Goal: Task Accomplishment & Management: Use online tool/utility

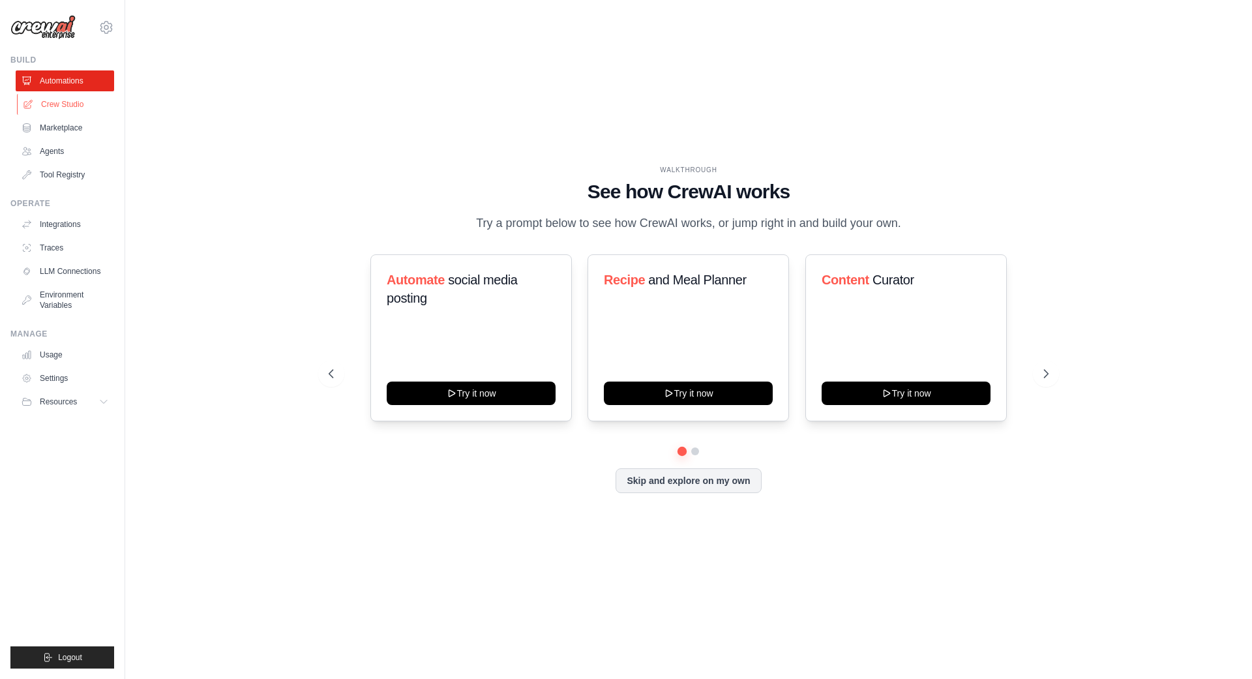
click at [66, 101] on link "Crew Studio" at bounding box center [66, 104] width 98 height 21
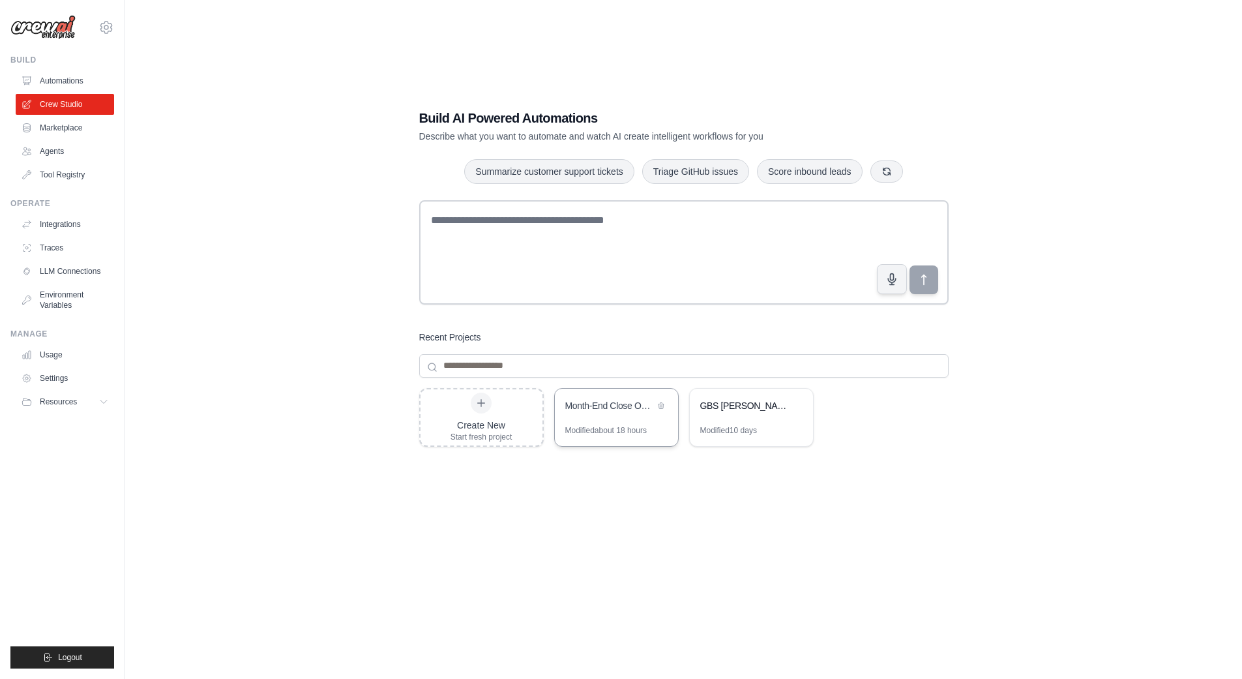
click at [597, 417] on div "Month-End Close Optimization Crew" at bounding box center [616, 407] width 123 height 37
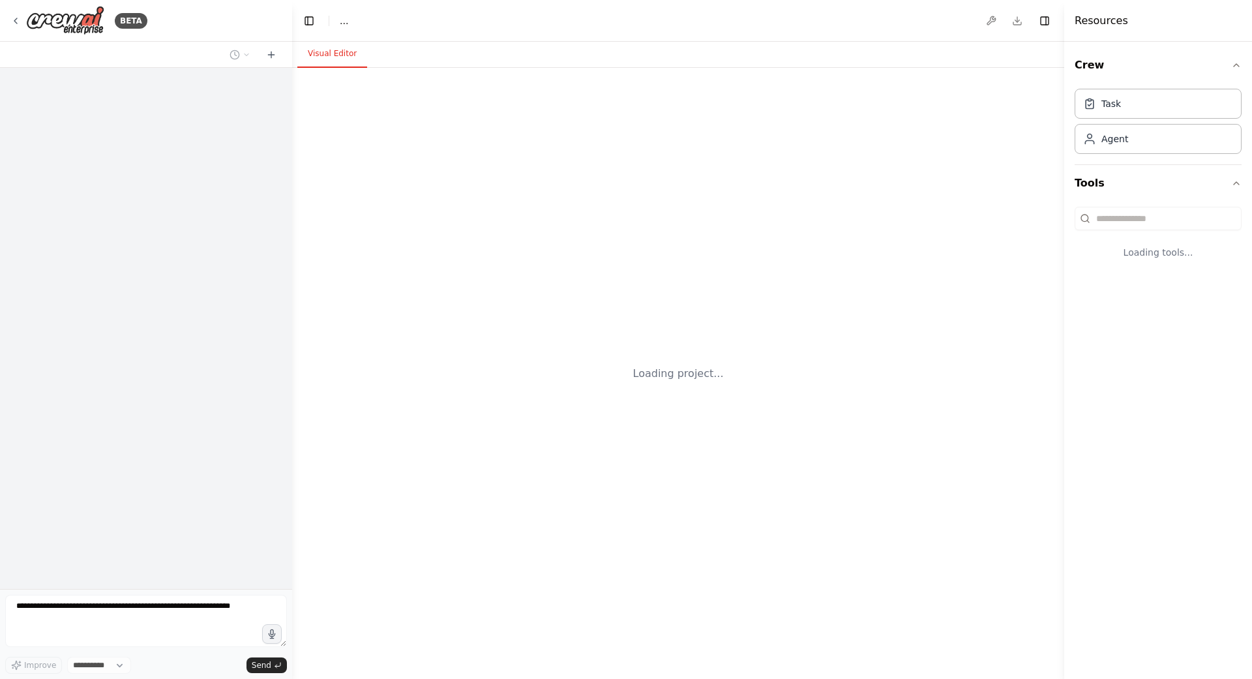
select select "****"
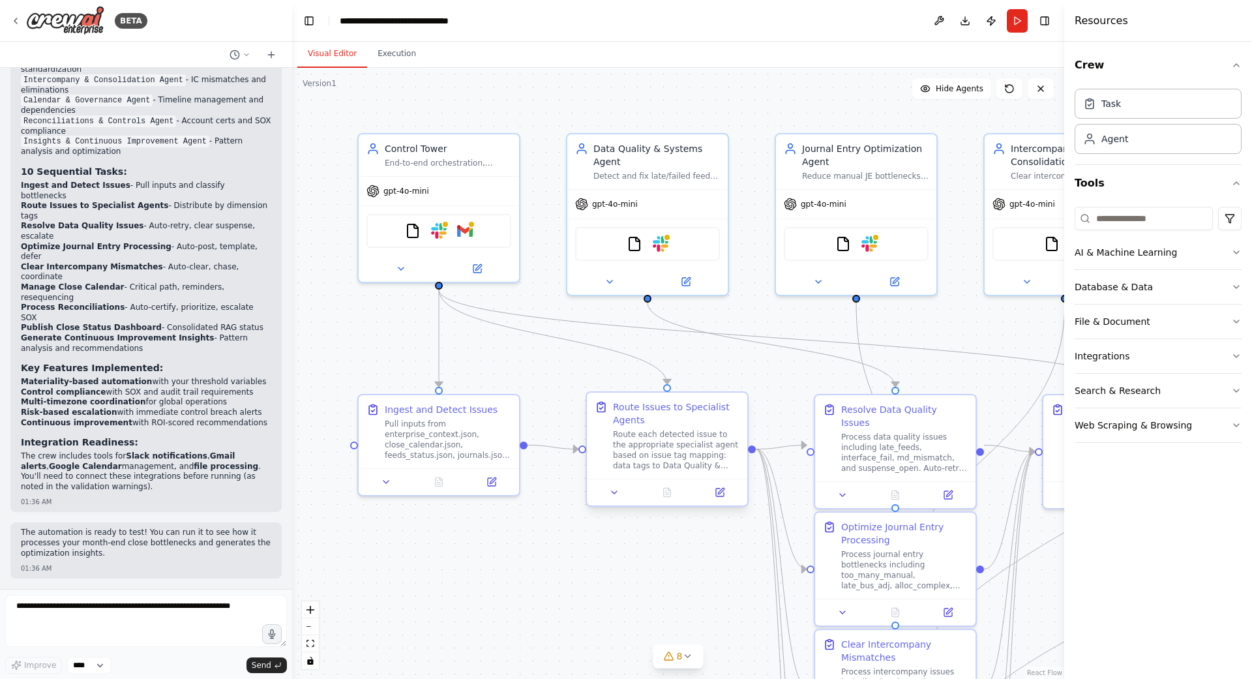
scroll to position [3694, 0]
click at [475, 271] on icon at bounding box center [477, 266] width 10 height 10
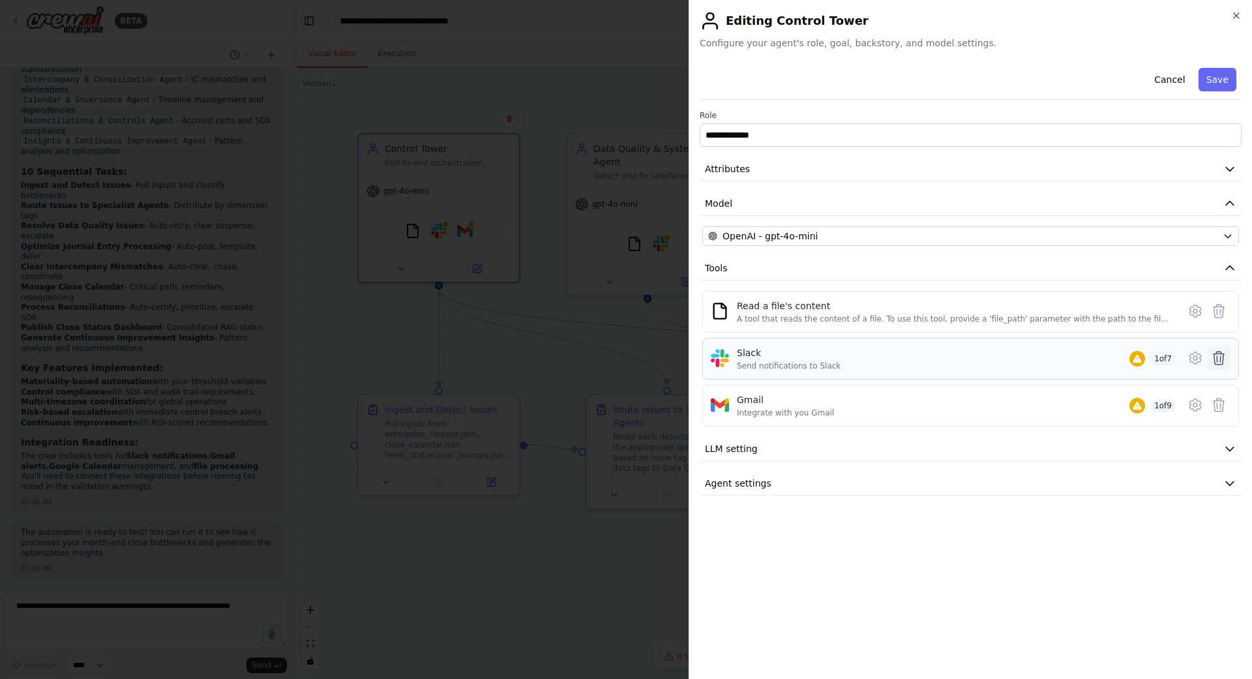
click at [1219, 359] on icon at bounding box center [1219, 358] width 16 height 16
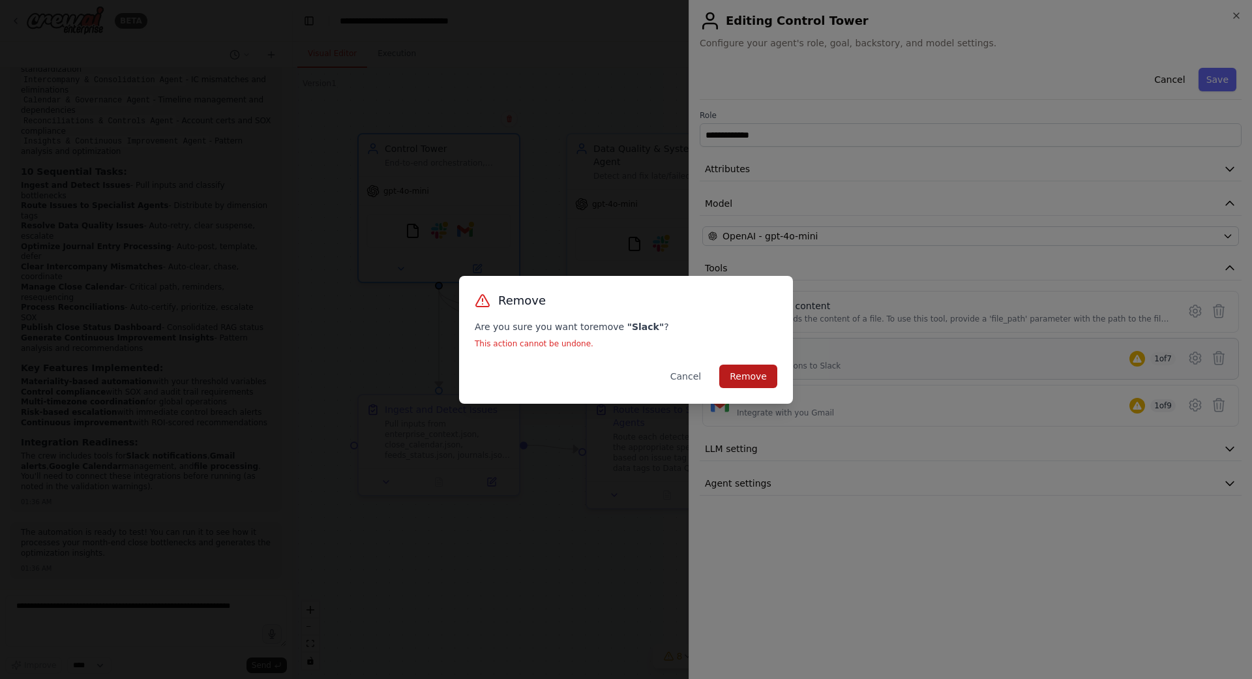
click at [751, 374] on button "Remove" at bounding box center [748, 375] width 58 height 23
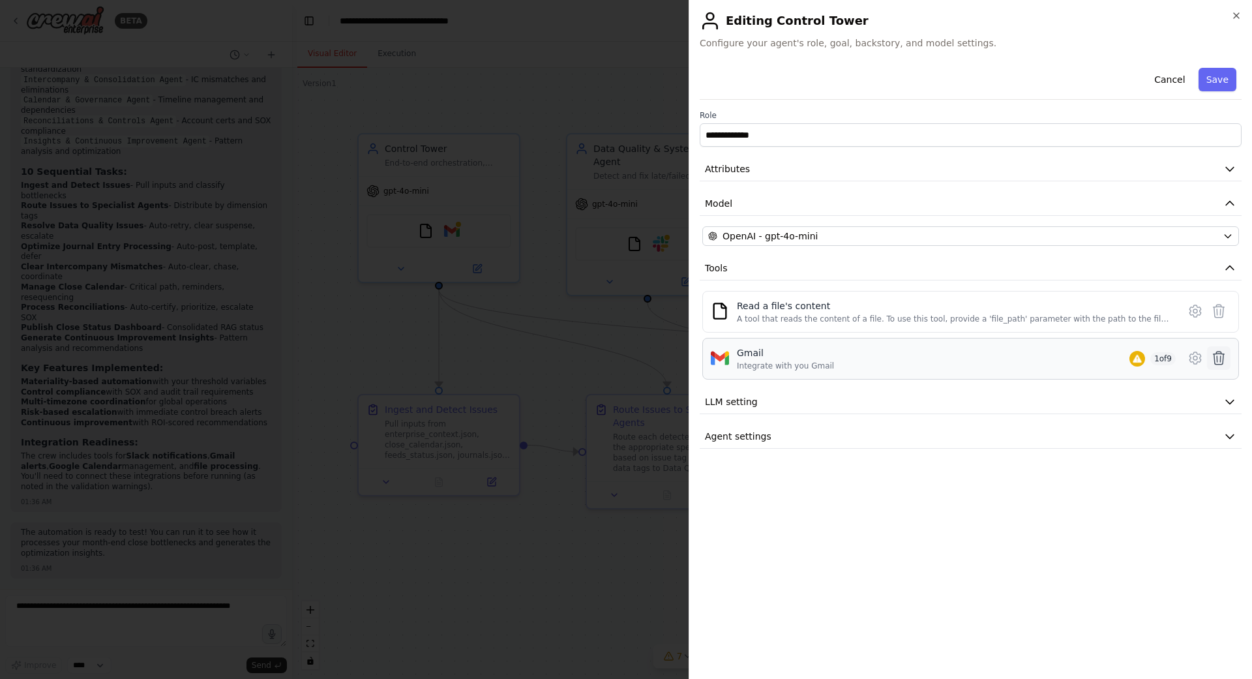
click at [1223, 359] on icon at bounding box center [1219, 358] width 16 height 16
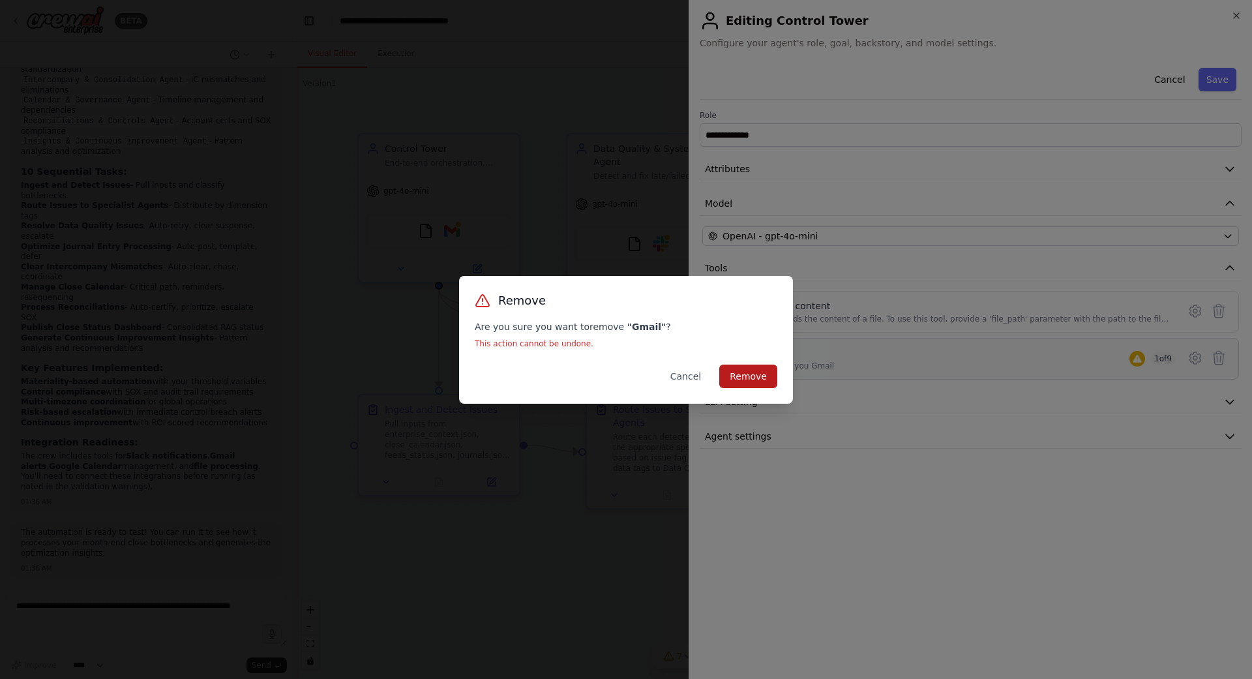
click at [738, 383] on button "Remove" at bounding box center [748, 375] width 58 height 23
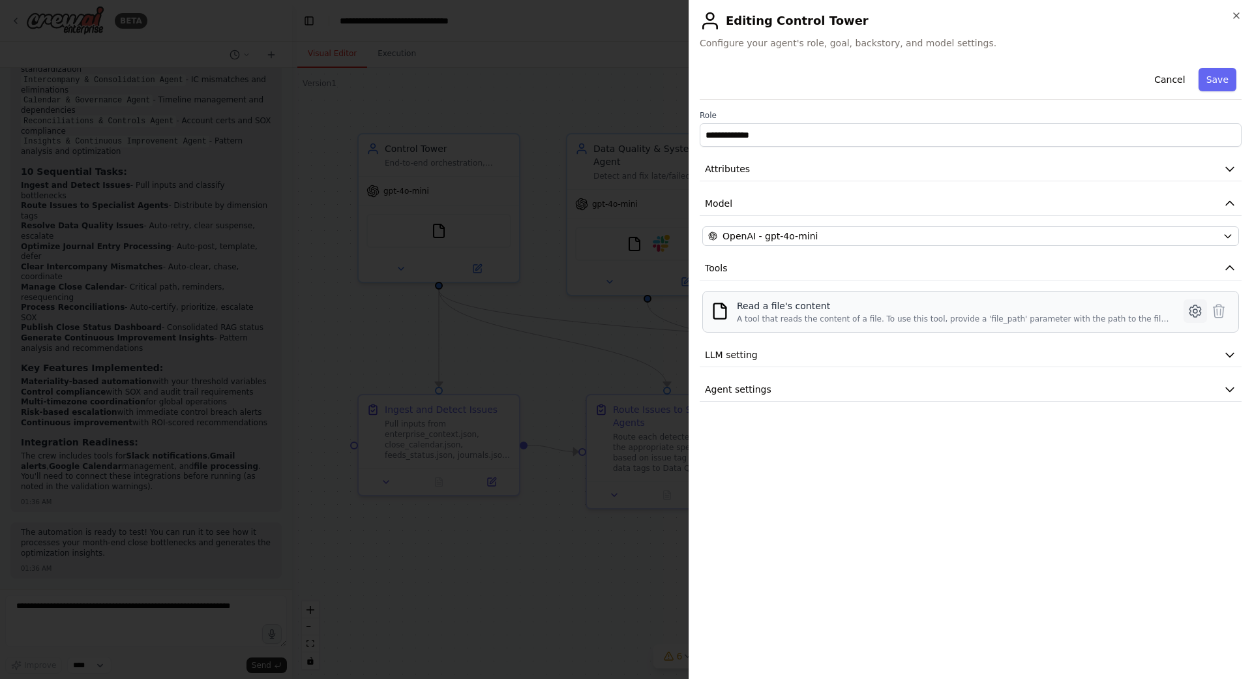
click at [1196, 310] on icon at bounding box center [1195, 311] width 16 height 16
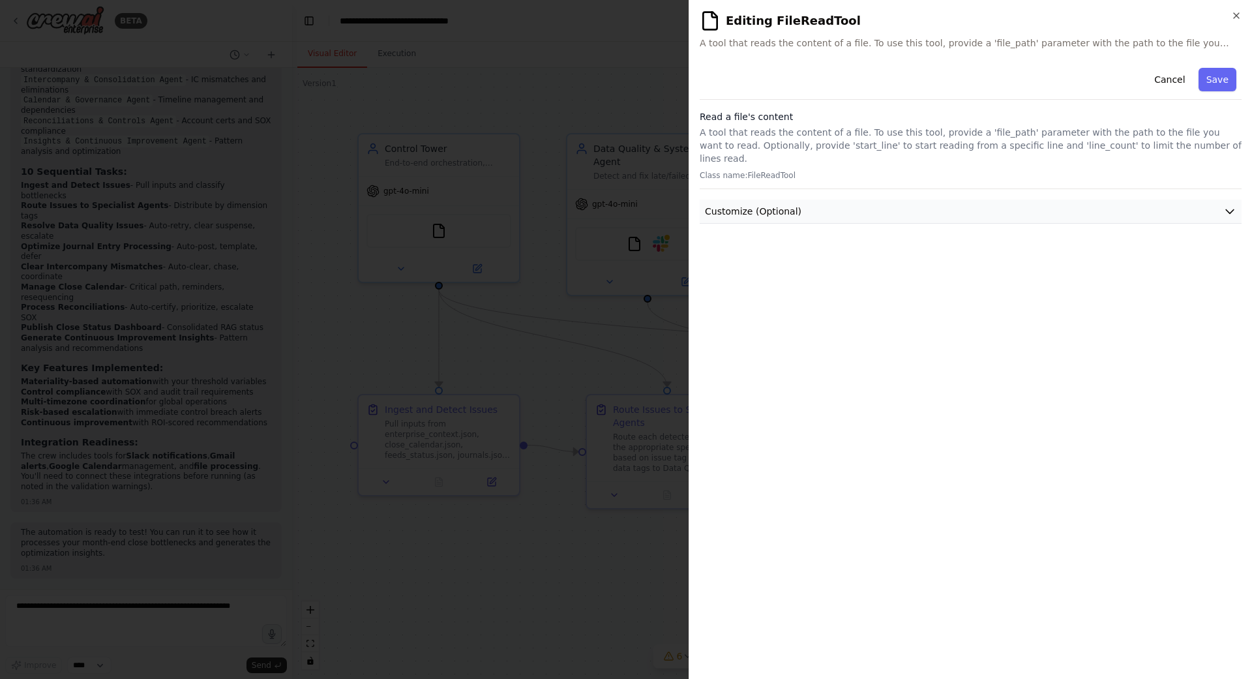
click at [1232, 205] on icon "button" at bounding box center [1229, 211] width 13 height 13
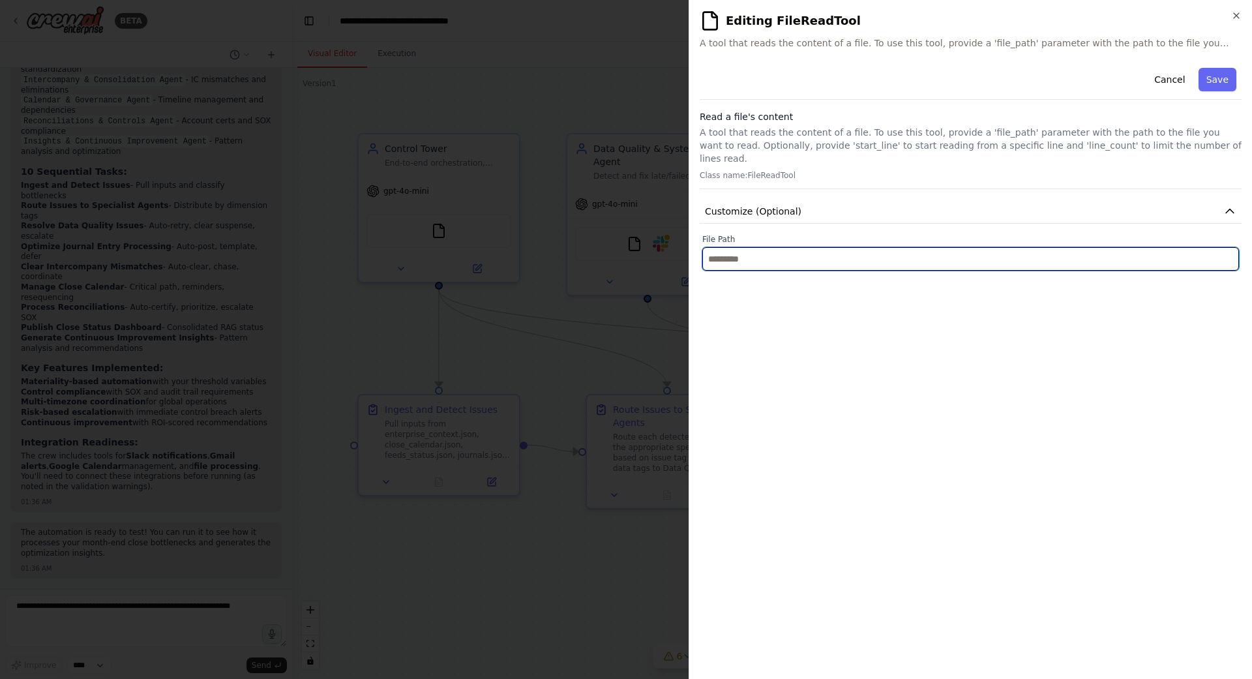
click at [818, 251] on input "text" at bounding box center [970, 258] width 537 height 23
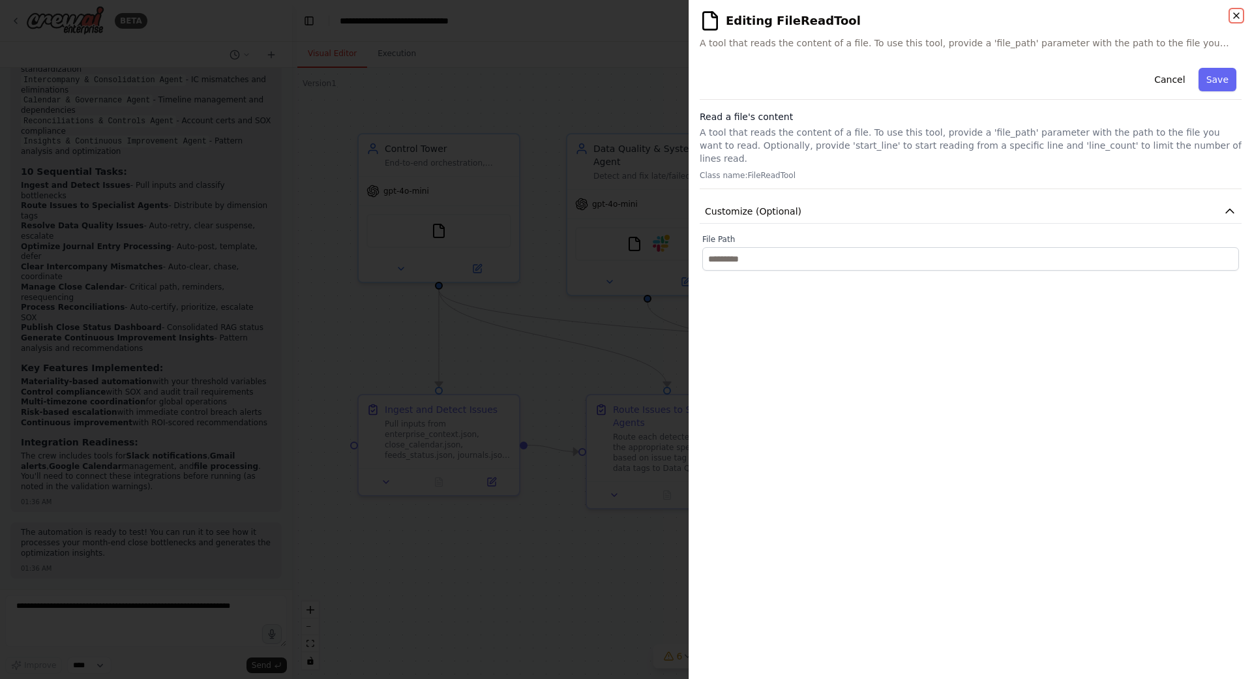
click at [1236, 14] on icon "button" at bounding box center [1236, 15] width 5 height 5
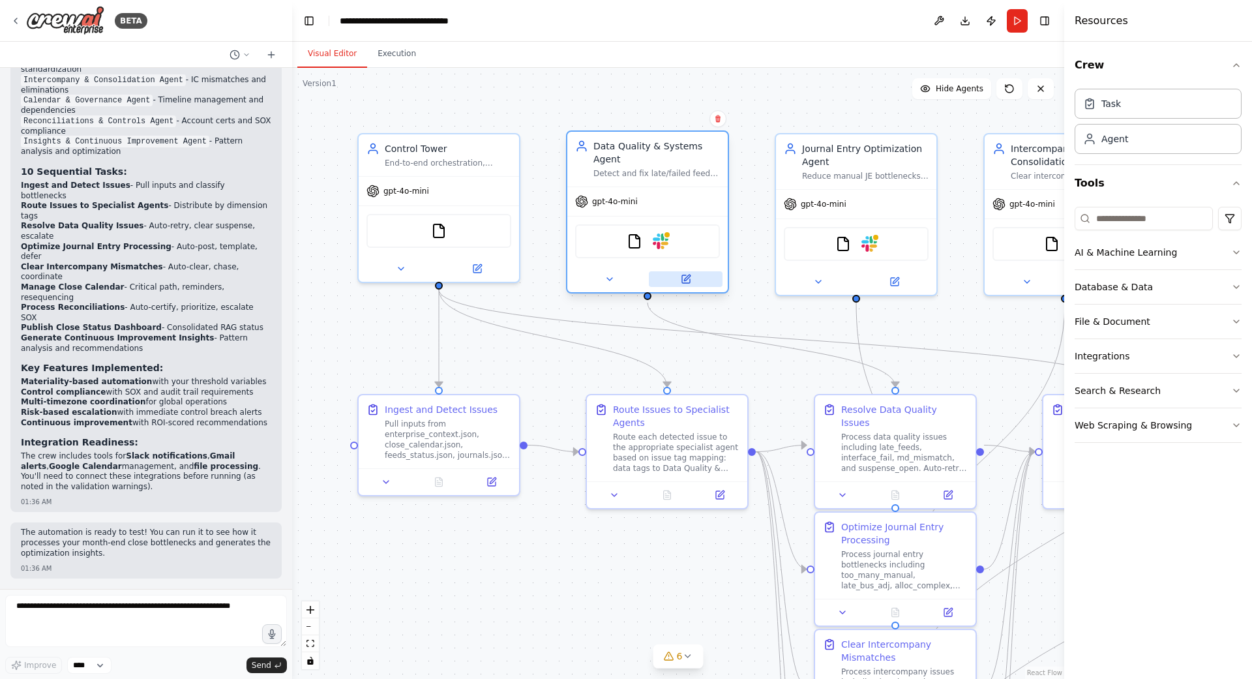
click at [687, 282] on icon at bounding box center [686, 279] width 8 height 8
click at [666, 241] on img at bounding box center [661, 241] width 16 height 16
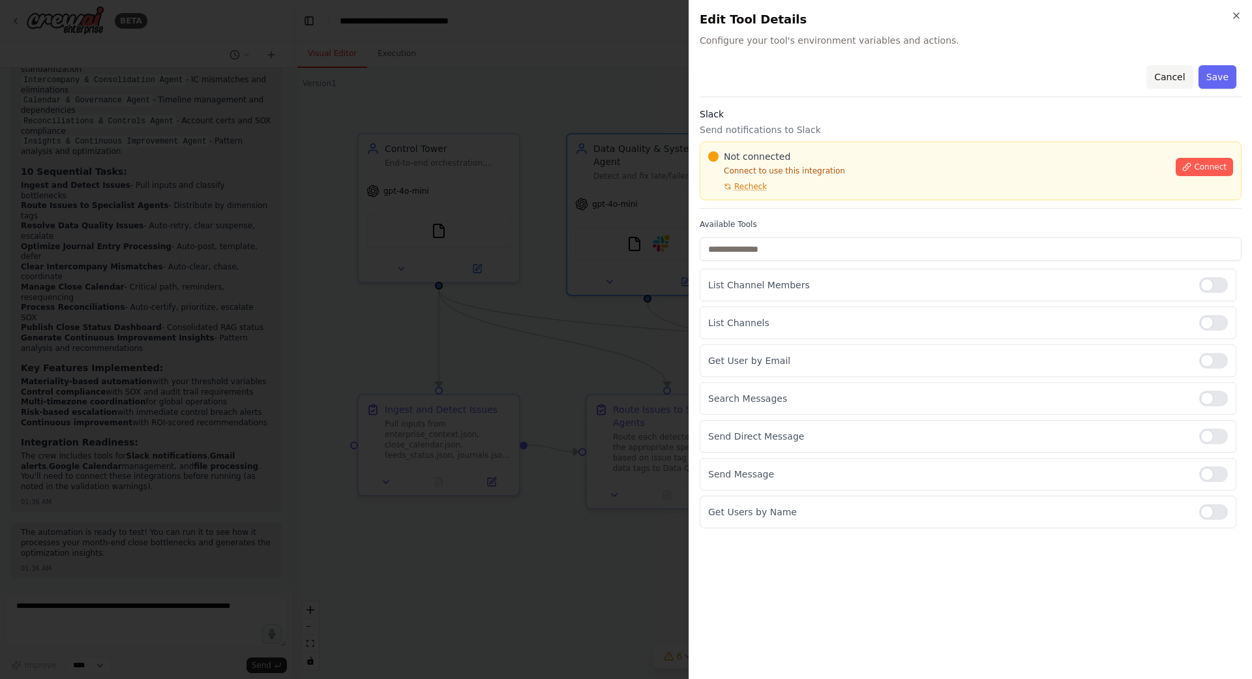
click at [1165, 77] on button "Cancel" at bounding box center [1169, 76] width 46 height 23
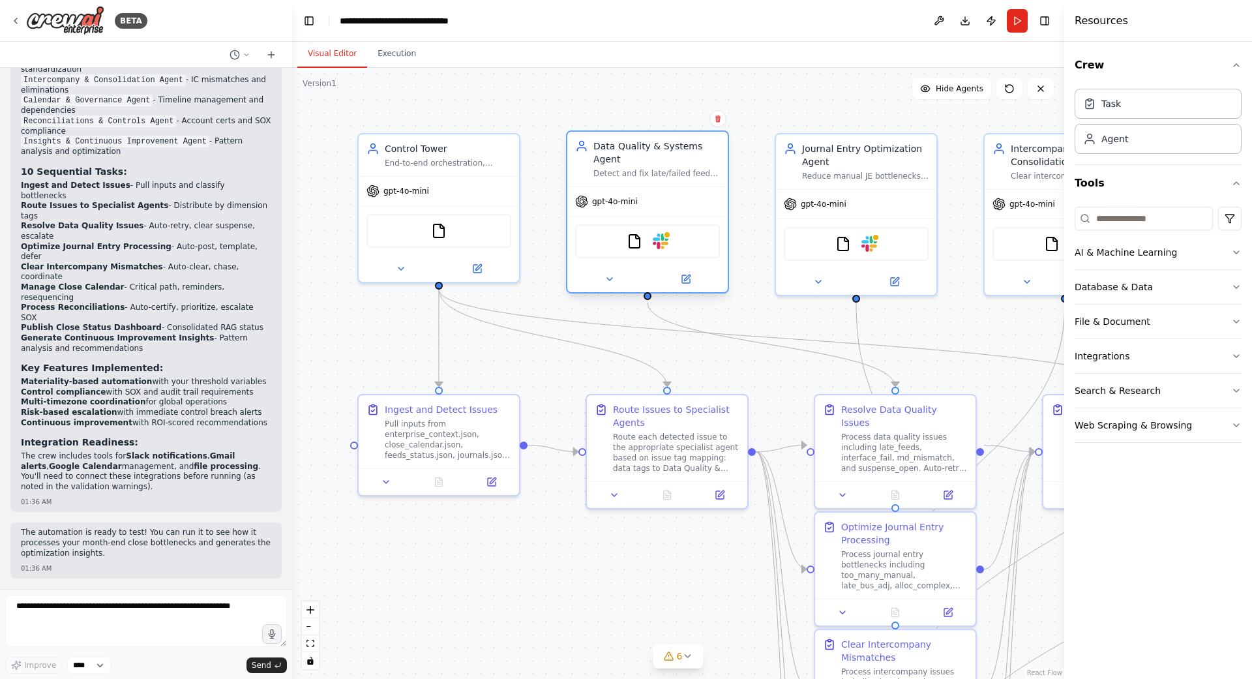
click at [611, 248] on div "FileReadTool Slack" at bounding box center [647, 241] width 145 height 34
click at [689, 276] on icon at bounding box center [687, 277] width 6 height 6
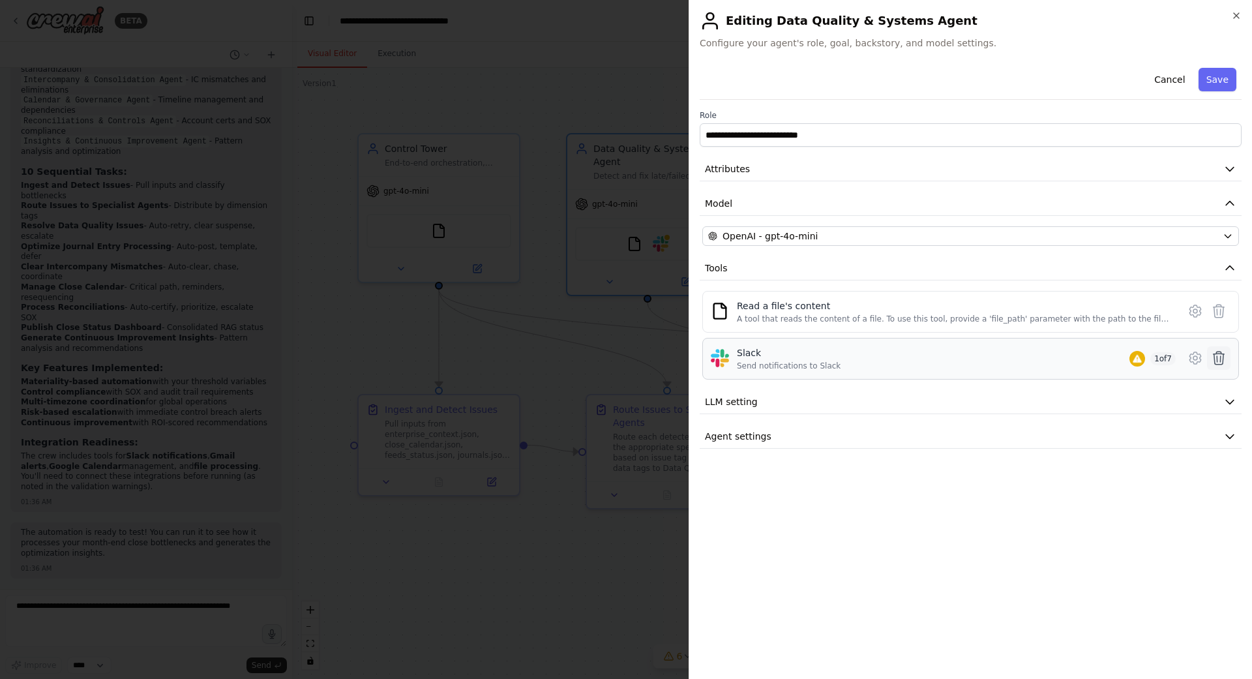
click at [1220, 356] on icon at bounding box center [1218, 357] width 11 height 13
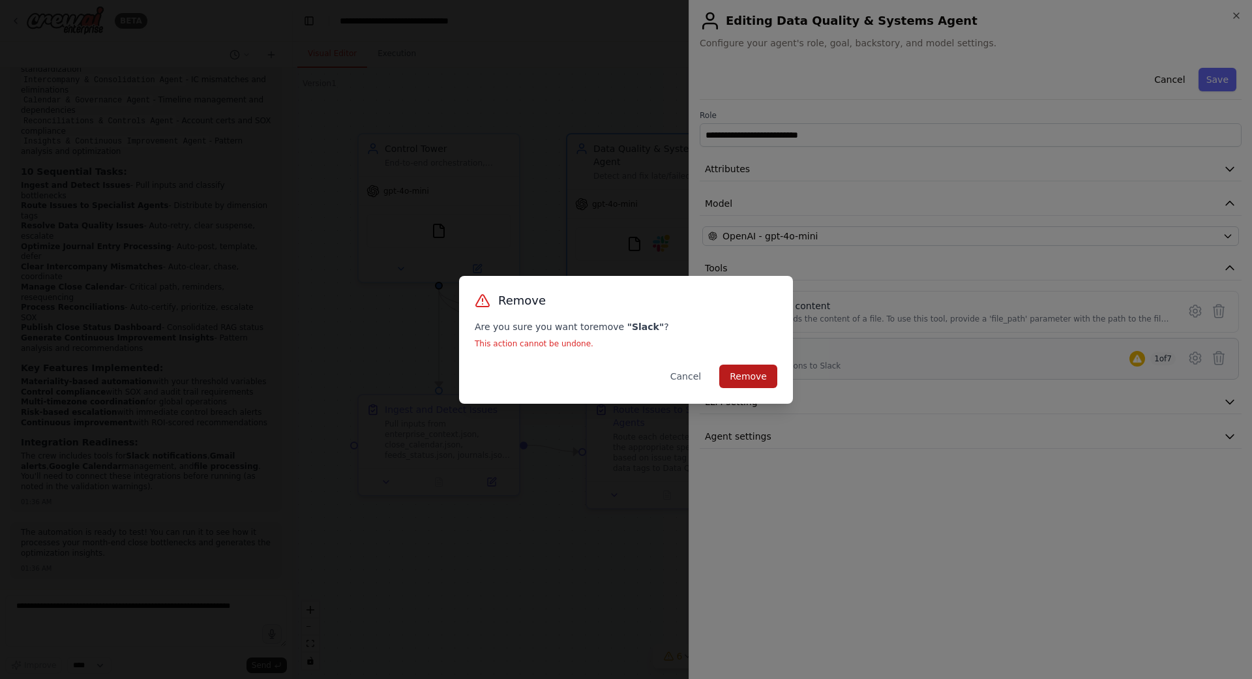
click at [754, 378] on button "Remove" at bounding box center [748, 375] width 58 height 23
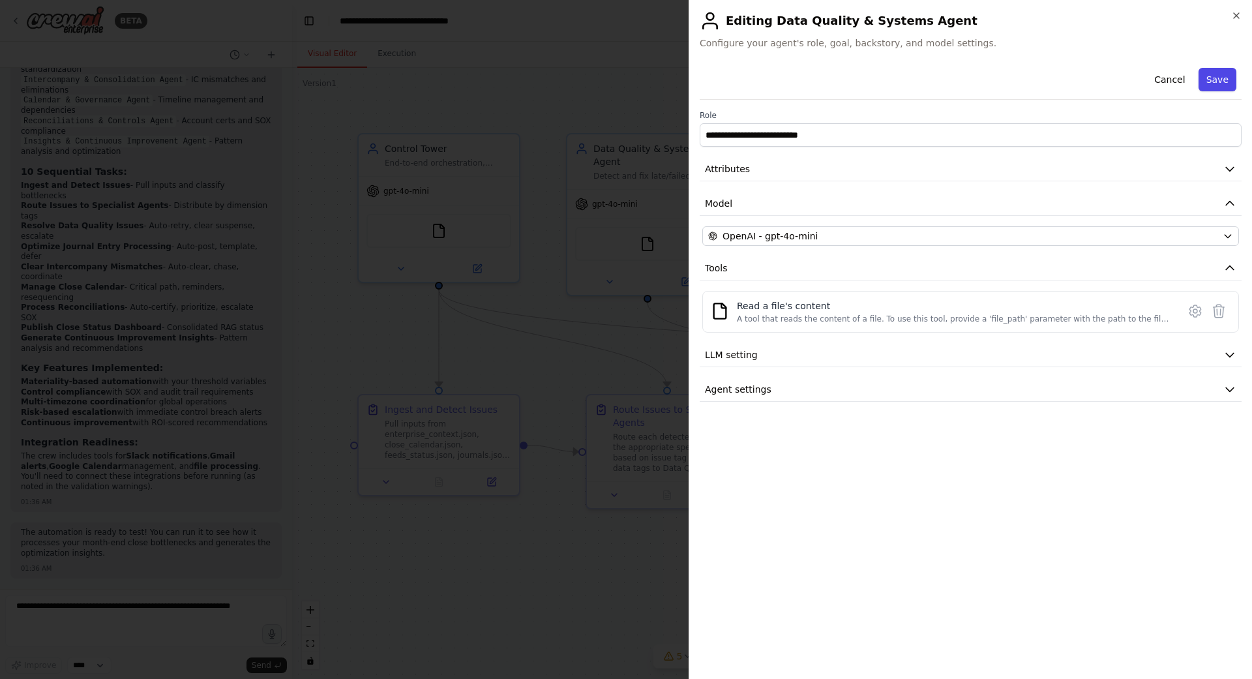
click at [1209, 81] on button "Save" at bounding box center [1217, 79] width 38 height 23
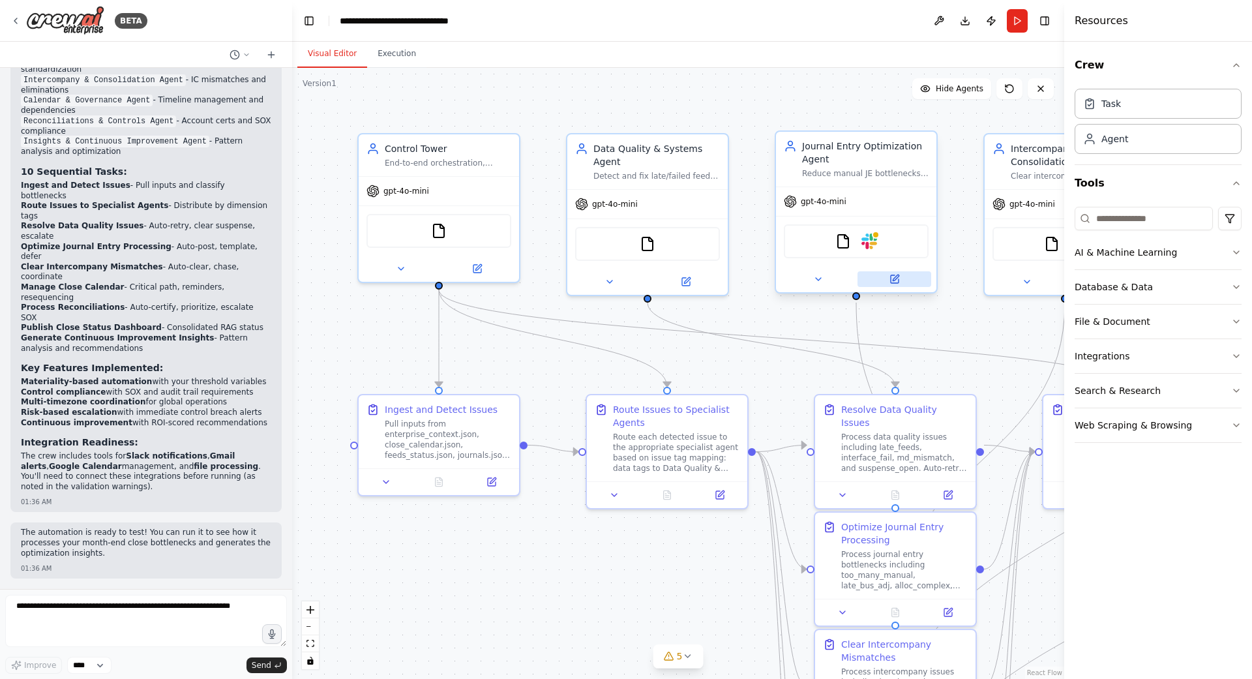
click at [895, 278] on icon at bounding box center [896, 277] width 6 height 6
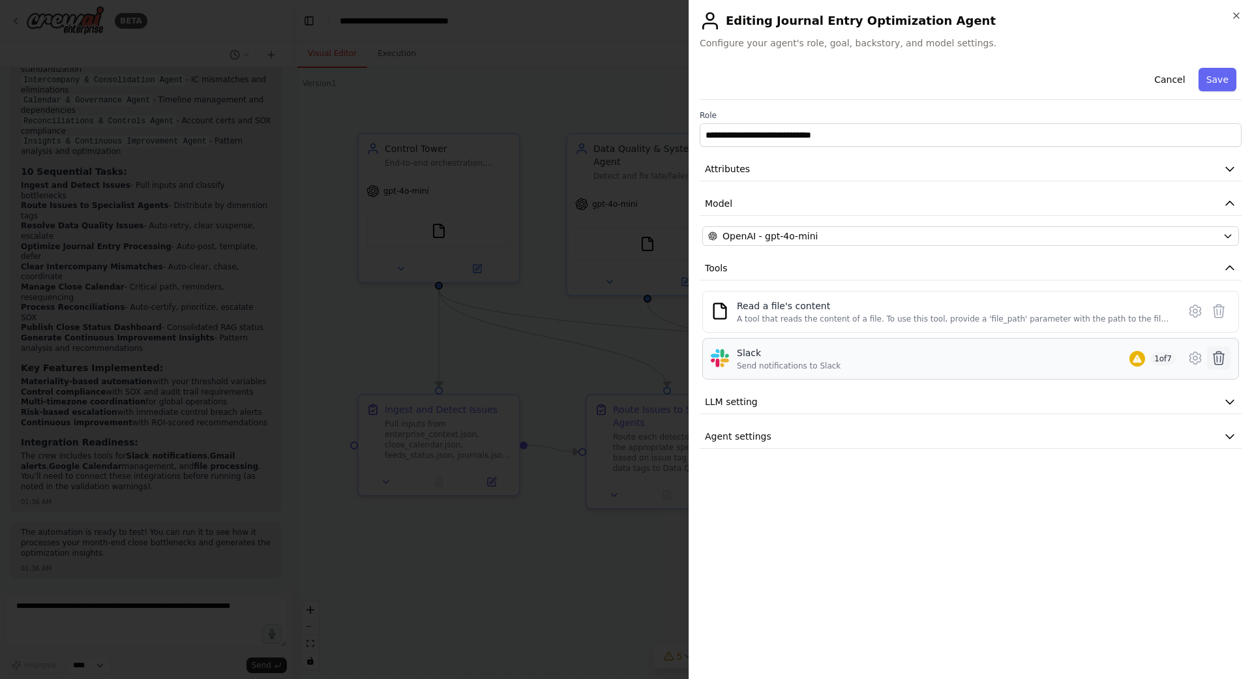
click at [1223, 359] on icon at bounding box center [1218, 357] width 11 height 13
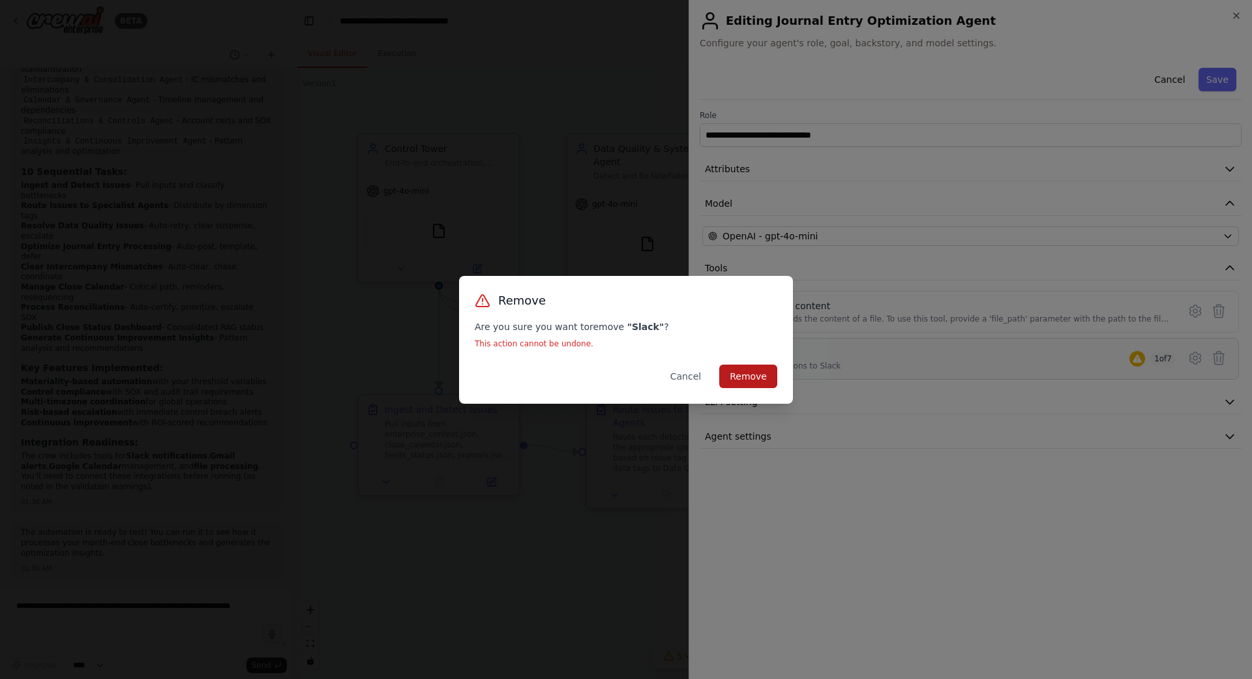
click at [744, 377] on button "Remove" at bounding box center [748, 375] width 58 height 23
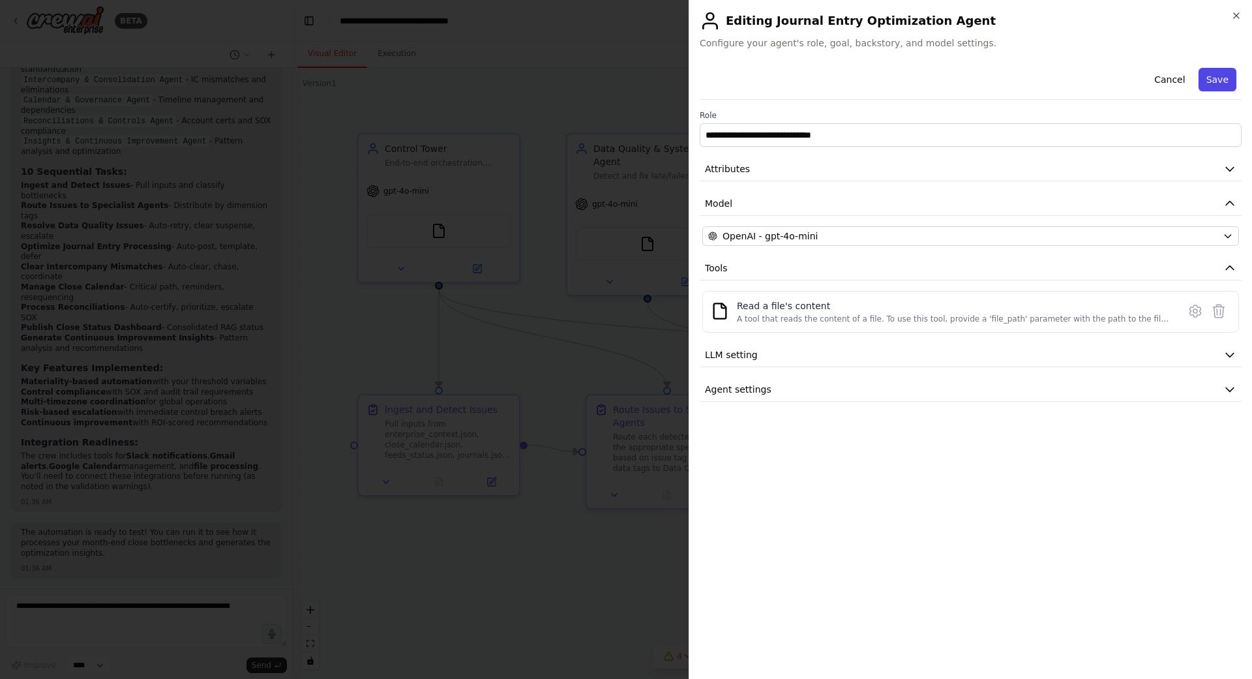
click at [1227, 80] on button "Save" at bounding box center [1217, 79] width 38 height 23
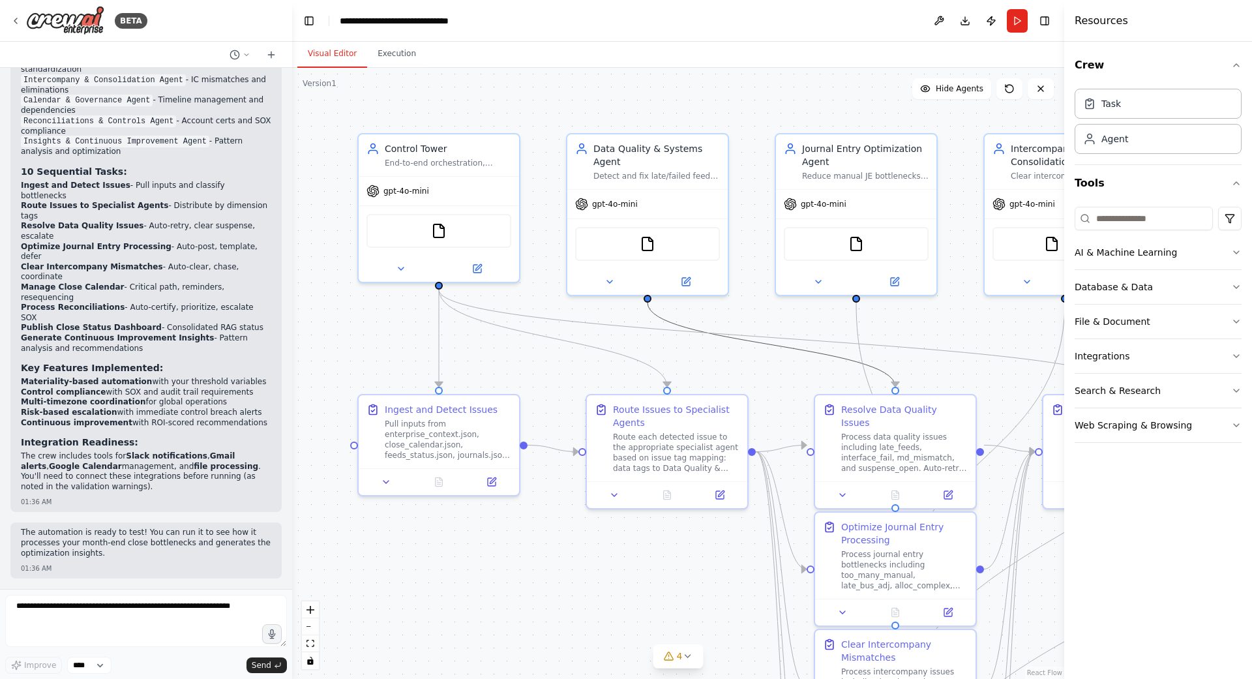
drag, startPoint x: 781, startPoint y: 346, endPoint x: 469, endPoint y: 338, distance: 312.4
click at [469, 338] on div ".deletable-edge-delete-btn { width: 20px; height: 20px; border: 0px solid #ffff…" at bounding box center [678, 373] width 772 height 611
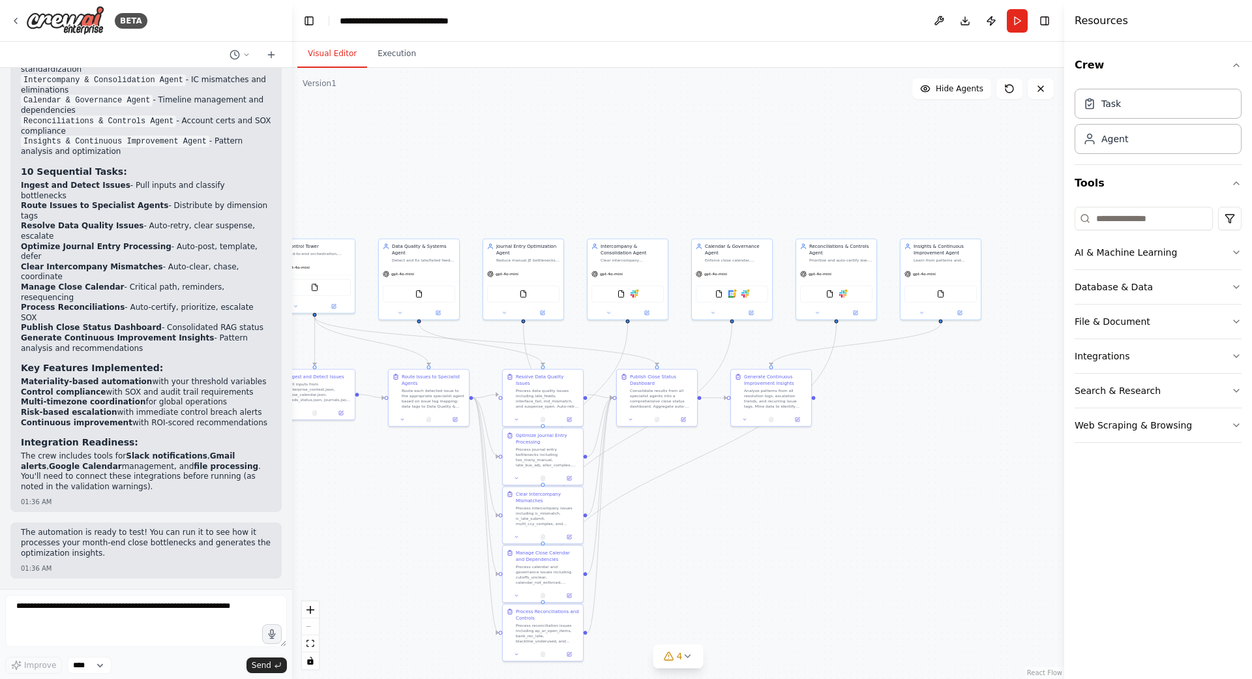
drag, startPoint x: 865, startPoint y: 342, endPoint x: 710, endPoint y: 340, distance: 155.2
click at [710, 340] on div ".deletable-edge-delete-btn { width: 20px; height: 20px; border: 0px solid #ffff…" at bounding box center [678, 373] width 772 height 611
click at [646, 312] on icon at bounding box center [646, 312] width 4 height 4
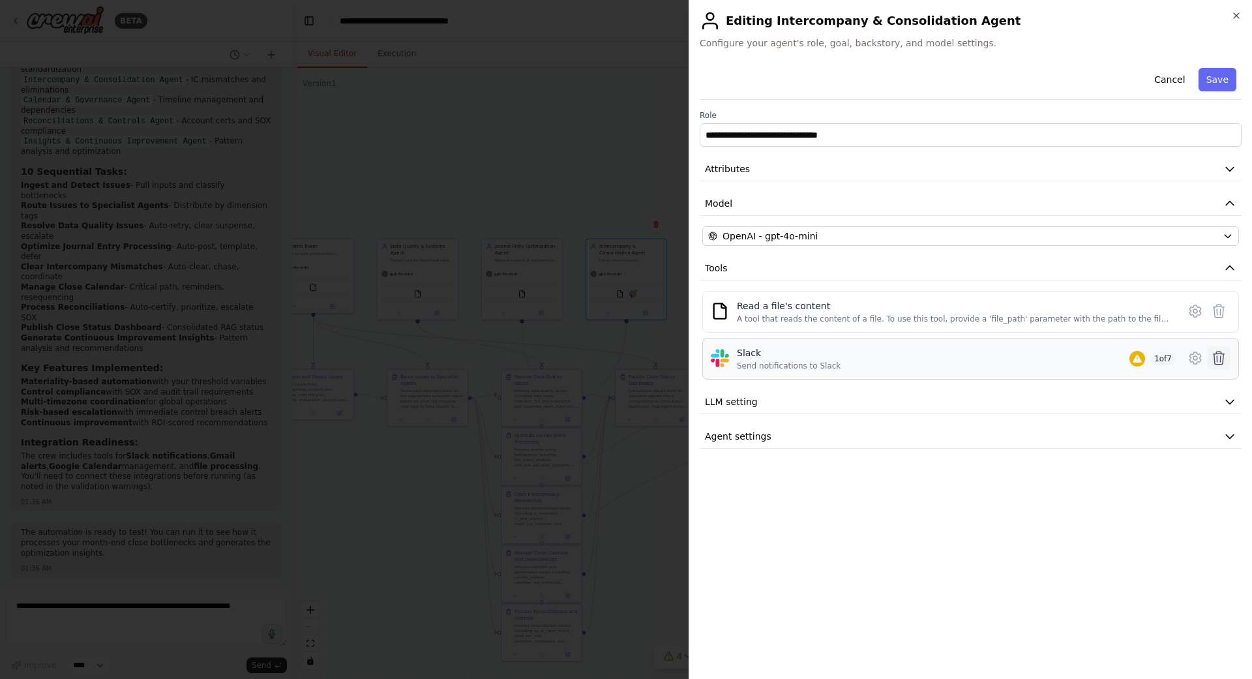
click at [1215, 359] on icon at bounding box center [1219, 358] width 16 height 16
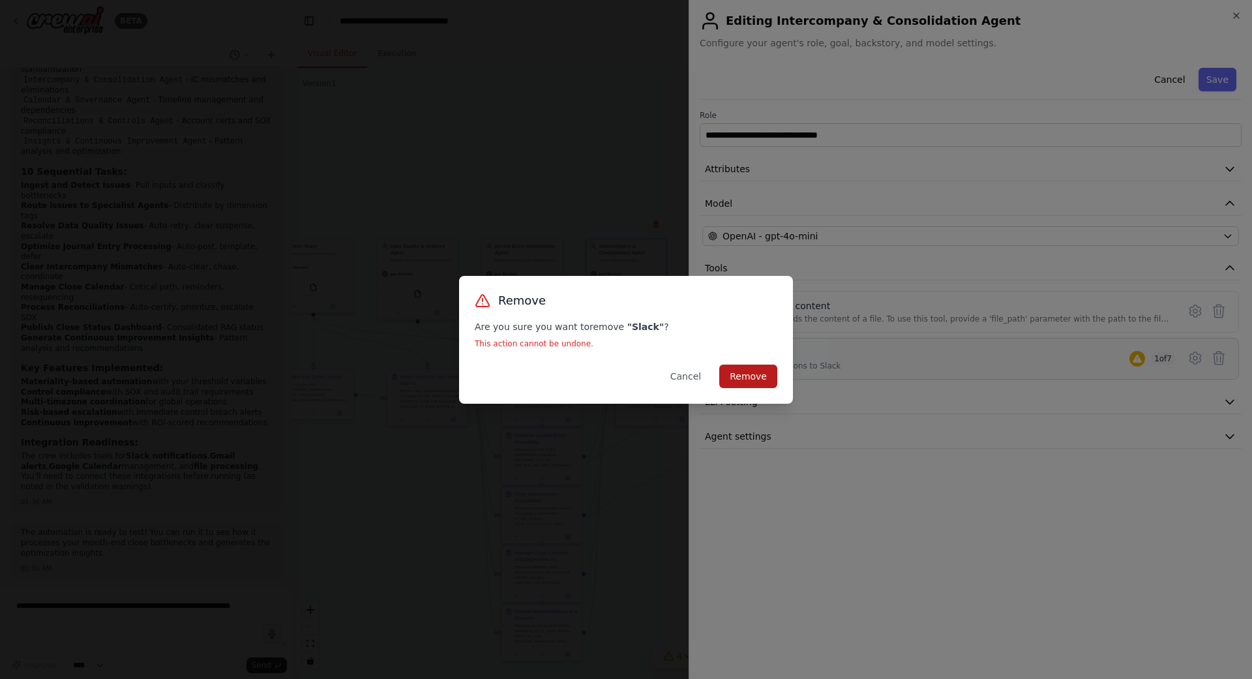
click at [765, 372] on button "Remove" at bounding box center [748, 375] width 58 height 23
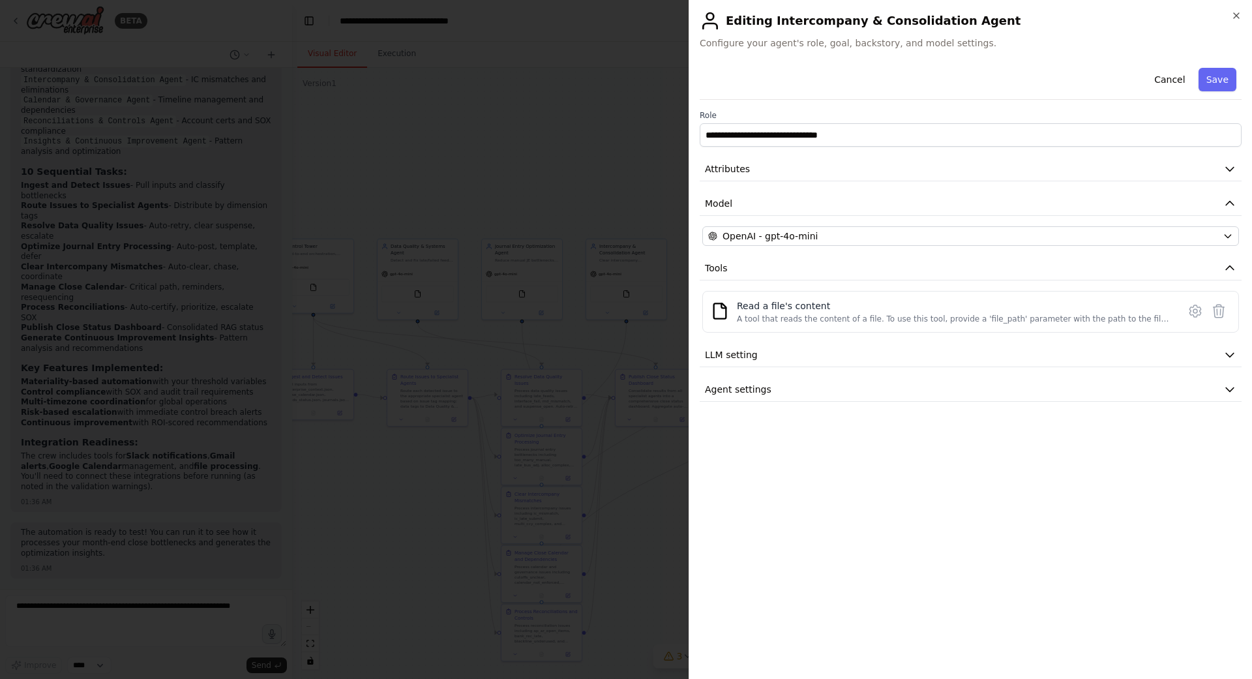
click at [633, 462] on div at bounding box center [626, 339] width 1252 height 679
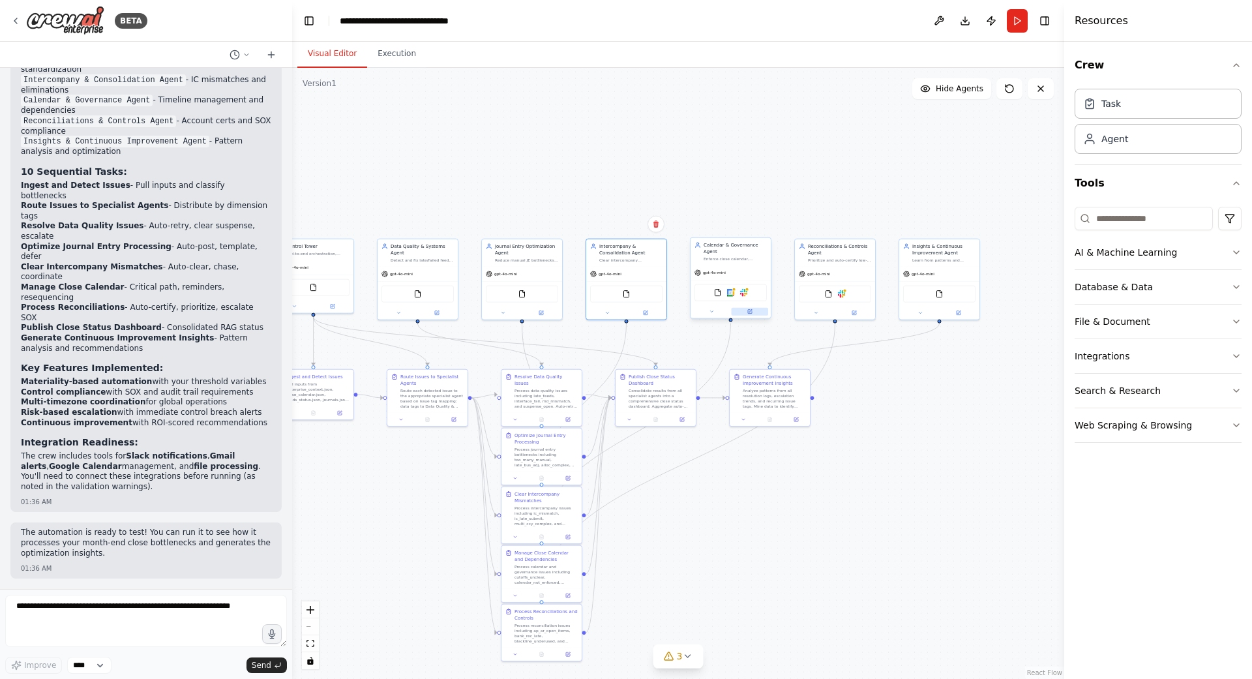
click at [750, 315] on button at bounding box center [750, 312] width 37 height 8
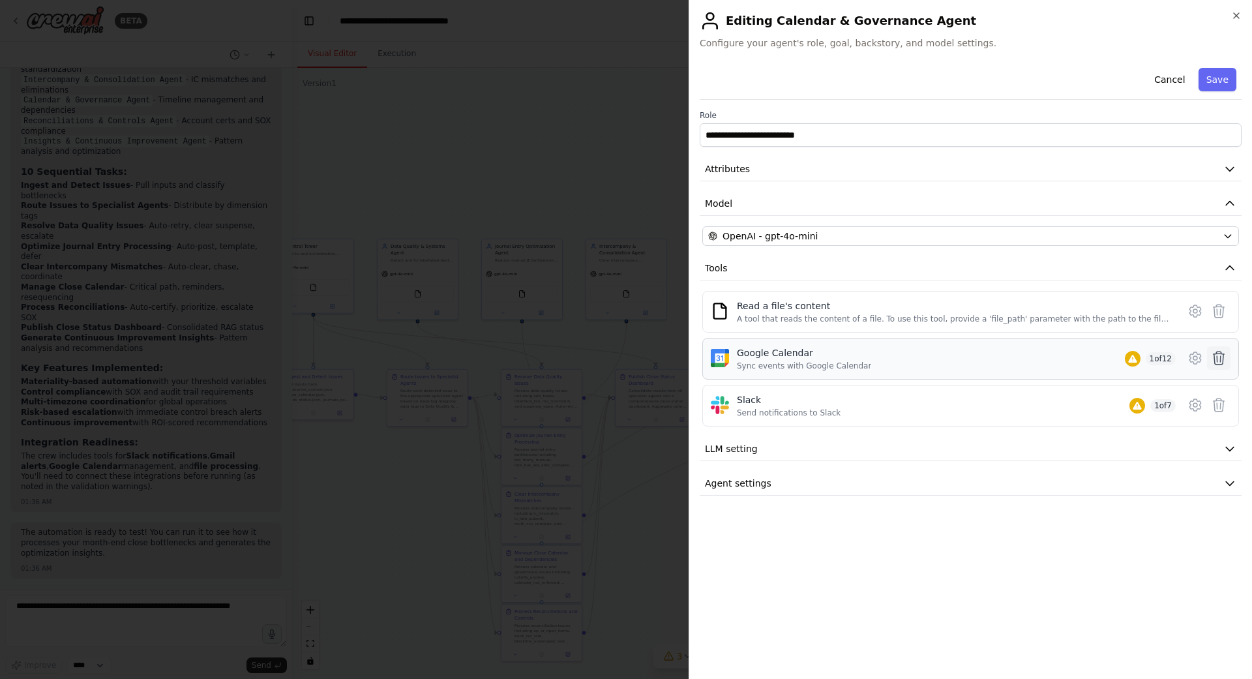
click at [1220, 359] on icon at bounding box center [1218, 357] width 11 height 13
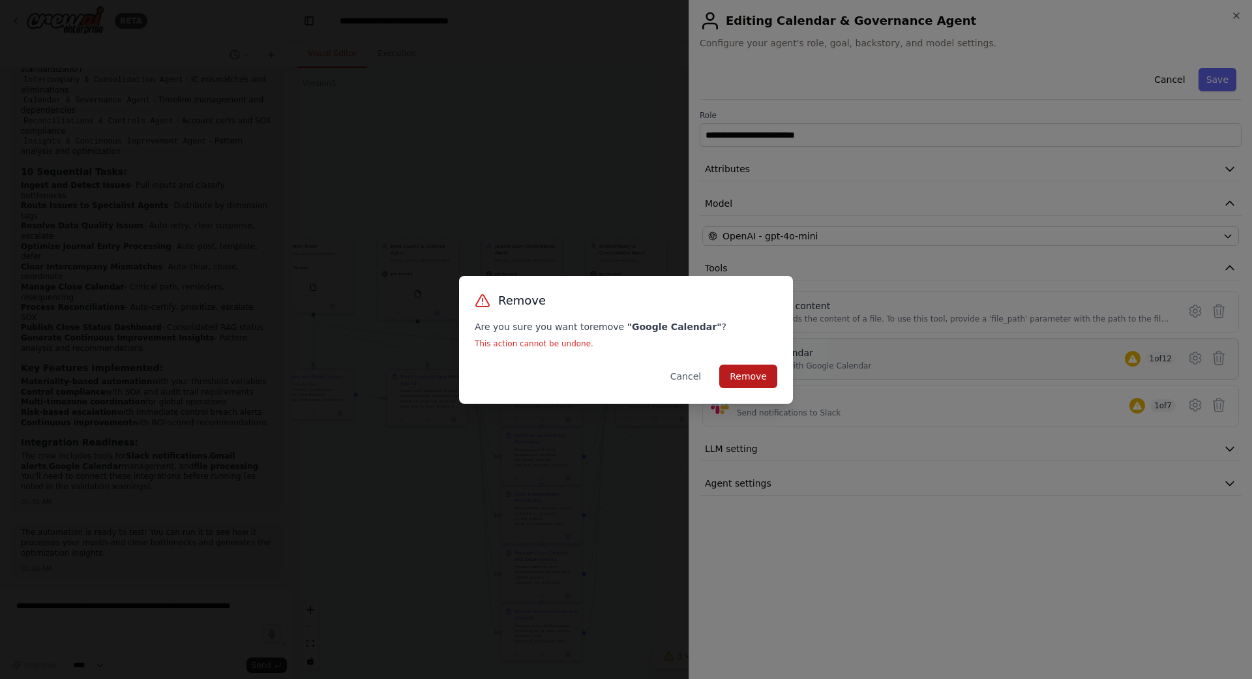
click at [739, 376] on button "Remove" at bounding box center [748, 375] width 58 height 23
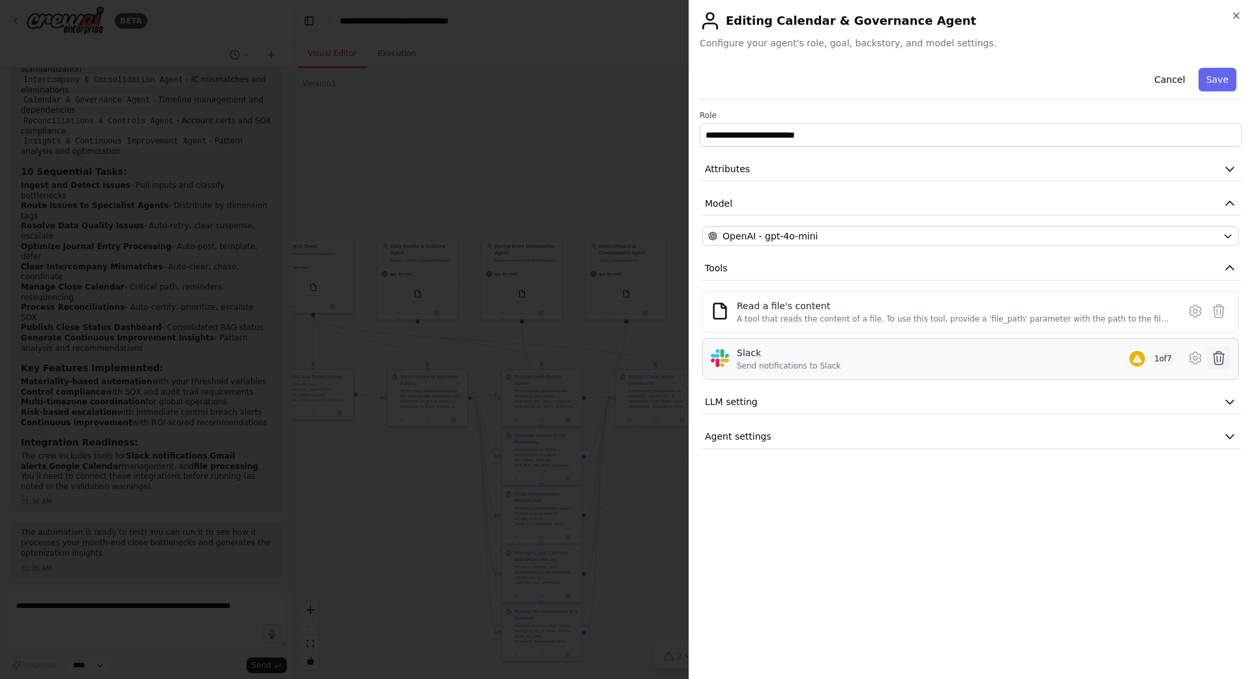
click at [1218, 361] on icon at bounding box center [1219, 358] width 16 height 16
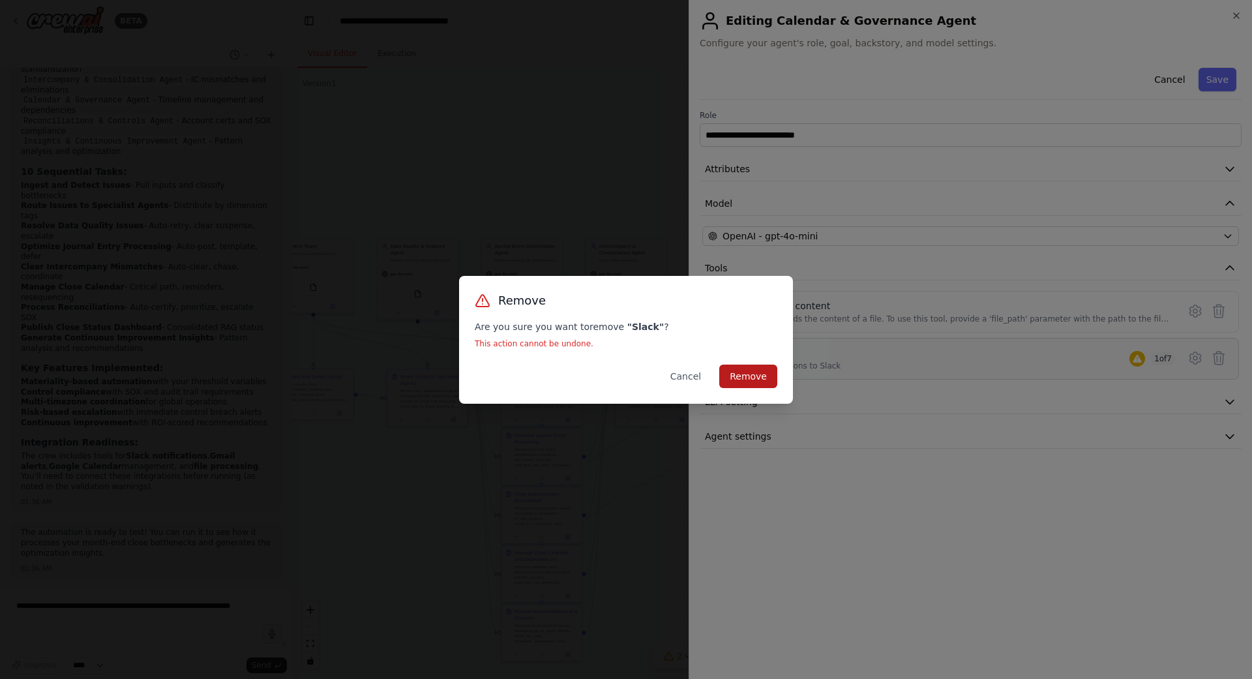
click at [771, 379] on button "Remove" at bounding box center [748, 375] width 58 height 23
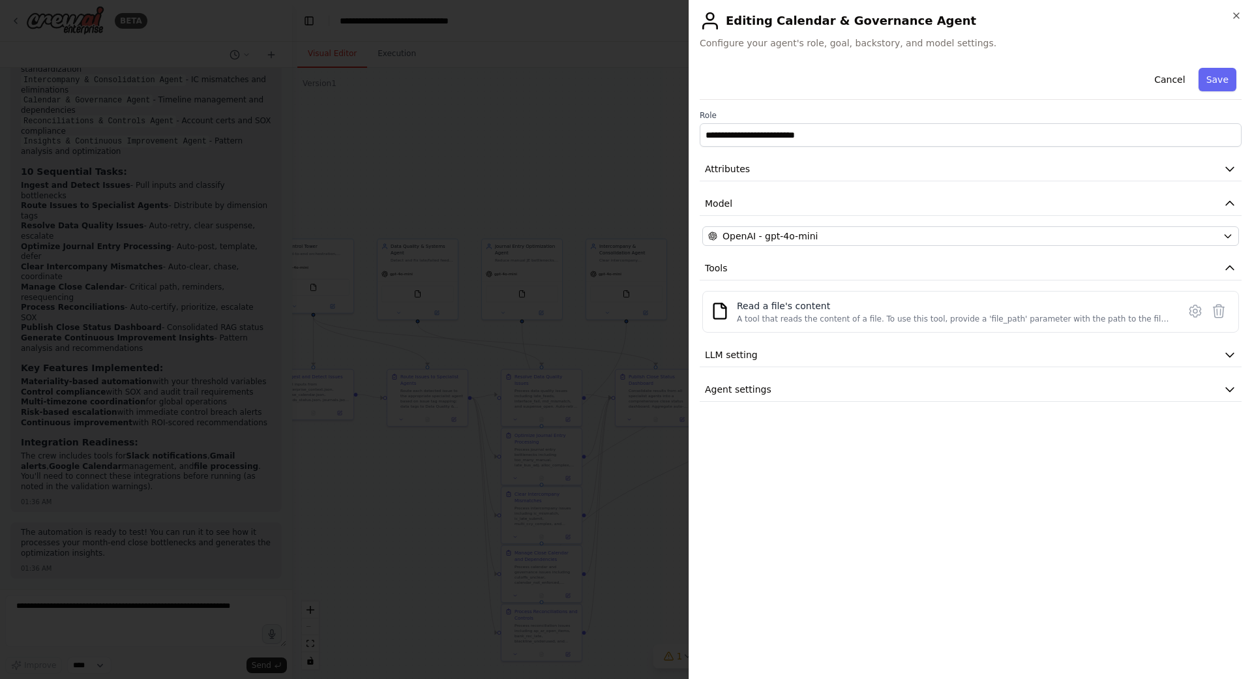
click at [660, 490] on div at bounding box center [626, 339] width 1252 height 679
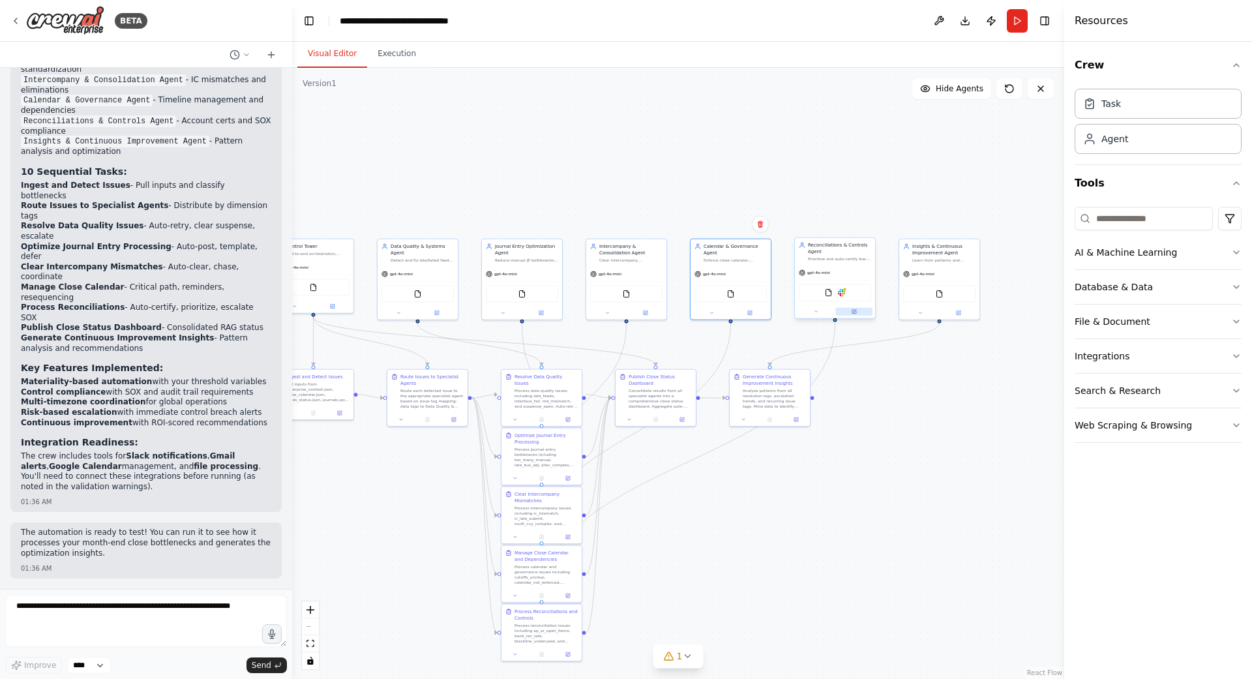
click at [858, 313] on button at bounding box center [854, 312] width 37 height 8
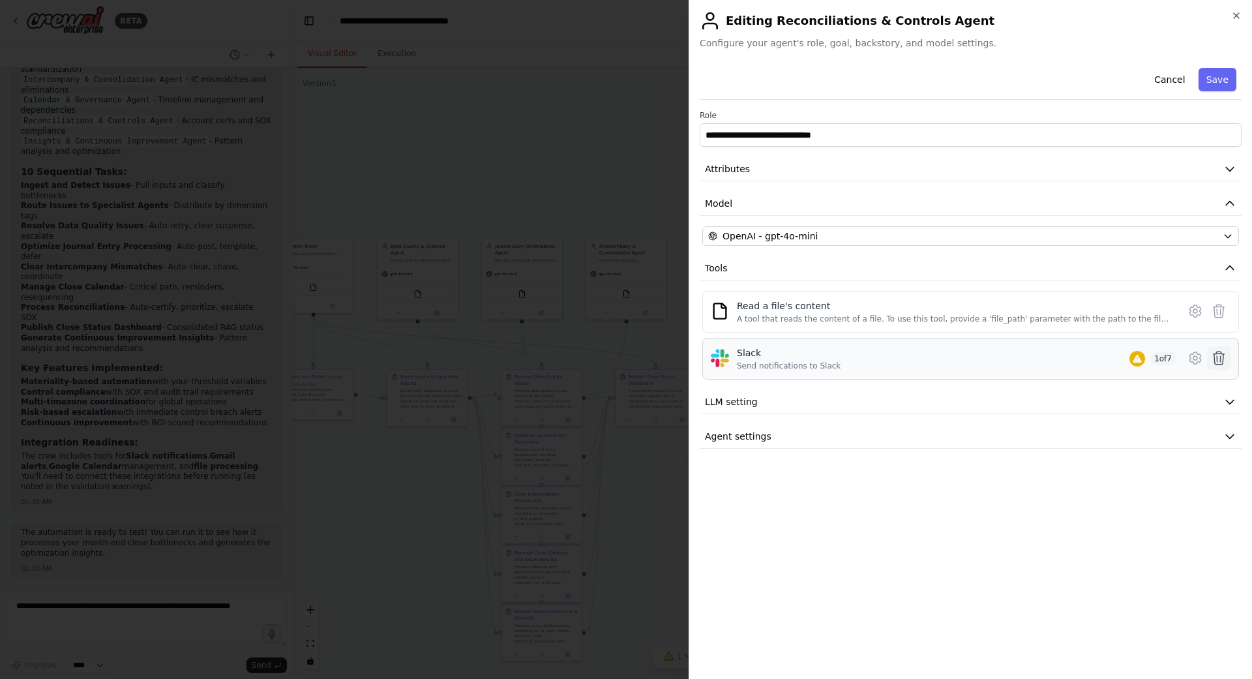
click at [1221, 361] on icon at bounding box center [1219, 358] width 16 height 16
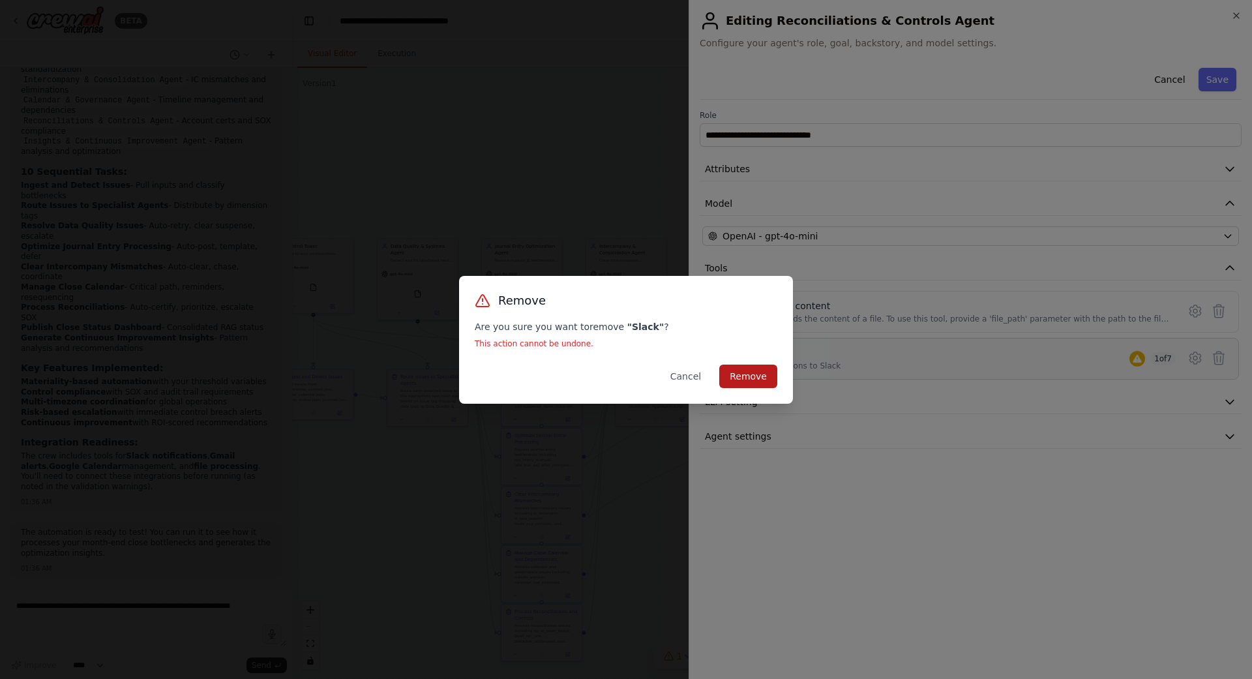
click at [753, 378] on button "Remove" at bounding box center [748, 375] width 58 height 23
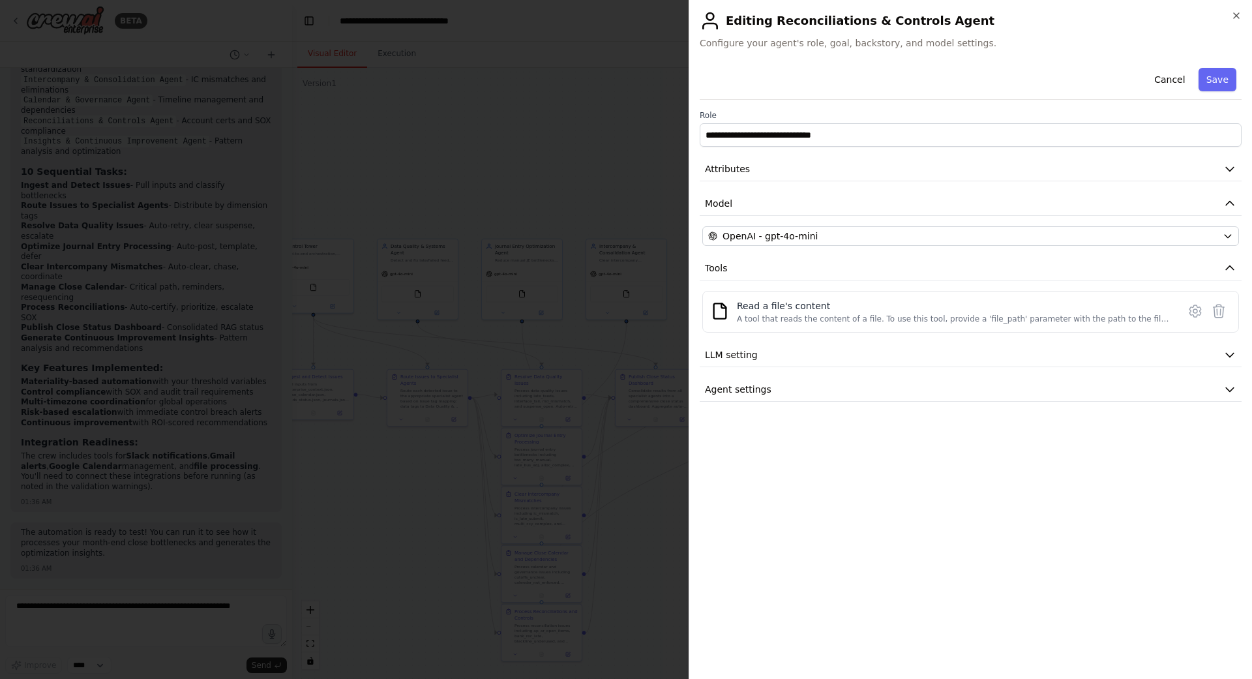
click at [650, 449] on div at bounding box center [626, 339] width 1252 height 679
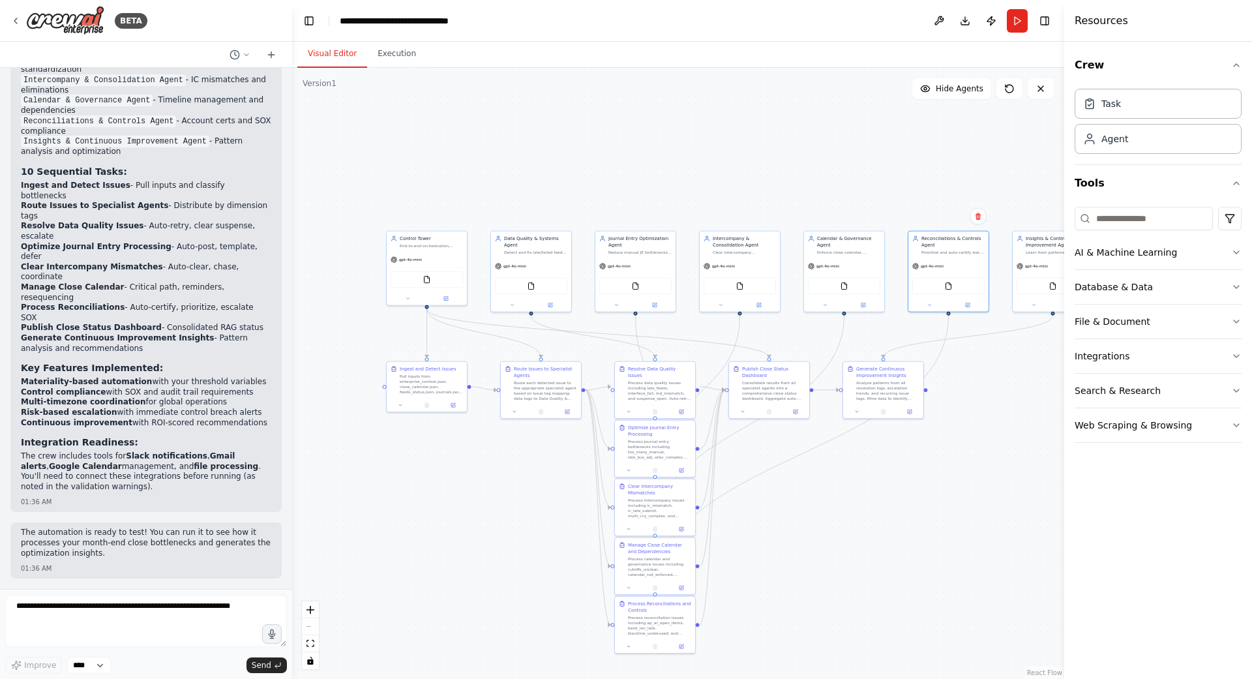
drag, startPoint x: 733, startPoint y: 496, endPoint x: 847, endPoint y: 488, distance: 113.7
click at [847, 488] on div ".deletable-edge-delete-btn { width: 20px; height: 20px; border: 0px solid #ffff…" at bounding box center [678, 373] width 772 height 611
click at [426, 253] on div "gpt-4o-mini" at bounding box center [427, 258] width 80 height 14
click at [446, 295] on icon at bounding box center [445, 297] width 5 height 5
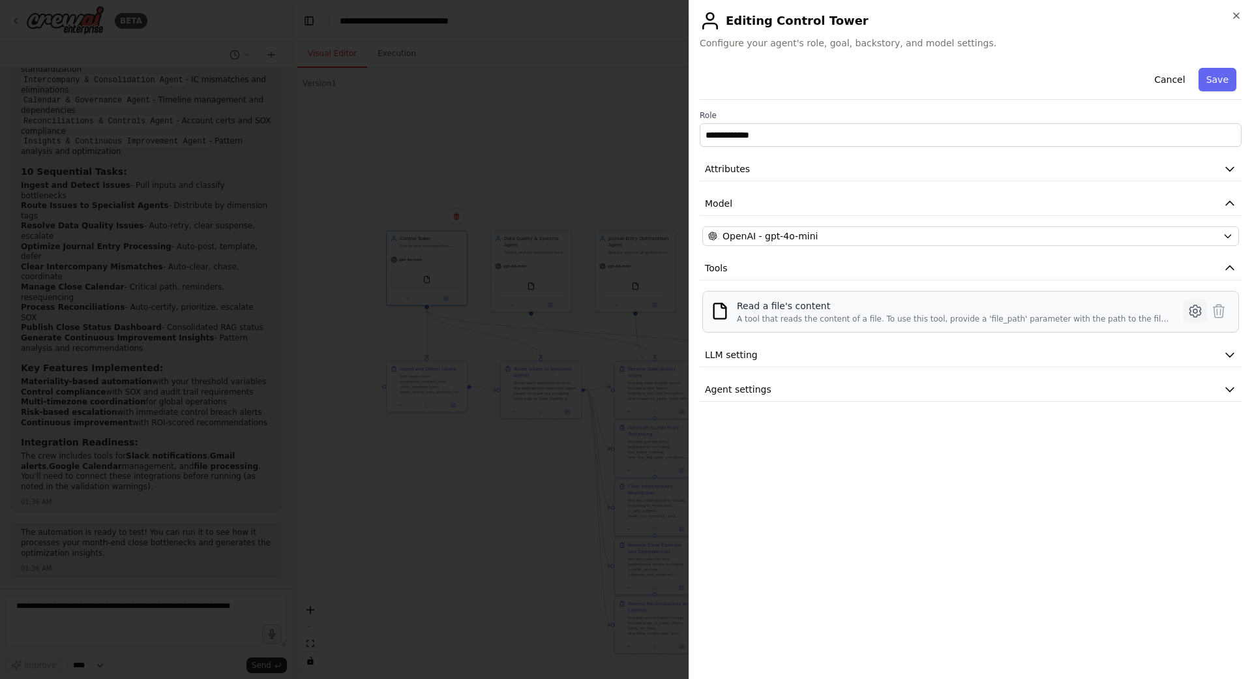
click at [1194, 312] on icon at bounding box center [1195, 311] width 4 height 4
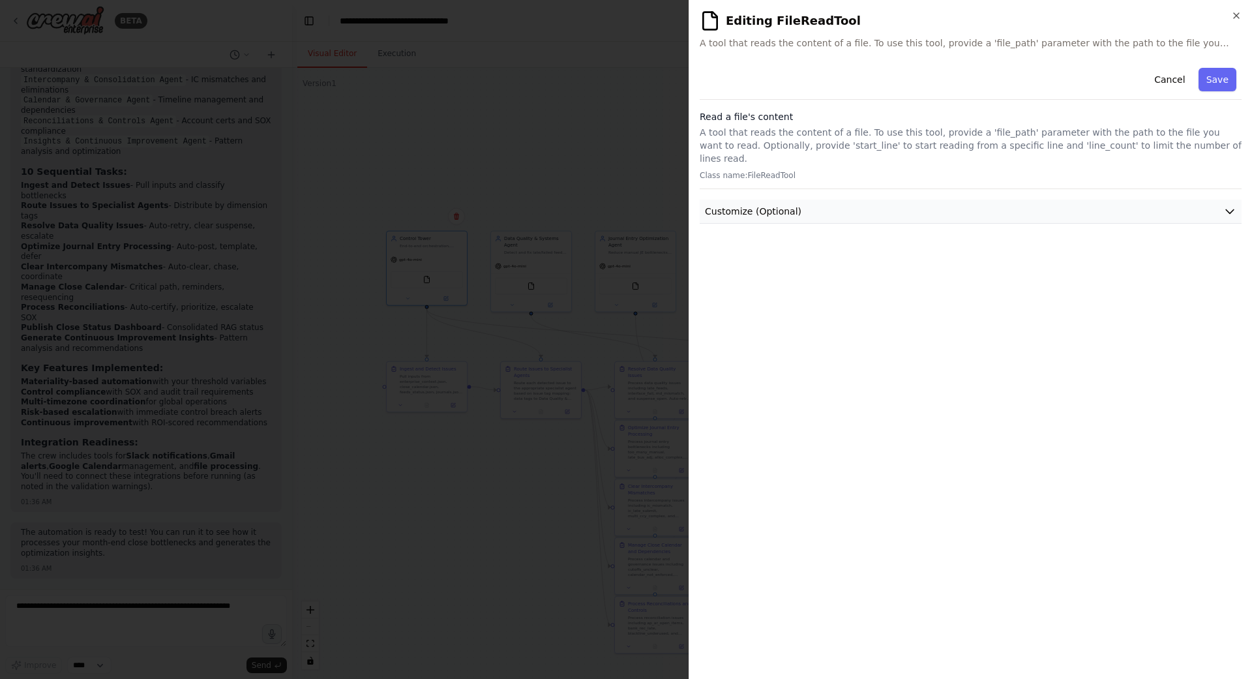
click at [736, 205] on span "Customize (Optional)" at bounding box center [753, 211] width 96 height 13
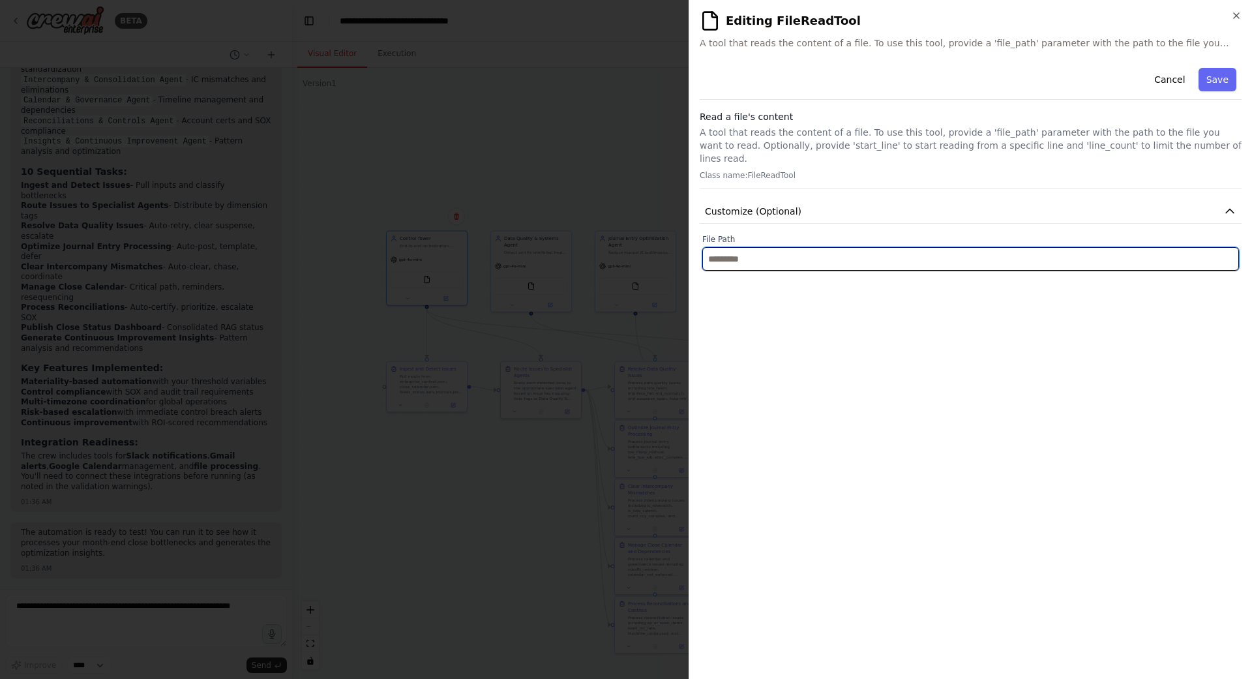
click at [727, 247] on input "text" at bounding box center [970, 258] width 537 height 23
paste input "**********"
type input "**********"
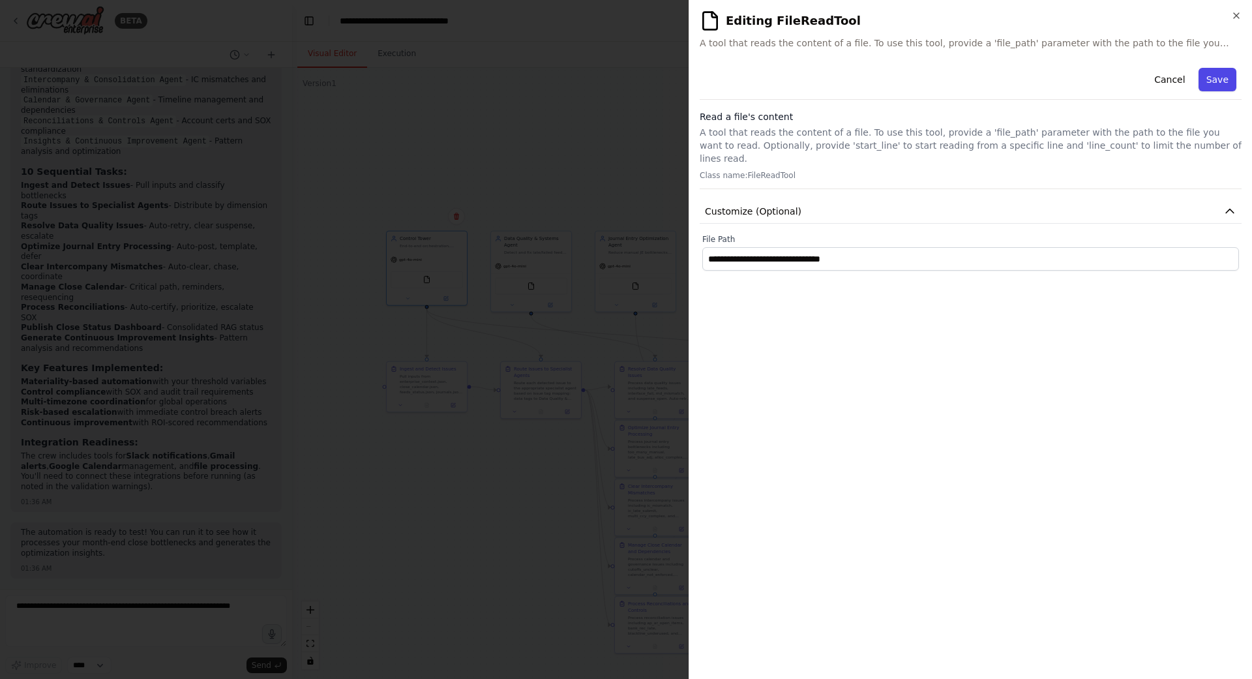
click at [1217, 82] on button "Save" at bounding box center [1217, 79] width 38 height 23
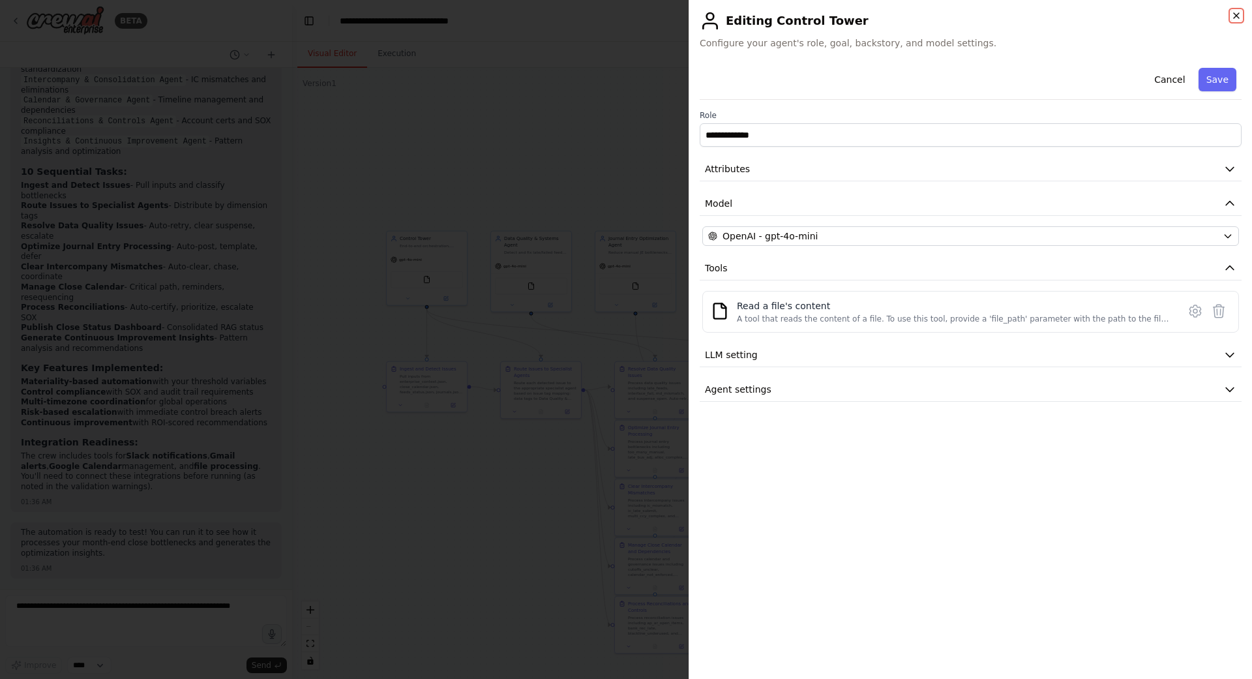
click at [1234, 17] on icon "button" at bounding box center [1236, 15] width 5 height 5
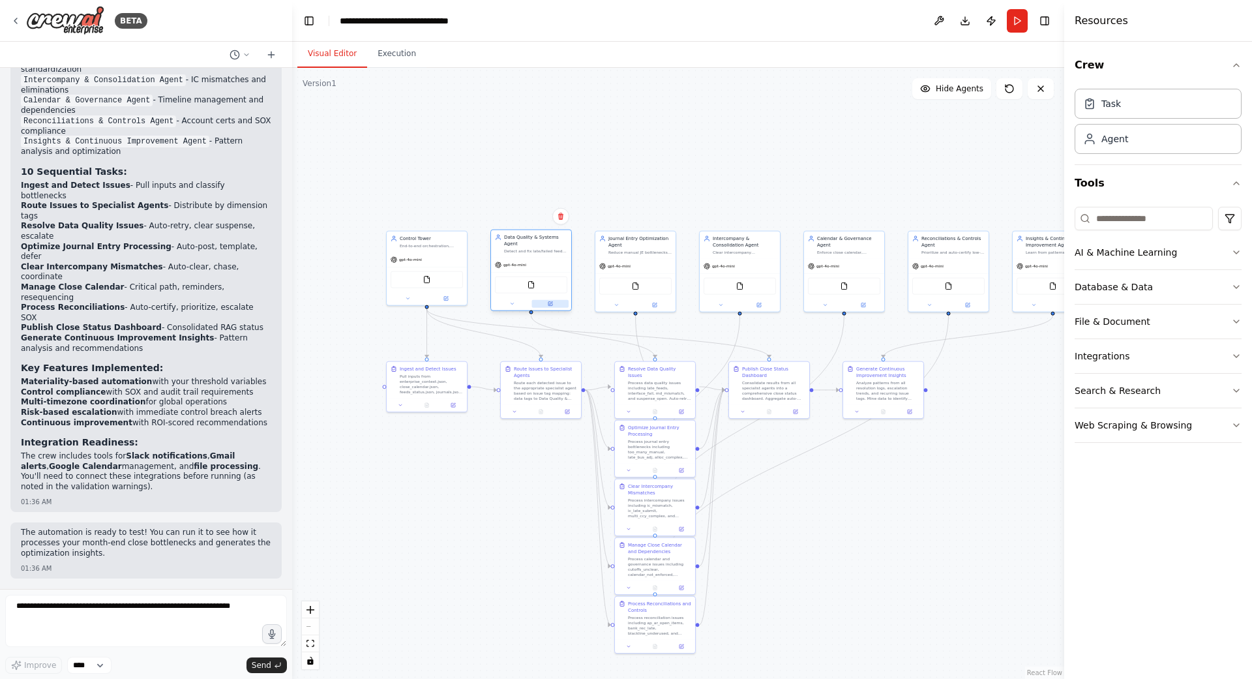
click at [553, 304] on button at bounding box center [550, 304] width 37 height 8
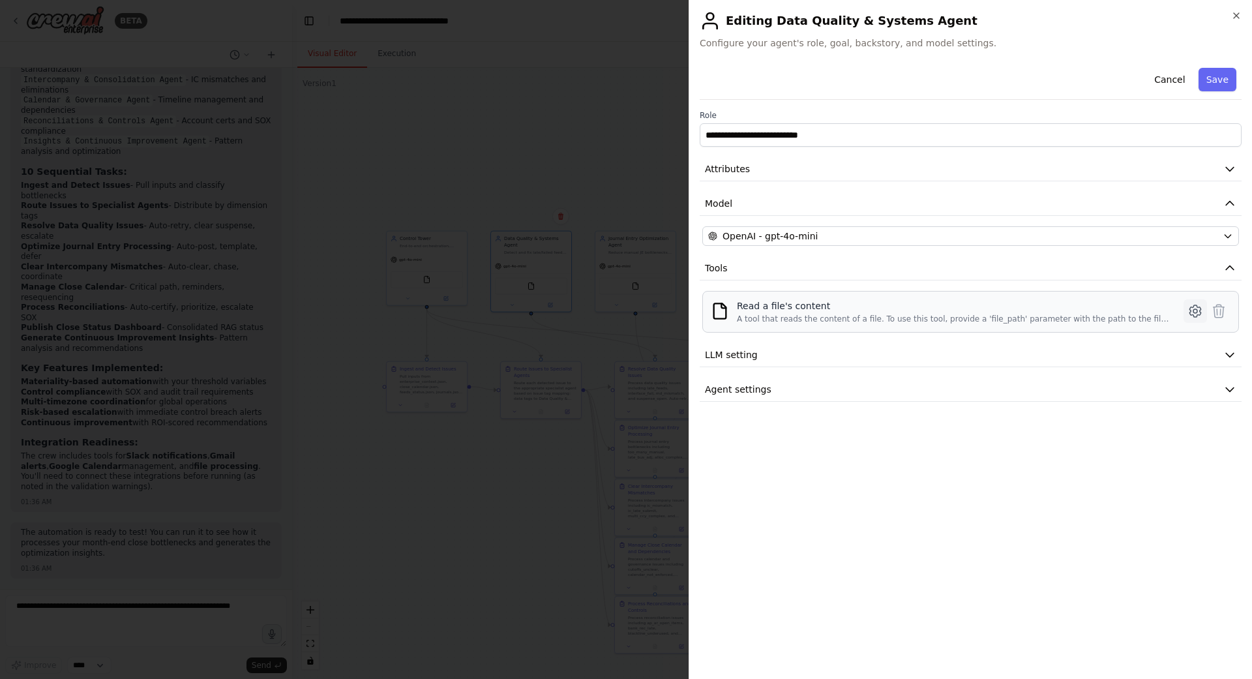
click at [1194, 310] on icon at bounding box center [1195, 311] width 16 height 16
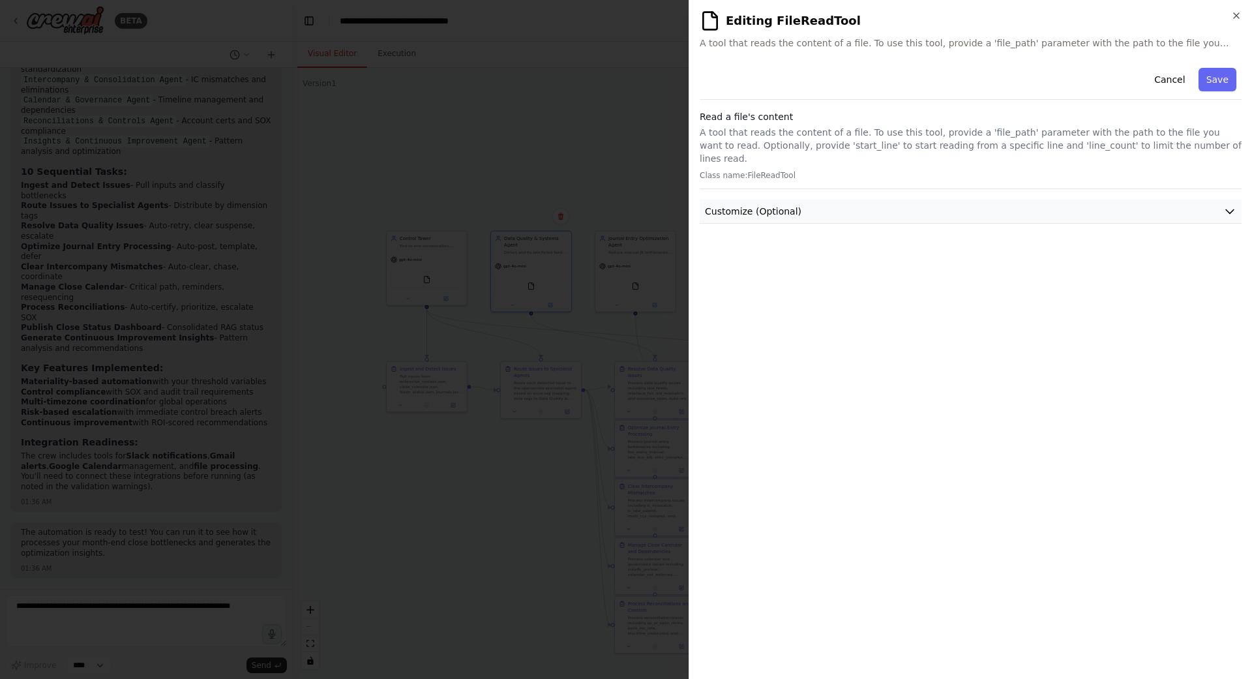
click at [741, 205] on span "Customize (Optional)" at bounding box center [753, 211] width 96 height 13
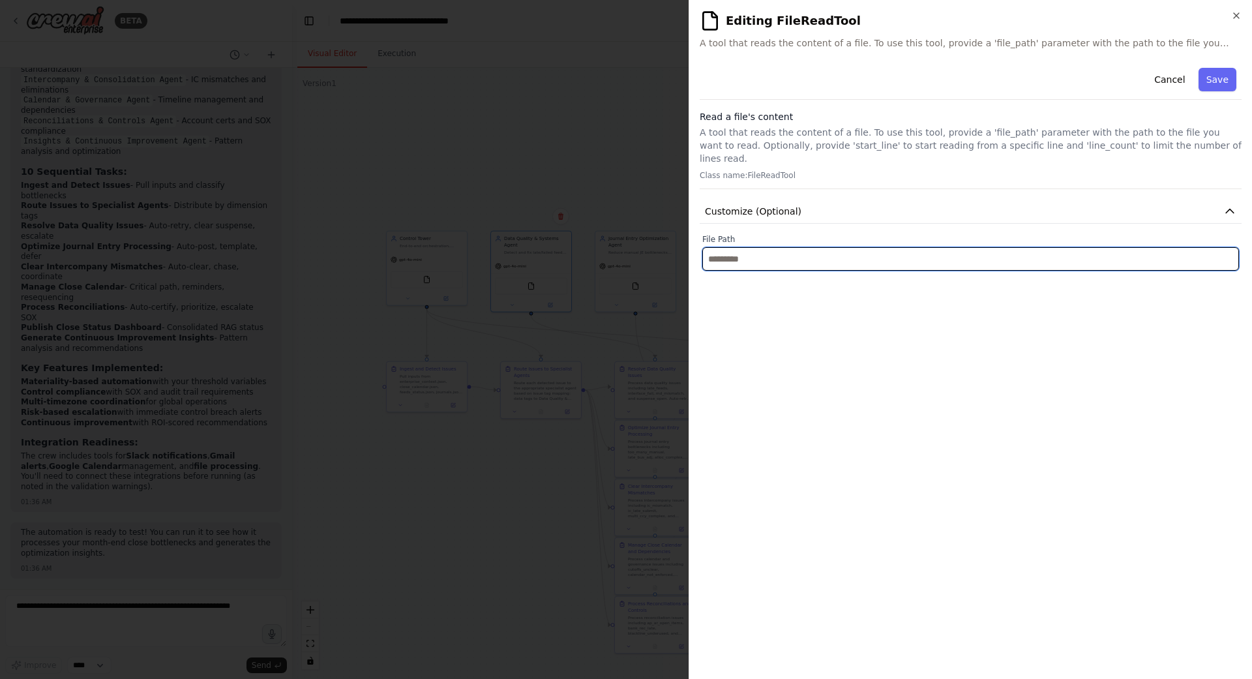
click at [726, 247] on input "text" at bounding box center [970, 258] width 537 height 23
paste input "**********"
type input "**********"
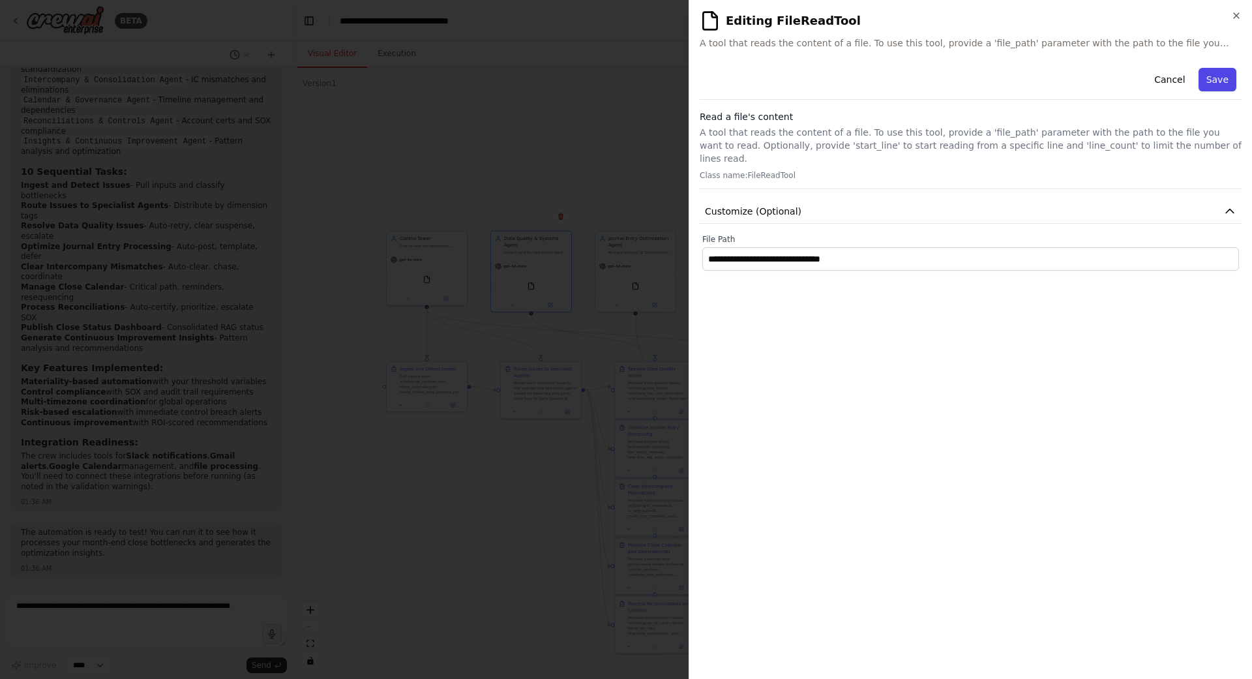
click at [1211, 74] on button "Save" at bounding box center [1217, 79] width 38 height 23
click at [1238, 13] on icon "button" at bounding box center [1236, 15] width 5 height 5
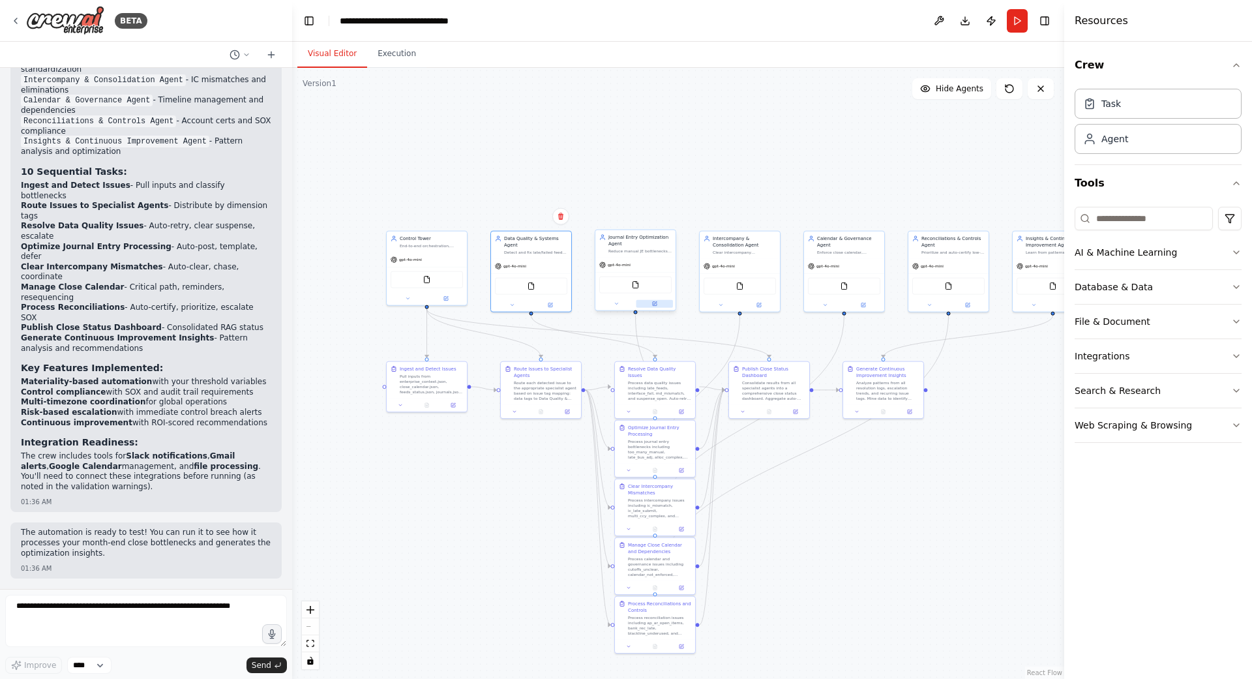
click at [655, 304] on icon at bounding box center [655, 304] width 4 height 4
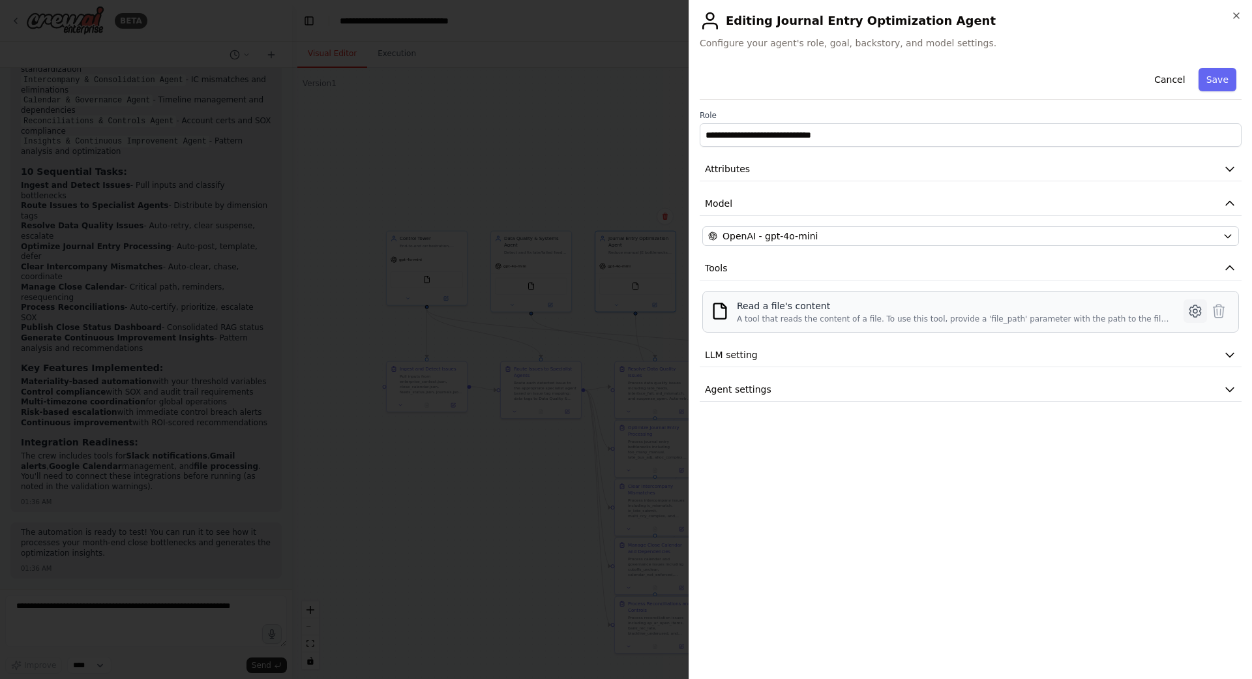
click at [1191, 312] on icon at bounding box center [1194, 311] width 11 height 12
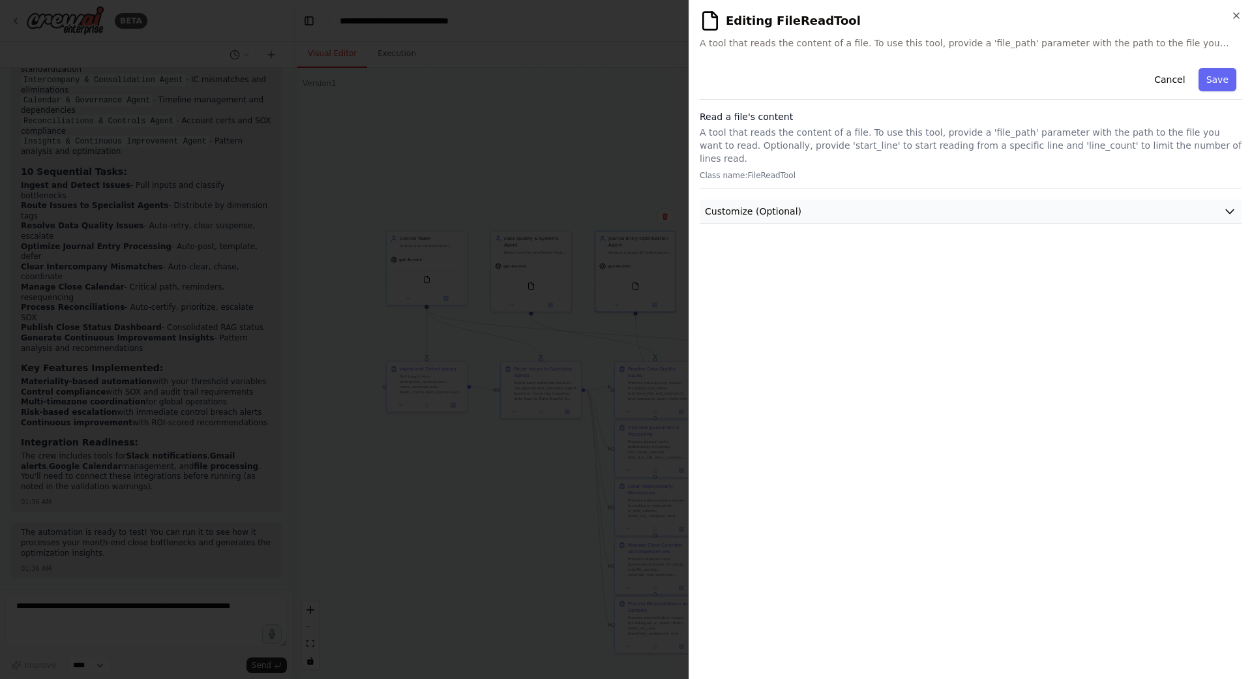
click at [762, 205] on span "Customize (Optional)" at bounding box center [753, 211] width 96 height 13
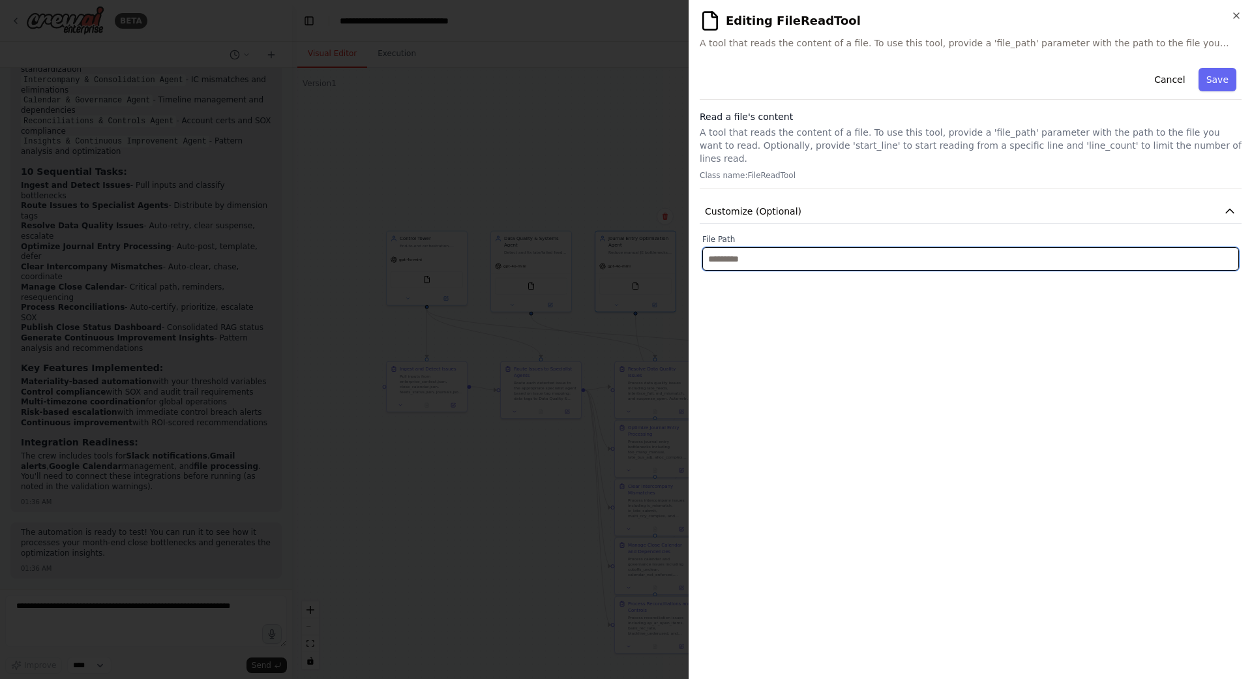
click at [740, 252] on input "text" at bounding box center [970, 258] width 537 height 23
paste input "**********"
type input "**********"
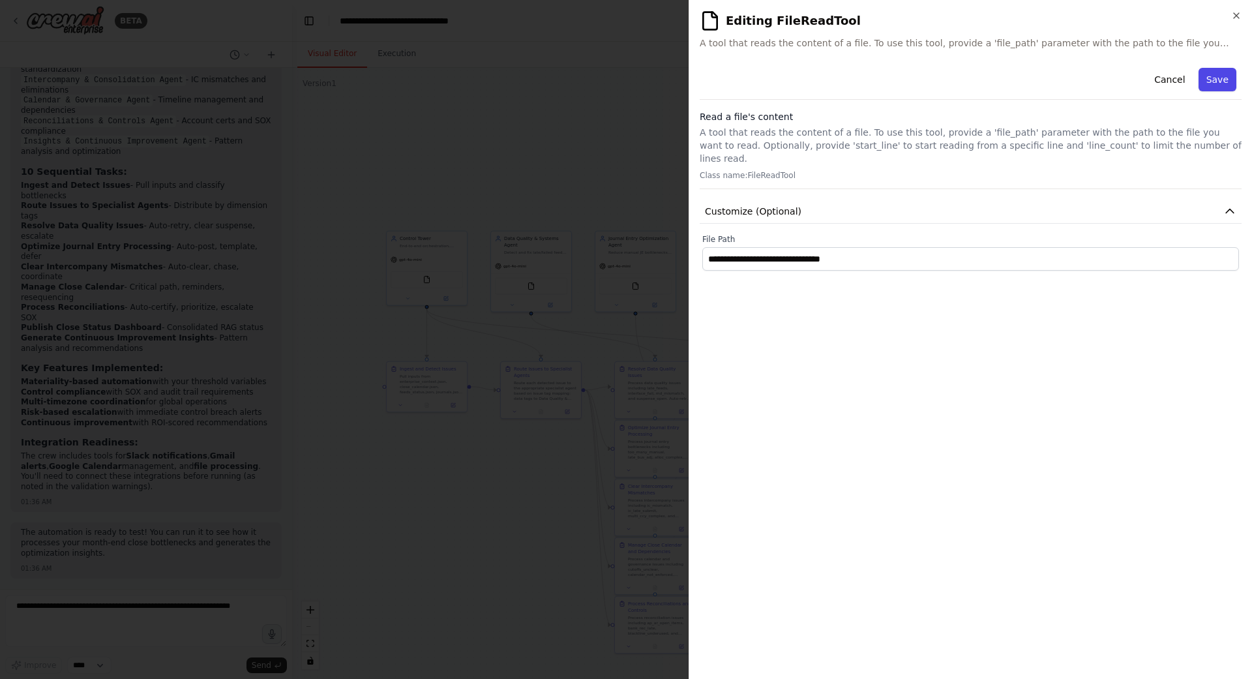
click at [1218, 81] on button "Save" at bounding box center [1217, 79] width 38 height 23
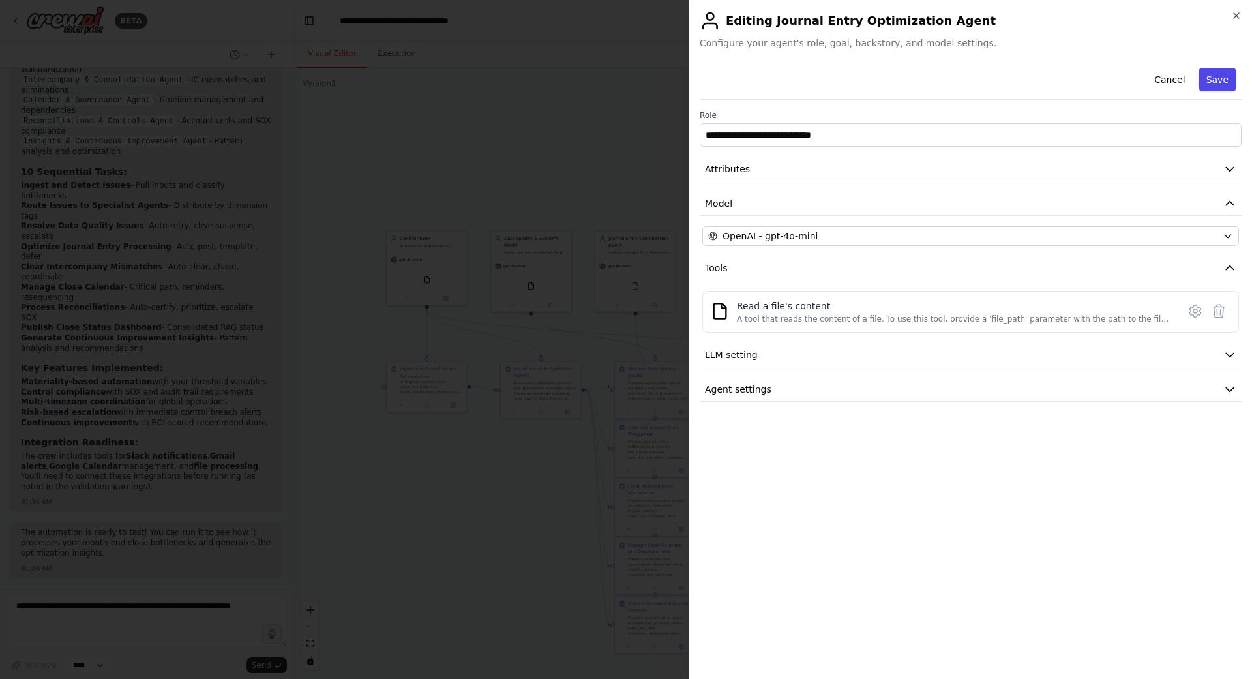
click at [1225, 77] on button "Save" at bounding box center [1217, 79] width 38 height 23
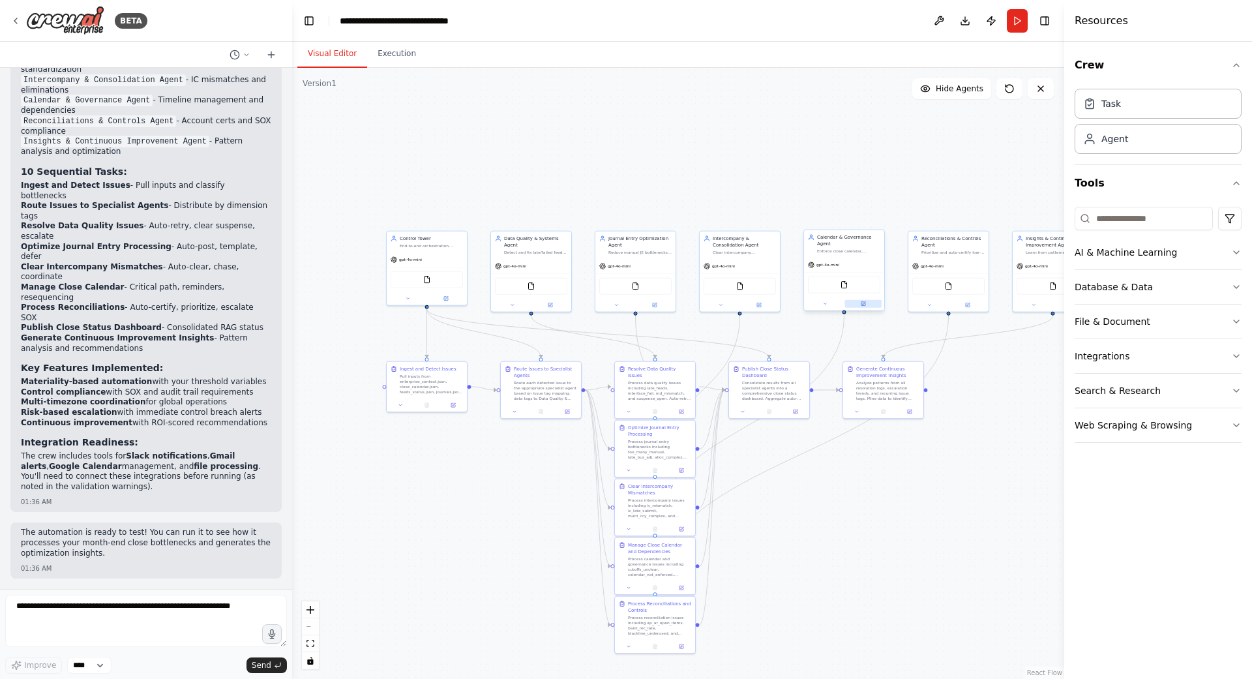
click at [867, 306] on button at bounding box center [863, 304] width 37 height 8
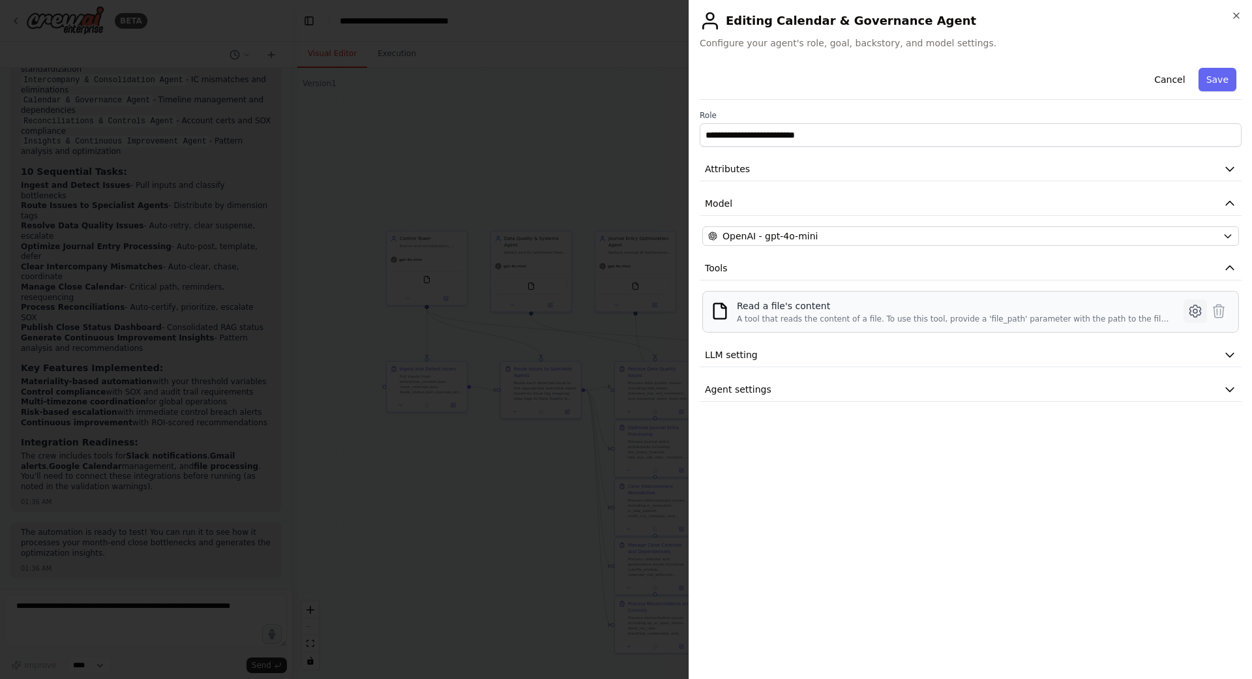
click at [1194, 311] on icon at bounding box center [1195, 311] width 16 height 16
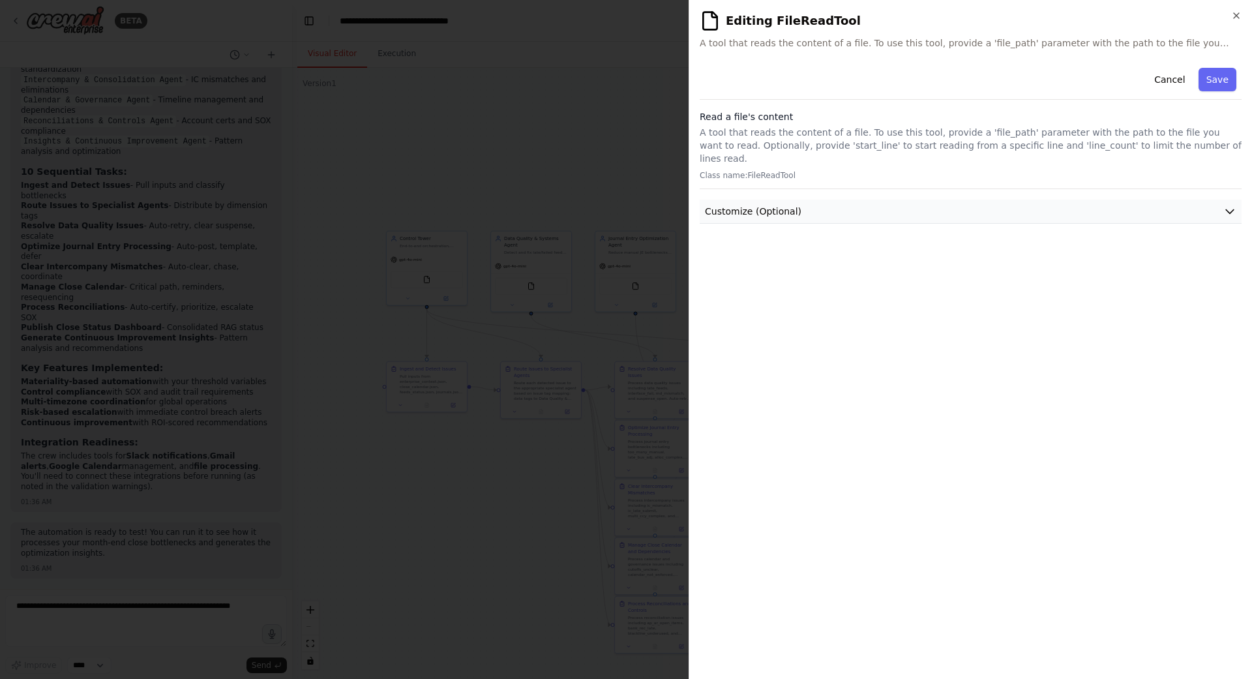
click at [770, 205] on span "Customize (Optional)" at bounding box center [753, 211] width 96 height 13
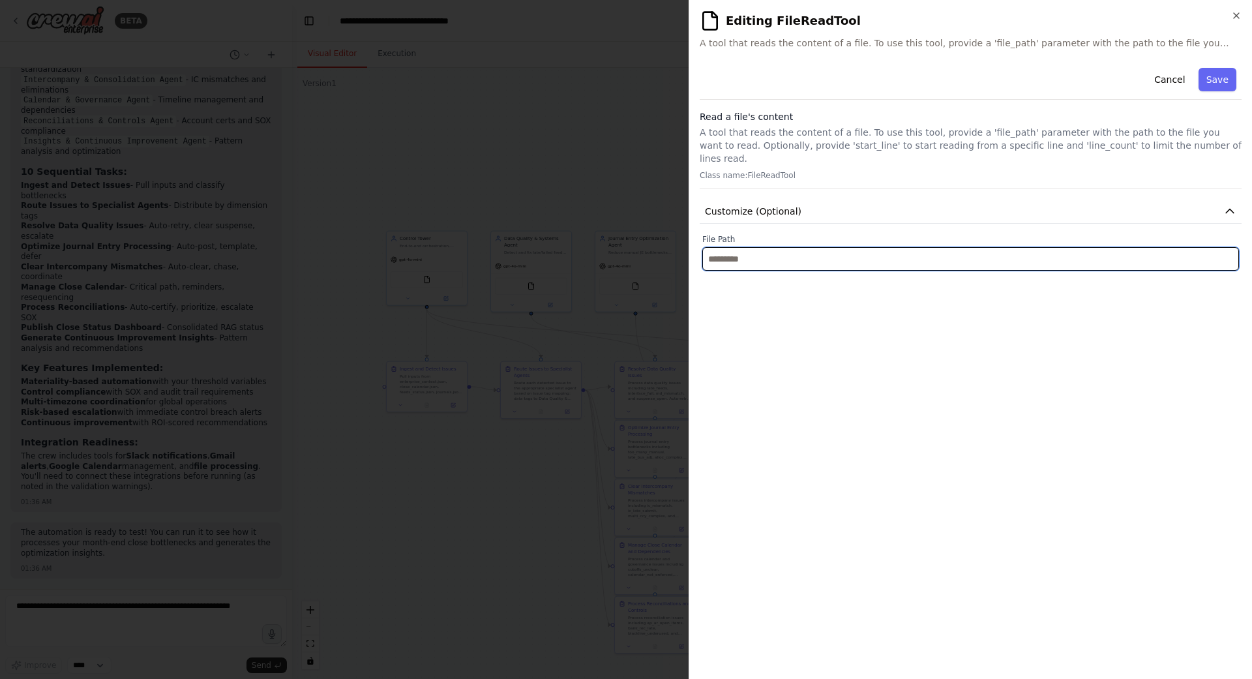
click at [737, 247] on input "text" at bounding box center [970, 258] width 537 height 23
paste input "**********"
type input "**********"
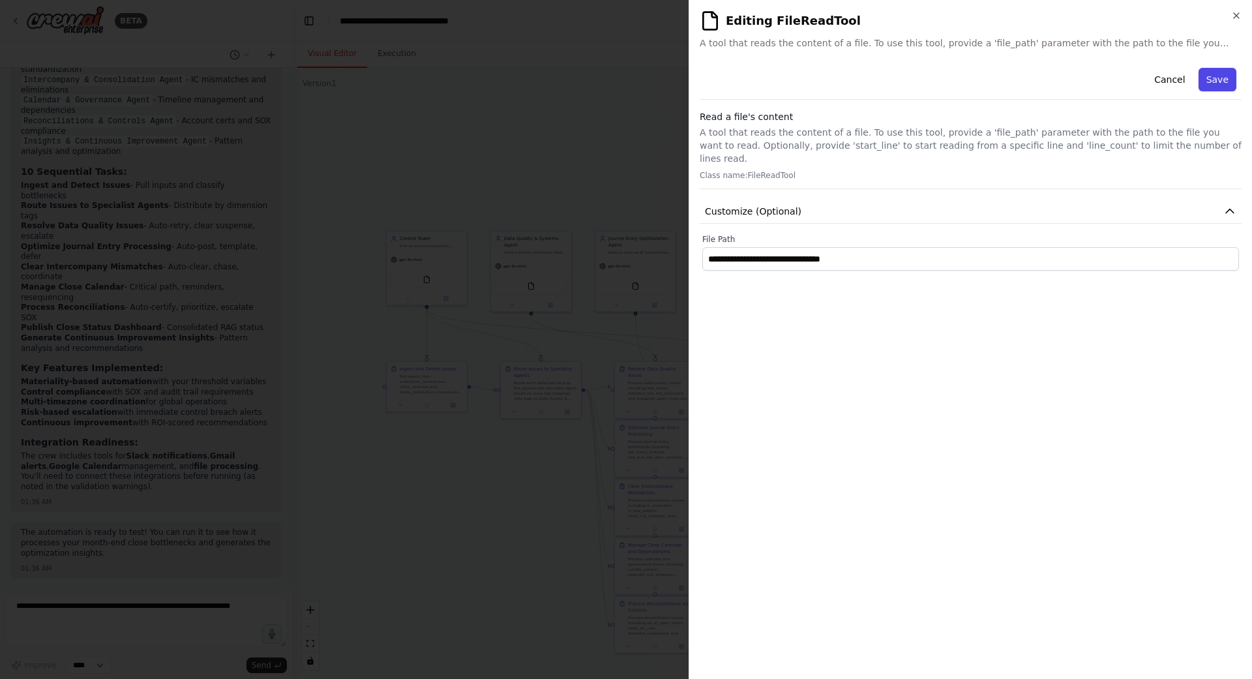
click at [1222, 80] on button "Save" at bounding box center [1217, 79] width 38 height 23
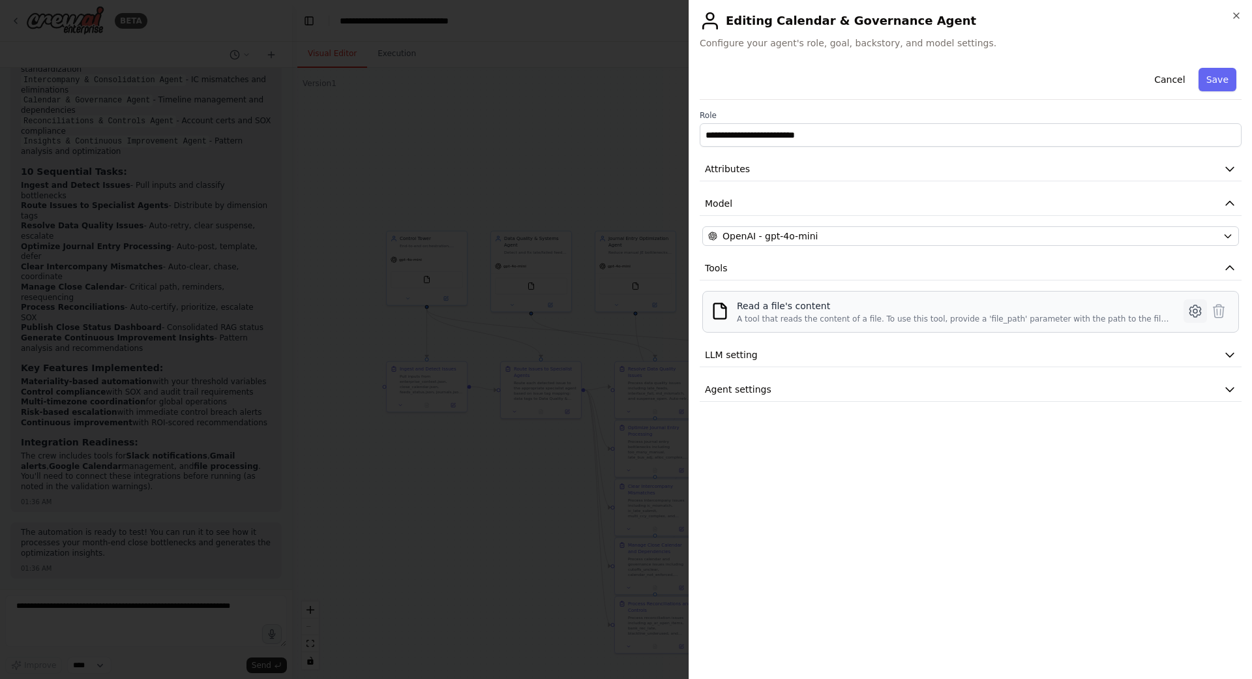
click at [1193, 312] on icon at bounding box center [1195, 311] width 4 height 4
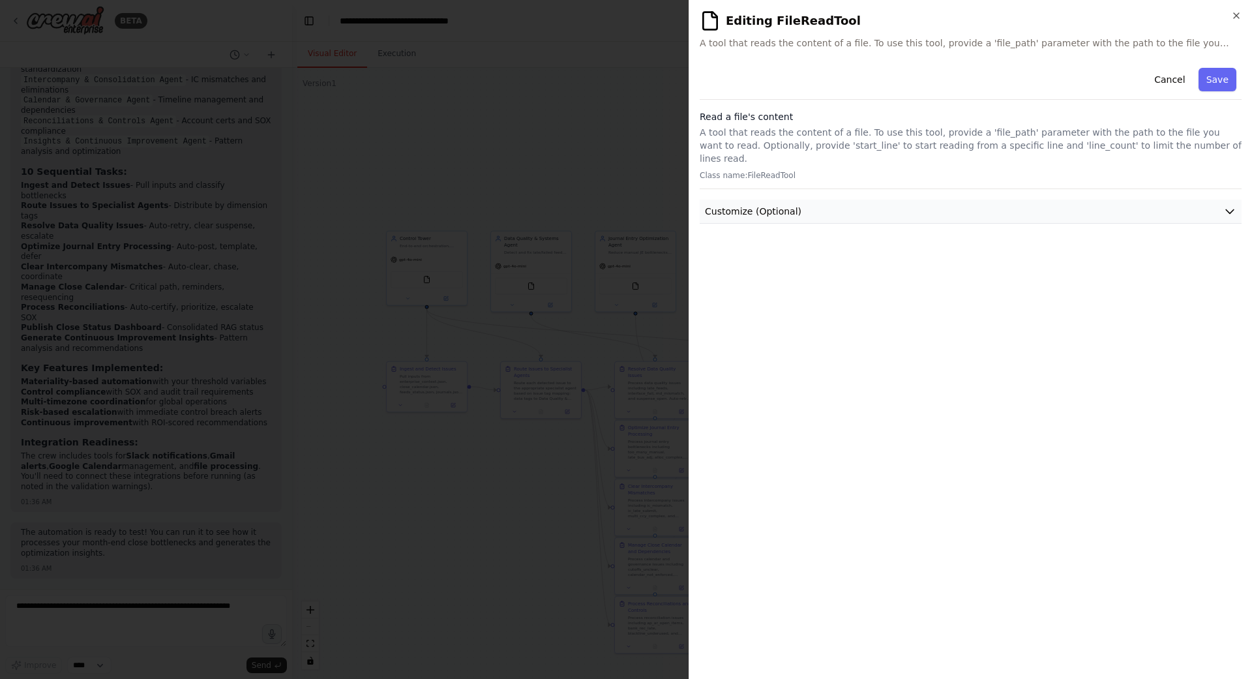
click at [1117, 200] on button "Customize (Optional)" at bounding box center [971, 212] width 542 height 24
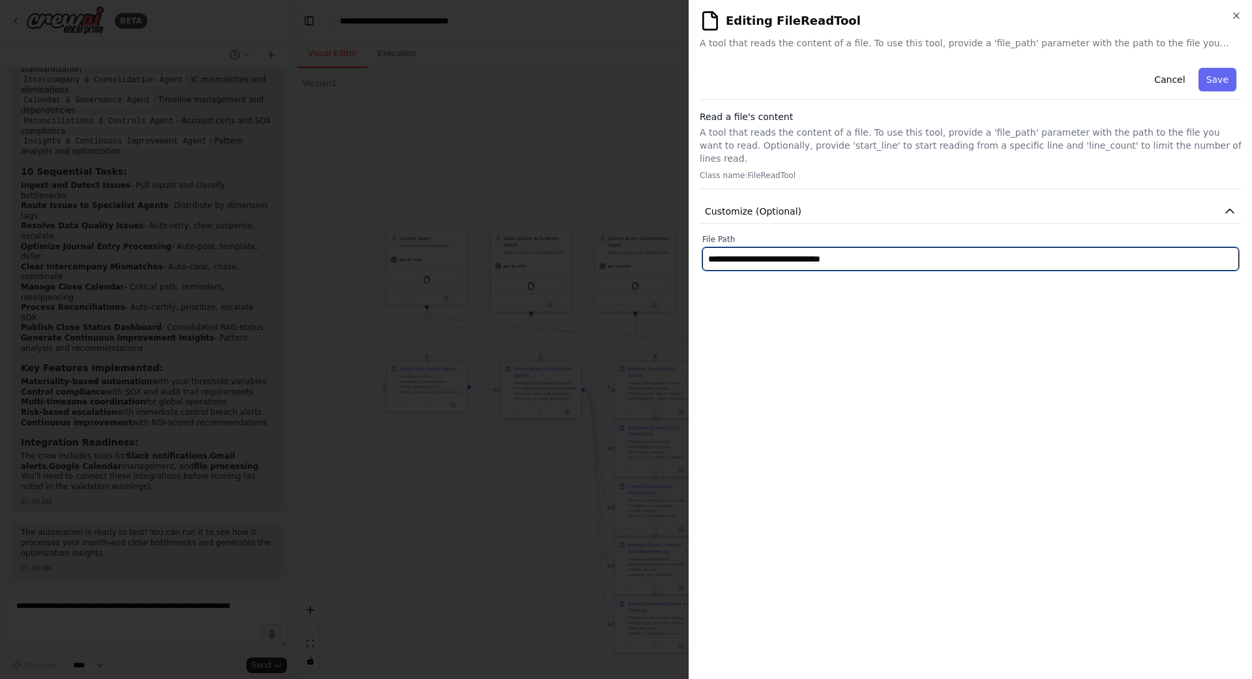
click at [923, 248] on input "**********" at bounding box center [970, 258] width 537 height 23
paste input "**********"
type input "**********"
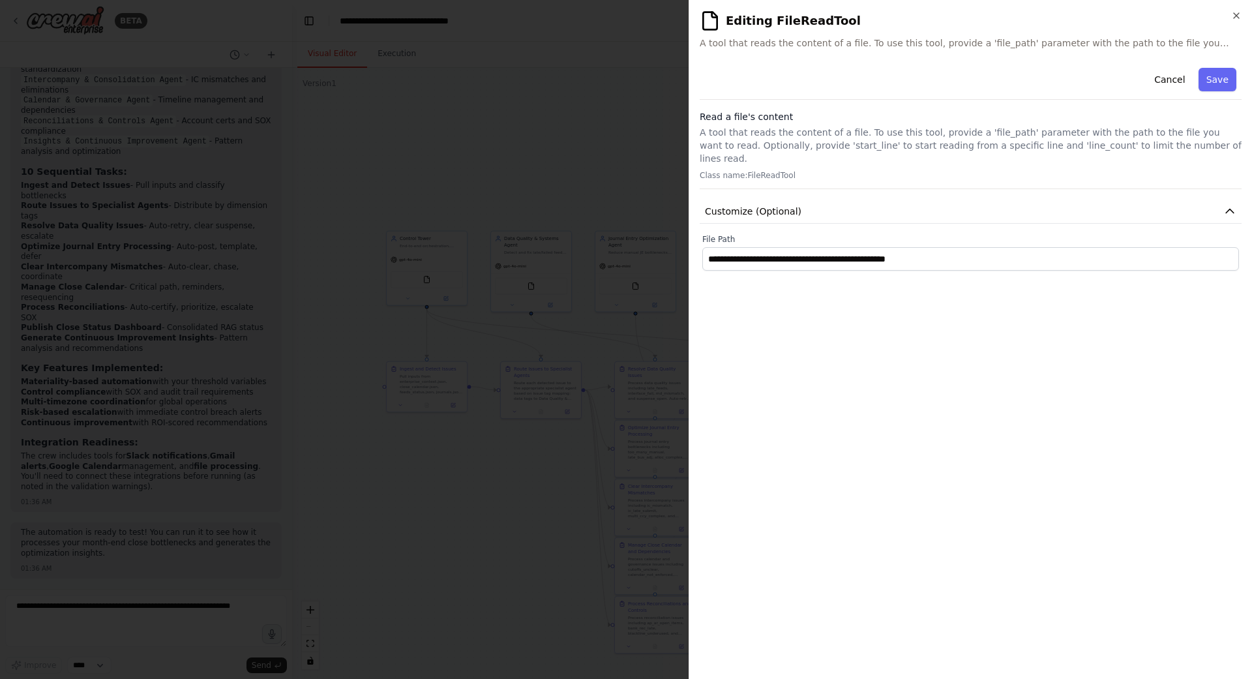
click at [1218, 83] on button "Save" at bounding box center [1217, 79] width 38 height 23
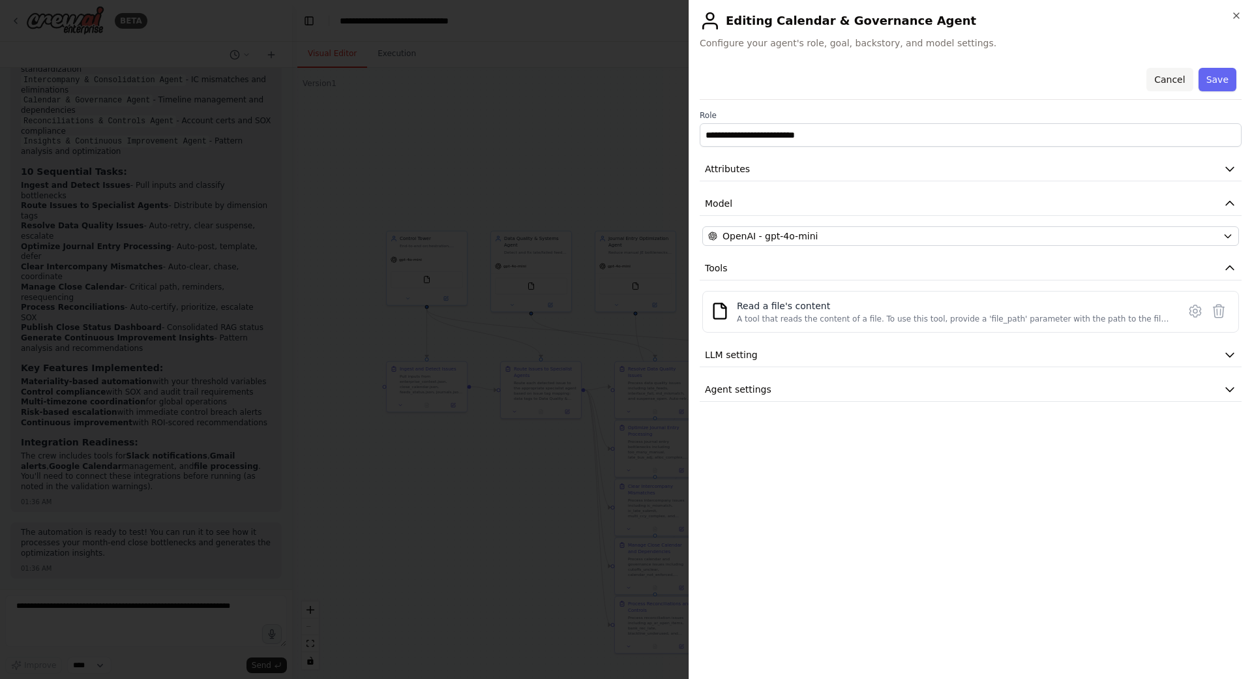
click at [1162, 79] on button "Cancel" at bounding box center [1169, 79] width 46 height 23
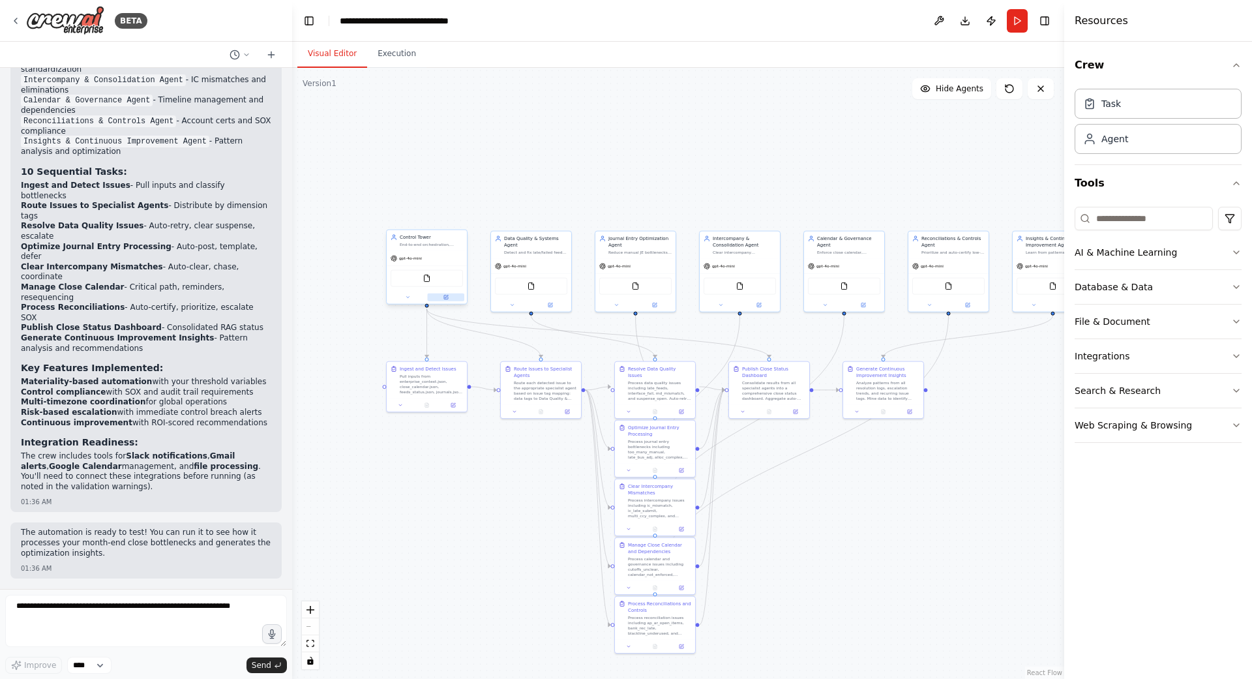
click at [447, 296] on icon at bounding box center [446, 296] width 3 height 3
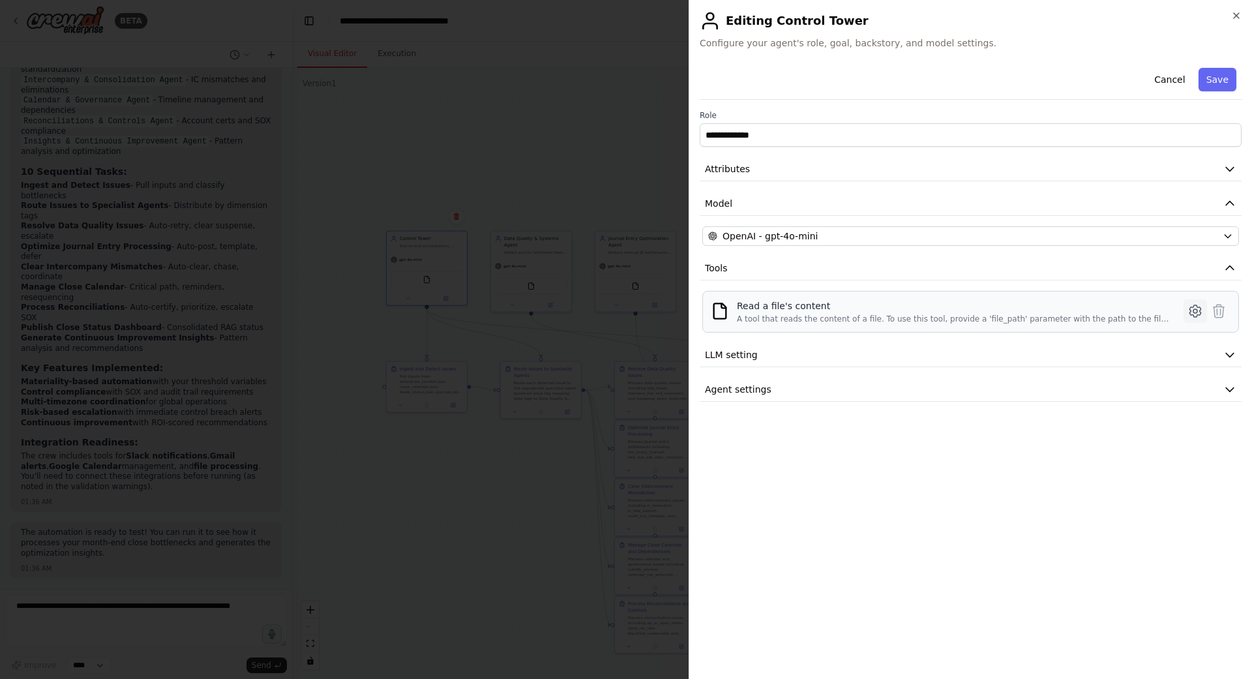
click at [1198, 312] on icon at bounding box center [1195, 311] width 16 height 16
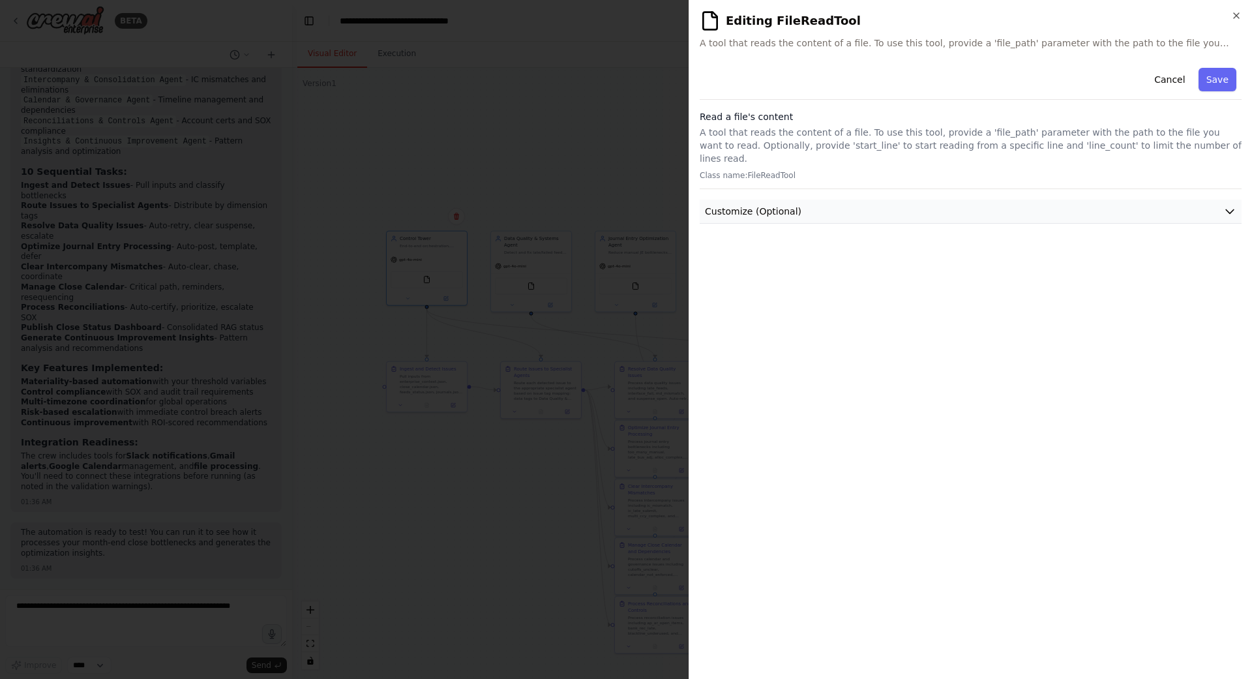
click at [758, 205] on span "Customize (Optional)" at bounding box center [753, 211] width 96 height 13
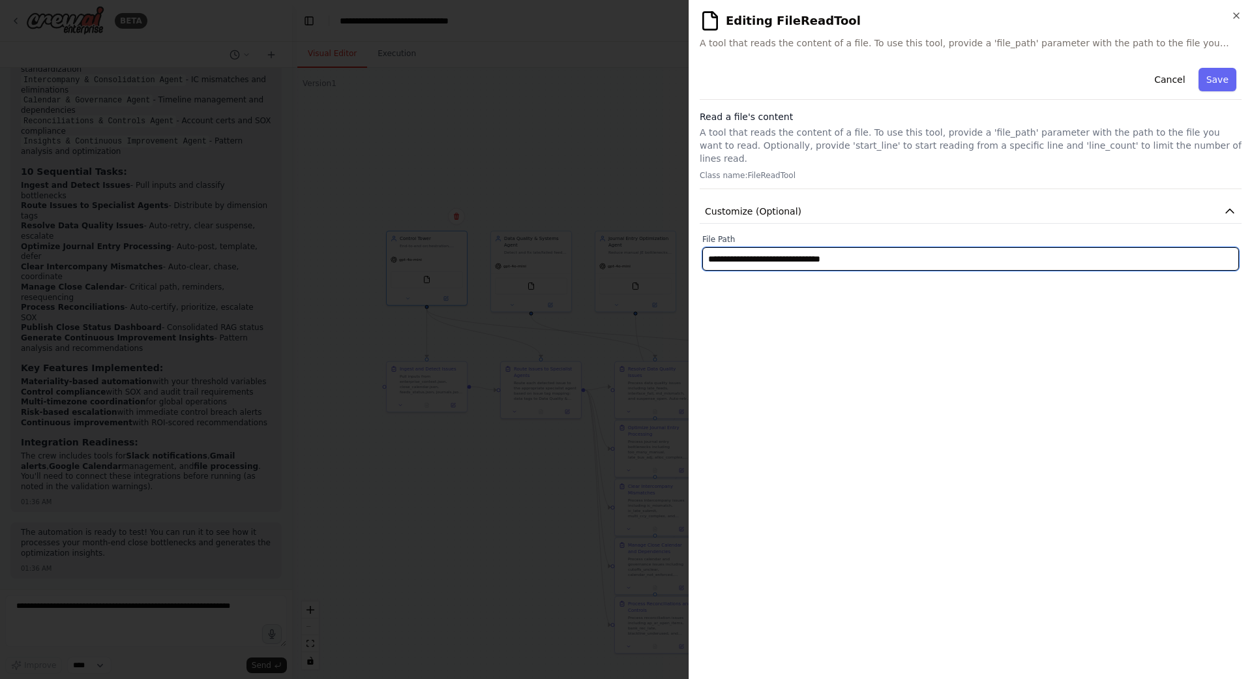
click at [891, 248] on input "**********" at bounding box center [970, 258] width 537 height 23
paste input "**********"
type input "**********"
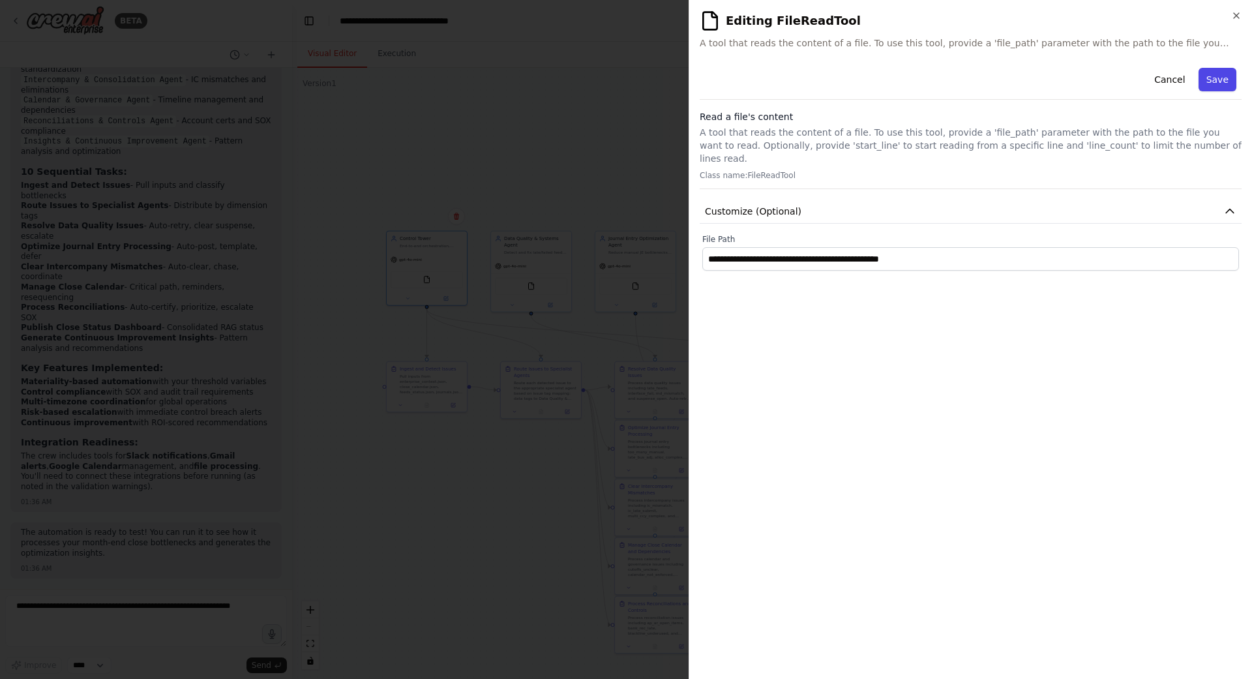
click at [1217, 72] on button "Save" at bounding box center [1217, 79] width 38 height 23
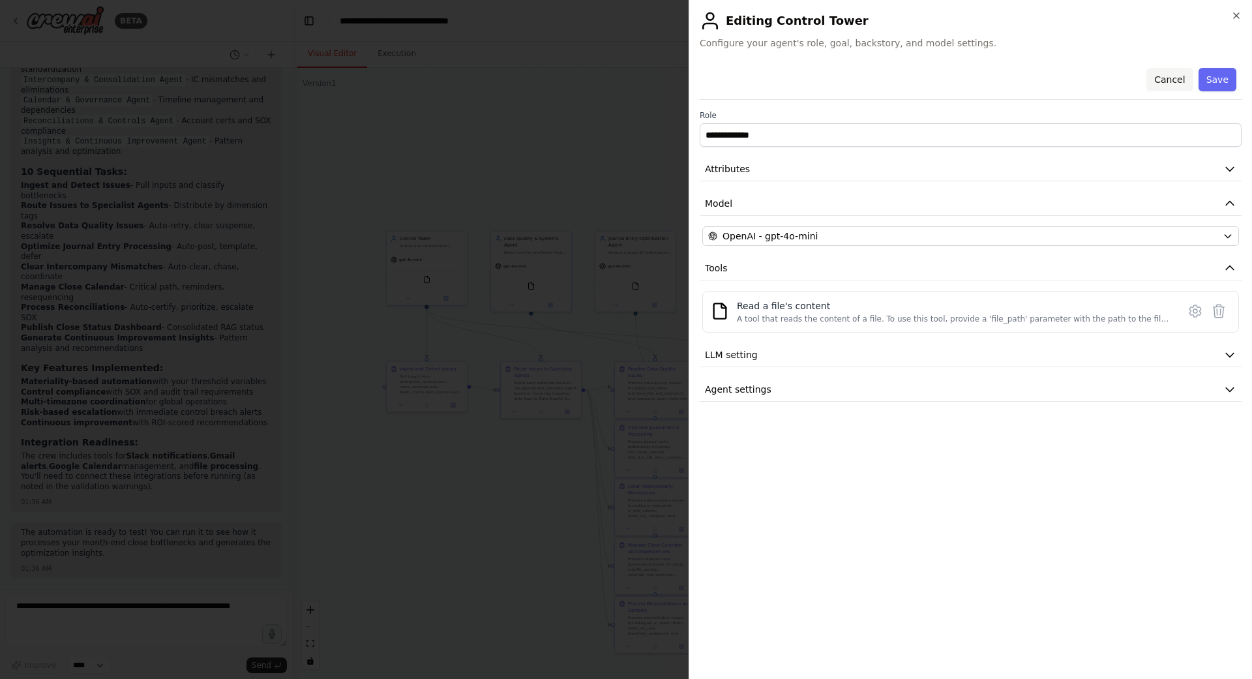
click at [1177, 81] on button "Cancel" at bounding box center [1169, 79] width 46 height 23
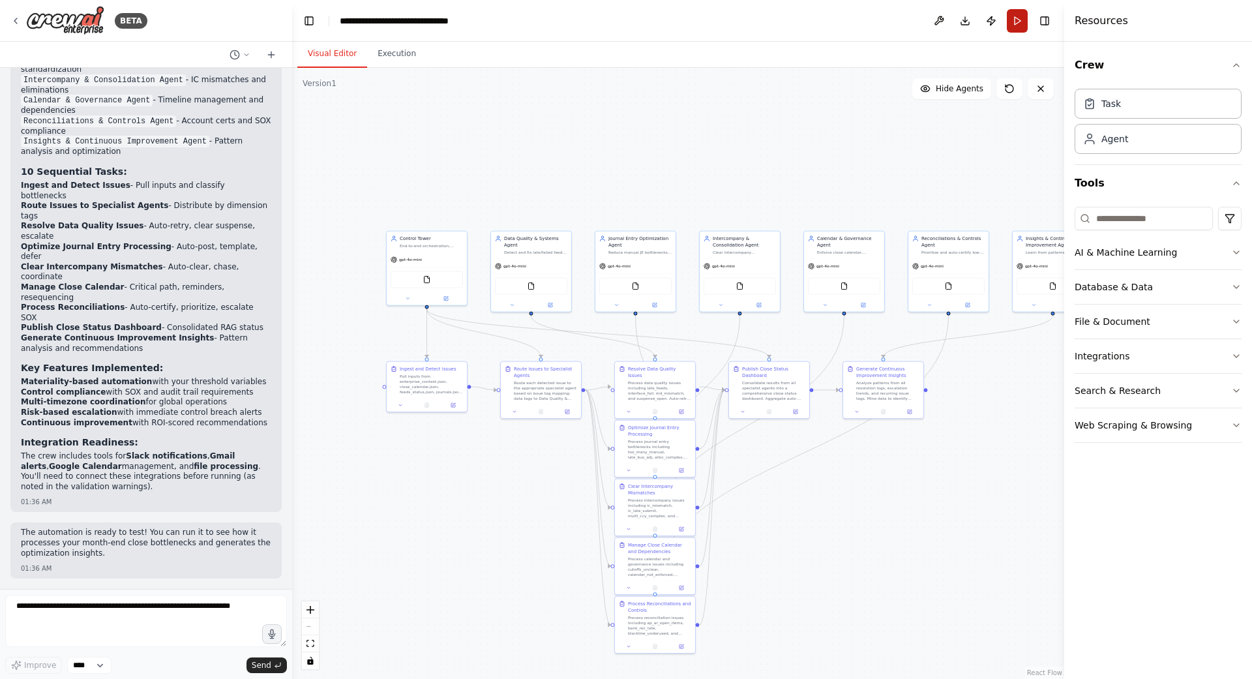
click at [1016, 21] on button "Run" at bounding box center [1017, 20] width 21 height 23
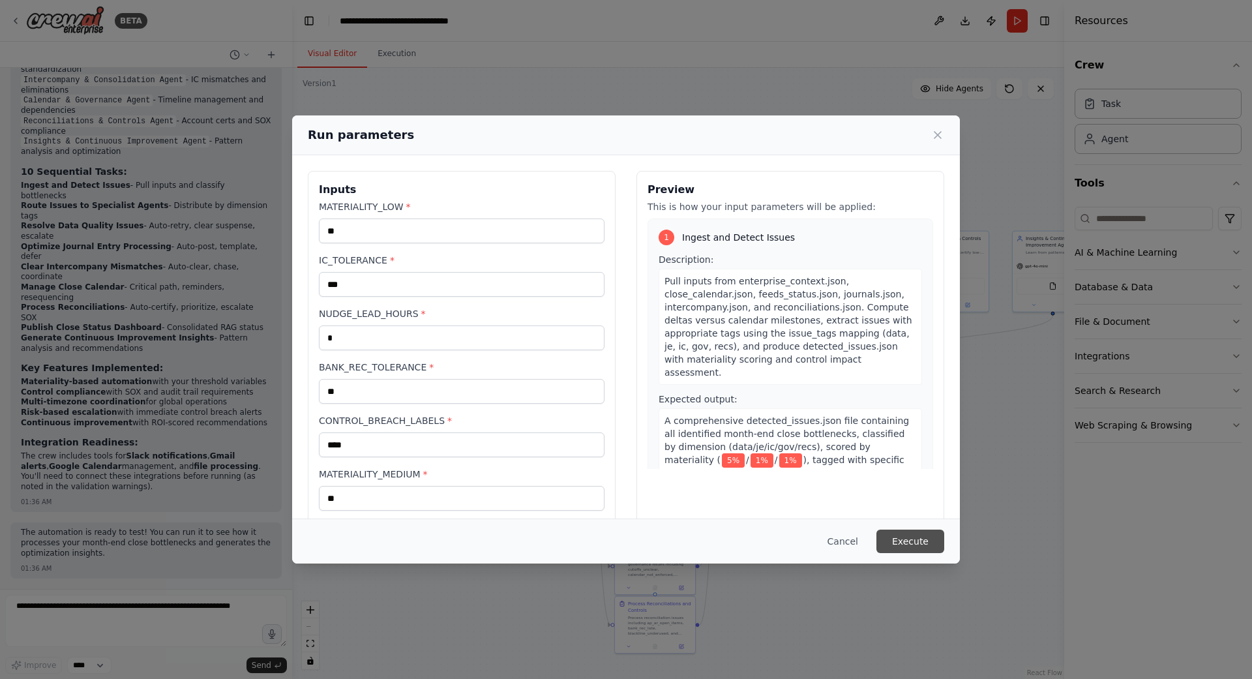
click at [910, 542] on button "Execute" at bounding box center [910, 540] width 68 height 23
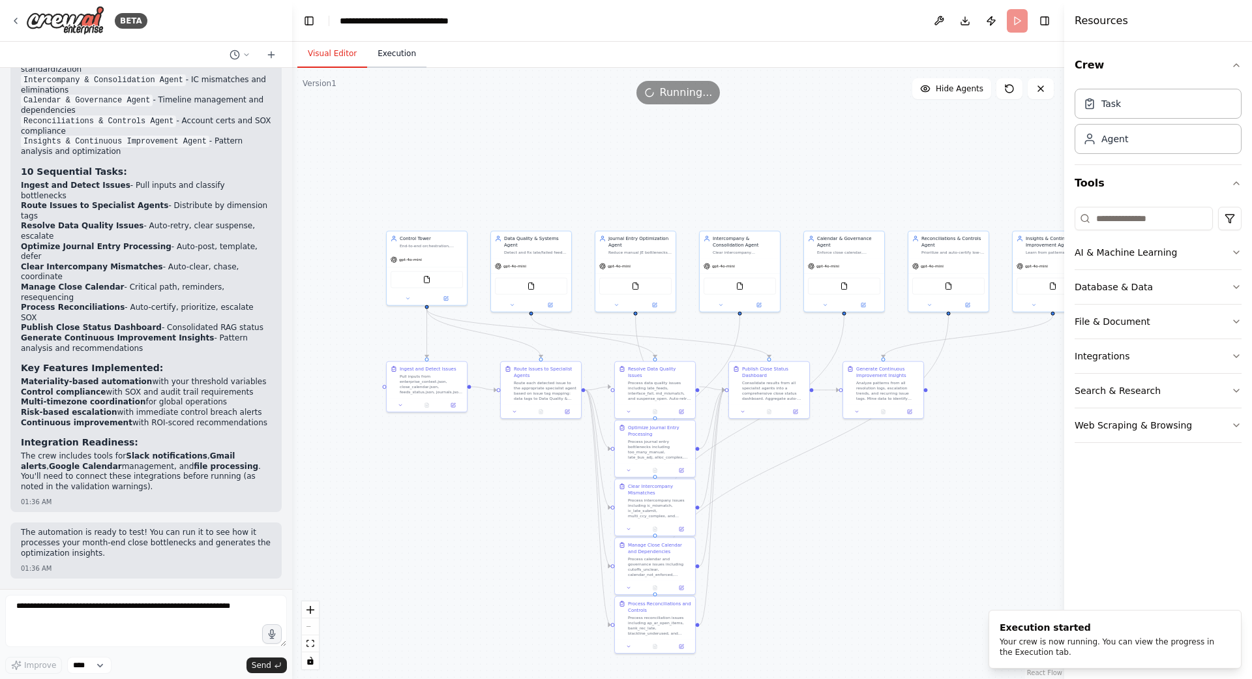
click at [390, 56] on button "Execution" at bounding box center [396, 53] width 59 height 27
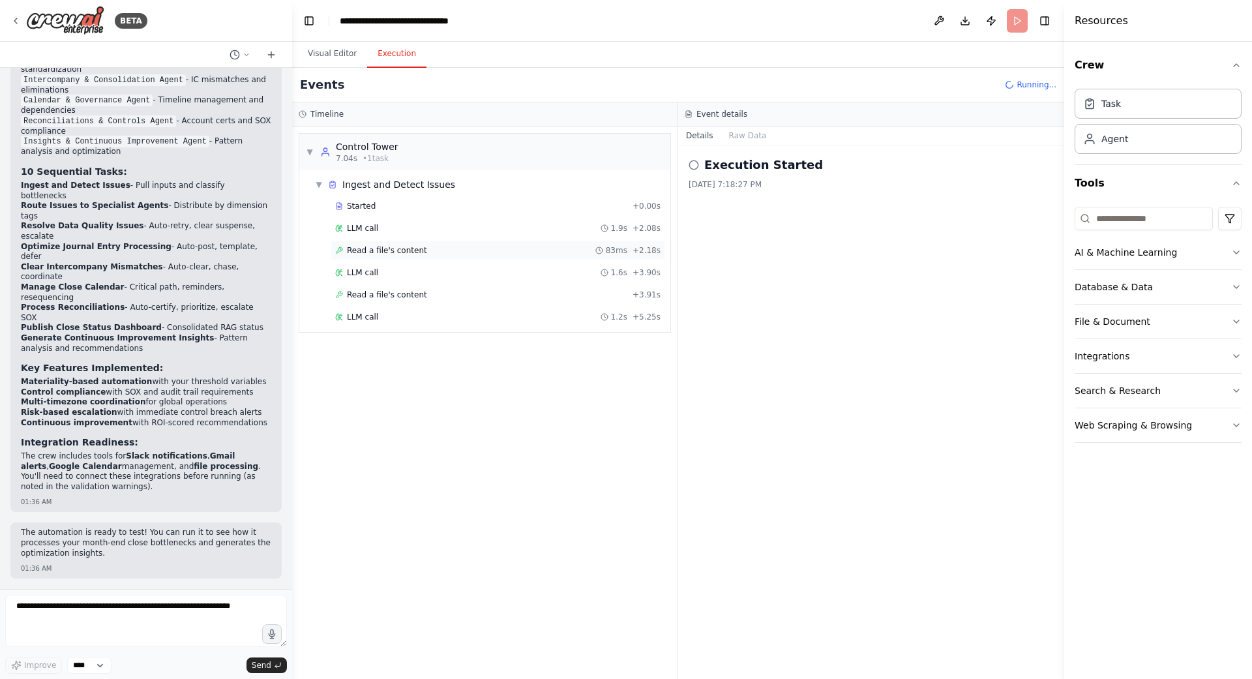
click at [380, 251] on span "Read a file's content" at bounding box center [387, 250] width 80 height 10
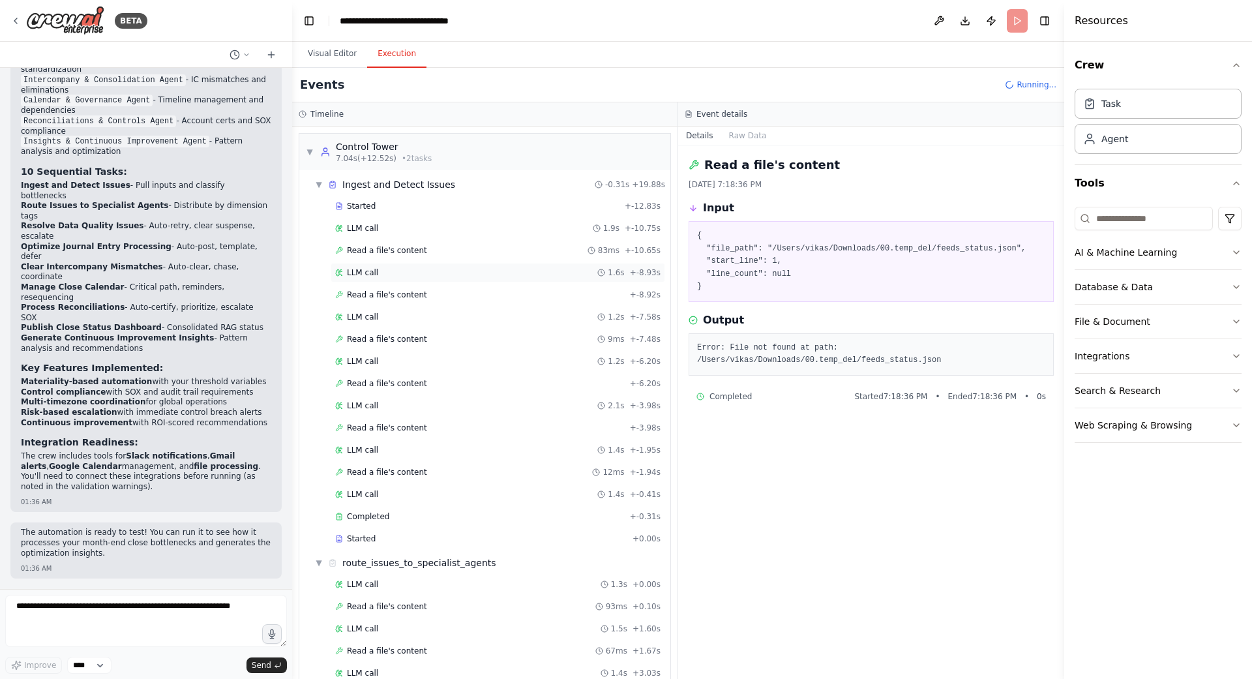
click at [372, 272] on span "LLM call" at bounding box center [362, 272] width 31 height 10
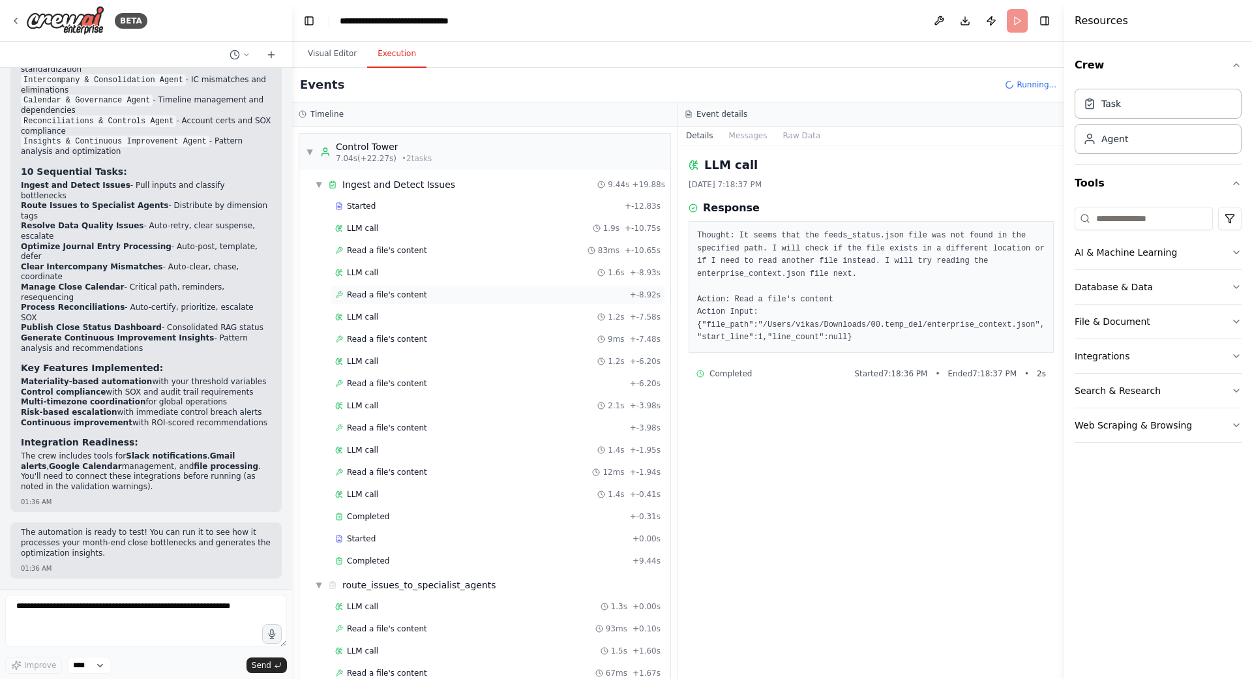
click at [370, 297] on span "Read a file's content" at bounding box center [387, 294] width 80 height 10
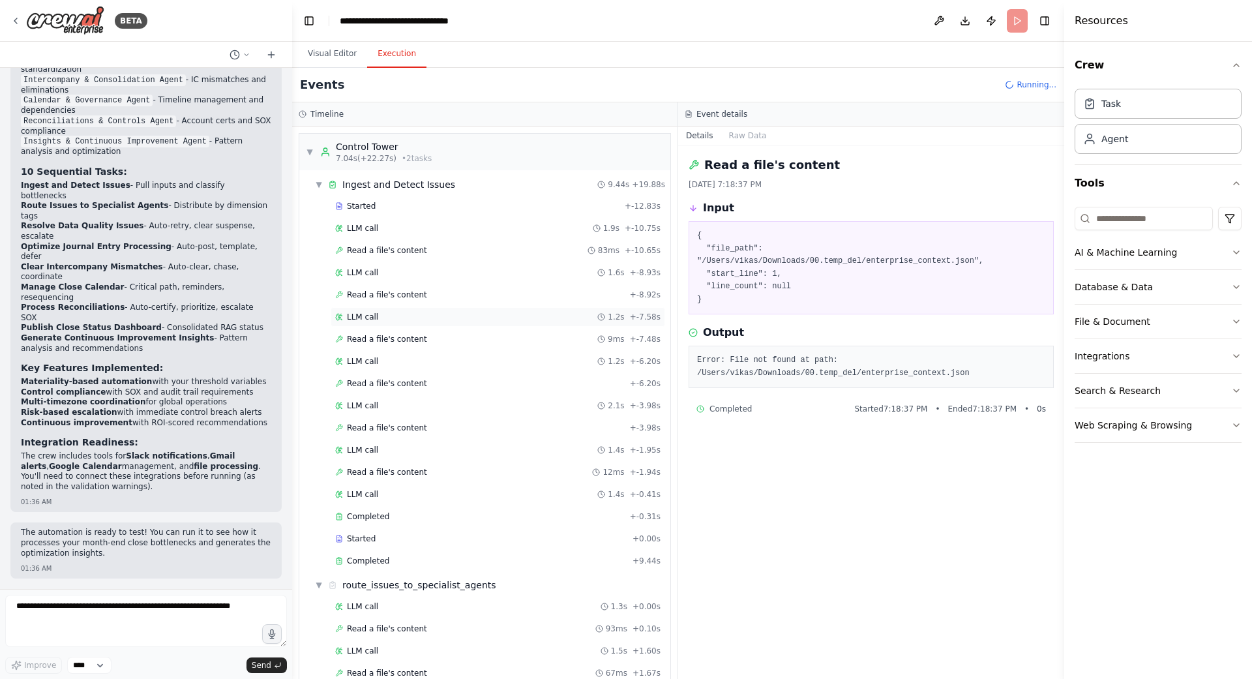
click at [372, 314] on span "LLM call" at bounding box center [362, 317] width 31 height 10
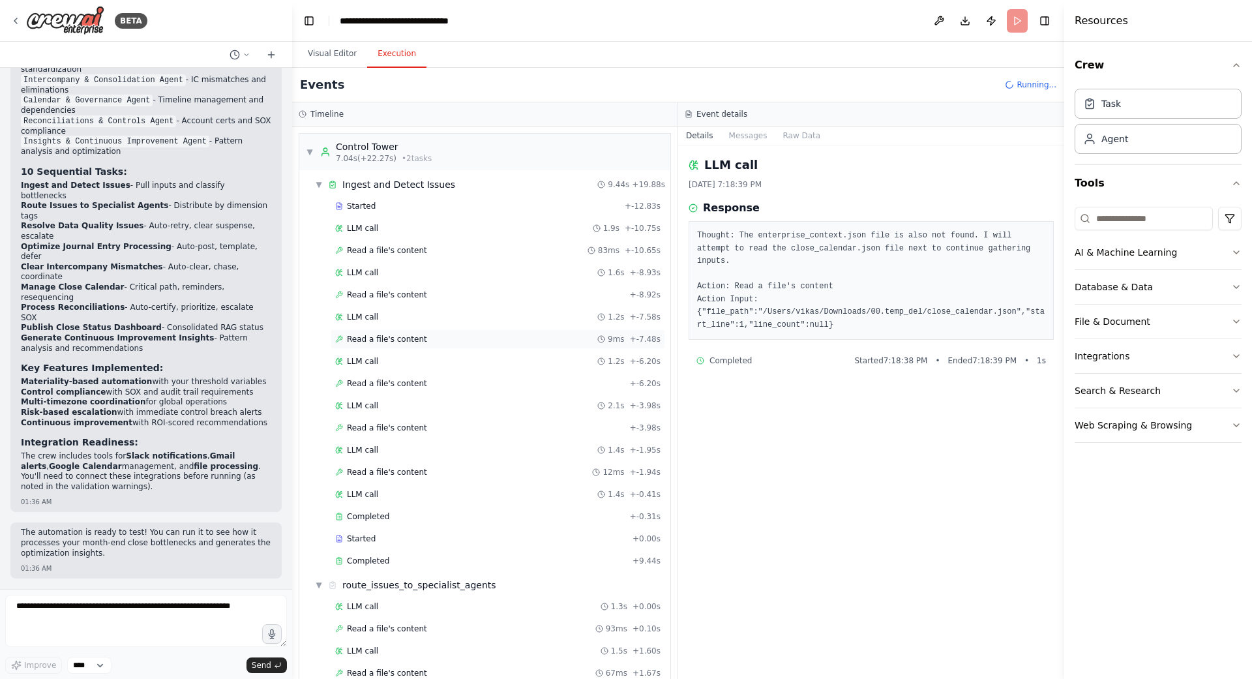
click at [380, 338] on span "Read a file's content" at bounding box center [387, 339] width 80 height 10
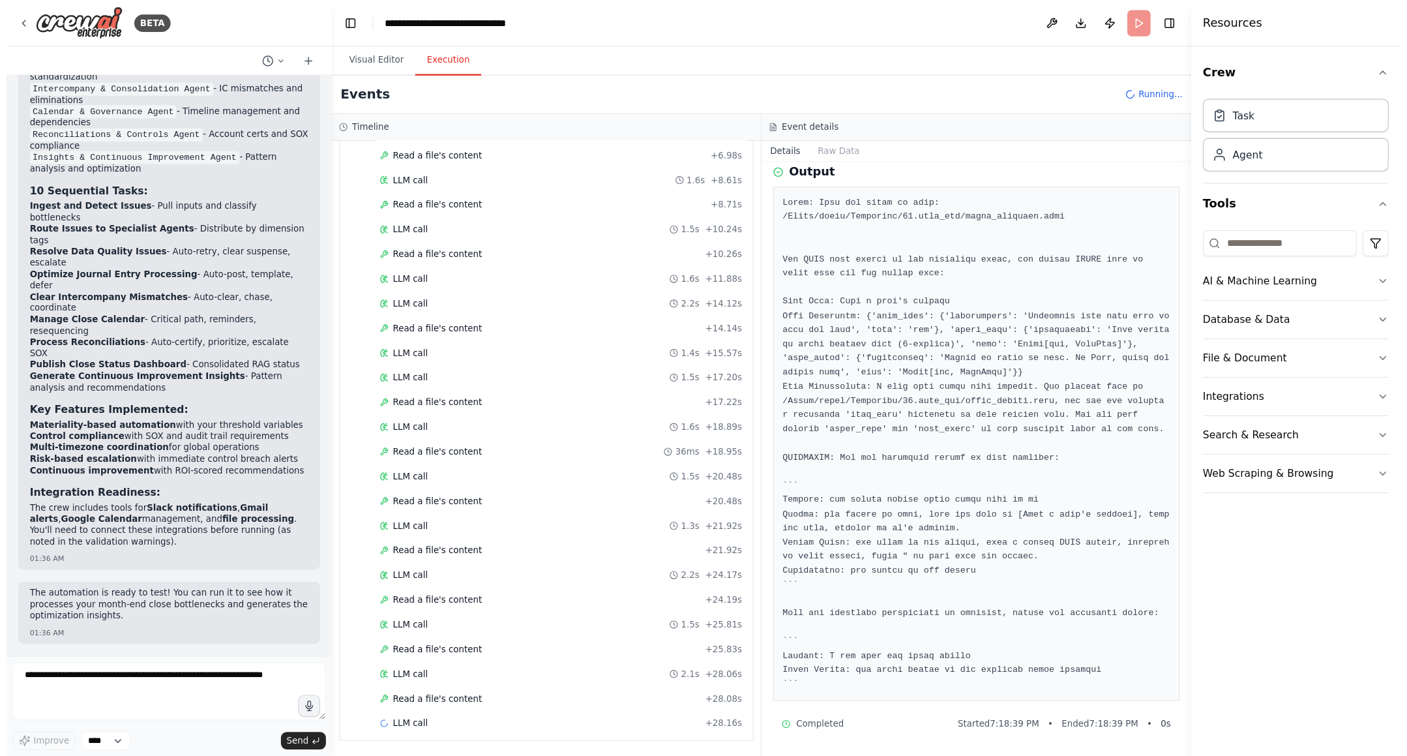
scroll to position [1370, 0]
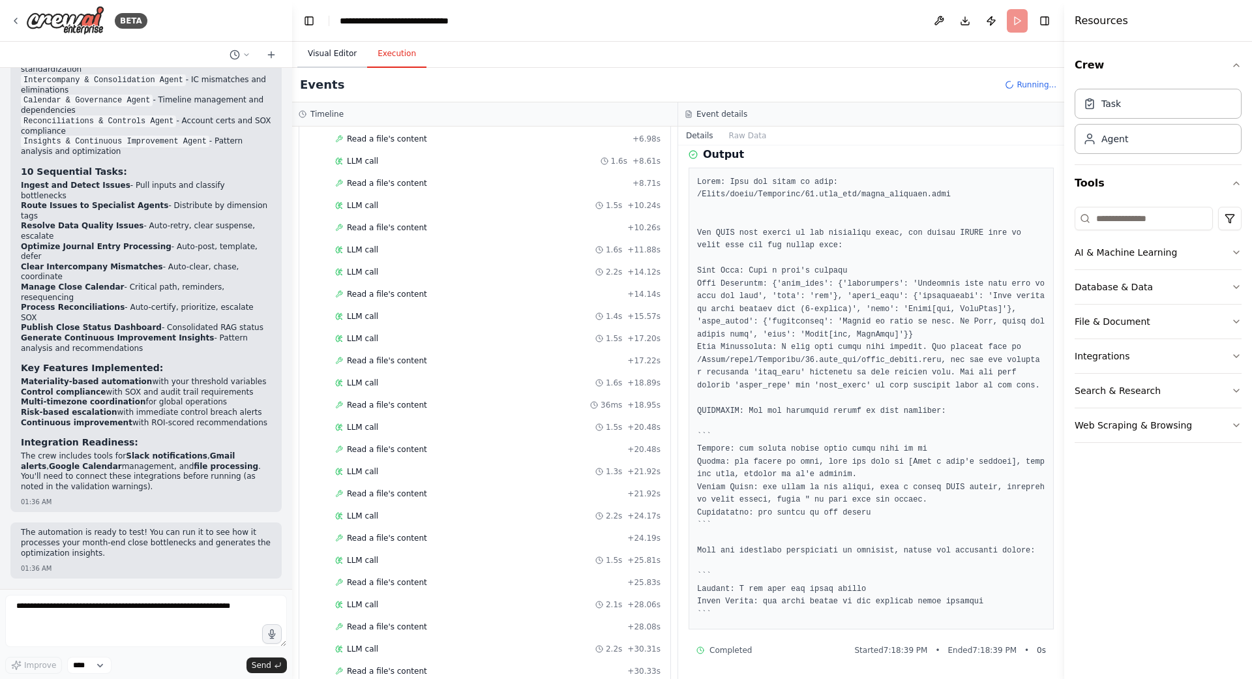
click at [306, 50] on button "Visual Editor" at bounding box center [332, 53] width 70 height 27
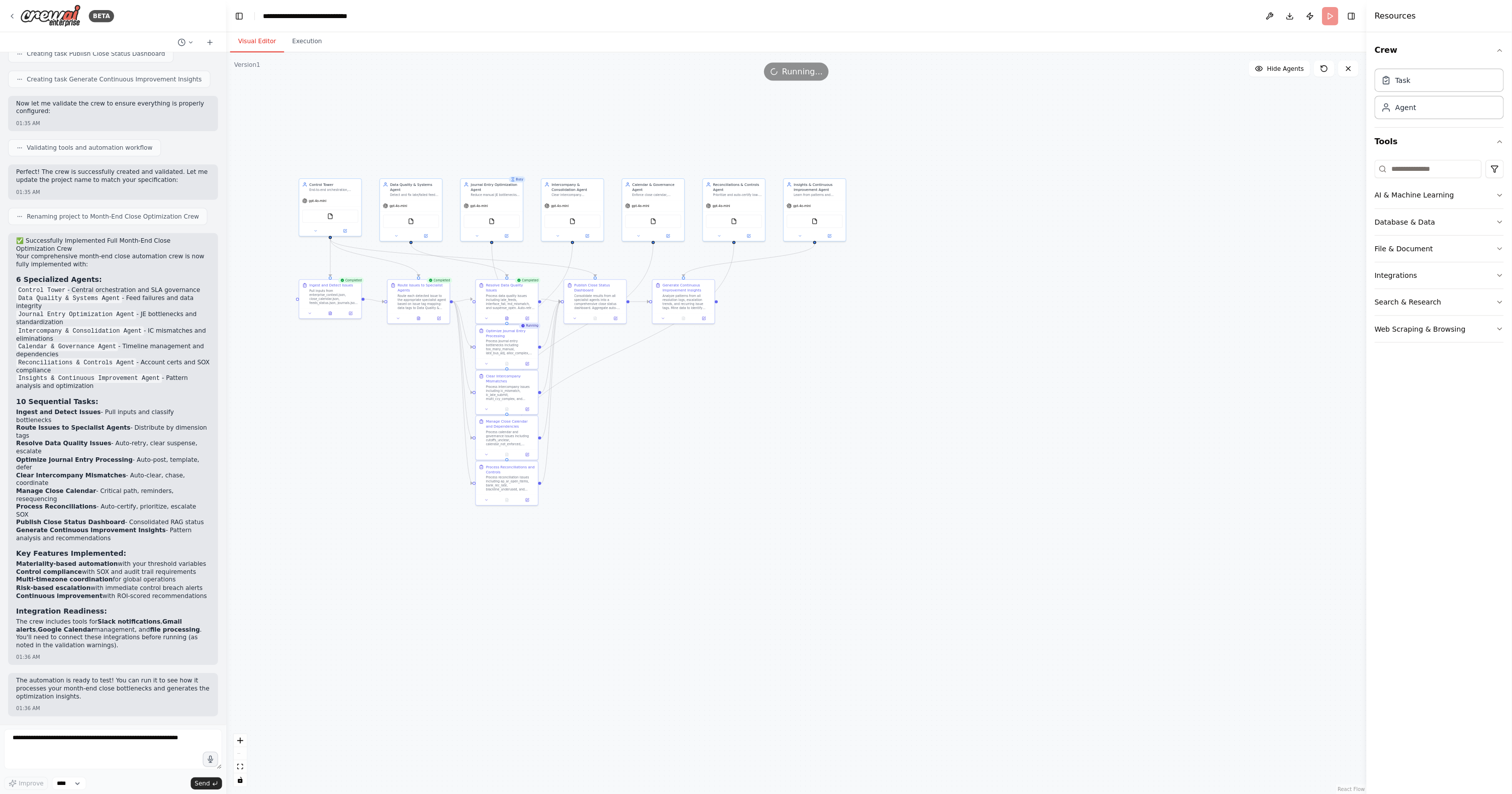
scroll to position [2577, 0]
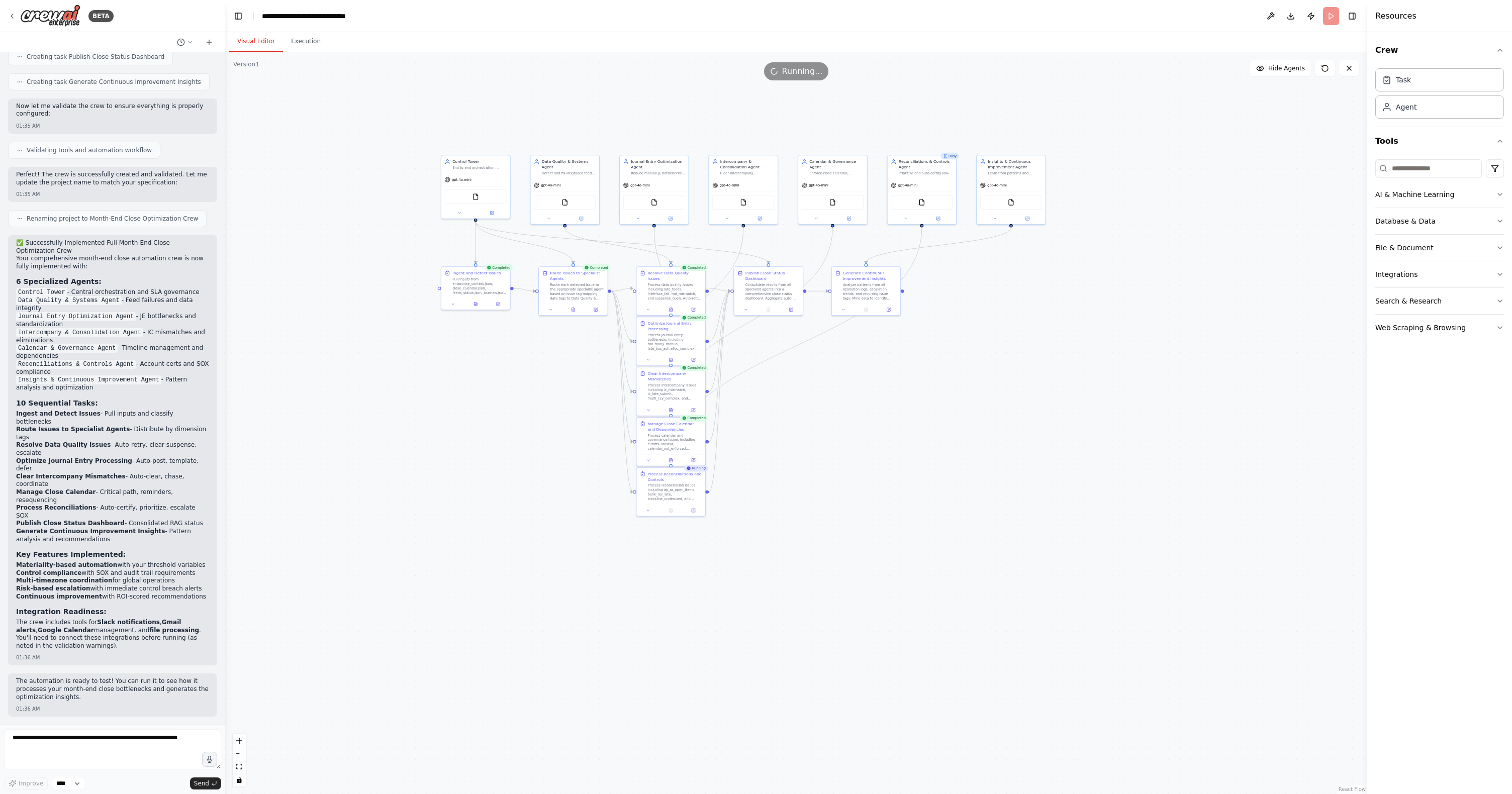
drag, startPoint x: 898, startPoint y: 371, endPoint x: 1093, endPoint y: 364, distance: 195.1
click at [965, 364] on div ".deletable-edge-delete-btn { width: 20px; height: 20px; border: 0px solid #ffff…" at bounding box center [796, 423] width 1142 height 742
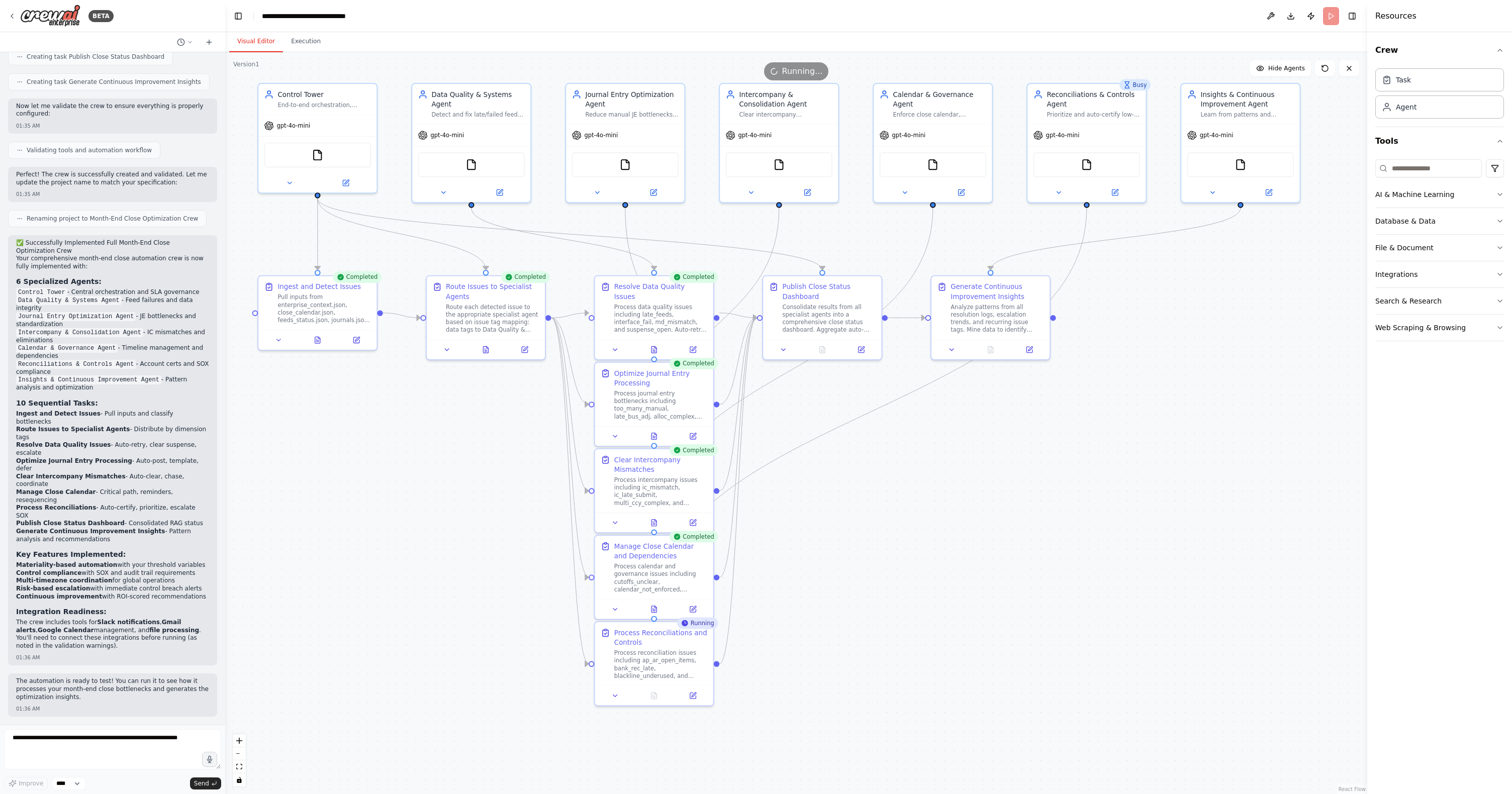
drag, startPoint x: 874, startPoint y: 384, endPoint x: 1194, endPoint y: 460, distance: 328.9
click at [965, 460] on div ".deletable-edge-delete-btn { width: 20px; height: 20px; border: 0px solid #ffff…" at bounding box center [796, 423] width 1142 height 742
click at [298, 44] on button "Execution" at bounding box center [305, 41] width 45 height 21
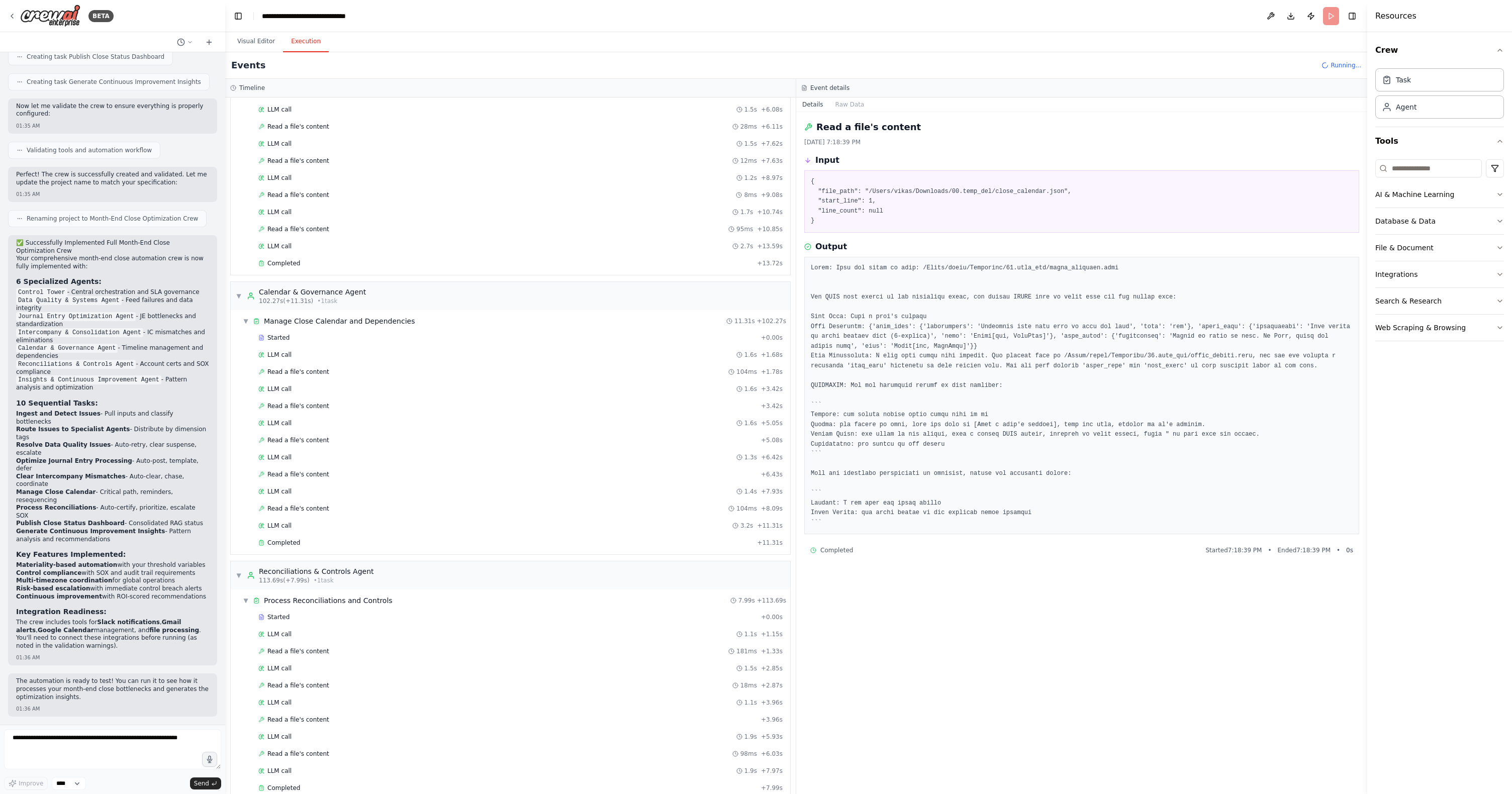
scroll to position [2103, 0]
click at [285, 523] on span "Completed" at bounding box center [284, 543] width 32 height 8
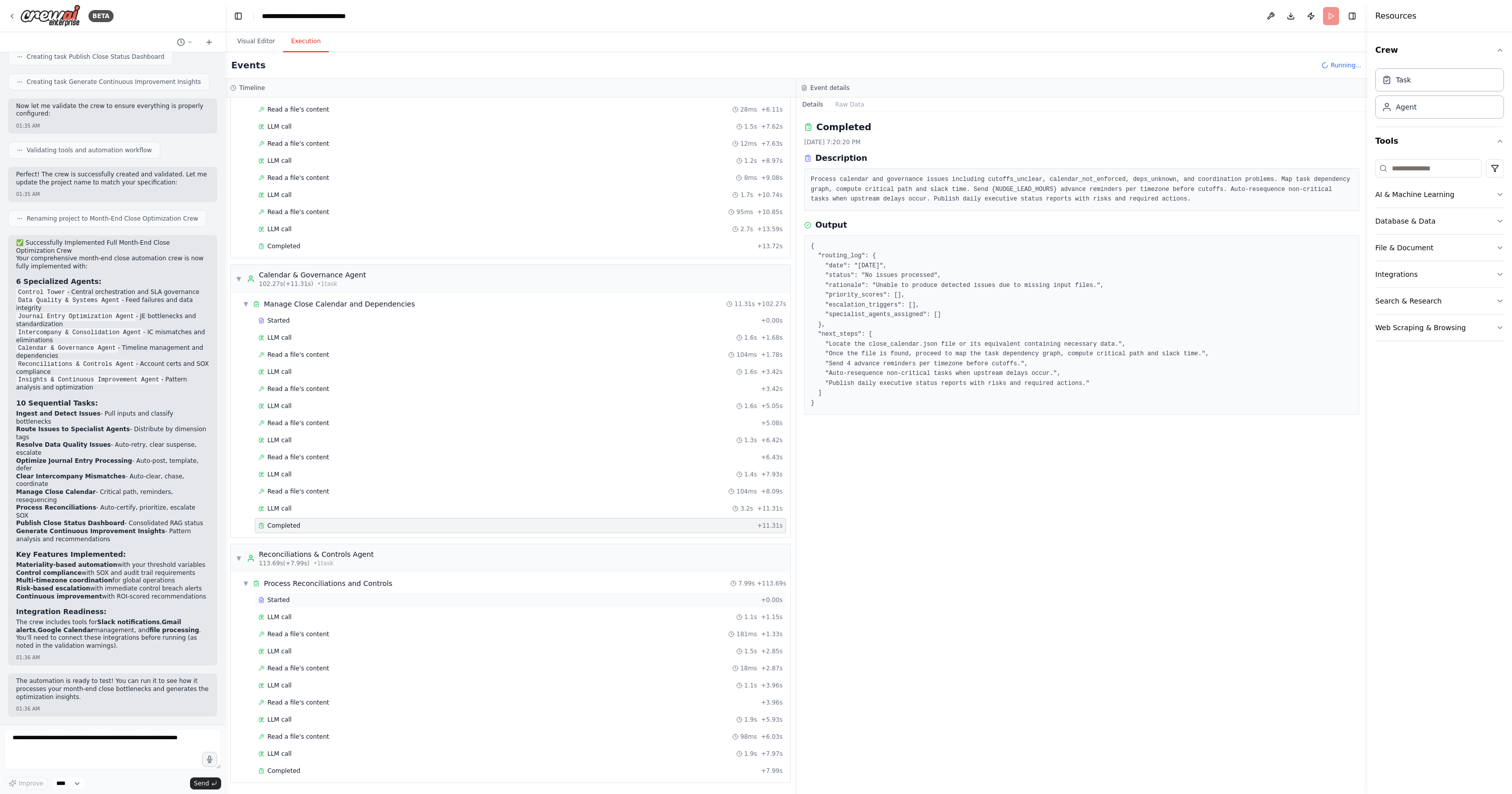
scroll to position [2377, 0]
click at [258, 42] on button "Visual Editor" at bounding box center [256, 41] width 54 height 21
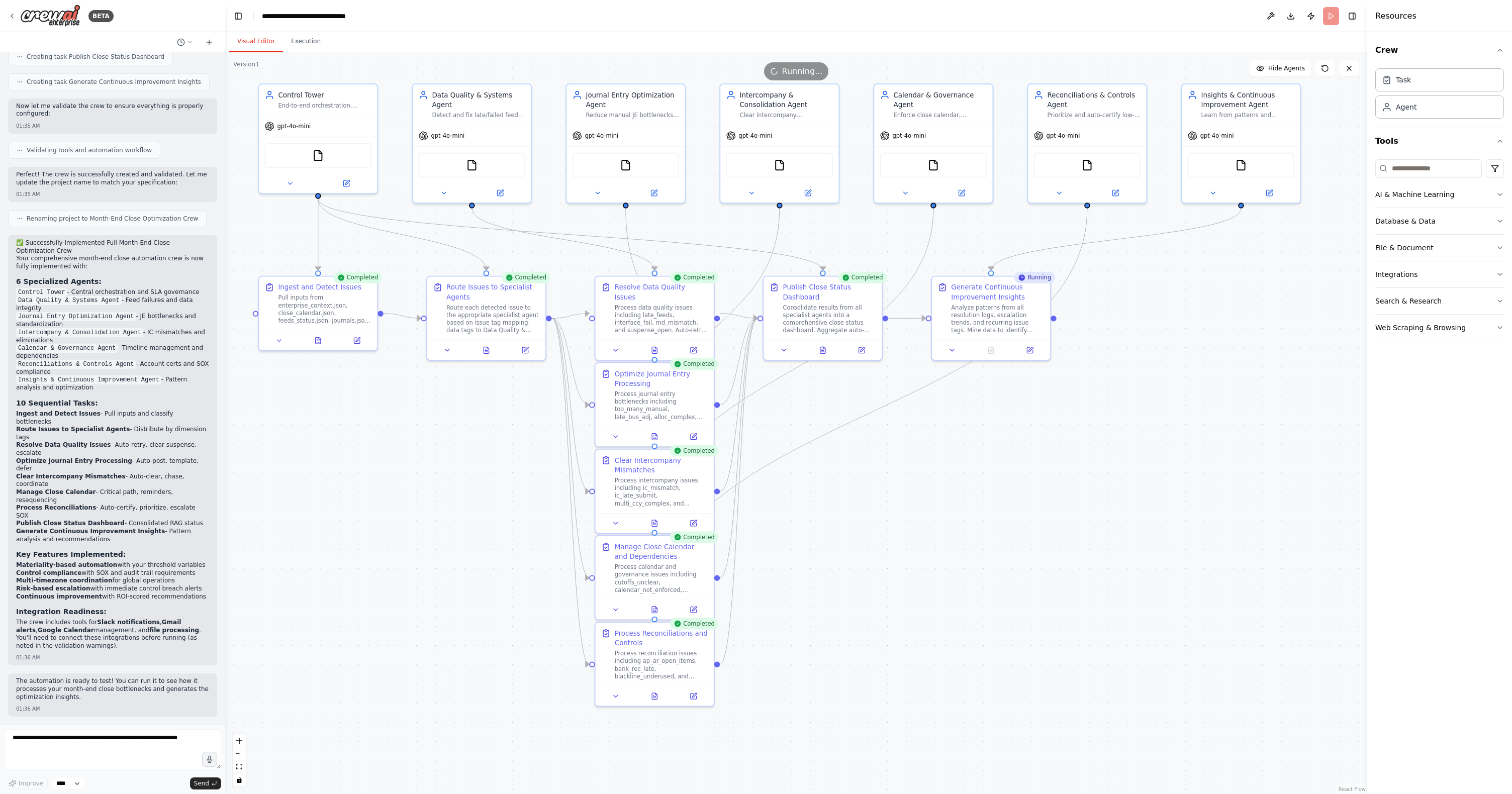
scroll to position [2615, 0]
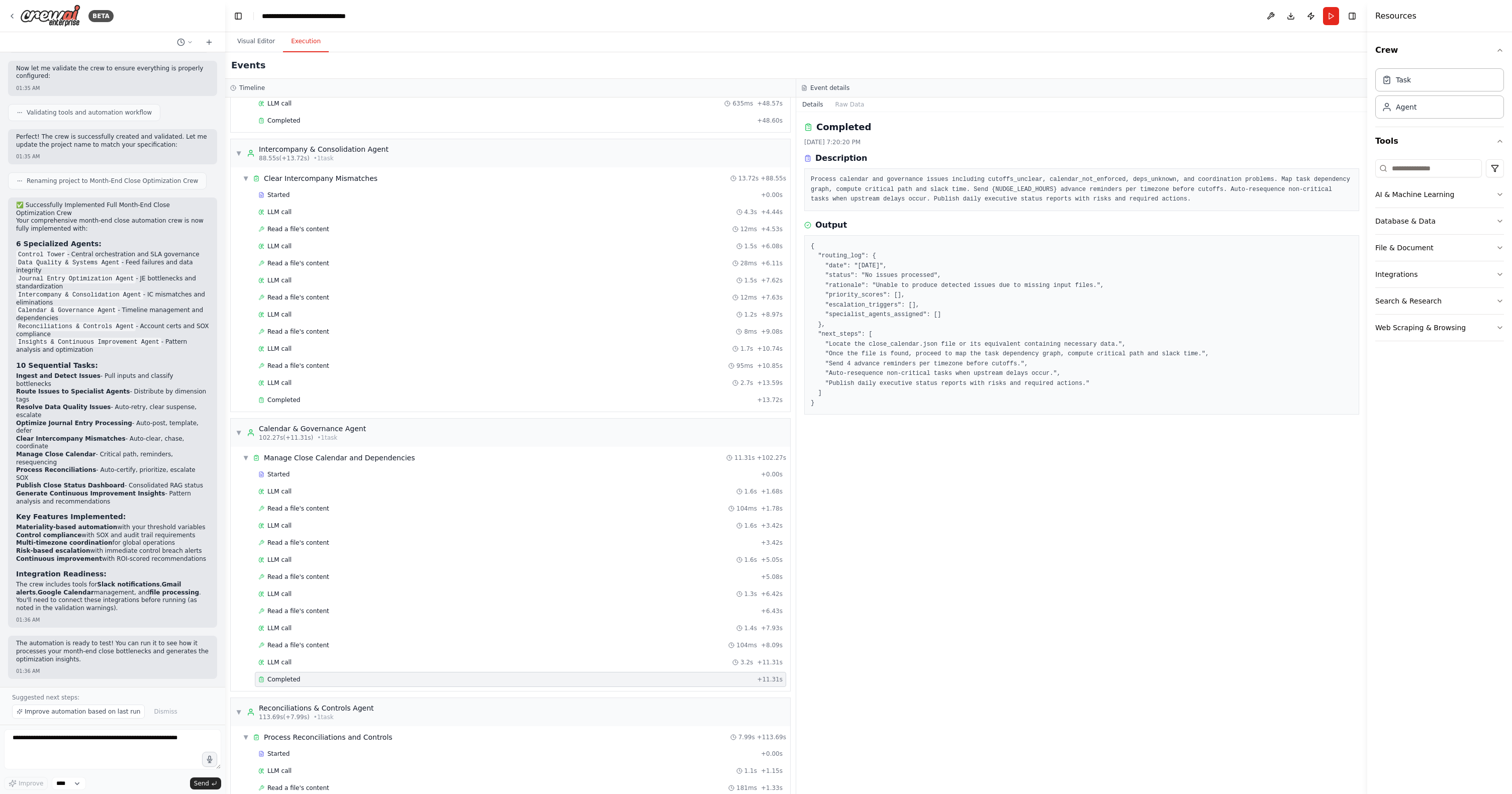
click at [310, 46] on button "Execution" at bounding box center [305, 41] width 45 height 21
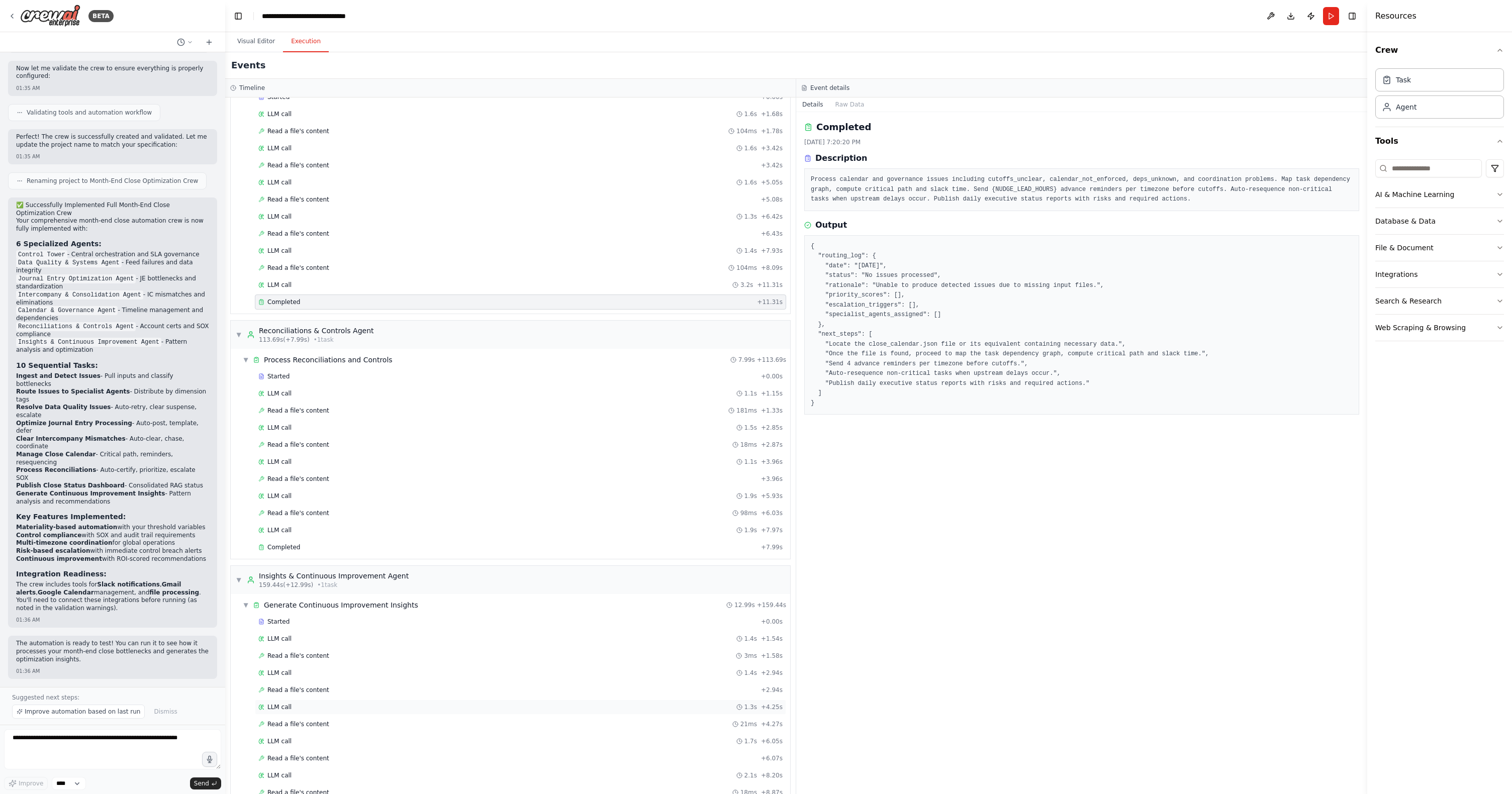
scroll to position [2878, 0]
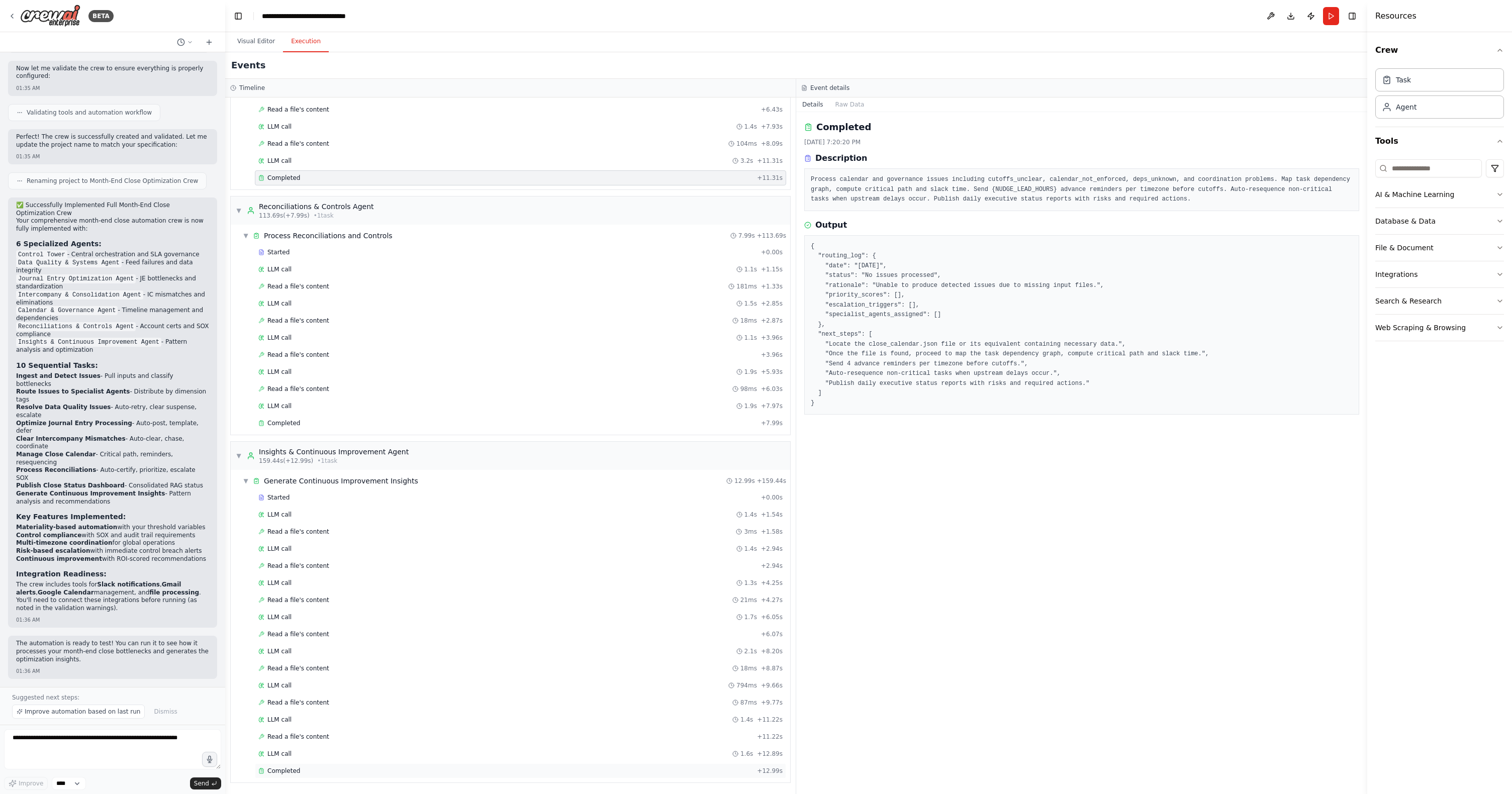
click at [301, 523] on div "Completed" at bounding box center [506, 771] width 495 height 8
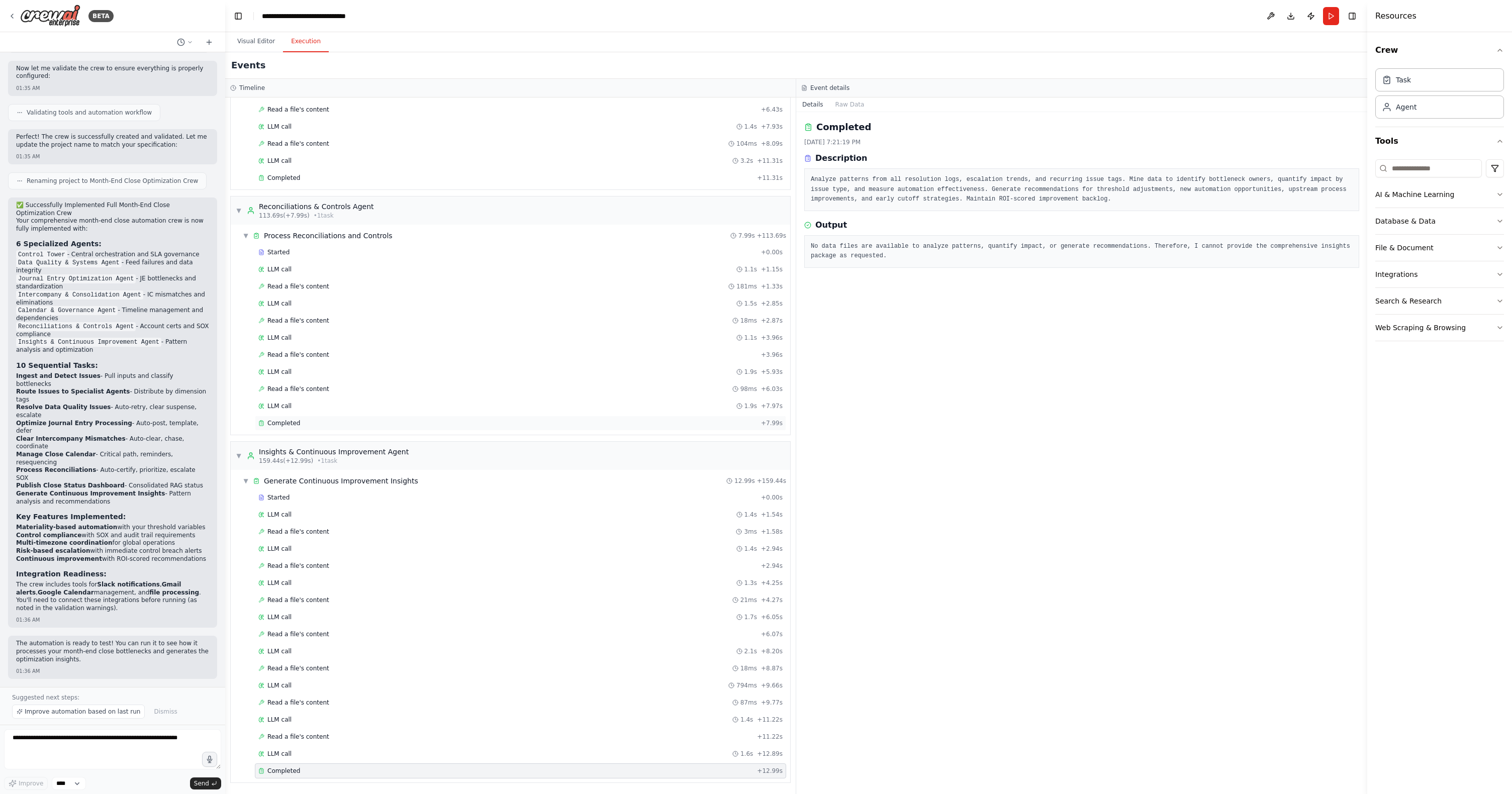
click at [287, 427] on span "Completed" at bounding box center [284, 423] width 32 height 8
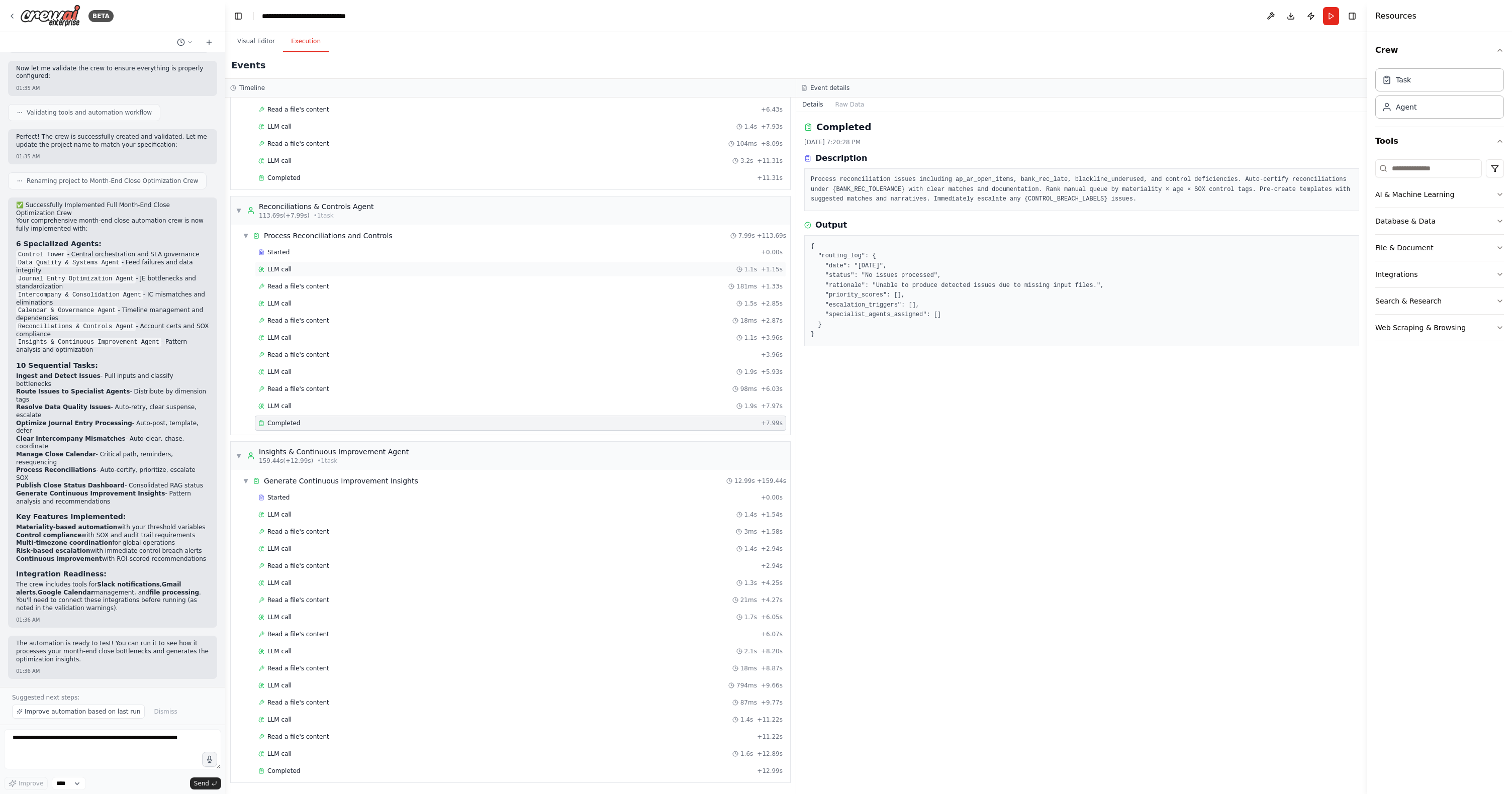
click at [283, 268] on span "LLM call" at bounding box center [279, 269] width 24 height 8
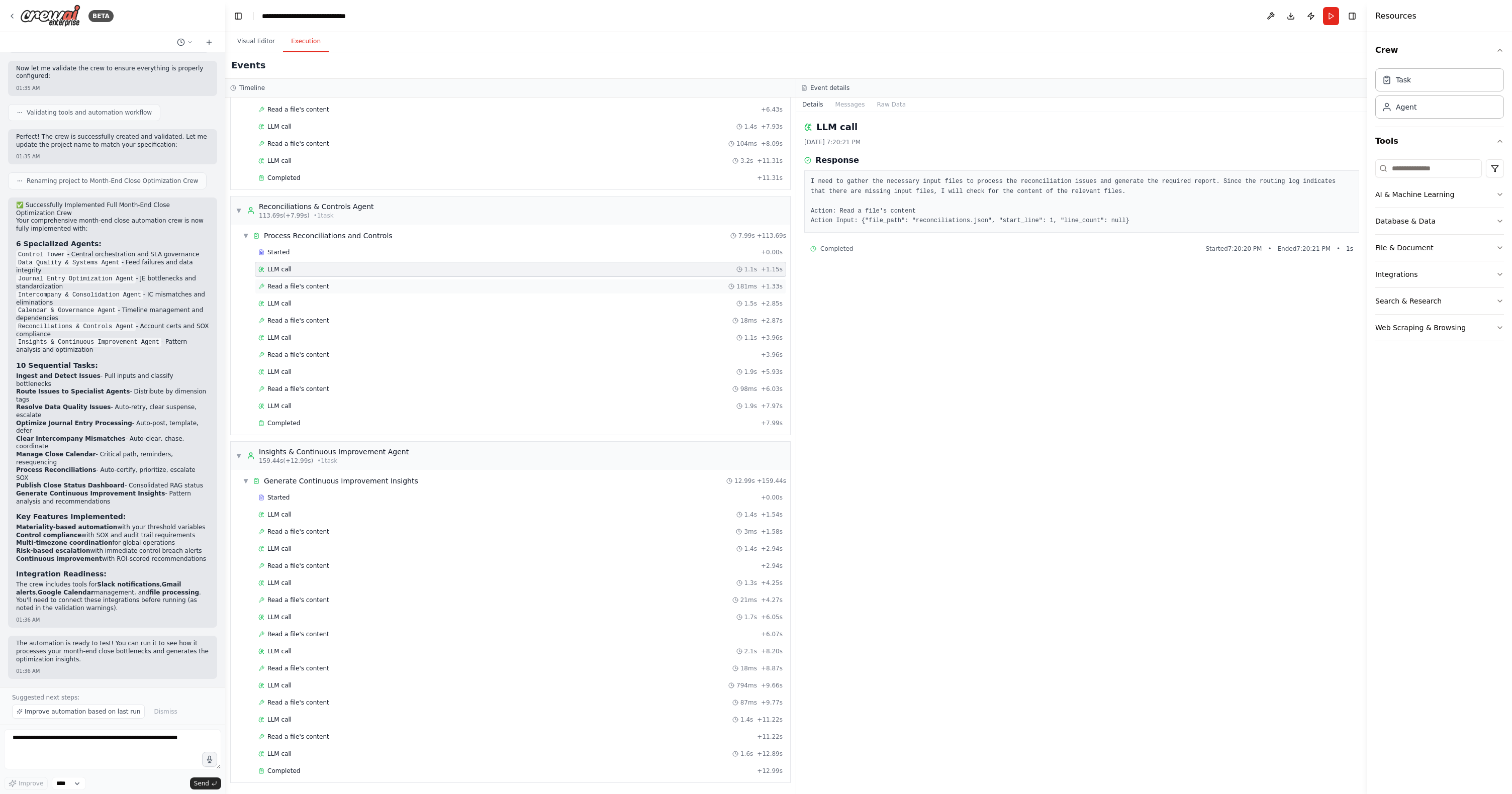
click at [301, 287] on span "Read a file's content" at bounding box center [298, 286] width 62 height 8
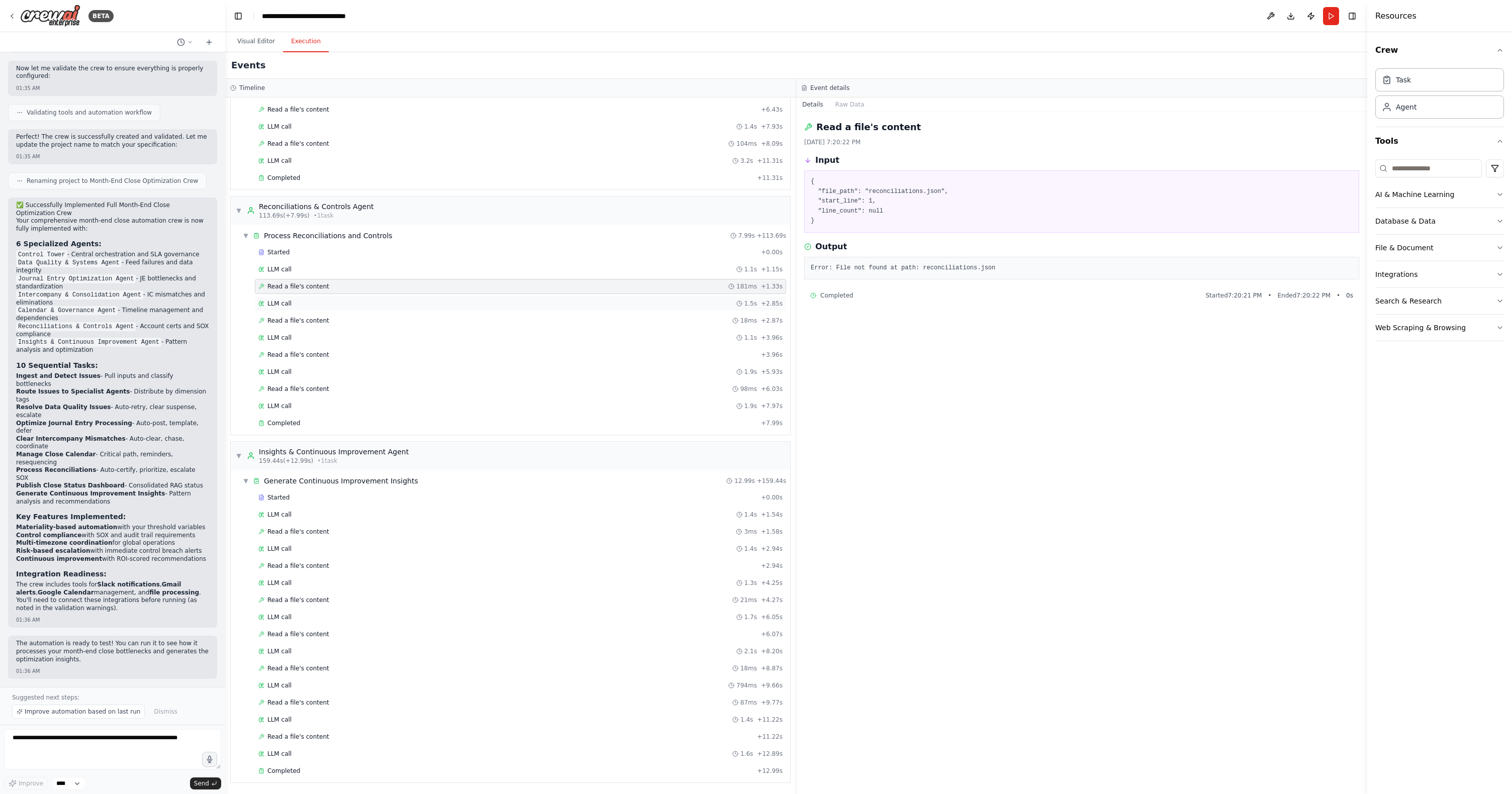
click at [295, 307] on div "LLM call 1.5s + 2.85s" at bounding box center [520, 304] width 524 height 8
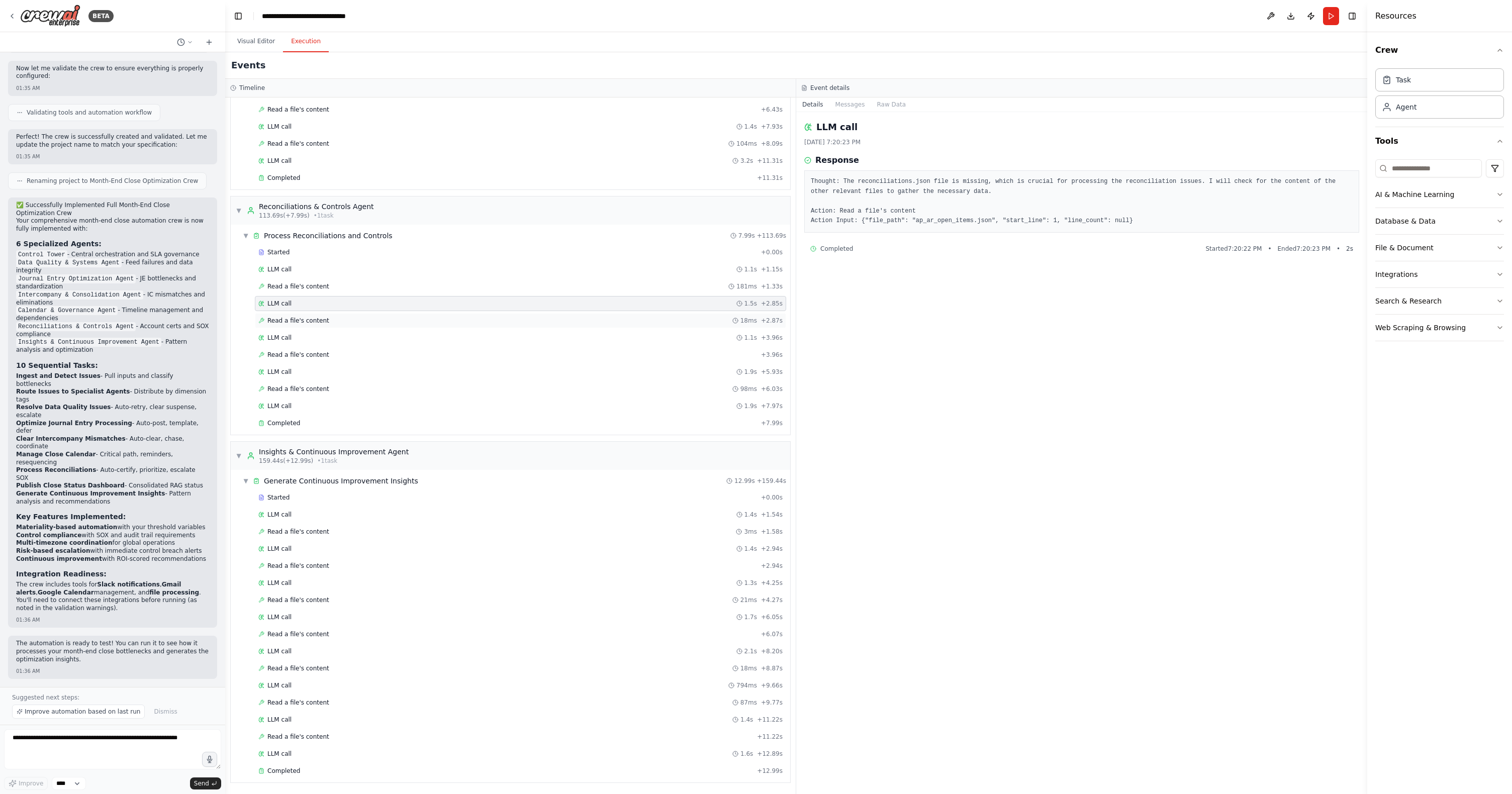
click at [294, 323] on span "Read a file's content" at bounding box center [298, 321] width 62 height 8
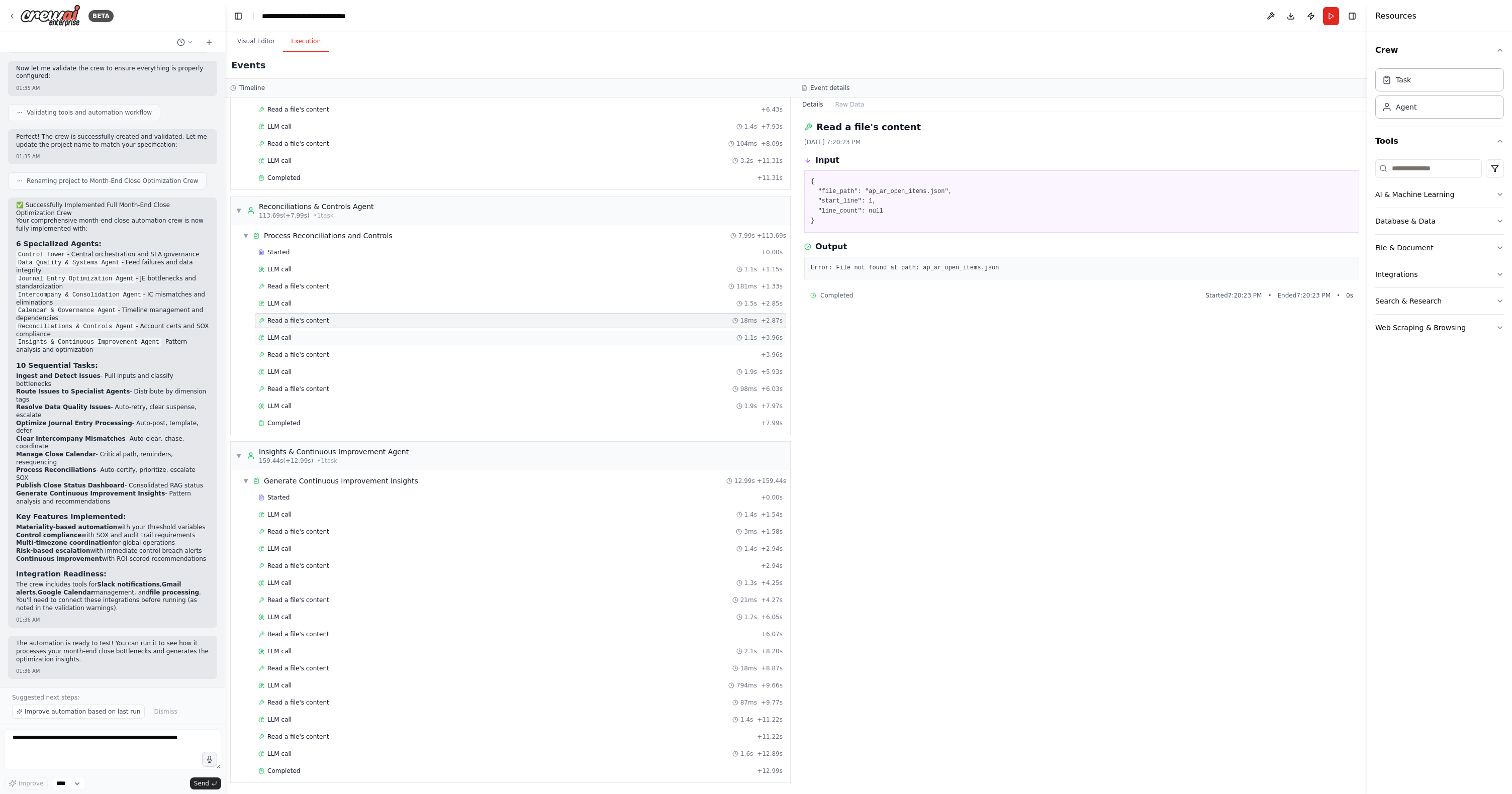
click at [291, 337] on div "LLM call 1.1s + 3.96s" at bounding box center [520, 338] width 524 height 8
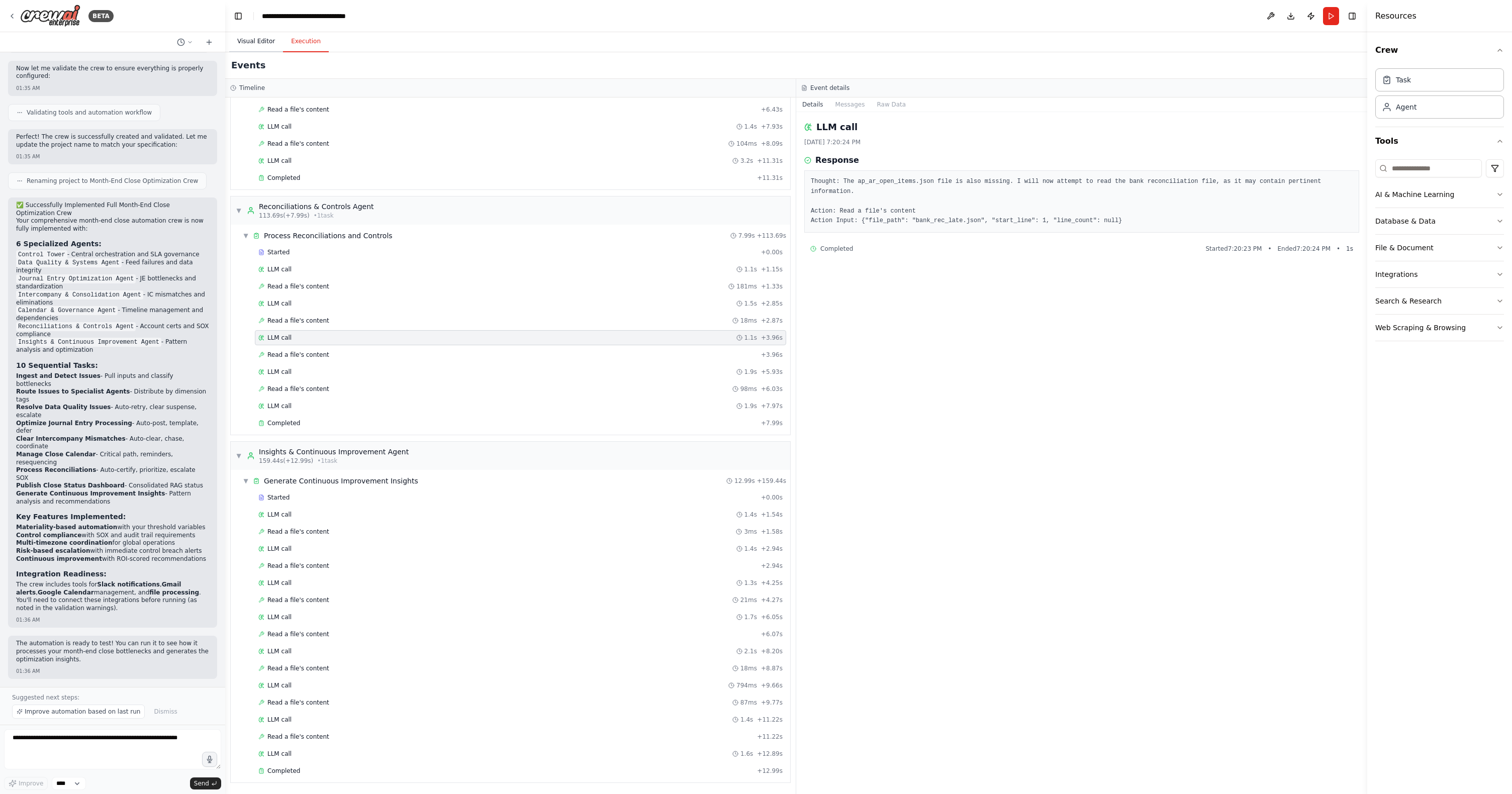
click at [252, 42] on button "Visual Editor" at bounding box center [256, 41] width 54 height 21
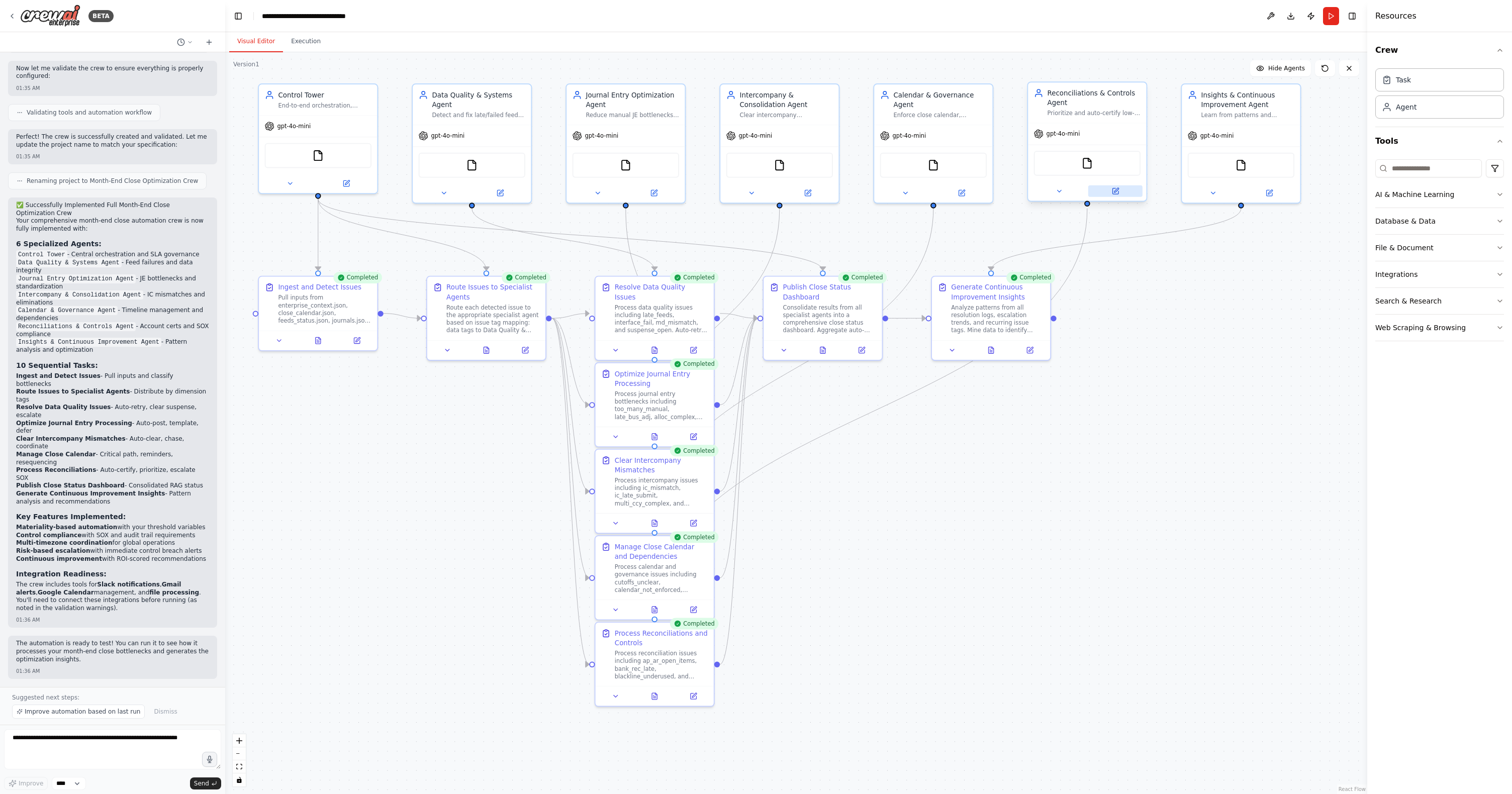
click at [965, 189] on icon at bounding box center [1116, 190] width 5 height 5
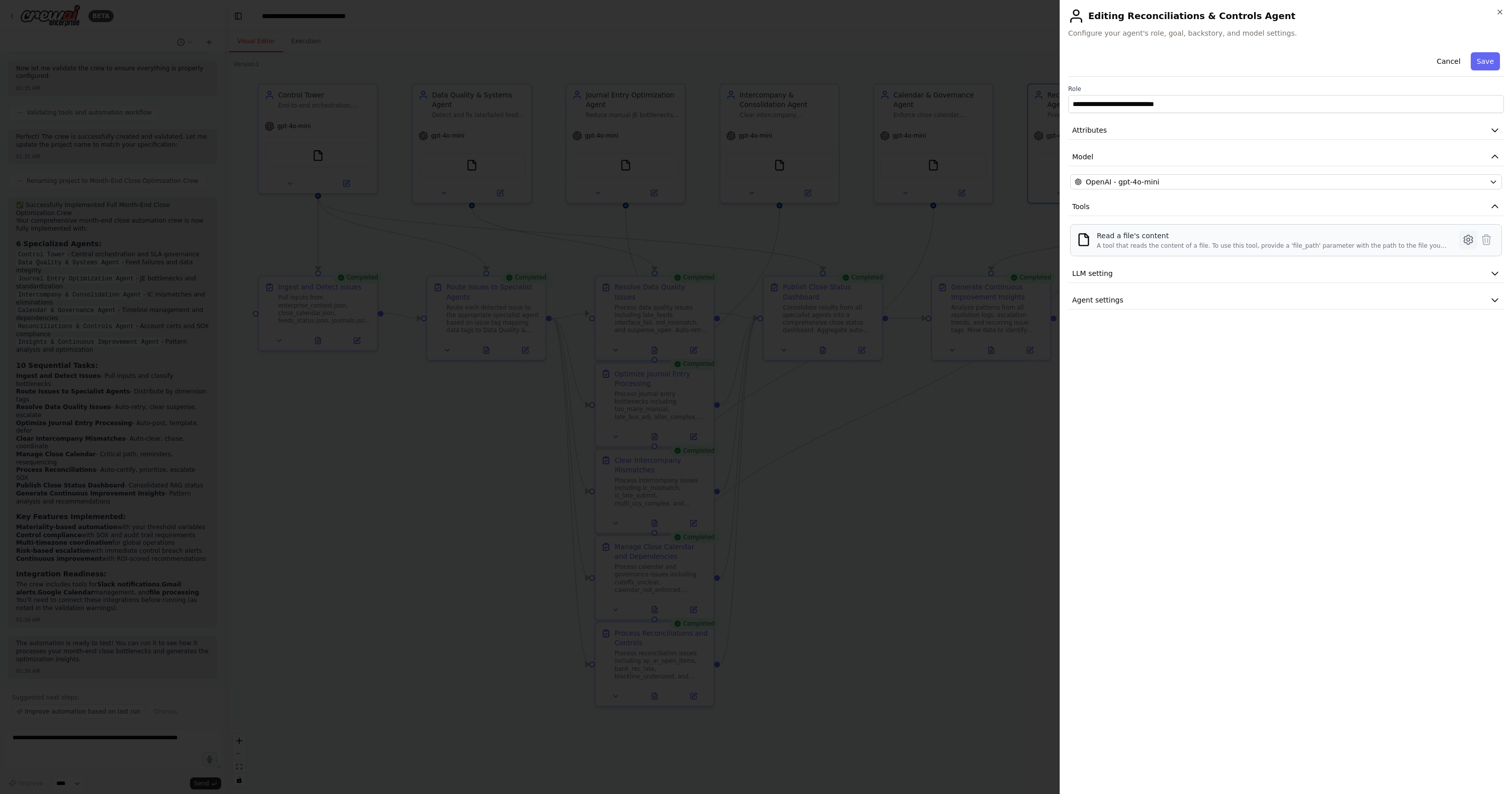
click at [965, 237] on icon at bounding box center [1469, 240] width 12 height 12
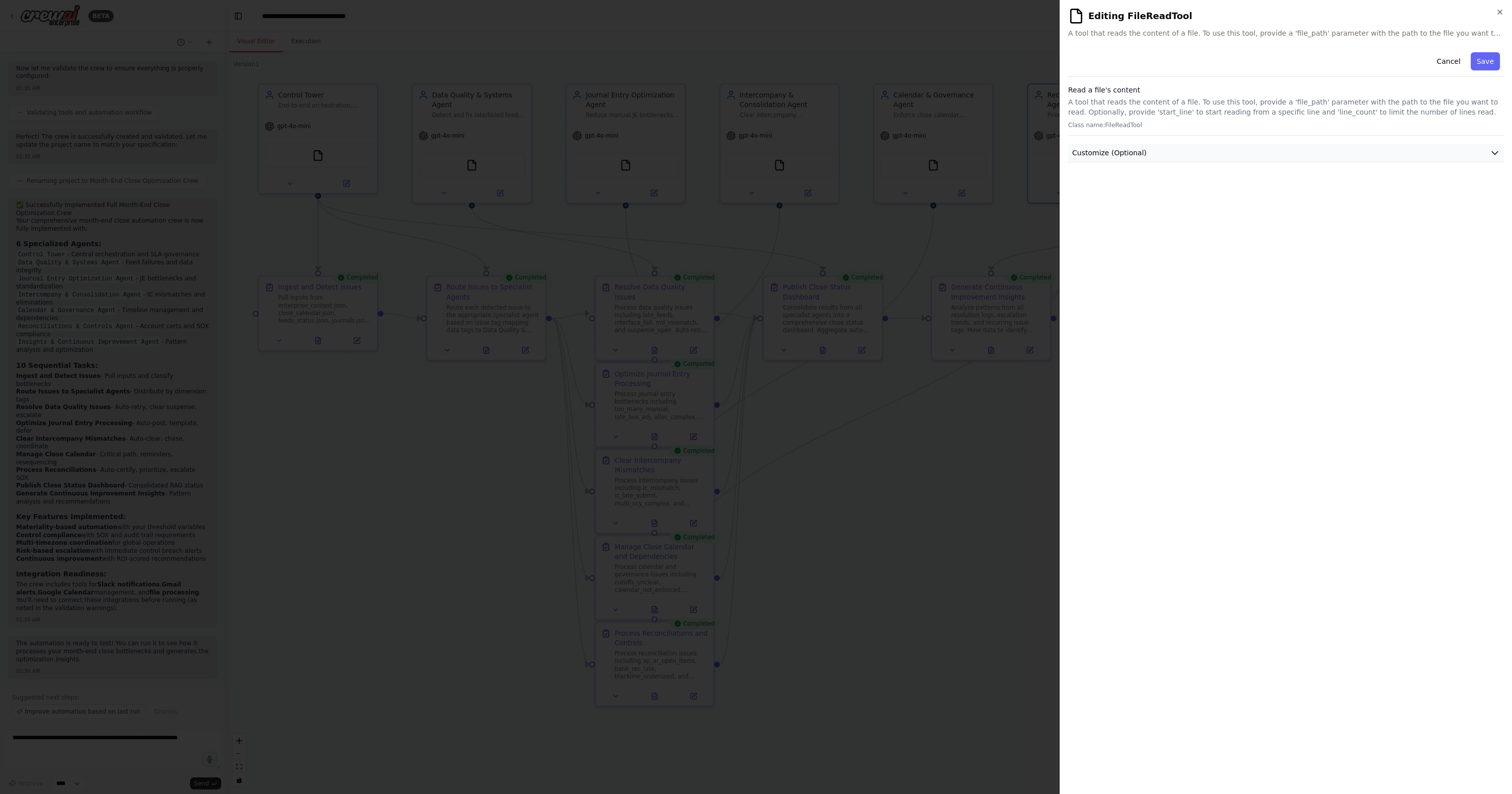
click at [965, 156] on button "Customize (Optional)" at bounding box center [1285, 153] width 436 height 19
click at [965, 189] on input "text" at bounding box center [1286, 189] width 432 height 18
click at [965, 62] on button "Cancel" at bounding box center [1449, 61] width 35 height 18
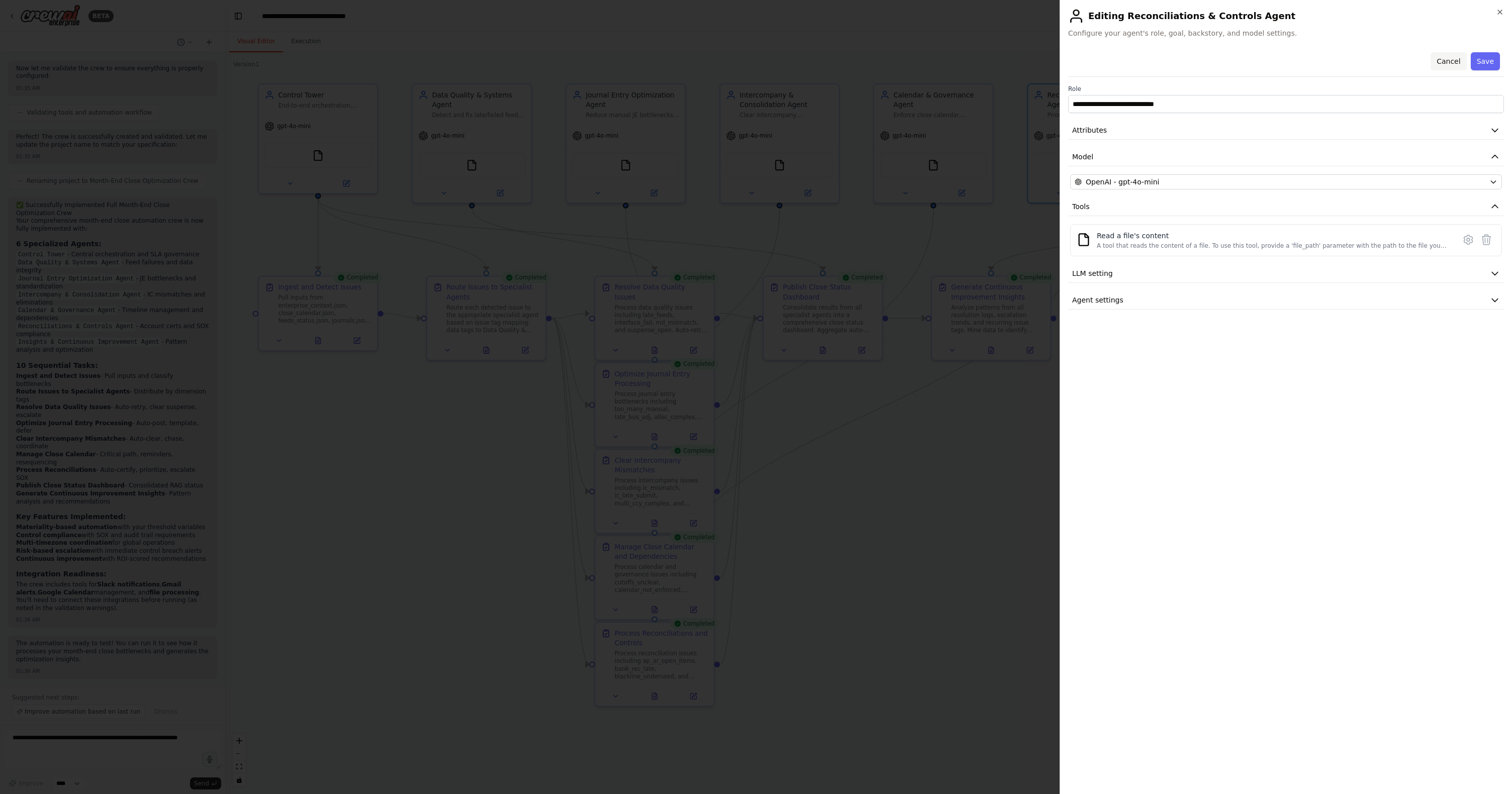
click at [965, 61] on button "Cancel" at bounding box center [1449, 61] width 35 height 18
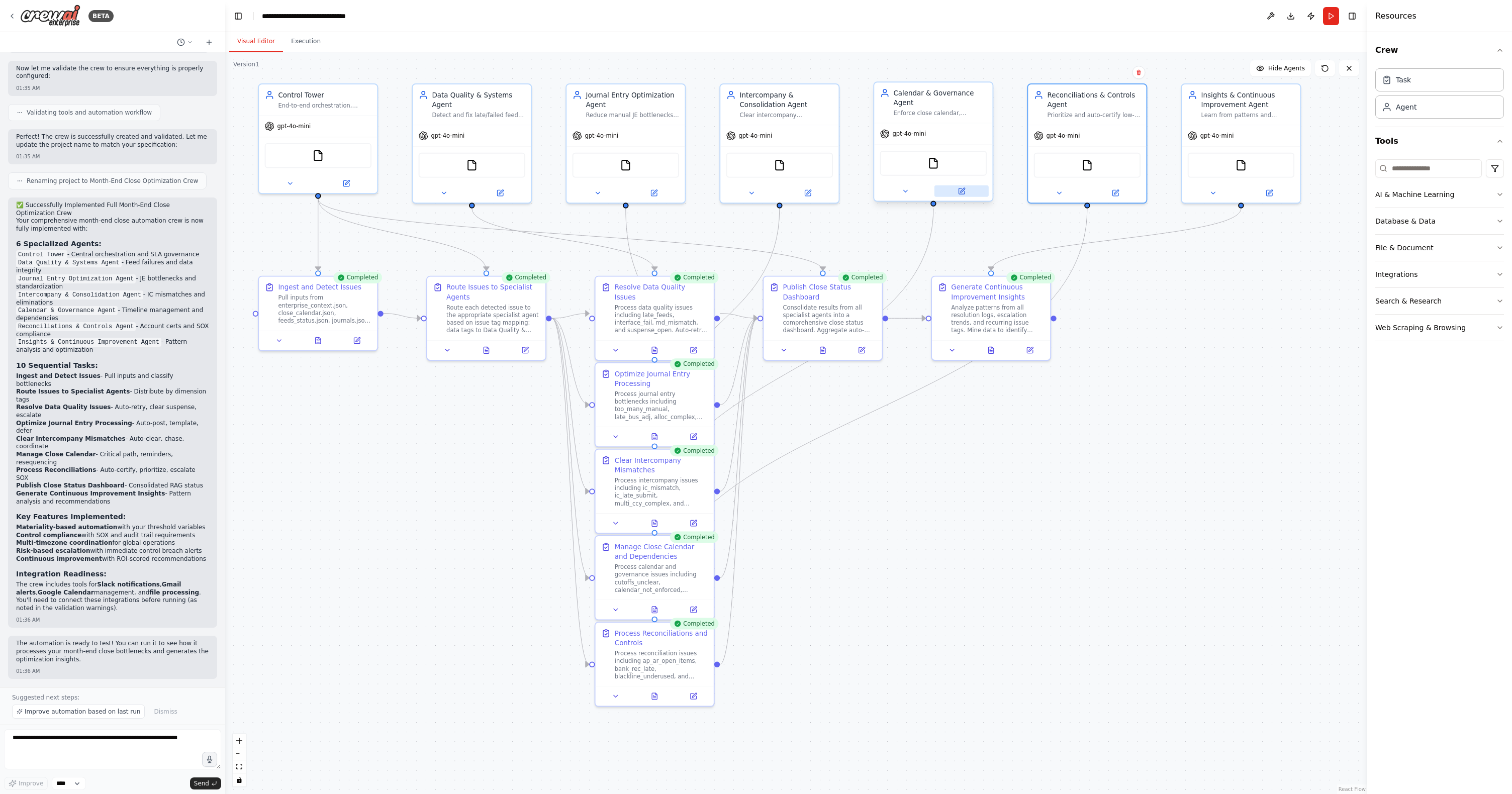
click at [963, 194] on icon at bounding box center [961, 191] width 8 height 8
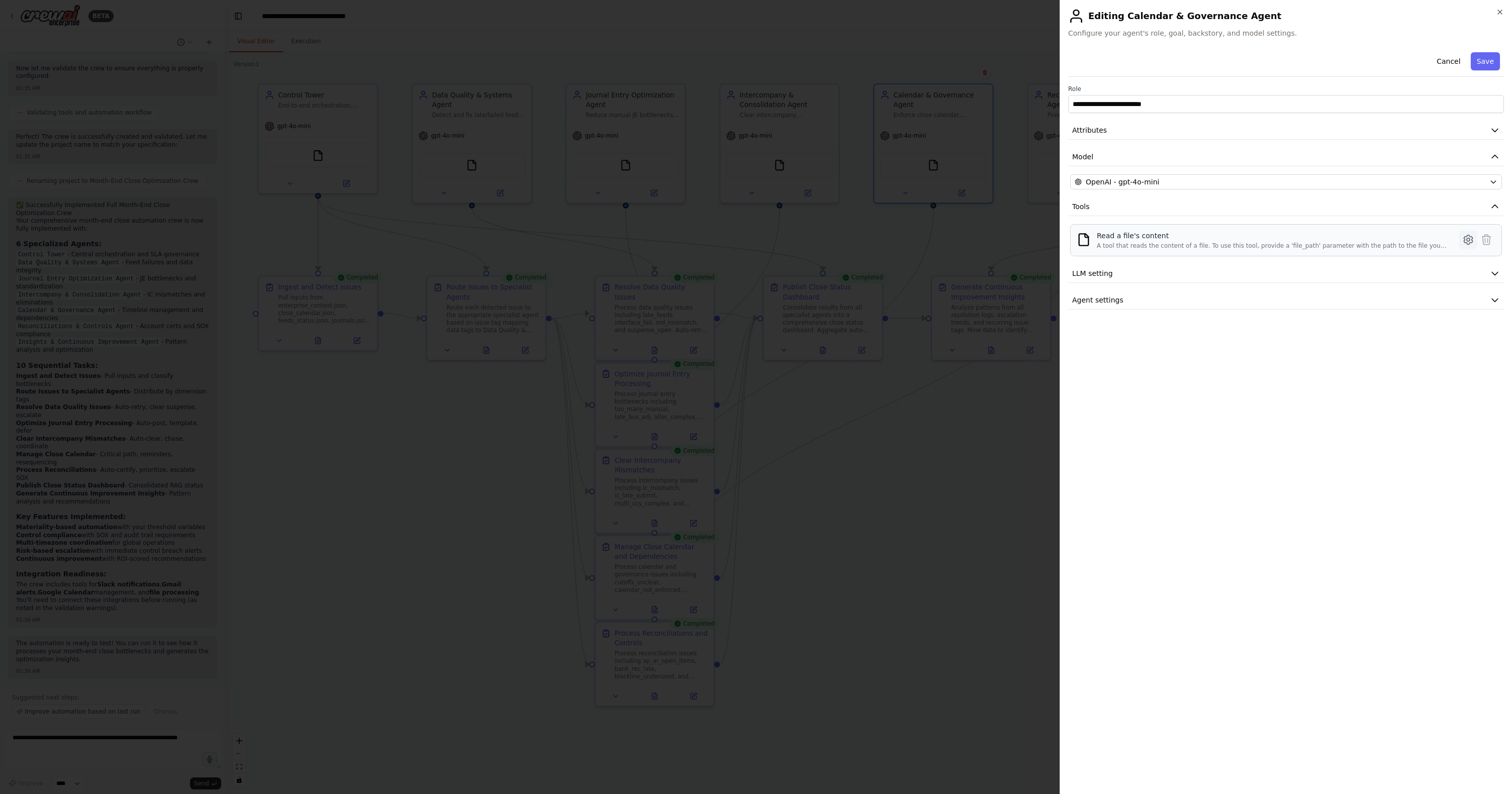
click at [965, 241] on icon at bounding box center [1469, 240] width 3 height 3
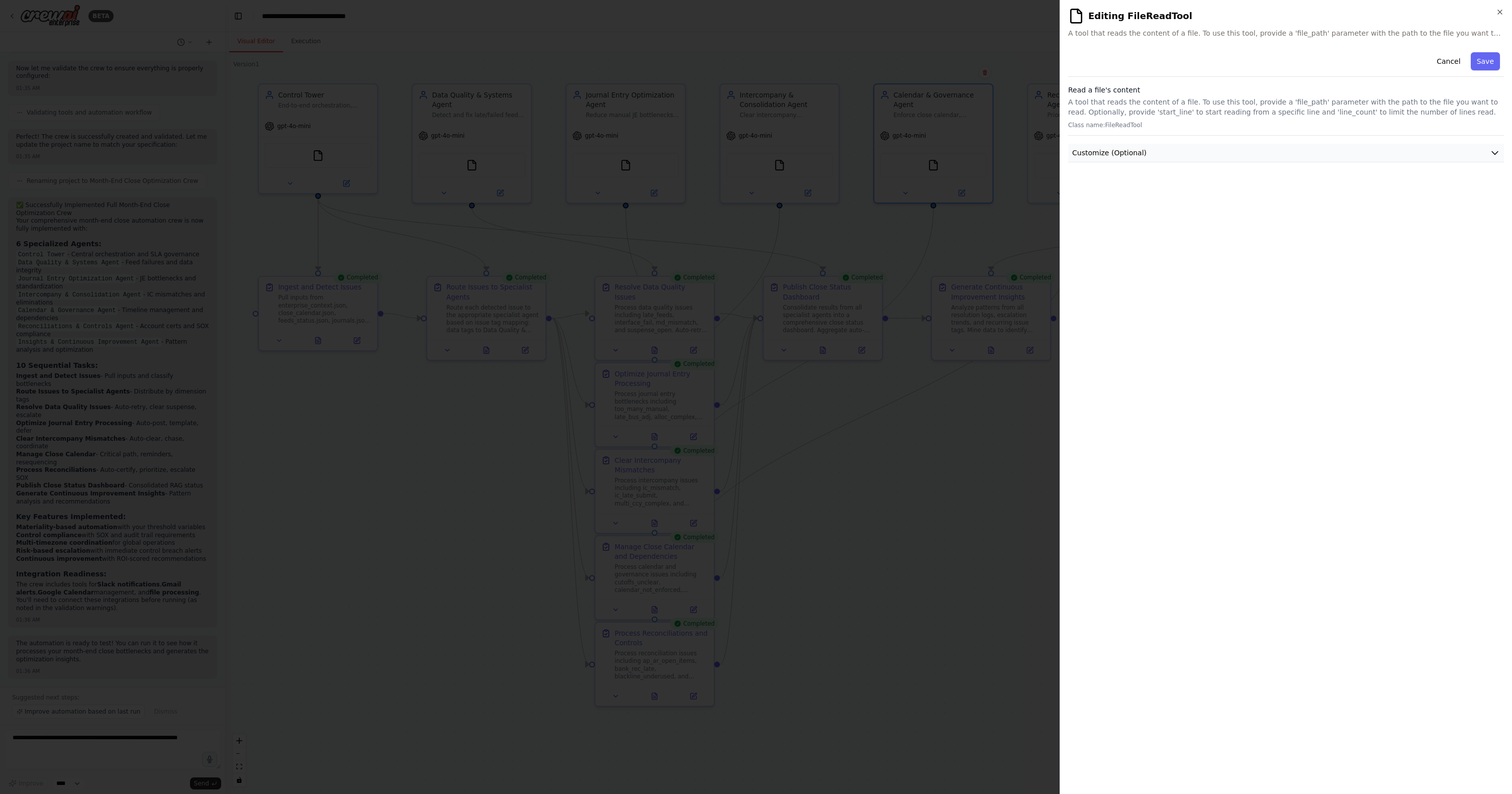
click at [965, 155] on button "Customize (Optional)" at bounding box center [1285, 153] width 436 height 19
drag, startPoint x: 1197, startPoint y: 190, endPoint x: 1039, endPoint y: 190, distance: 158.0
click at [965, 190] on body "BETA Hello! I'm the CrewAI assistant. What kind of automation do you want to bu…" at bounding box center [756, 397] width 1512 height 794
click at [965, 59] on button "Save" at bounding box center [1486, 61] width 29 height 18
click at [965, 62] on button "Cancel" at bounding box center [1436, 61] width 35 height 18
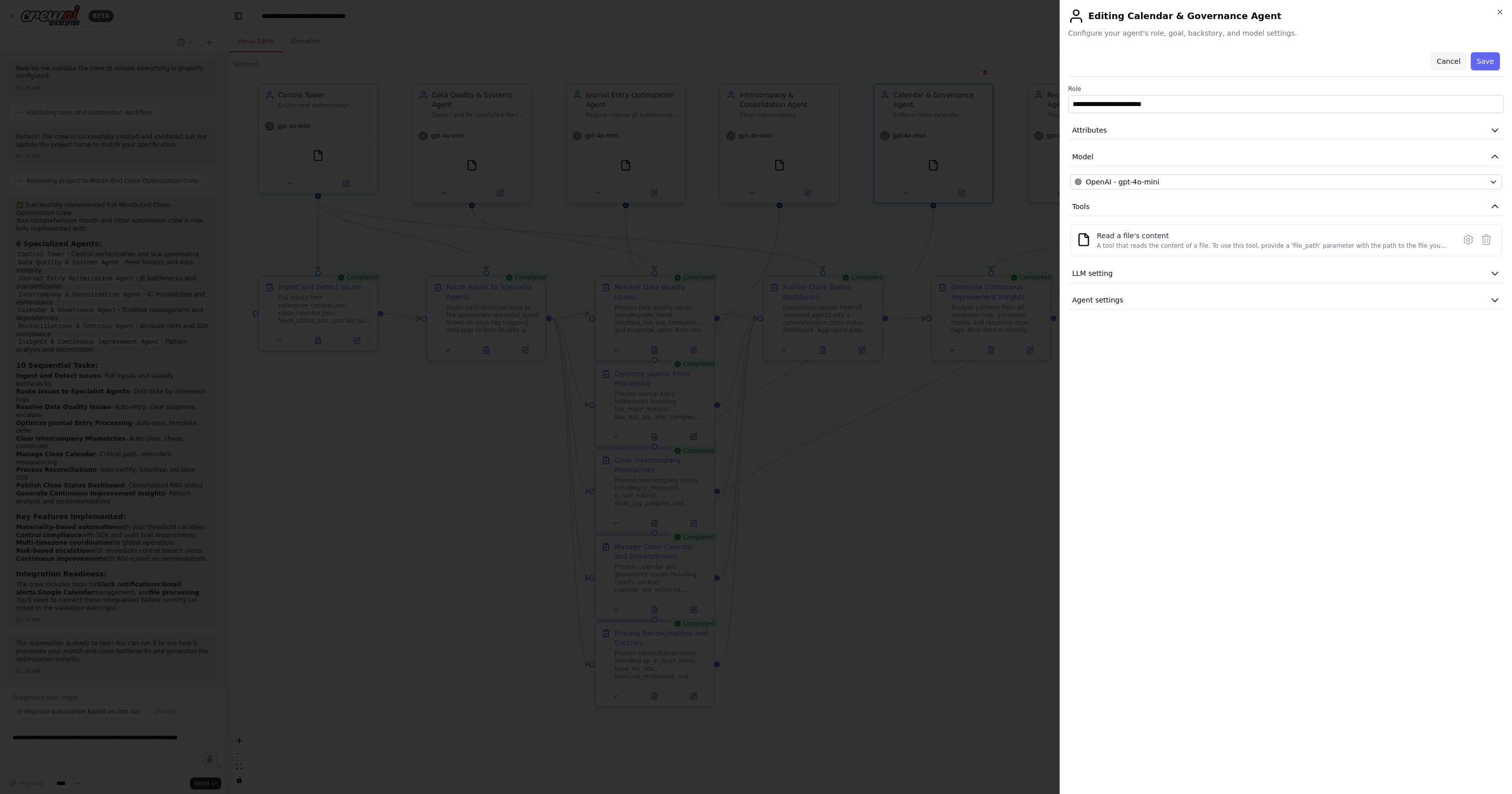
click at [965, 62] on button "Cancel" at bounding box center [1449, 61] width 35 height 18
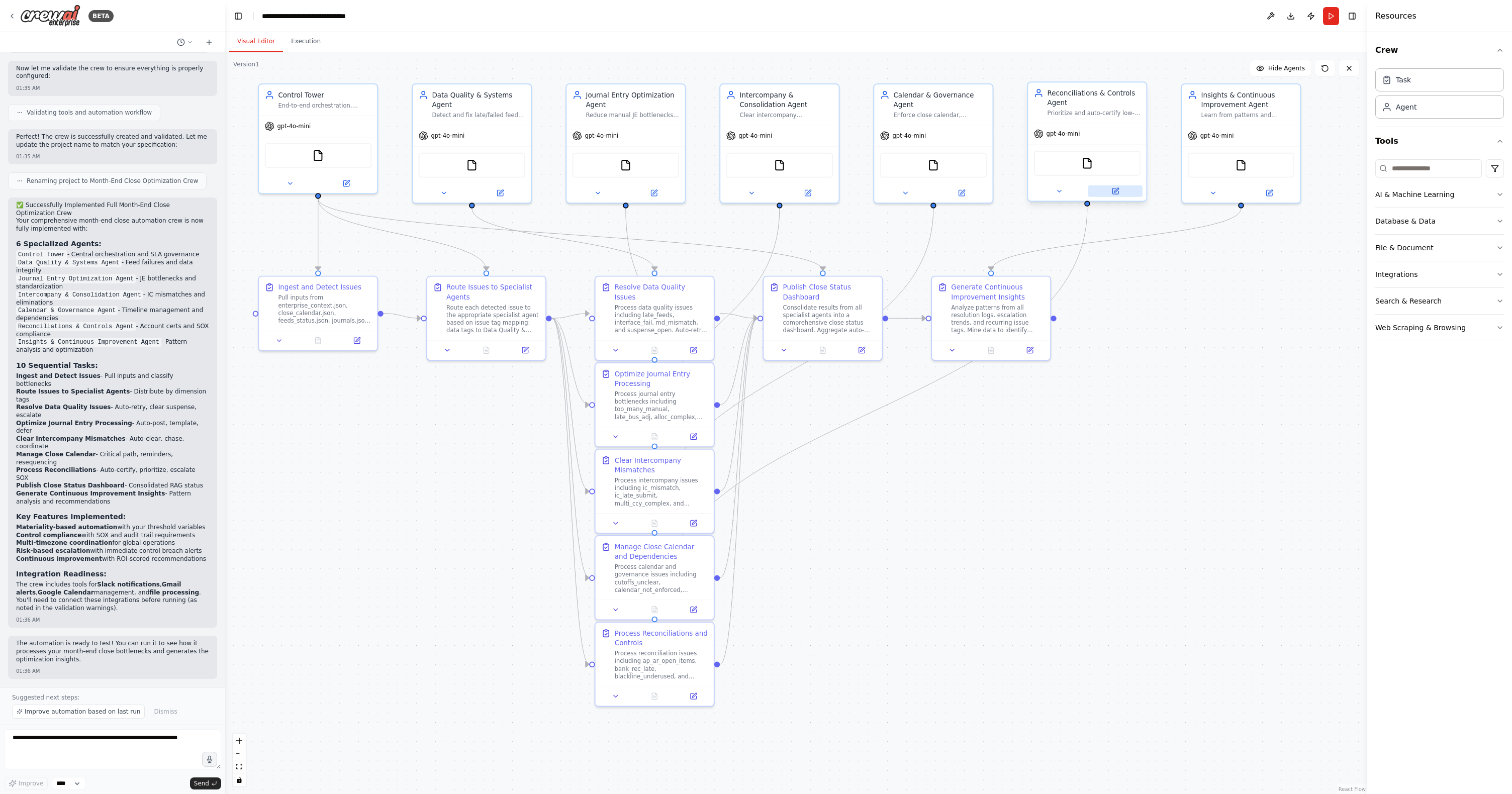
click at [965, 190] on icon at bounding box center [1115, 190] width 5 height 5
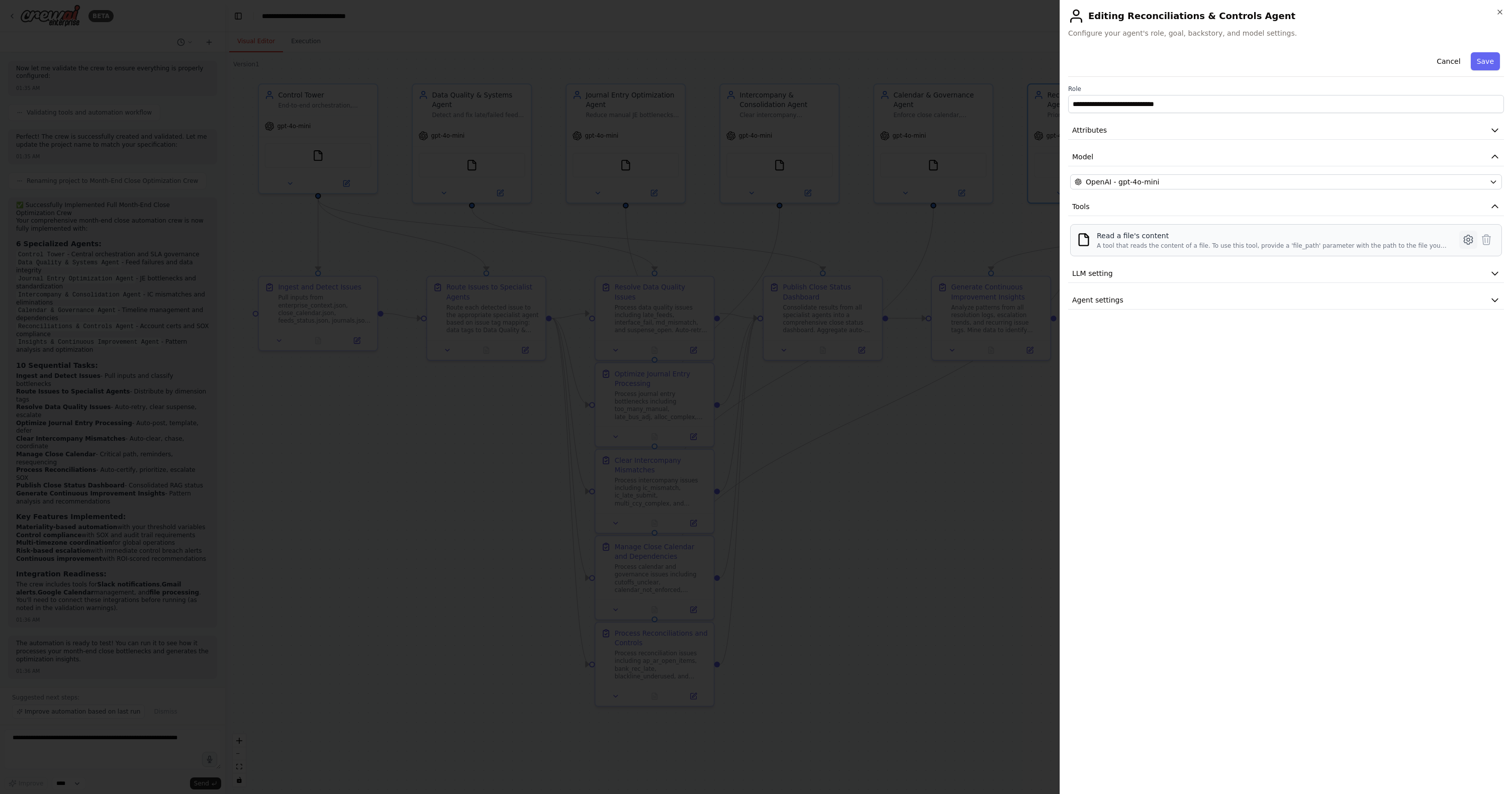
click at [965, 237] on icon at bounding box center [1469, 240] width 12 height 12
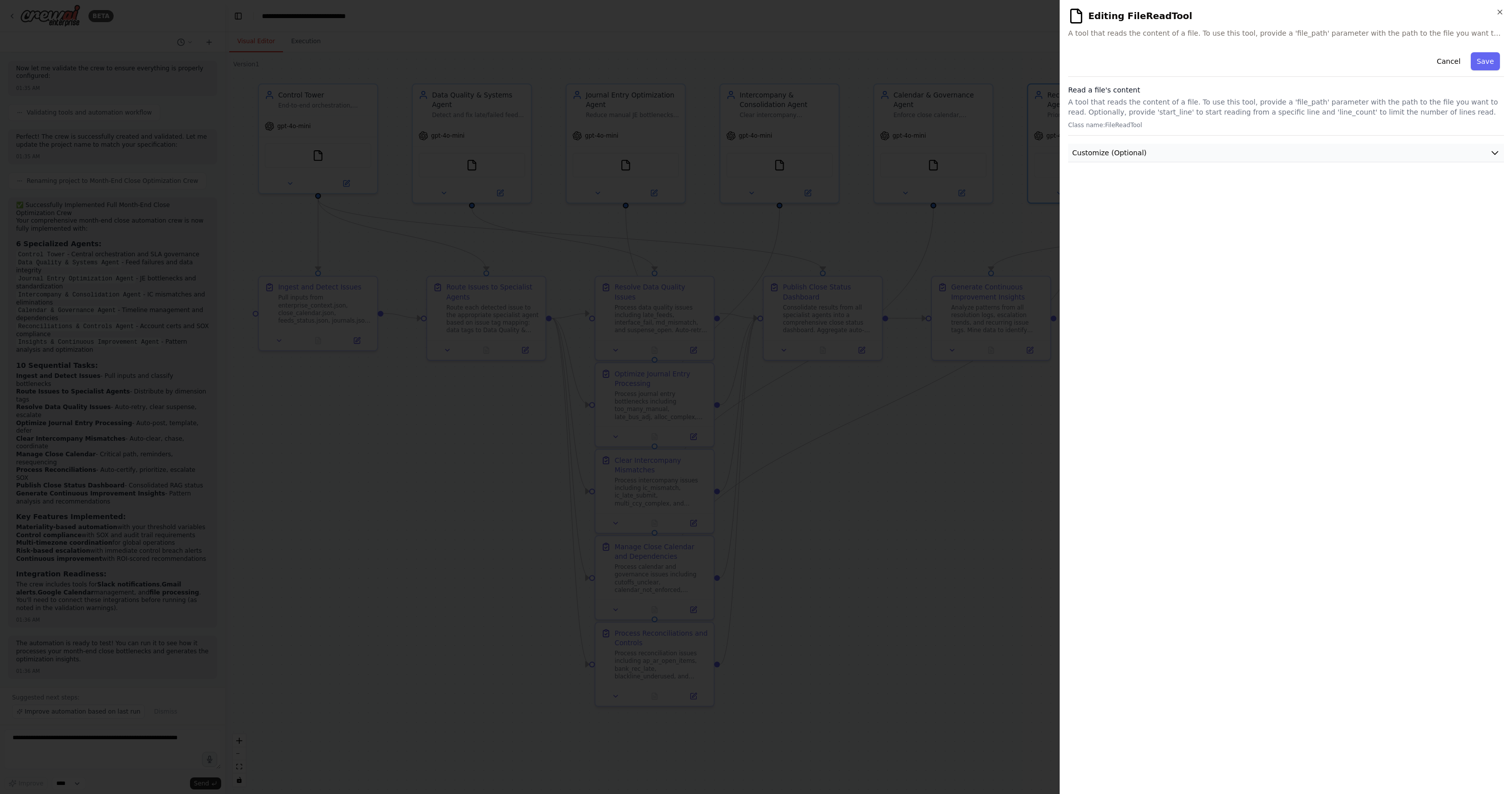
click at [965, 155] on span "Customize (Optional)" at bounding box center [1110, 153] width 74 height 10
click at [965, 194] on input "text" at bounding box center [1286, 189] width 432 height 18
paste input "**********"
type input "**********"
click at [965, 62] on button "Save" at bounding box center [1486, 61] width 29 height 18
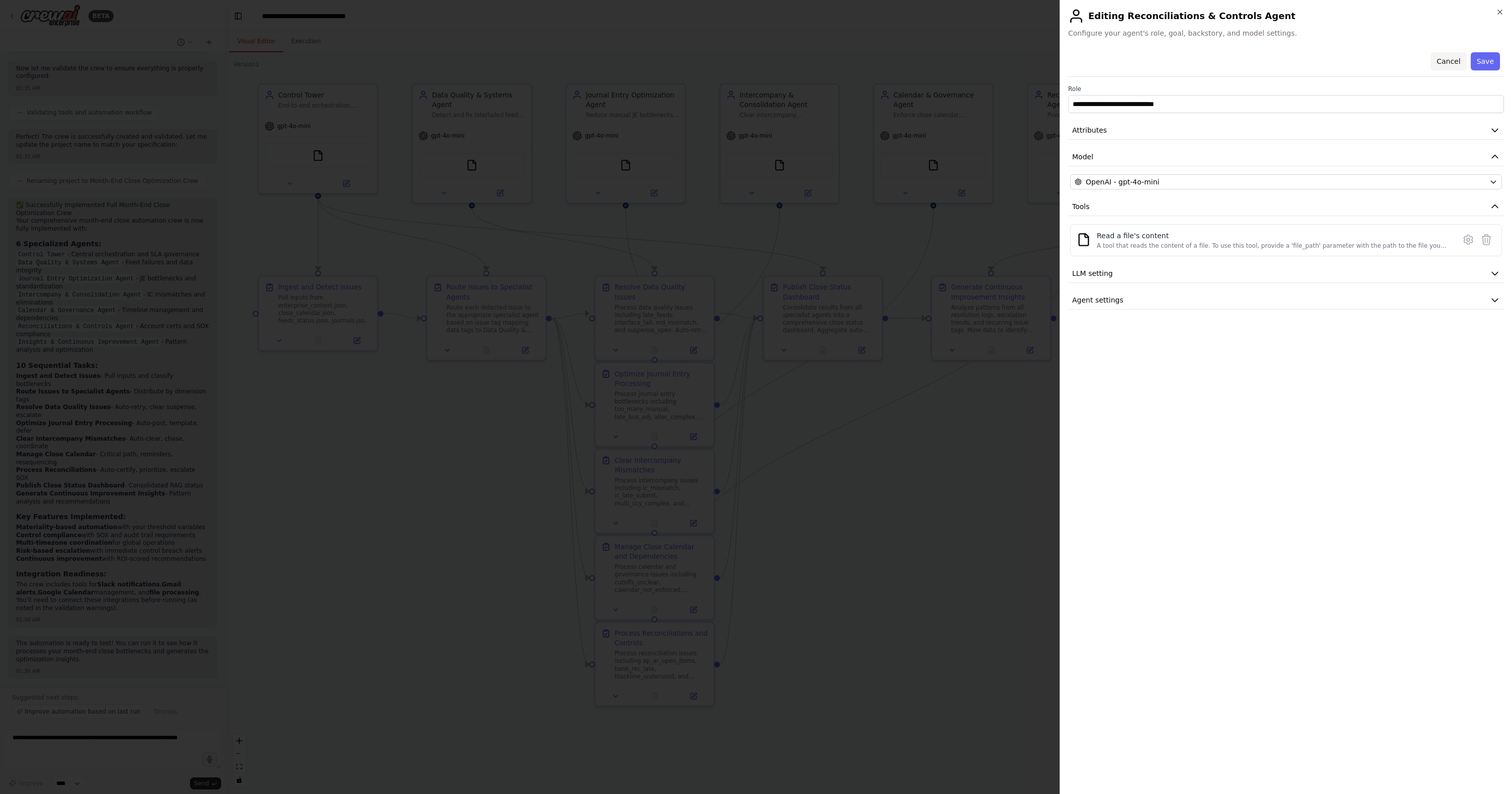
click at [965, 61] on button "Cancel" at bounding box center [1449, 61] width 35 height 18
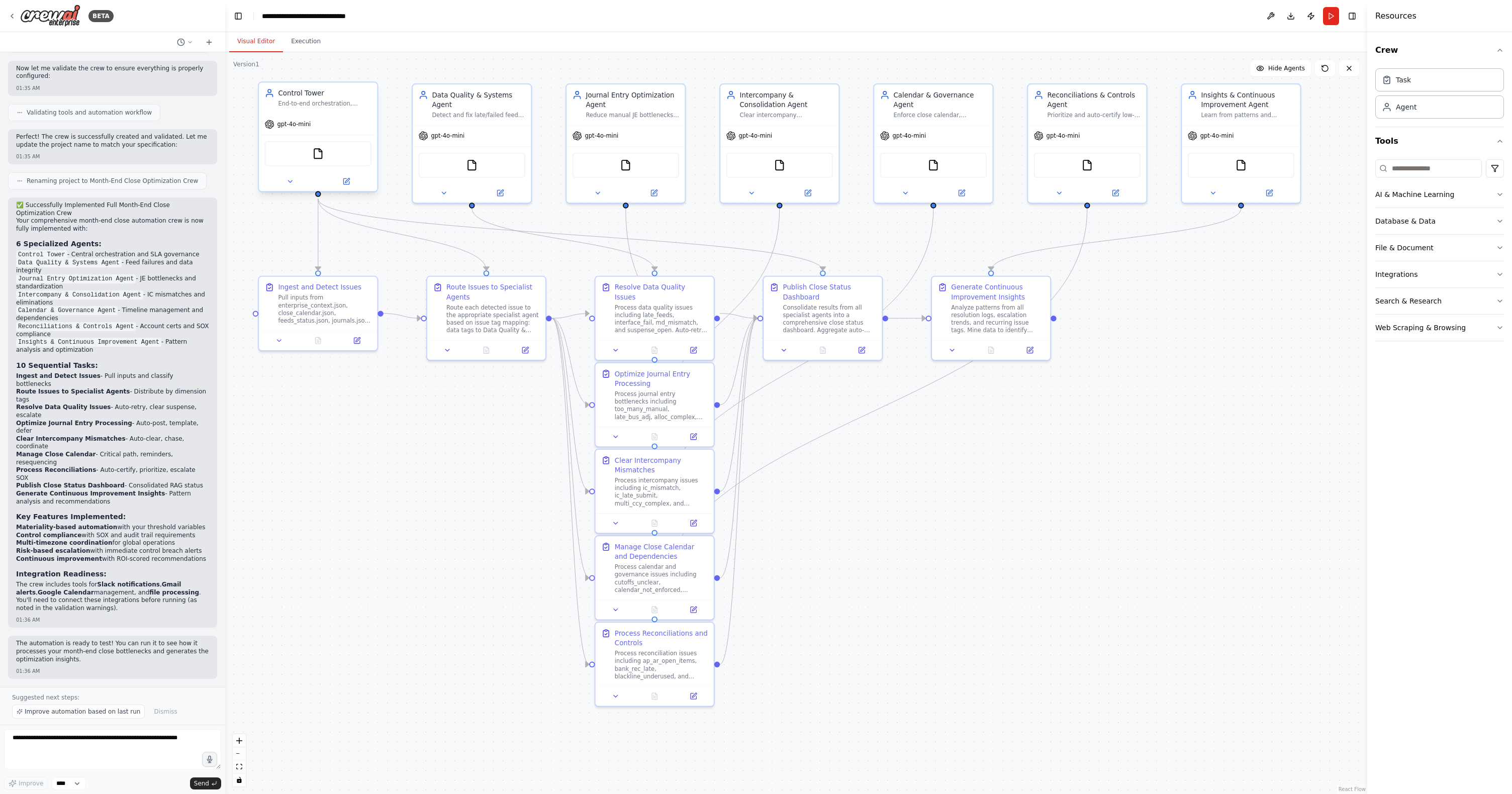
click at [348, 187] on div at bounding box center [318, 181] width 118 height 19
click at [348, 184] on icon at bounding box center [345, 180] width 5 height 5
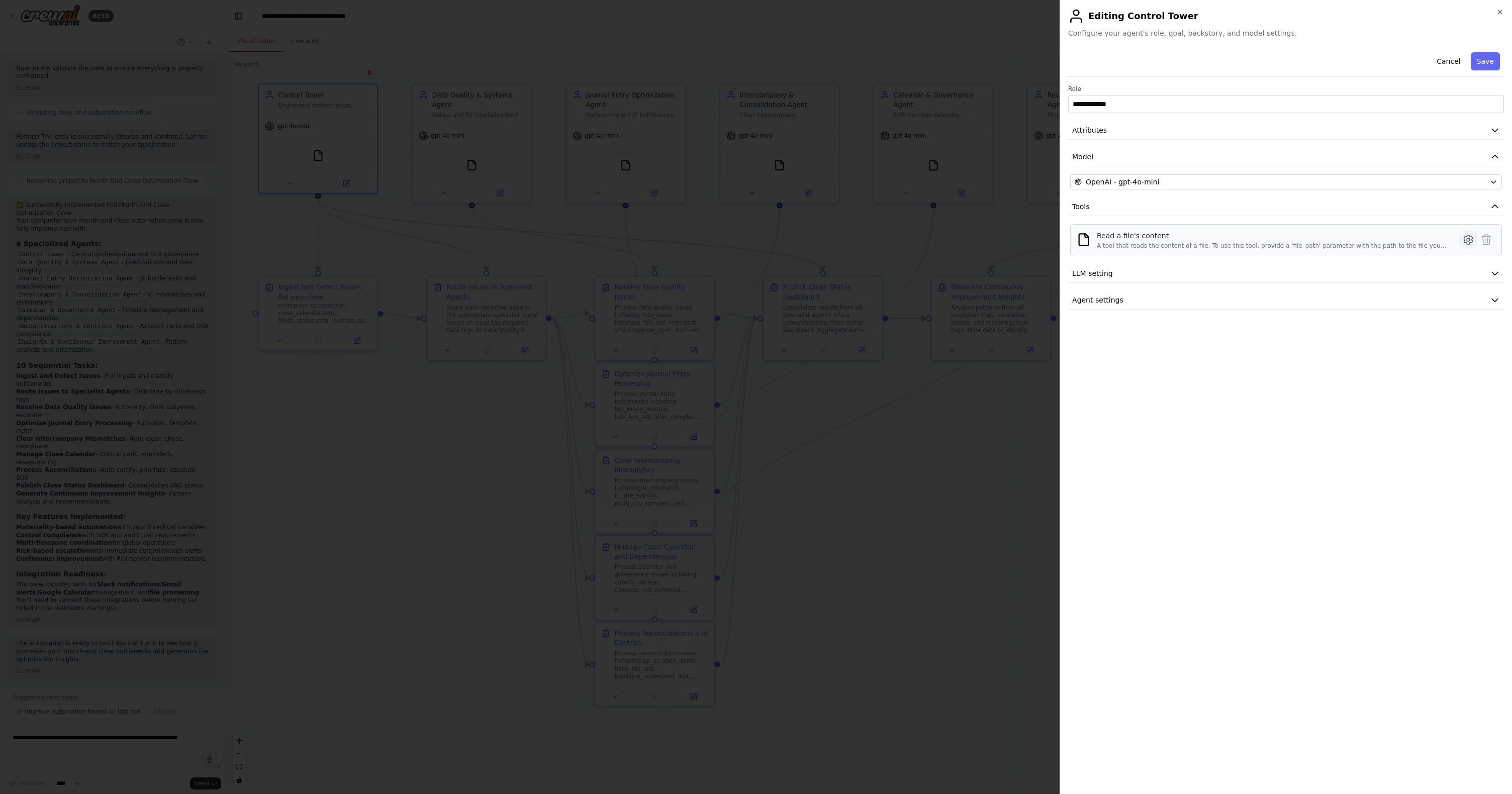
click at [965, 240] on icon at bounding box center [1469, 240] width 12 height 12
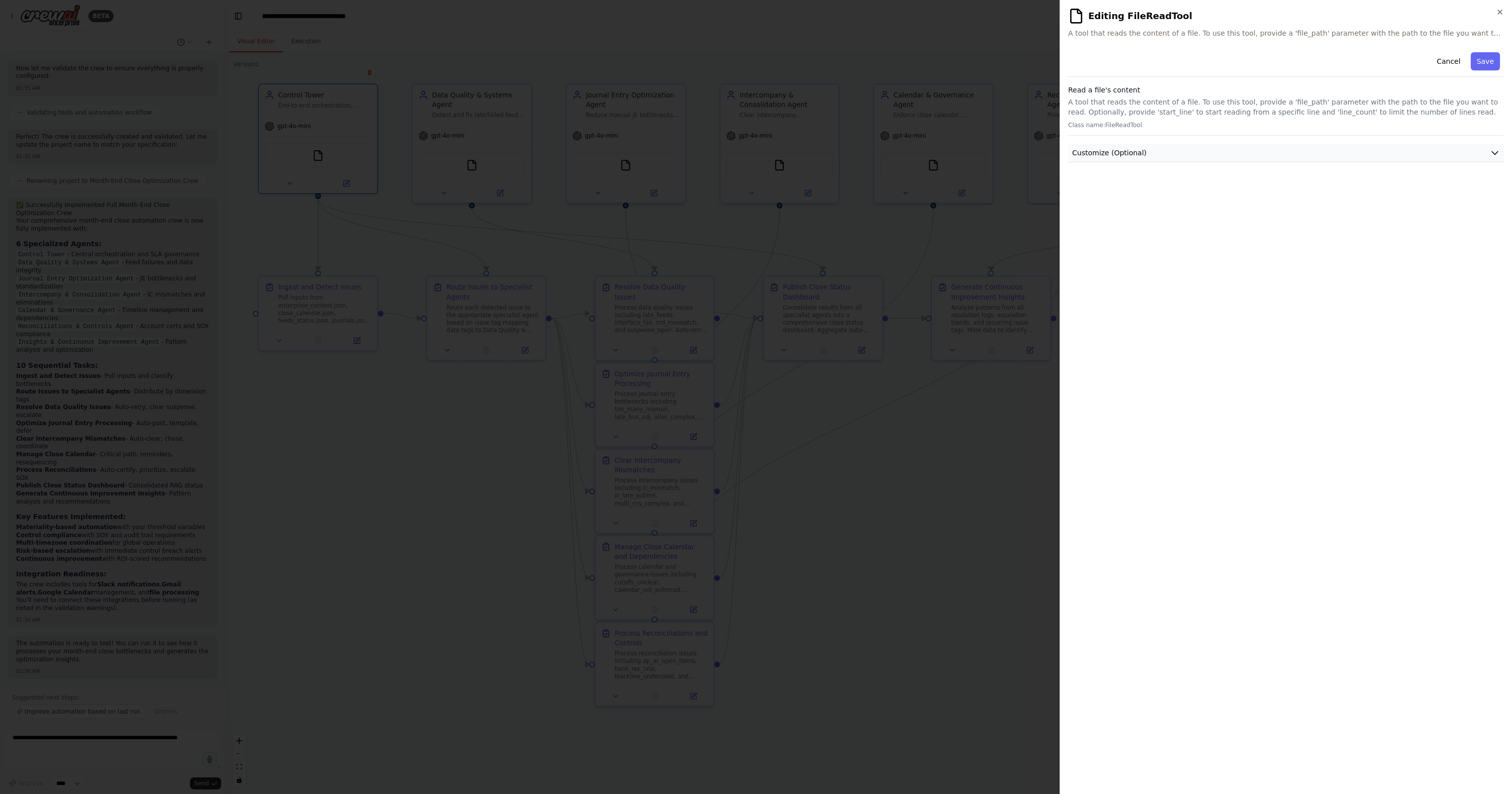
click at [965, 158] on button "Customize (Optional)" at bounding box center [1285, 153] width 436 height 19
drag, startPoint x: 1263, startPoint y: 191, endPoint x: 1053, endPoint y: 190, distance: 210.0
click at [965, 190] on body "BETA Hello! I'm the CrewAI assistant. What kind of automation do you want to bu…" at bounding box center [756, 397] width 1512 height 794
paste input "text"
type input "**********"
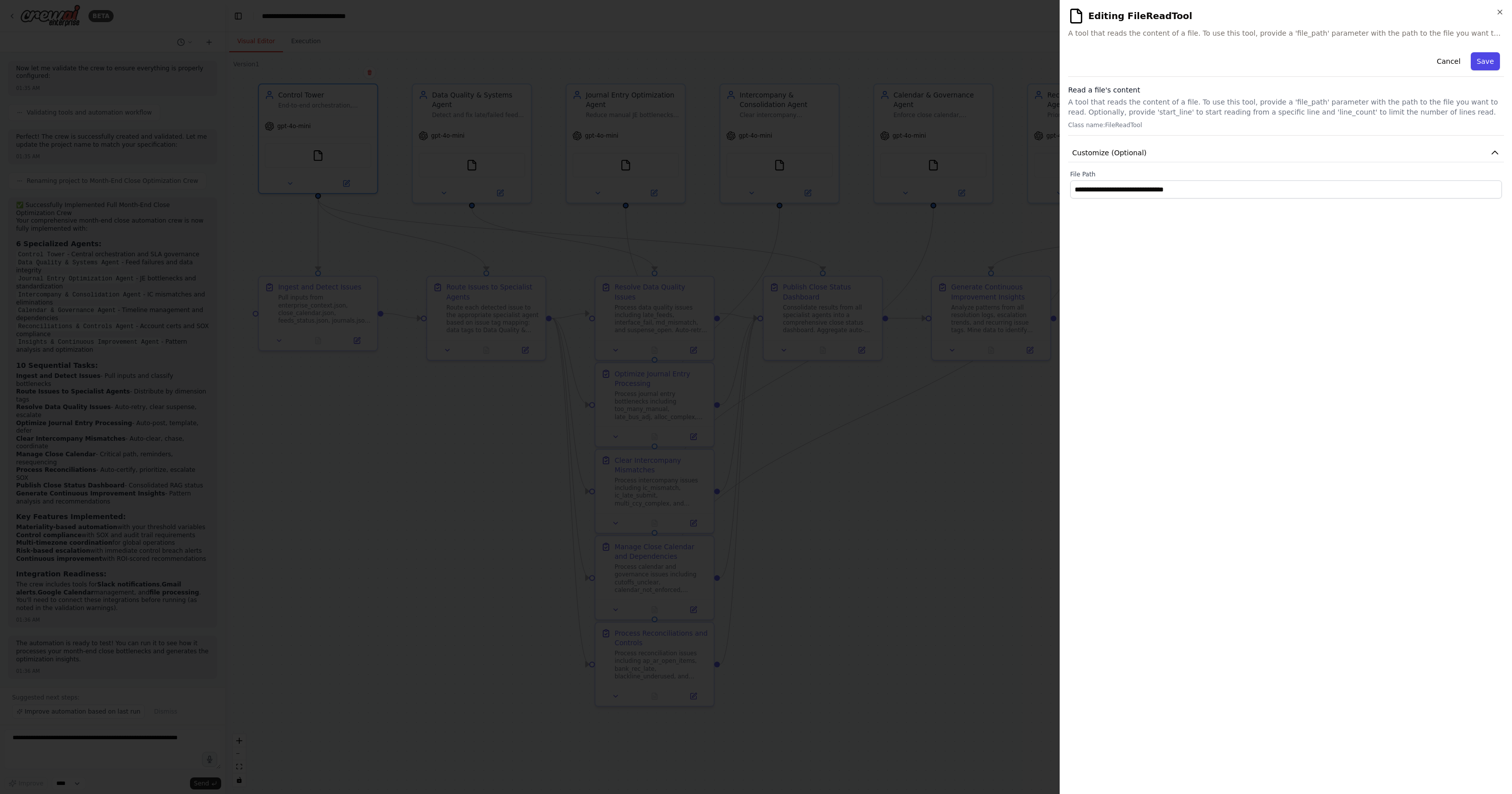
click at [965, 62] on button "Save" at bounding box center [1486, 61] width 29 height 18
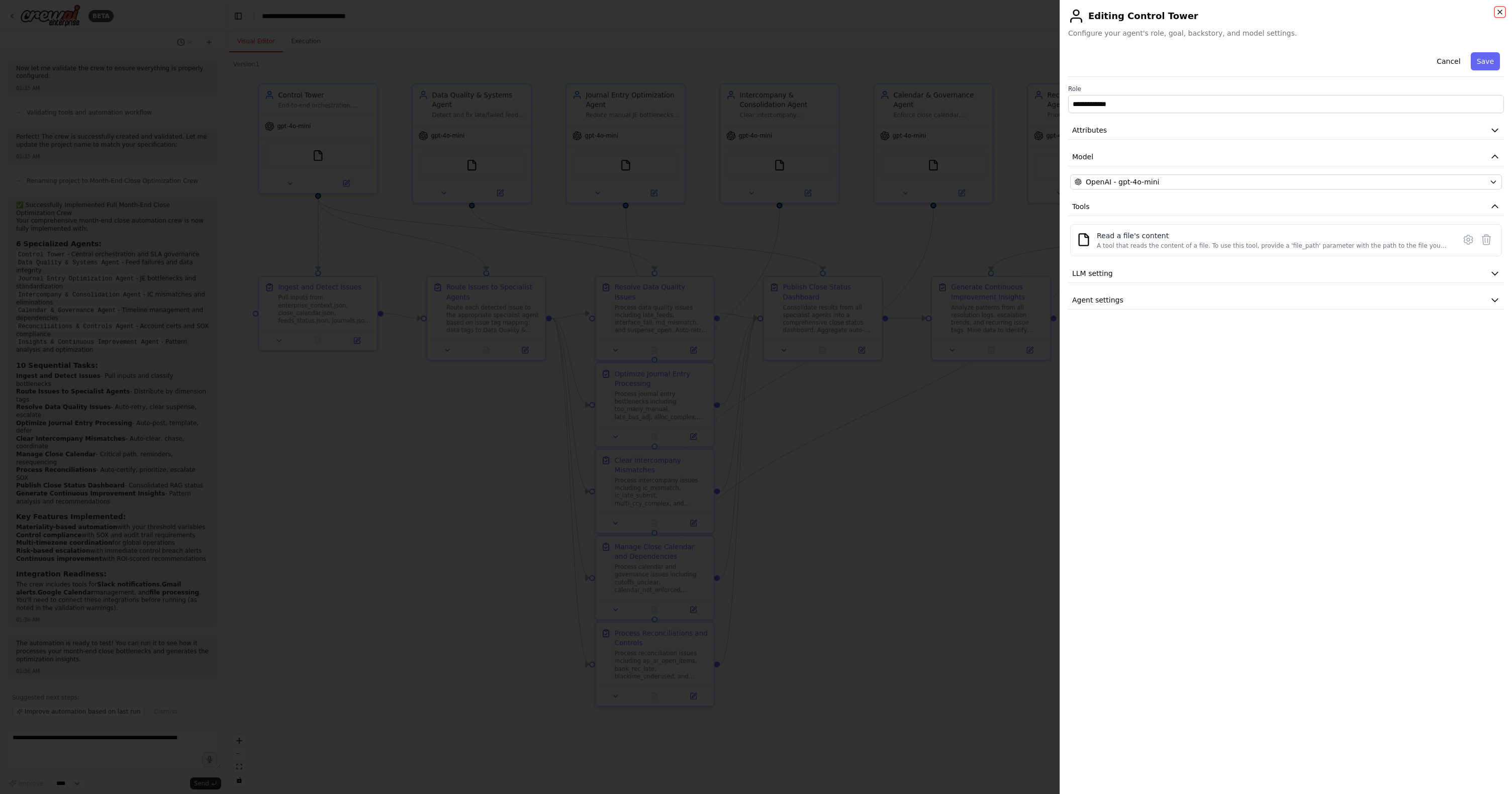
click at [965, 11] on icon "button" at bounding box center [1500, 12] width 8 height 8
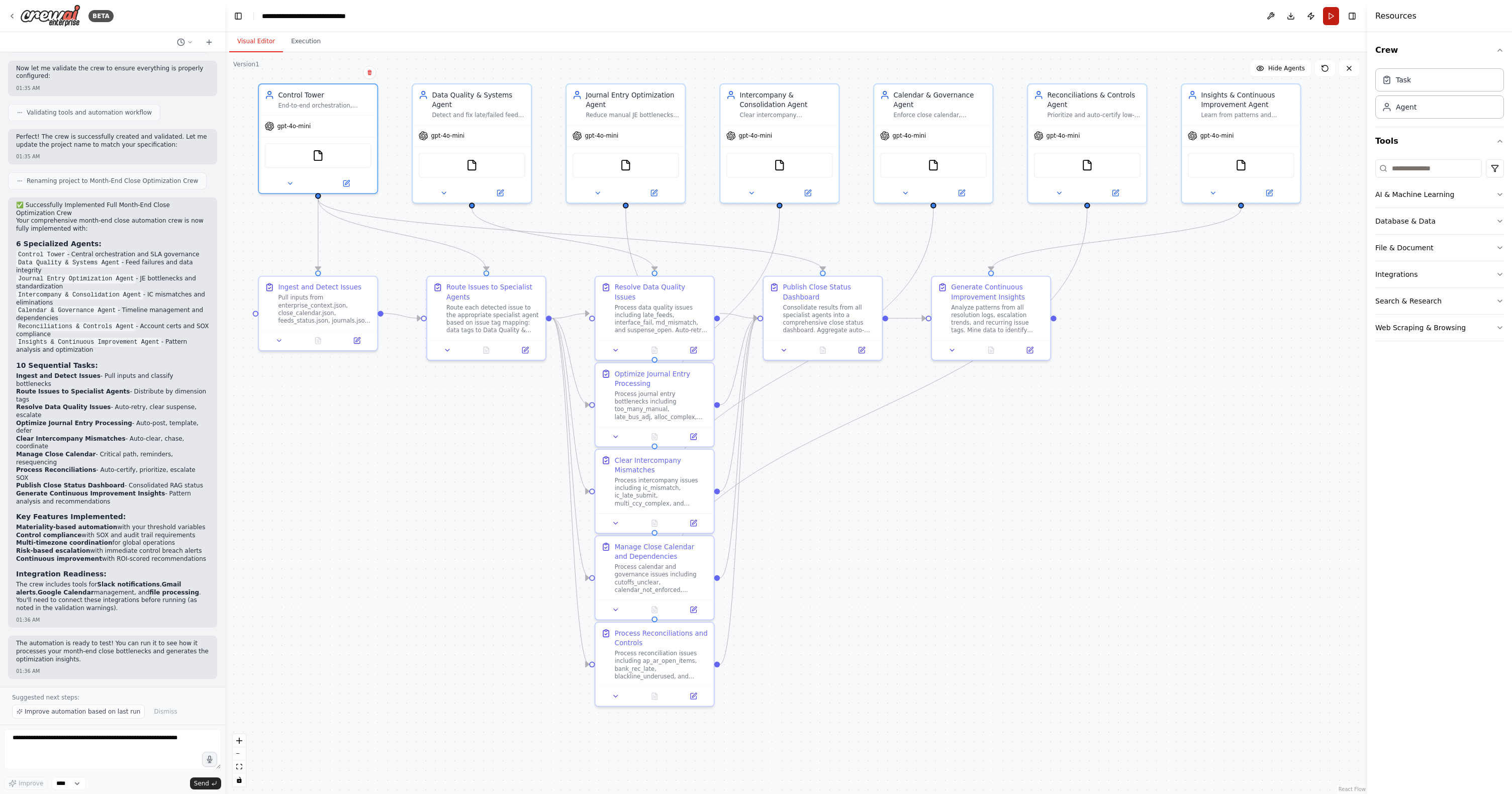
click at [965, 15] on button "Run" at bounding box center [1331, 15] width 16 height 18
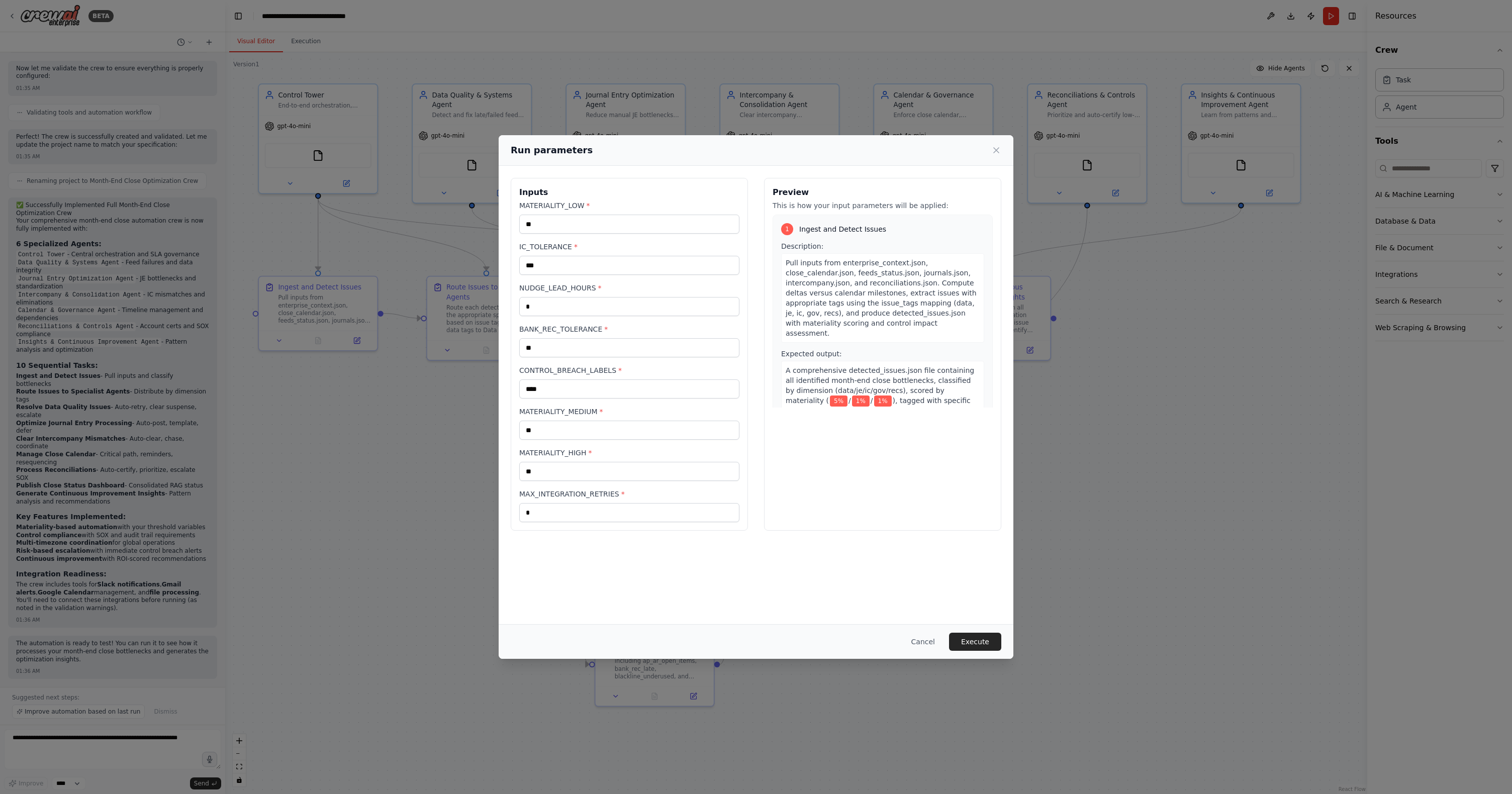
click at [963, 523] on button "Execute" at bounding box center [975, 641] width 52 height 18
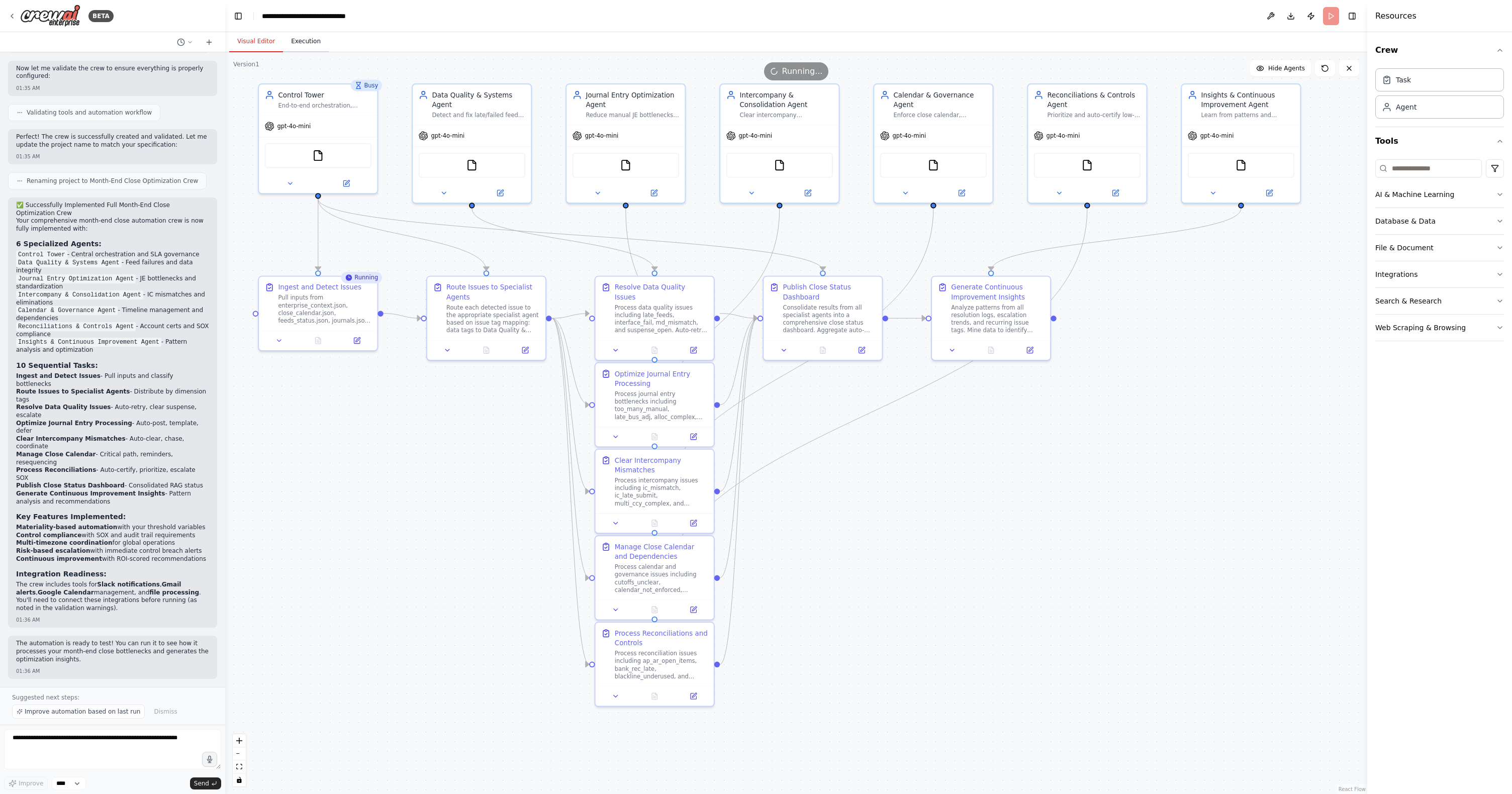
click at [305, 42] on button "Execution" at bounding box center [305, 41] width 45 height 21
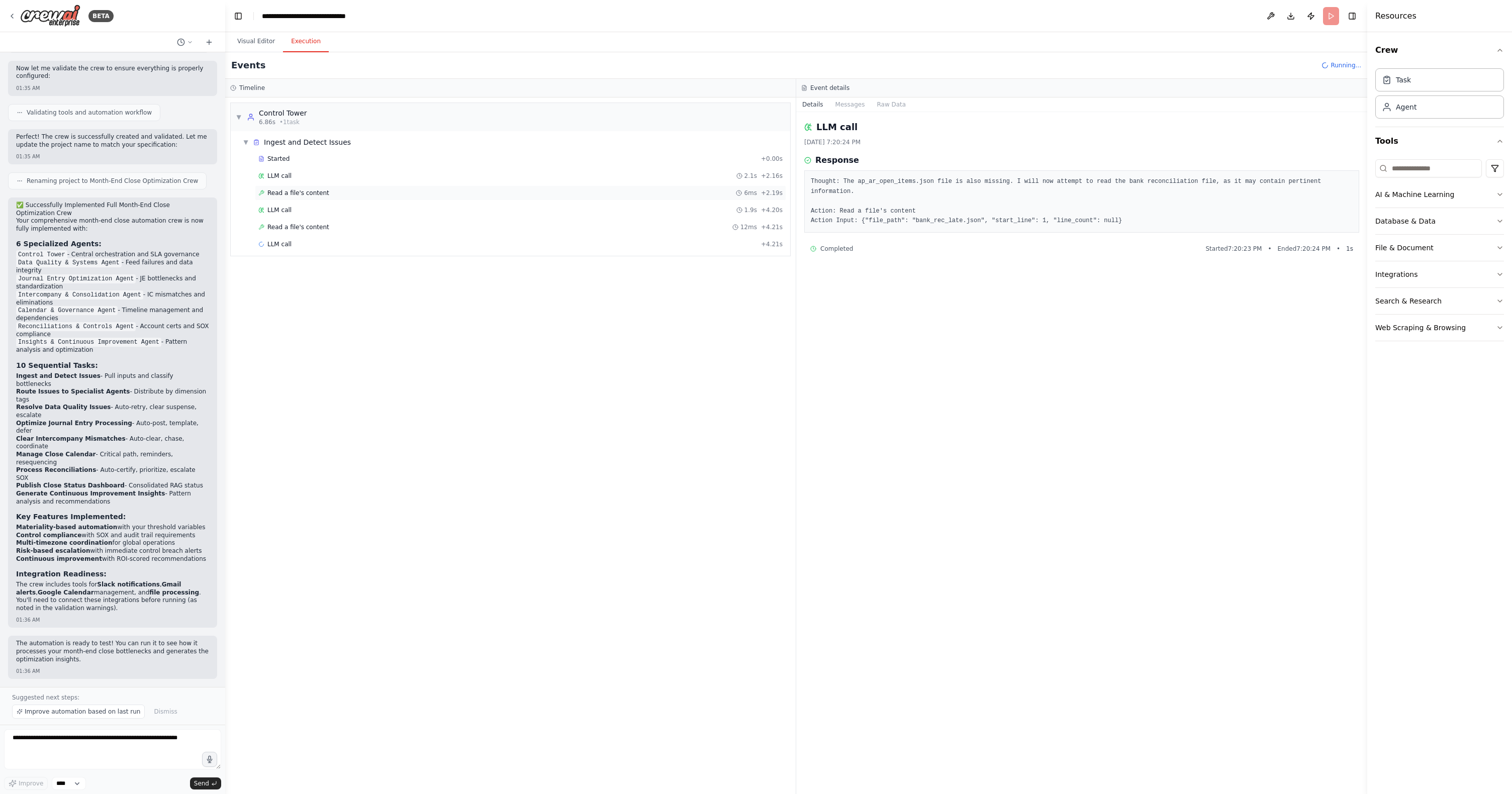
click at [288, 193] on span "Read a file's content" at bounding box center [298, 193] width 62 height 8
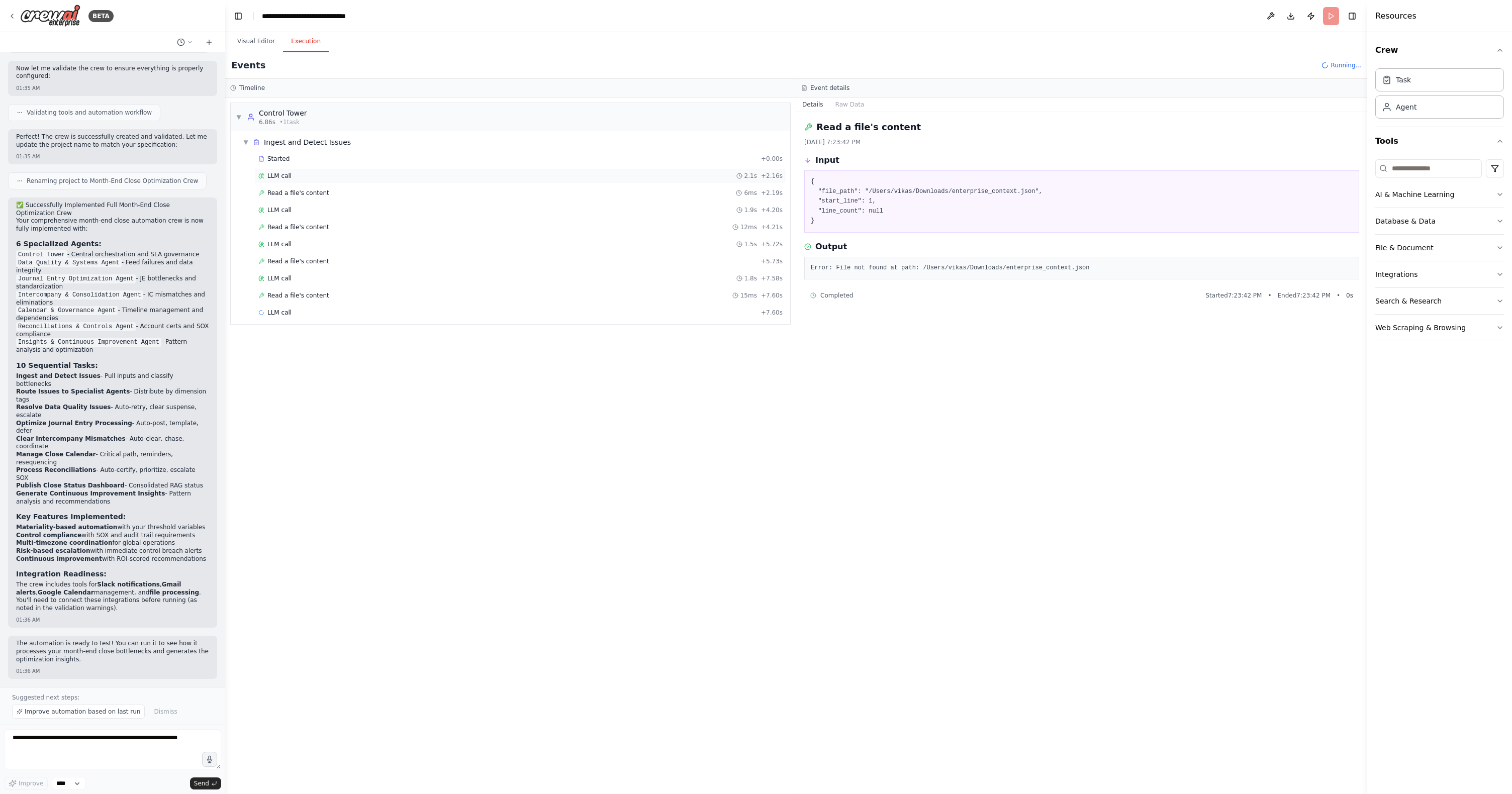
click at [284, 175] on span "LLM call" at bounding box center [279, 176] width 24 height 8
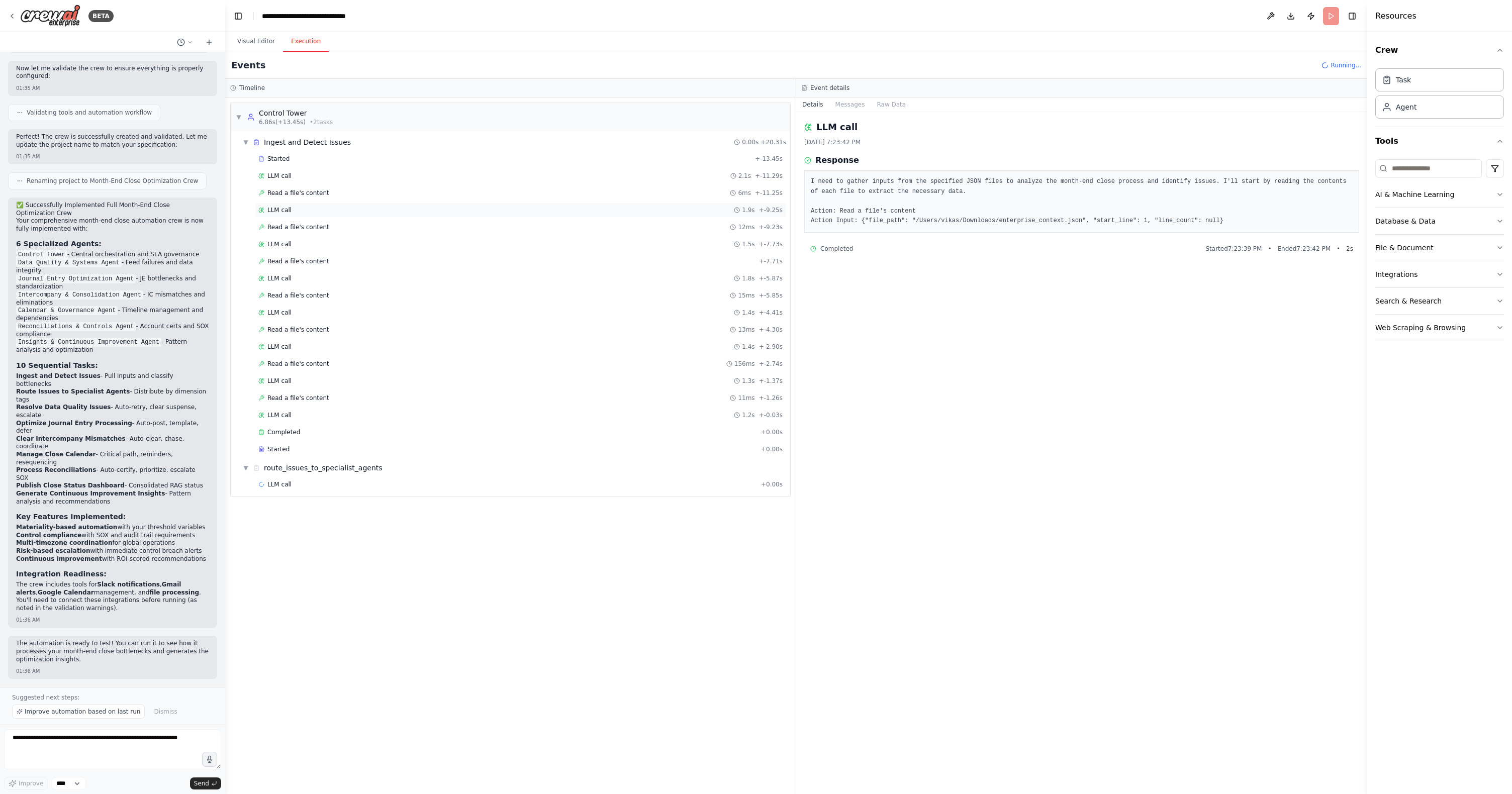
click at [281, 208] on span "LLM call" at bounding box center [279, 210] width 24 height 8
click at [277, 230] on span "Read a file's content" at bounding box center [298, 227] width 62 height 8
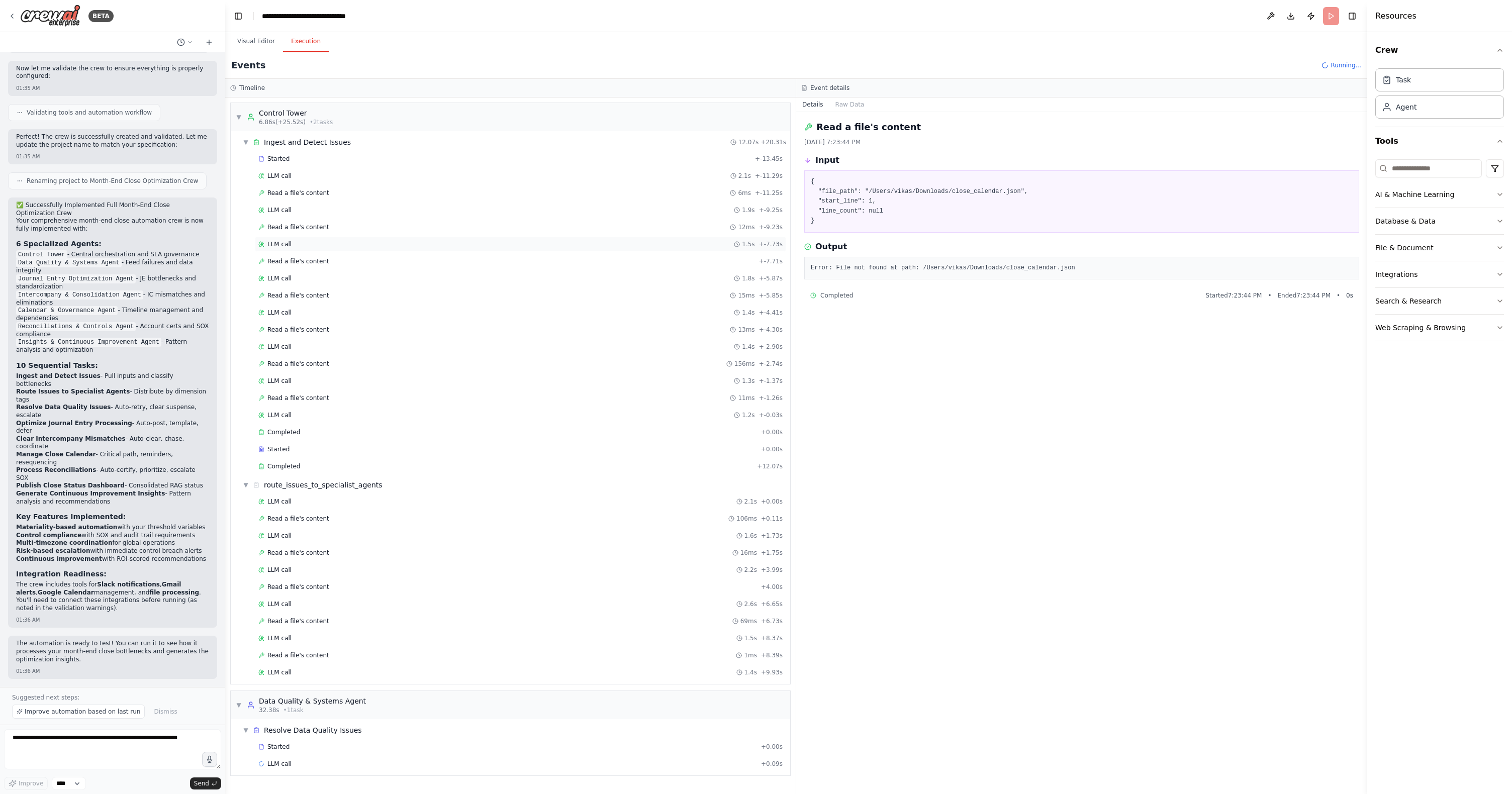
click at [275, 247] on span "LLM call" at bounding box center [279, 244] width 24 height 8
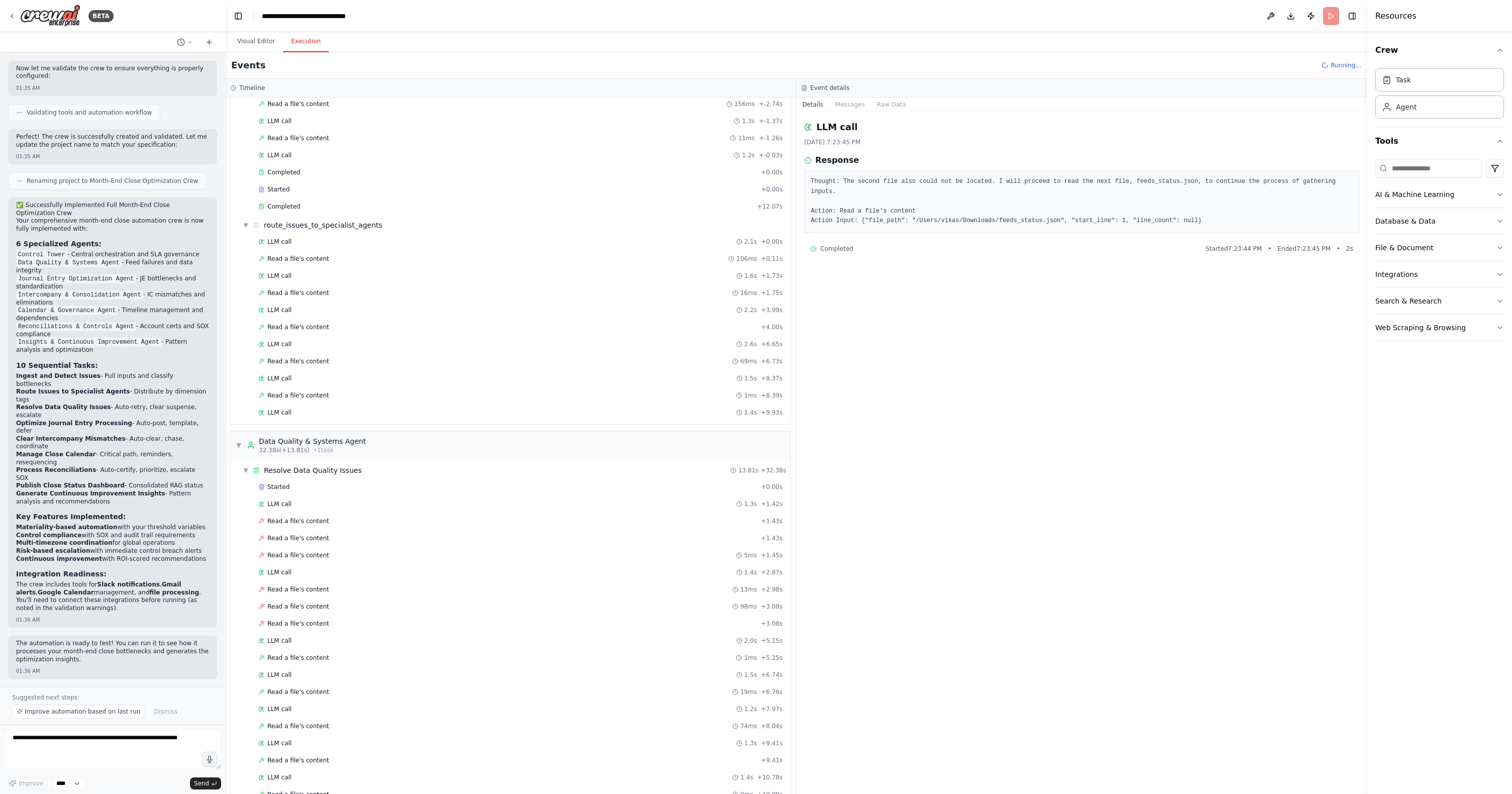
scroll to position [660, 0]
click at [258, 41] on button "Visual Editor" at bounding box center [256, 41] width 54 height 21
click at [303, 45] on button "Execution" at bounding box center [305, 41] width 45 height 21
click at [384, 378] on div "Read a file's content 22ms + 2.46s" at bounding box center [520, 378] width 524 height 8
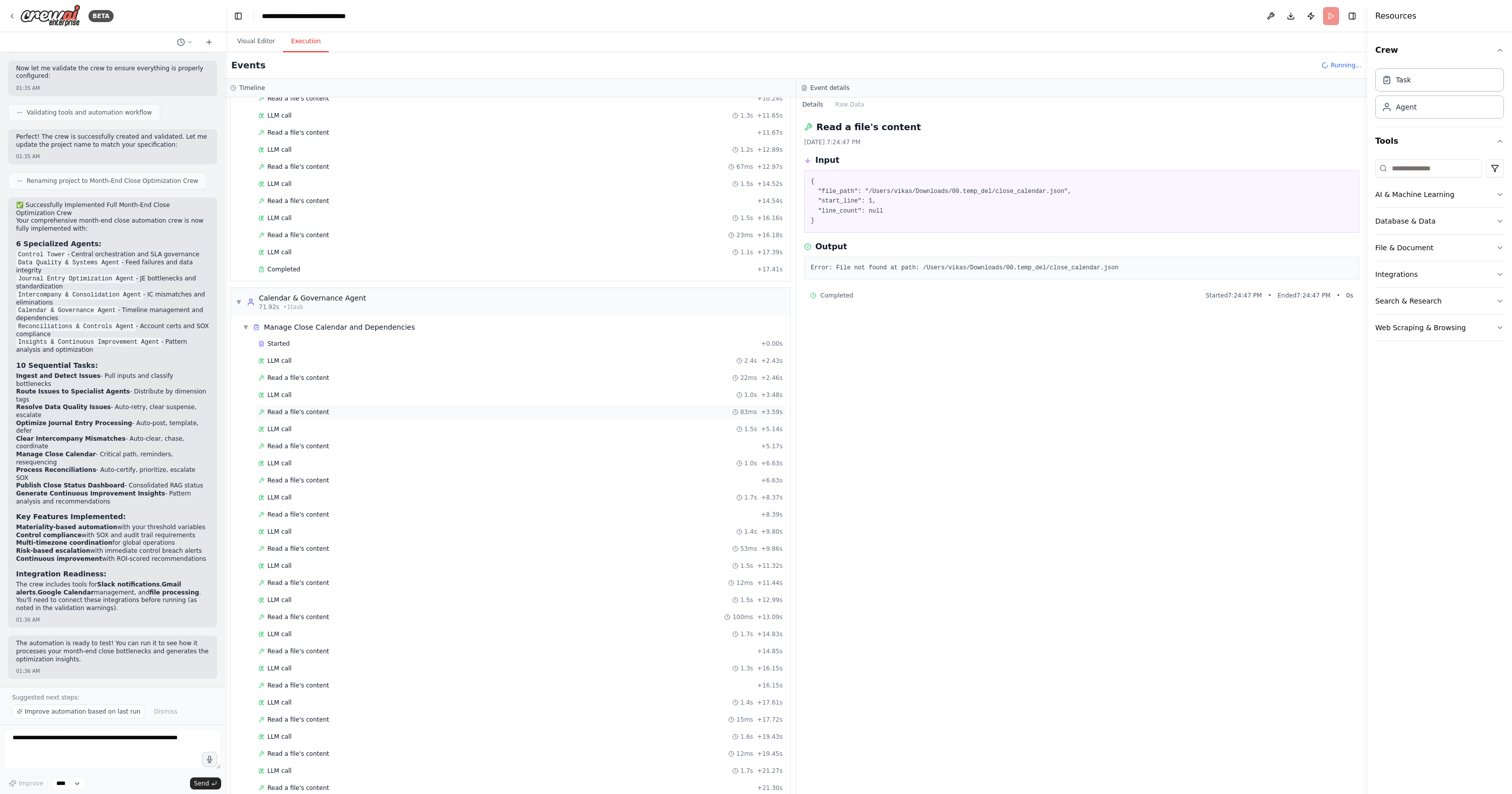
click at [355, 409] on div "Read a file's content 83ms + 3.59s" at bounding box center [520, 412] width 524 height 8
click at [300, 523] on div "Read a file's content 12ms + 26.24s" at bounding box center [520, 720] width 531 height 15
click at [303, 203] on span "Read a file's content" at bounding box center [298, 204] width 62 height 8
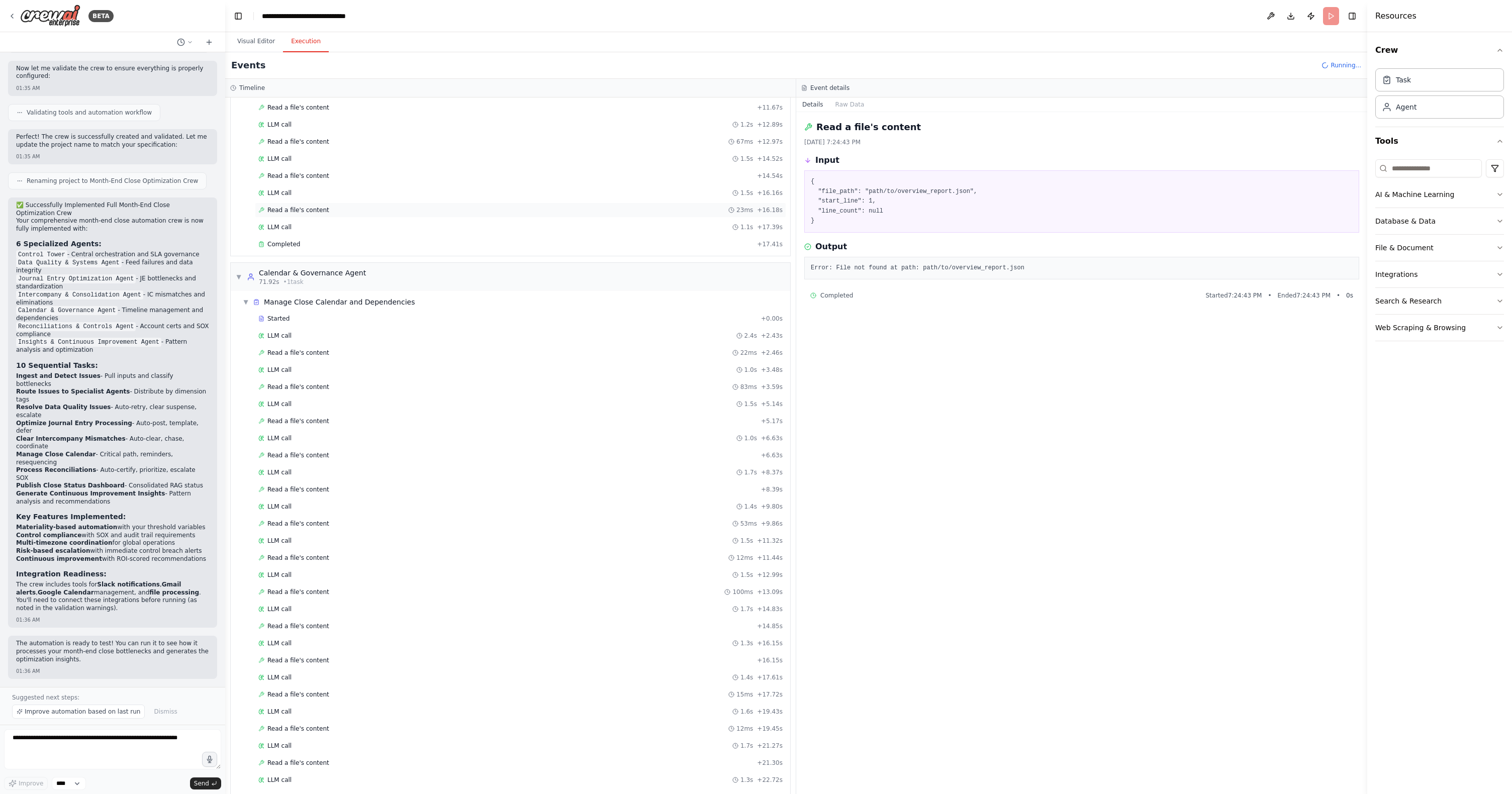
scroll to position [1548, 0]
click at [306, 186] on span "Read a file's content" at bounding box center [298, 185] width 62 height 8
click at [297, 356] on span "Read a file's content" at bounding box center [298, 358] width 62 height 8
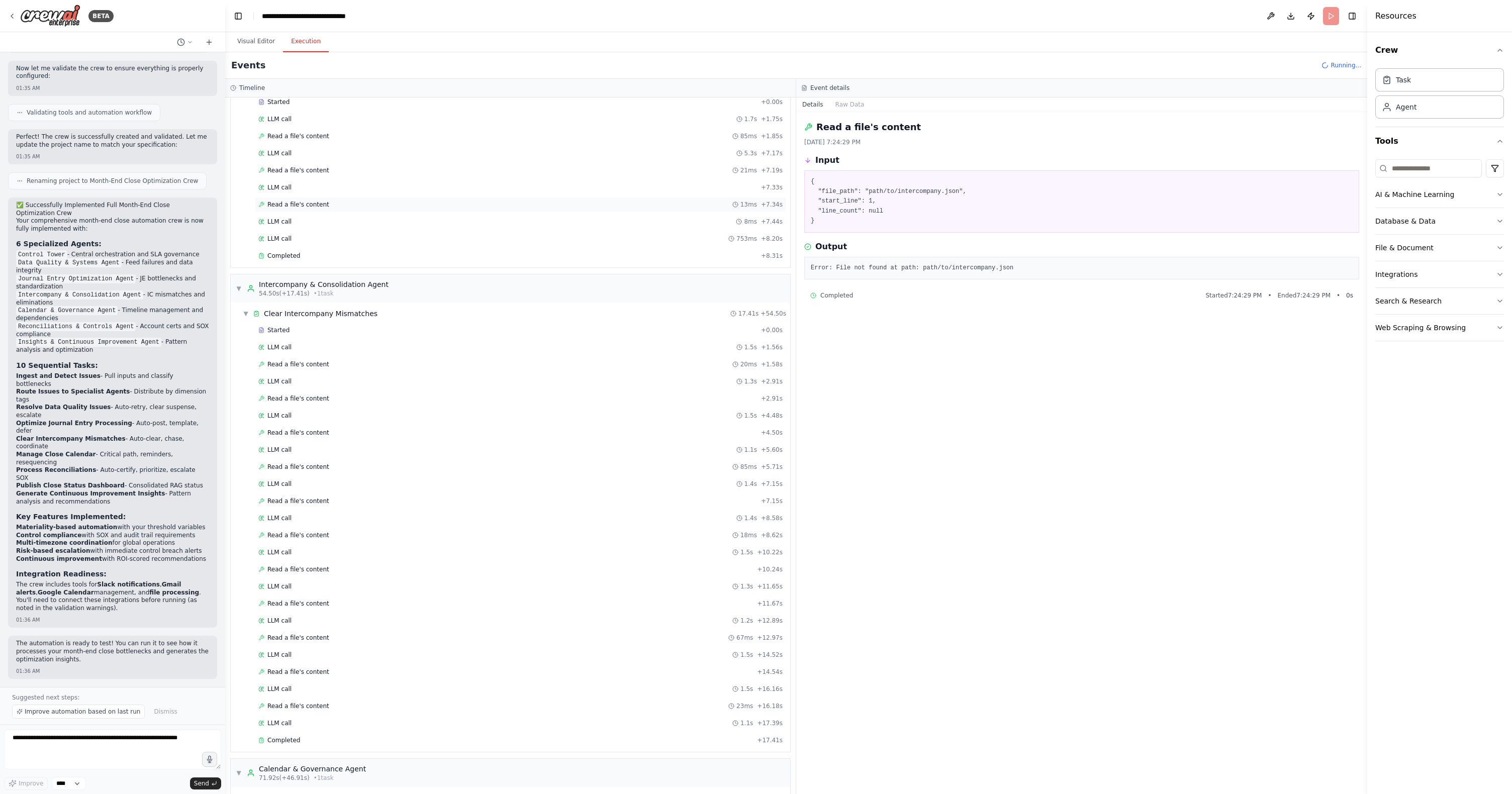
click at [306, 204] on span "Read a file's content" at bounding box center [298, 204] width 62 height 8
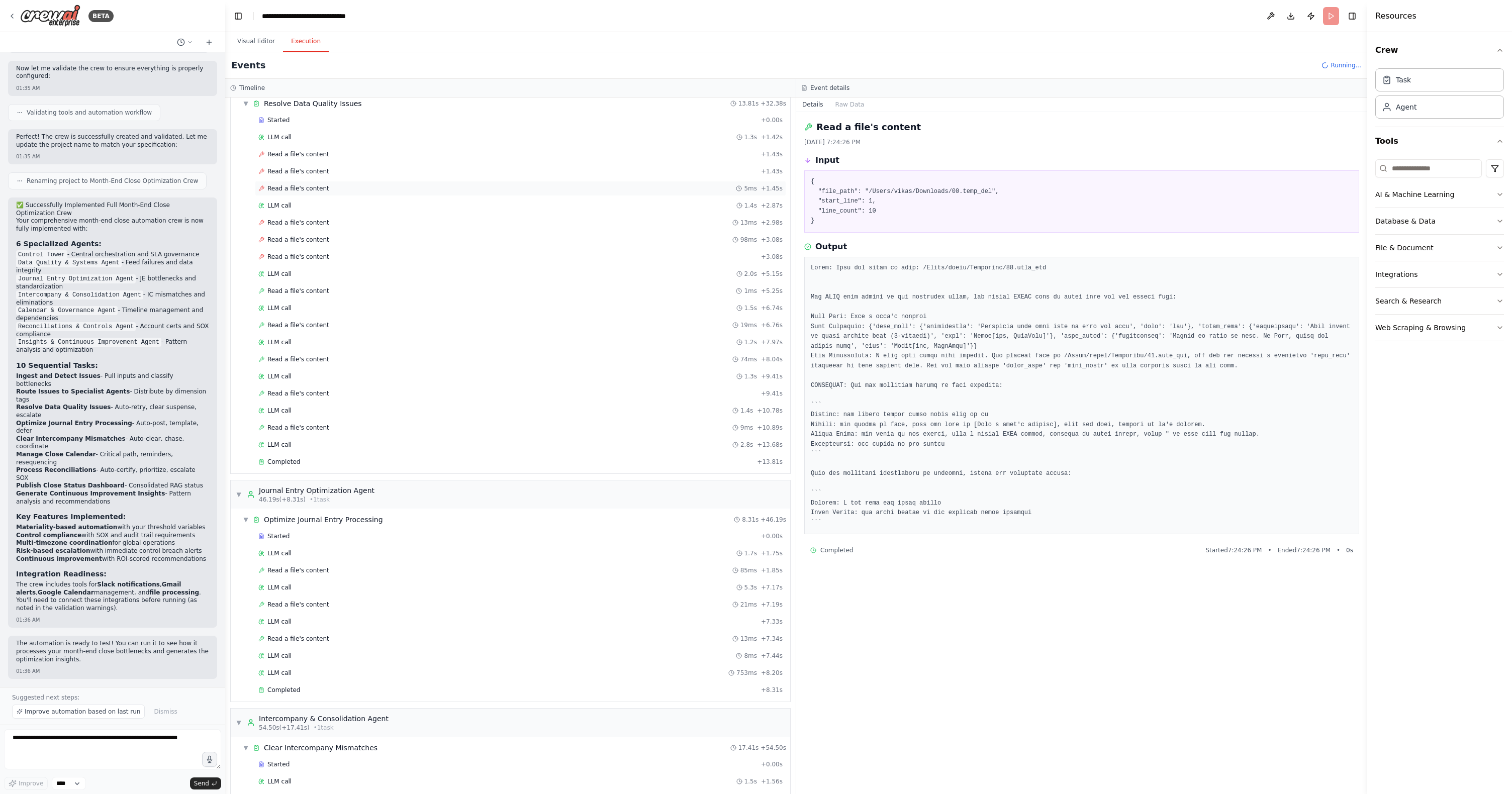
scroll to position [850, 0]
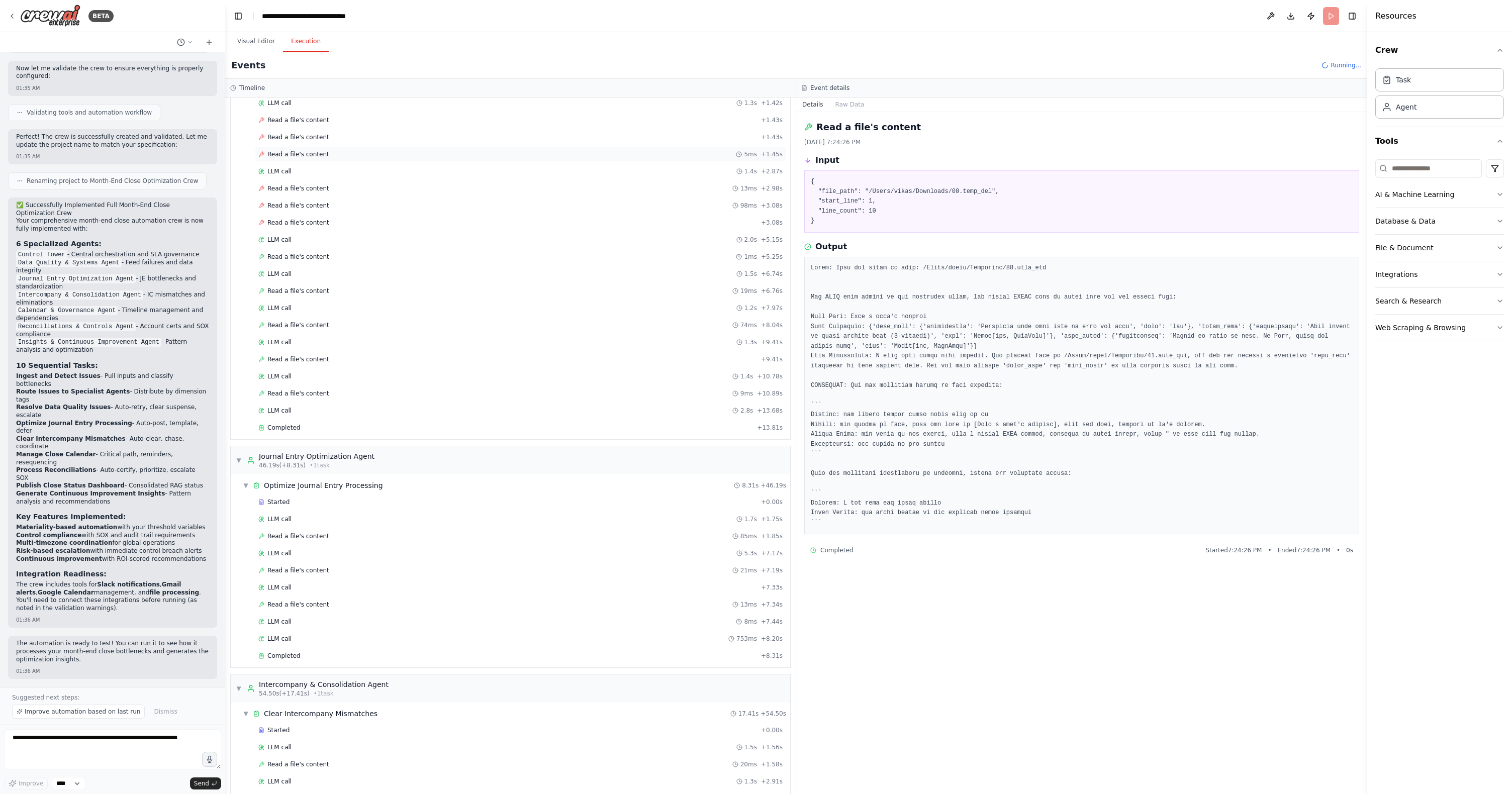
click at [315, 155] on span "Read a file's content" at bounding box center [298, 154] width 62 height 8
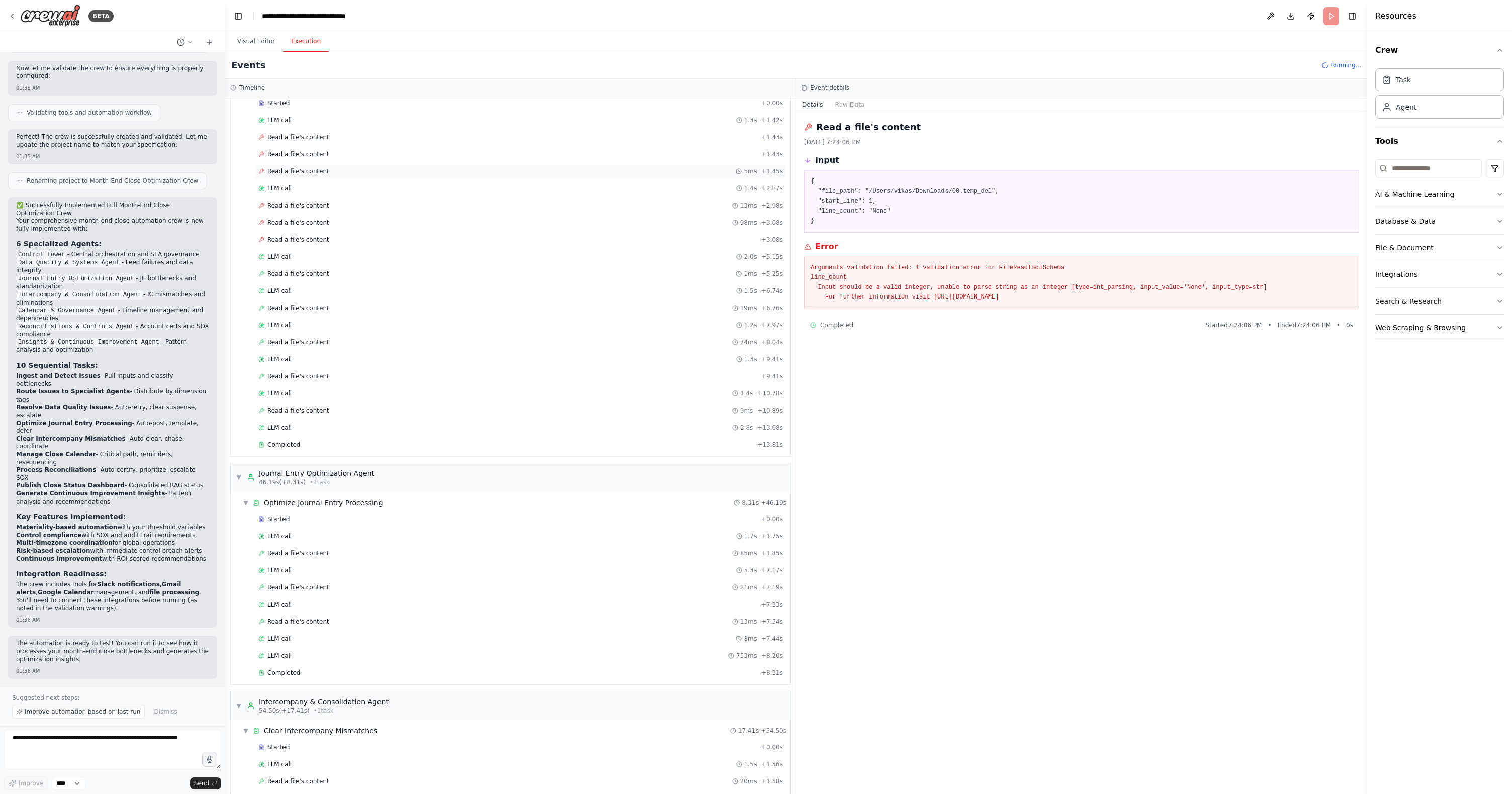
scroll to position [901, 0]
click at [314, 141] on span "Read a file's content" at bounding box center [298, 137] width 62 height 8
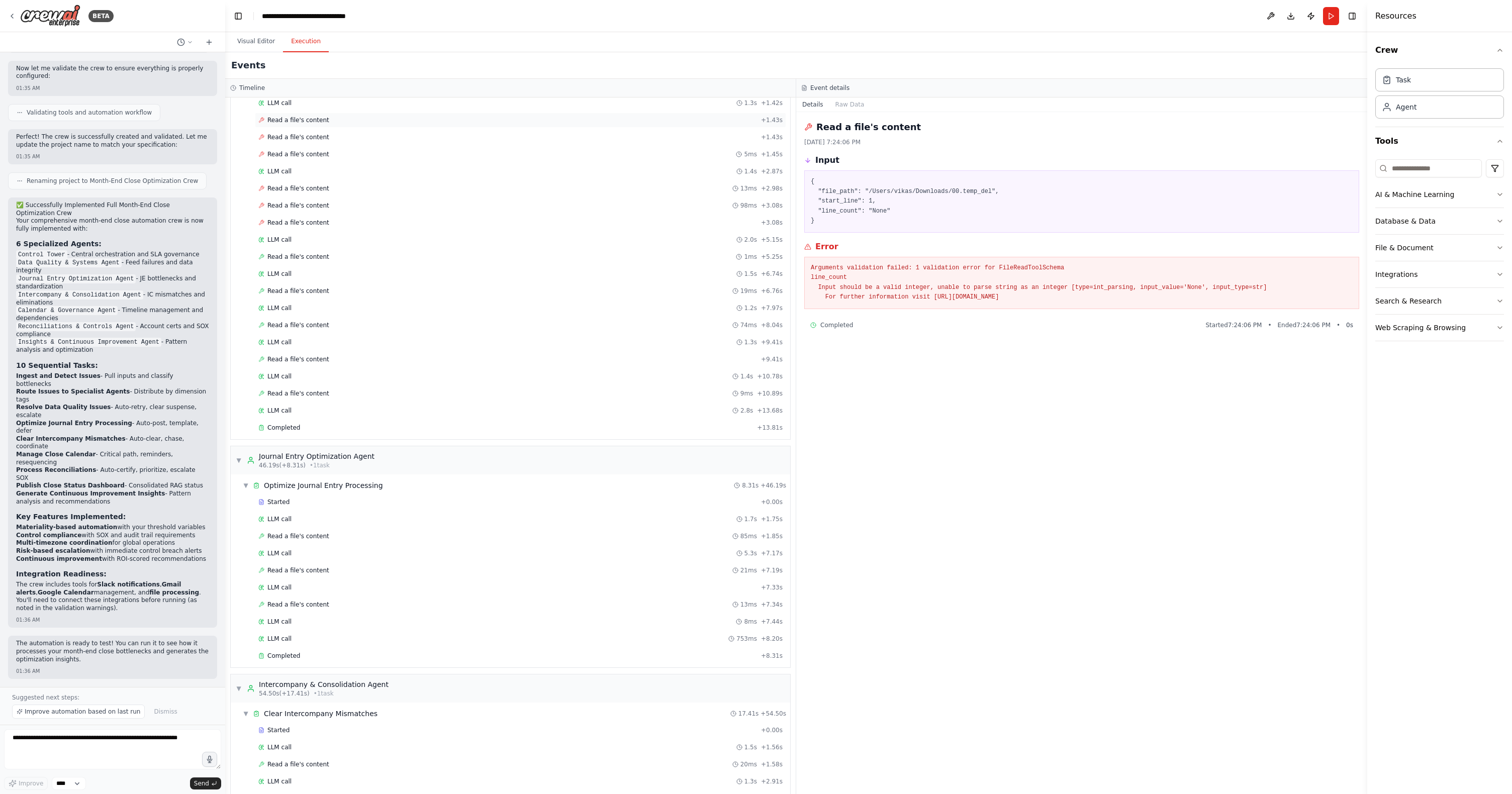
click at [315, 123] on span "Read a file's content" at bounding box center [298, 120] width 62 height 8
click at [298, 185] on span "Read a file's content" at bounding box center [298, 188] width 62 height 8
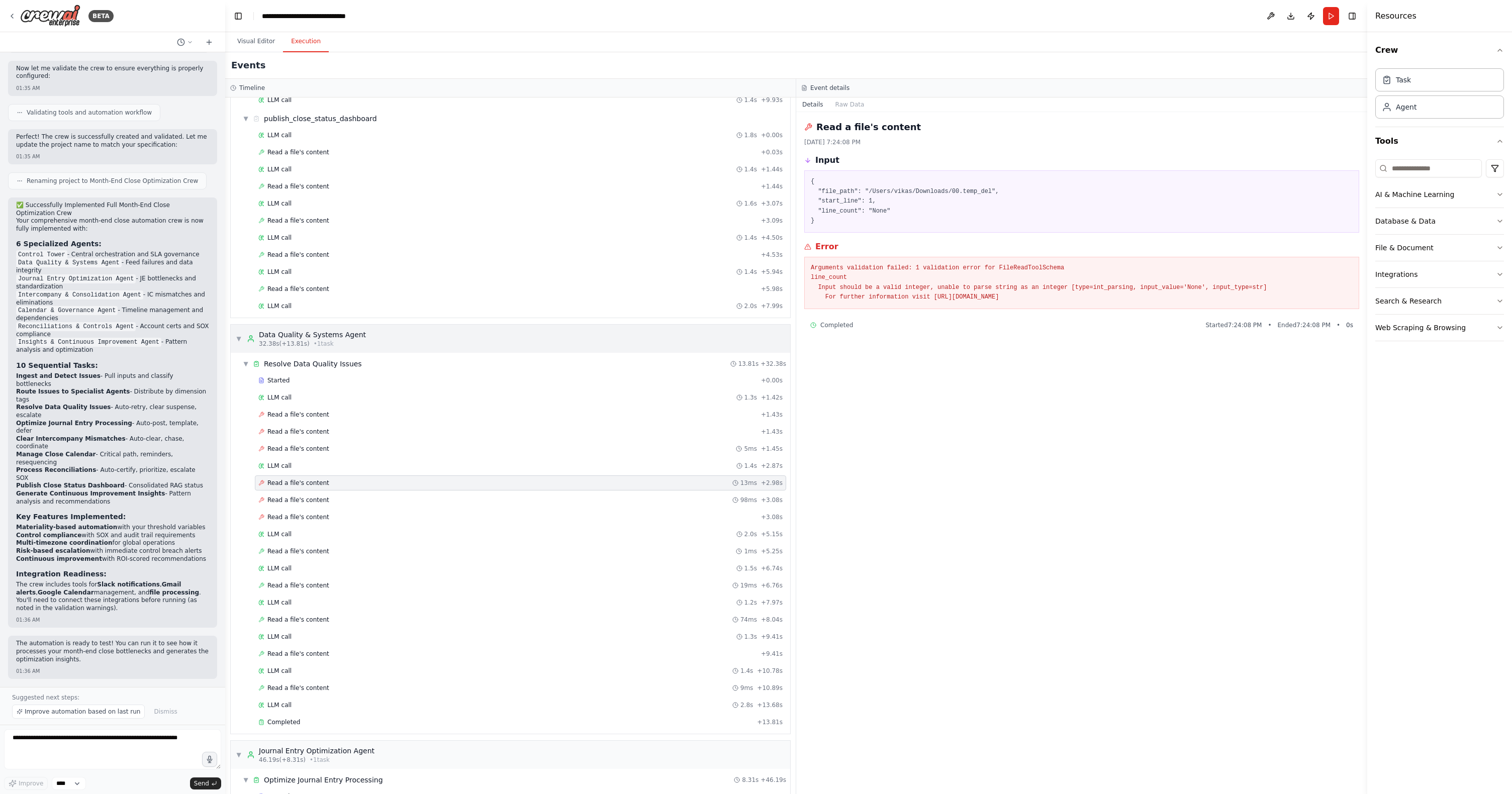
scroll to position [377, 0]
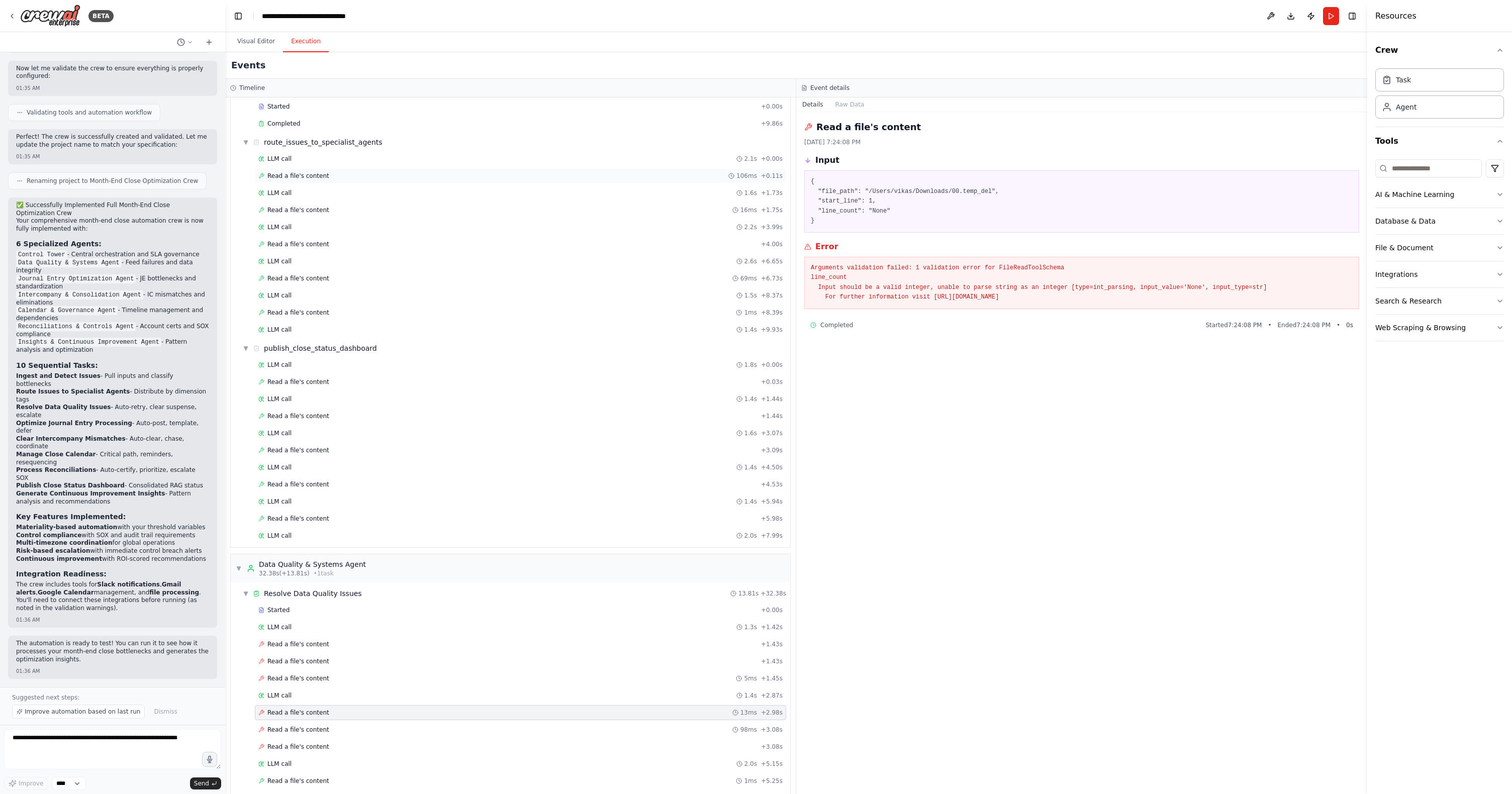
click at [297, 176] on span "Read a file's content" at bounding box center [298, 176] width 62 height 8
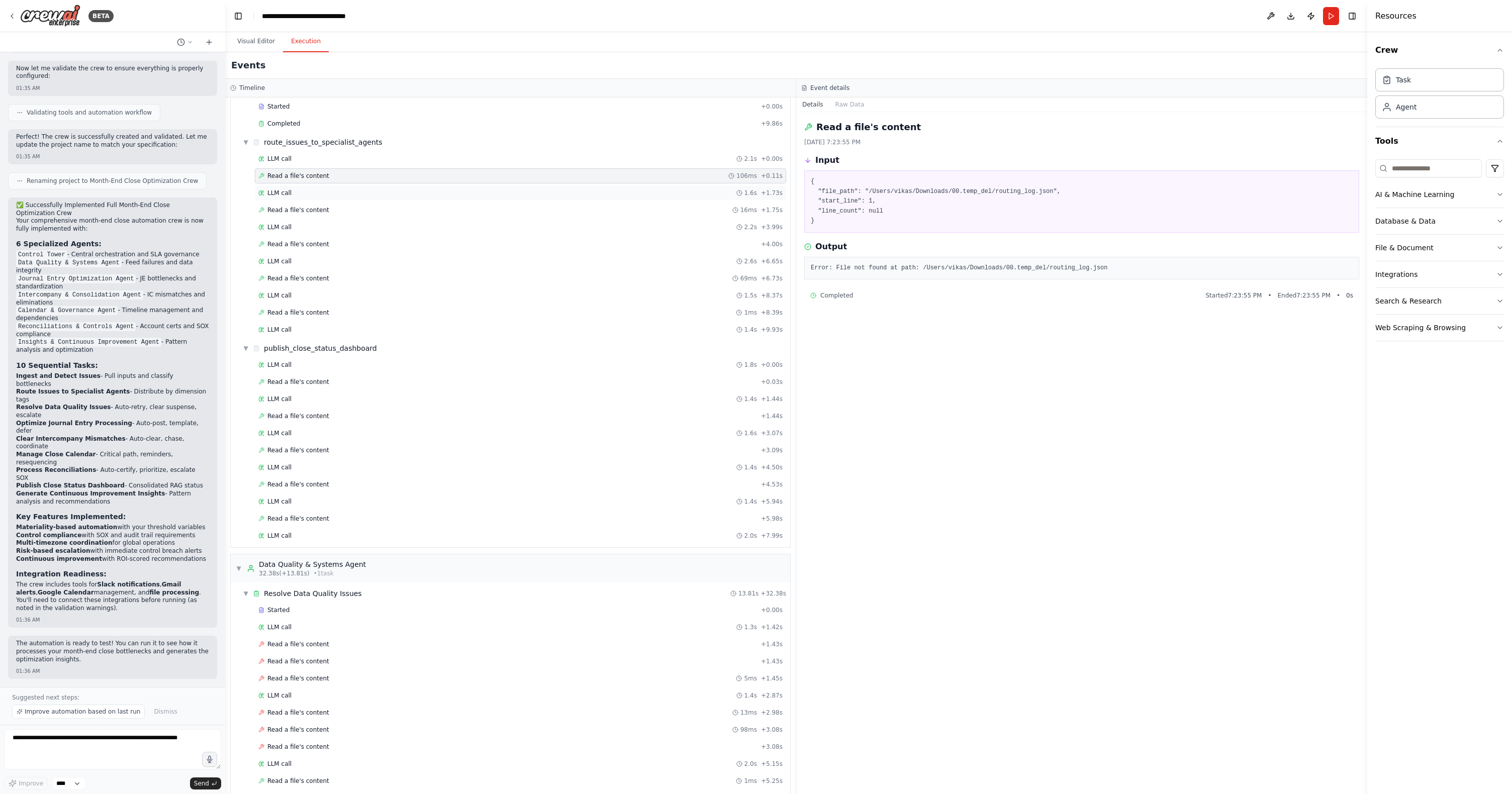
click at [282, 194] on span "LLM call" at bounding box center [279, 193] width 24 height 8
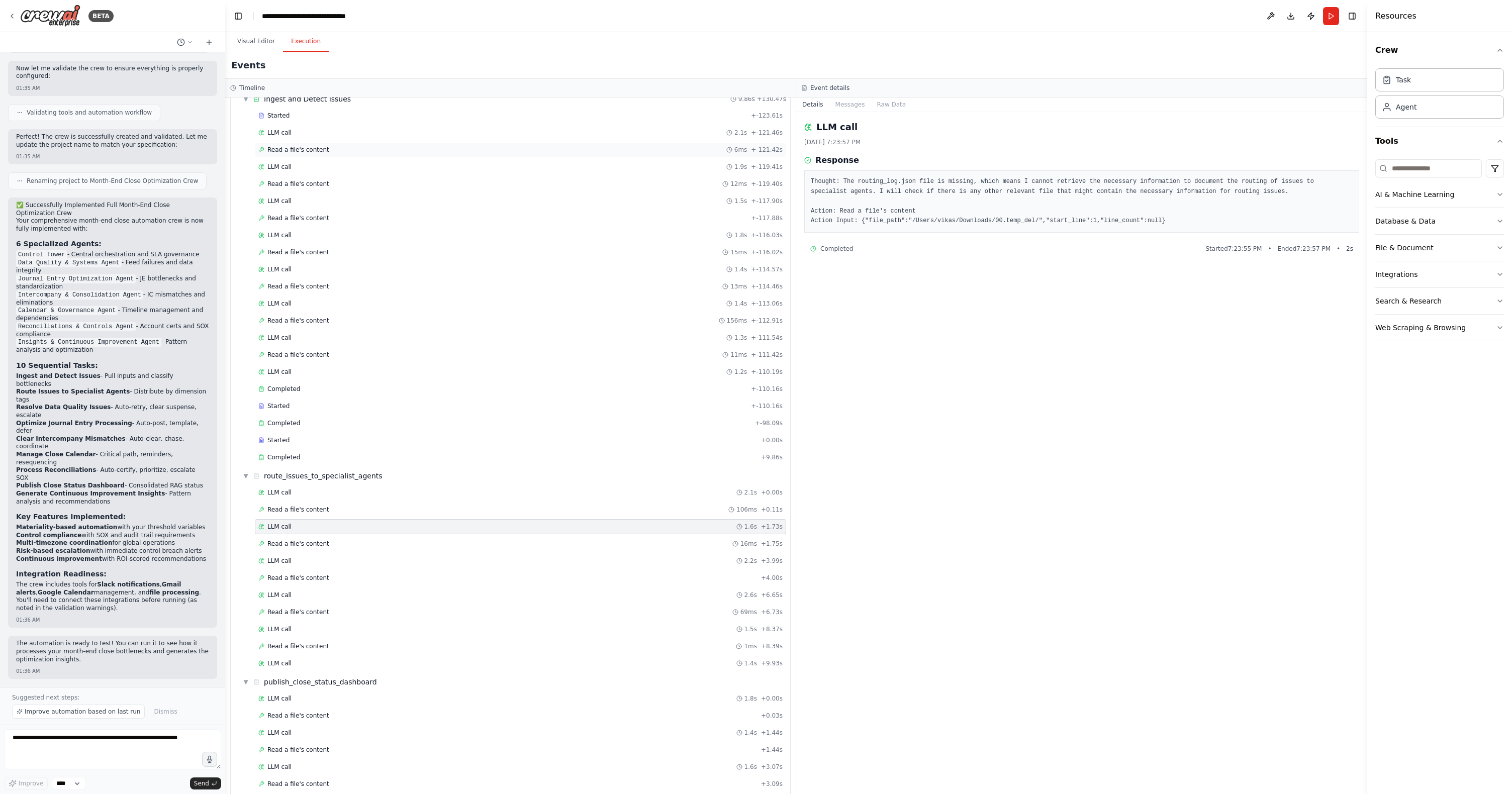
scroll to position [0, 0]
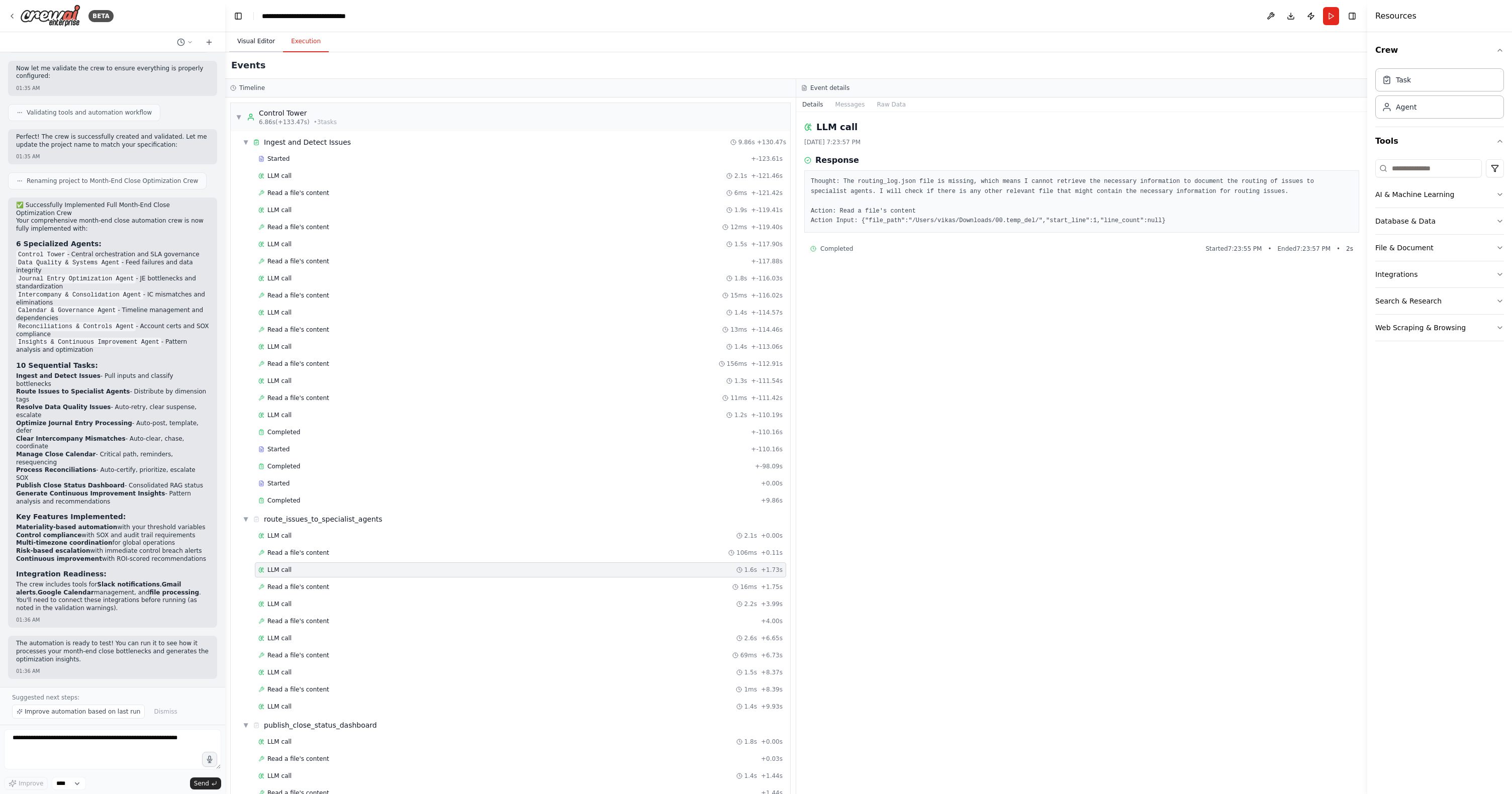
click at [264, 46] on button "Visual Editor" at bounding box center [256, 41] width 54 height 21
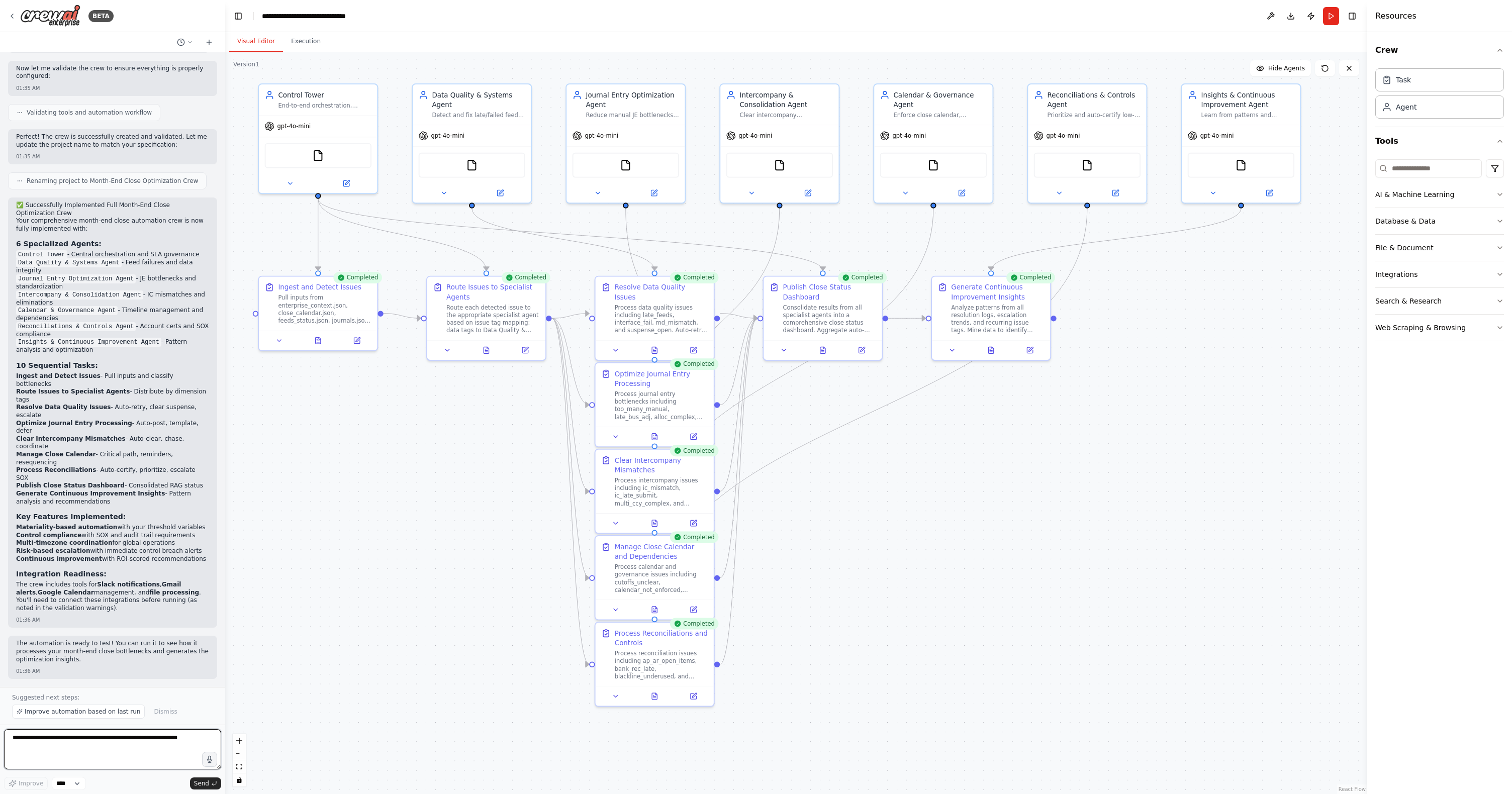
click at [49, 523] on textarea at bounding box center [113, 749] width 217 height 40
paste textarea "**********"
drag, startPoint x: 12, startPoint y: 748, endPoint x: 97, endPoint y: 768, distance: 87.3
click at [97, 523] on textarea "**********" at bounding box center [113, 749] width 217 height 40
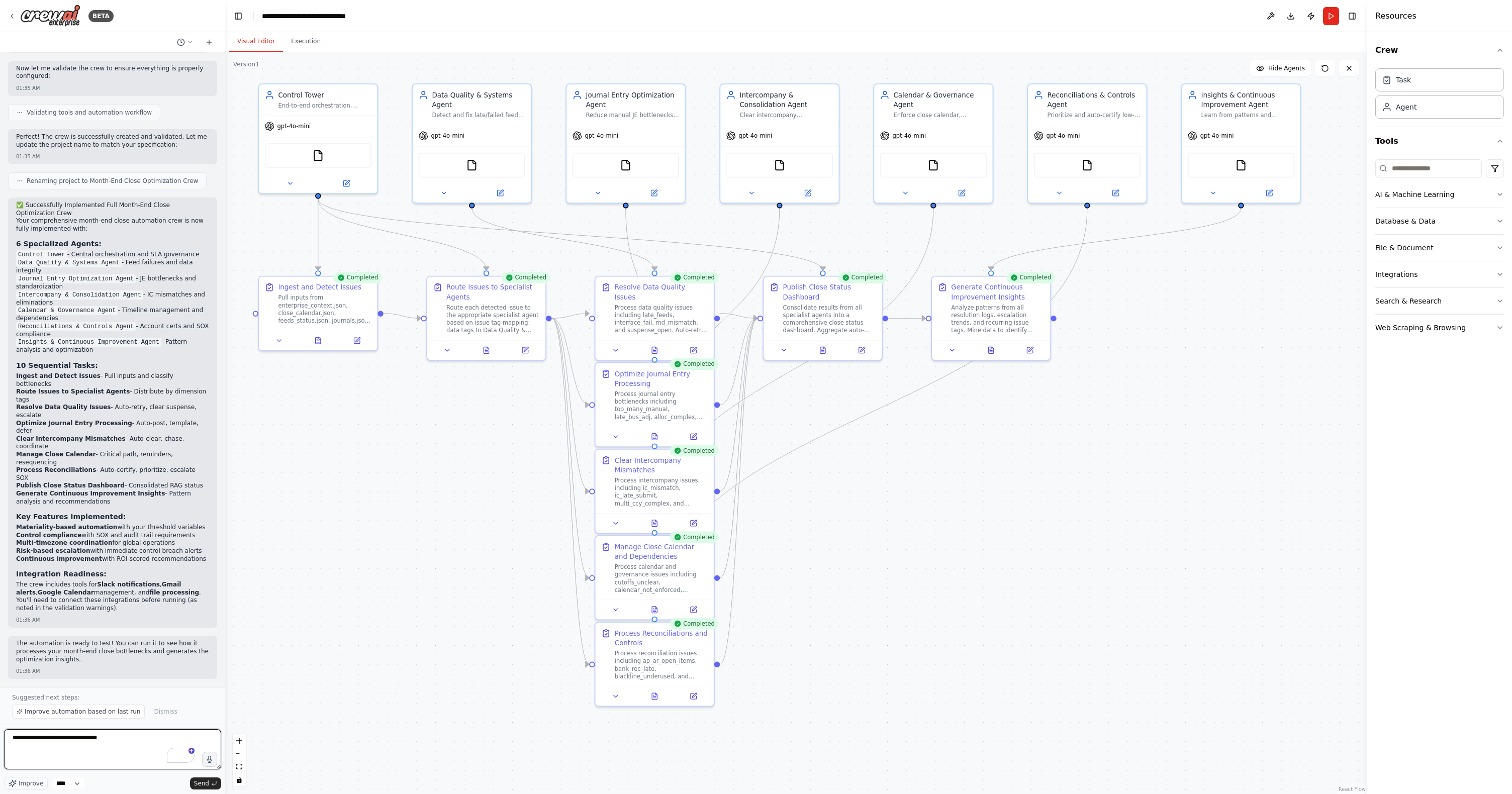
scroll to position [0, 0]
click at [350, 183] on button at bounding box center [346, 181] width 54 height 12
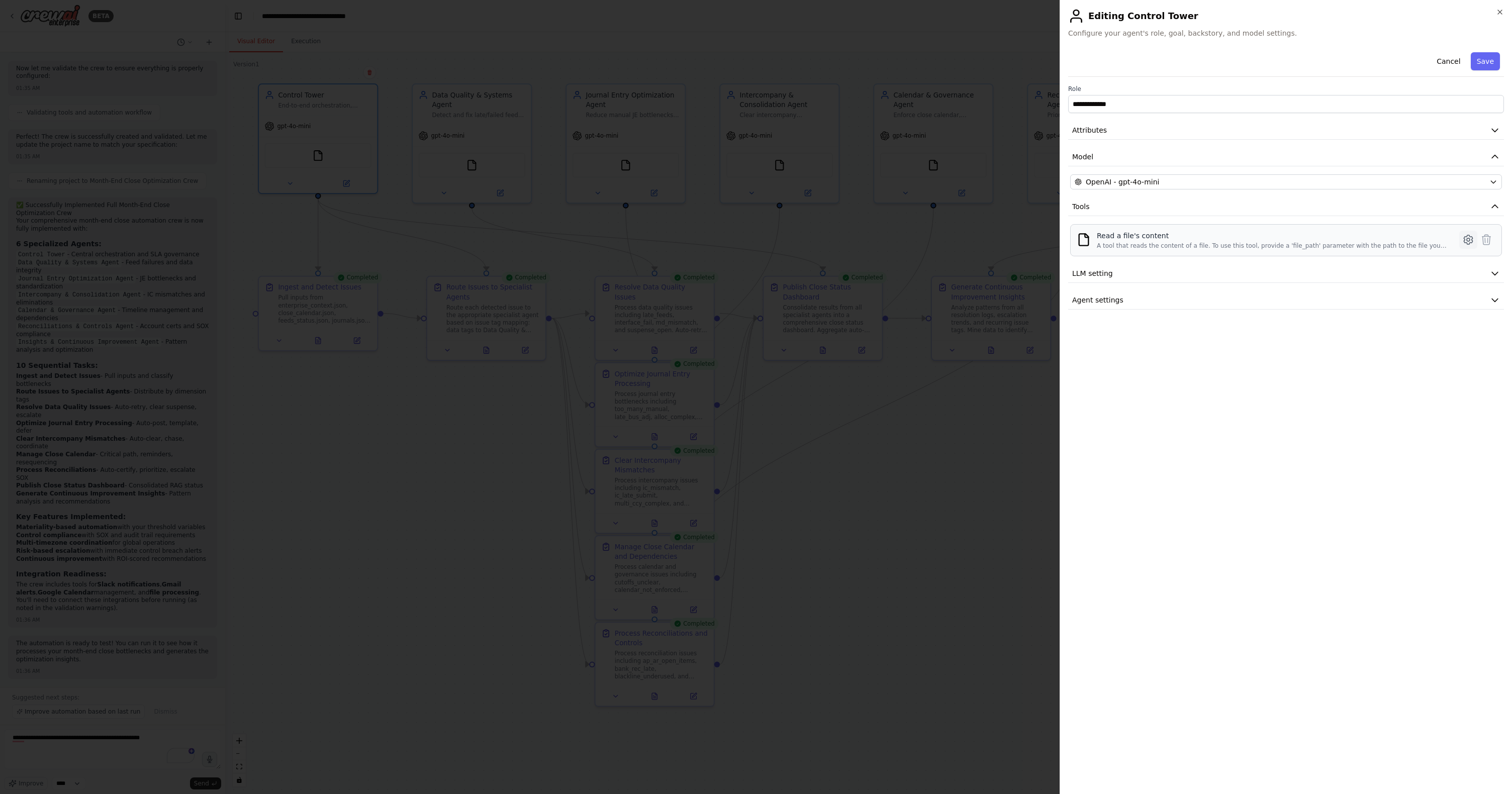
click at [965, 239] on icon at bounding box center [1469, 240] width 12 height 12
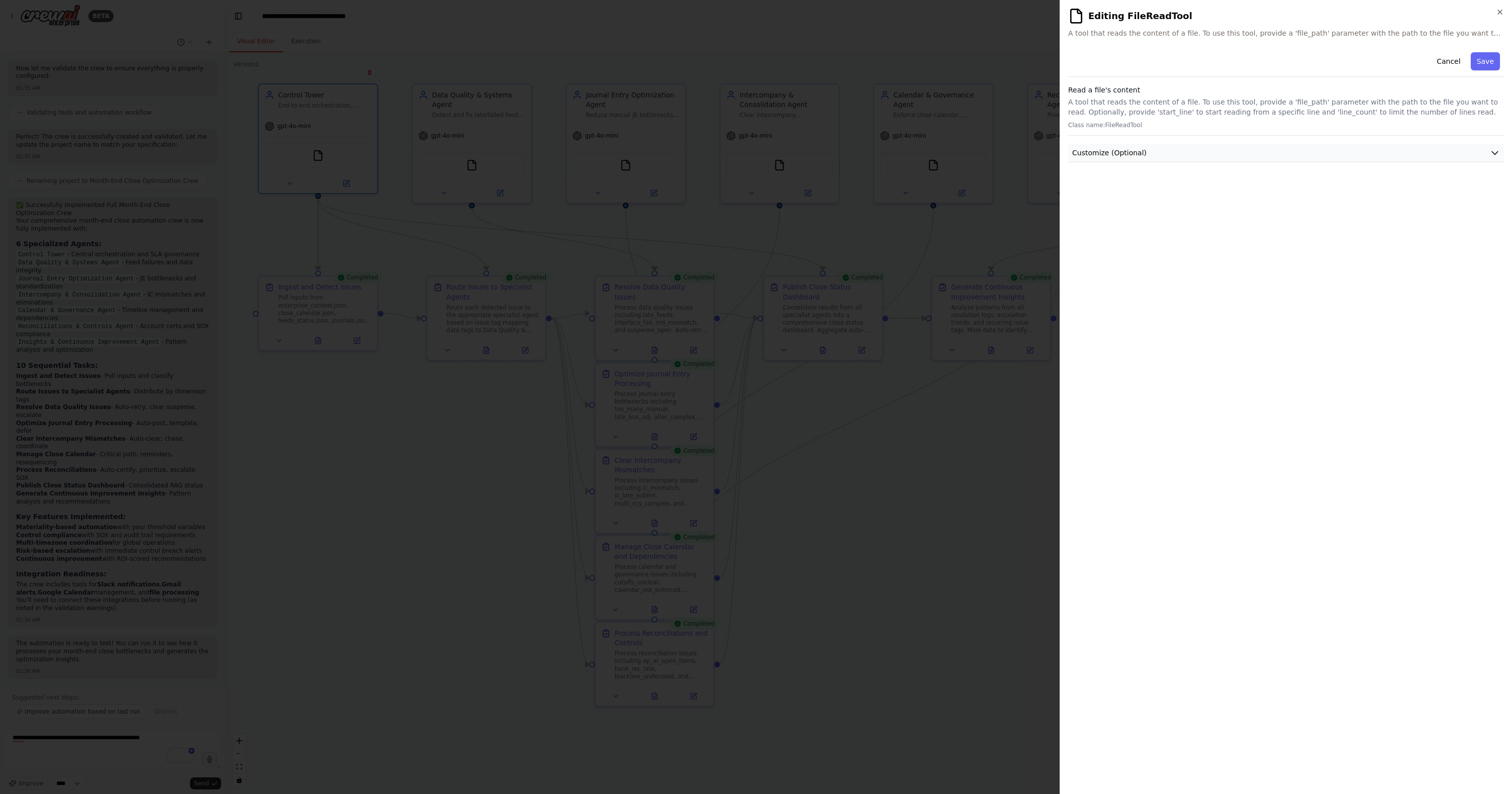
click at [965, 151] on button "Customize (Optional)" at bounding box center [1285, 153] width 436 height 19
drag, startPoint x: 1223, startPoint y: 185, endPoint x: 1039, endPoint y: 199, distance: 184.5
click at [965, 199] on body "BETA Hello! I'm the CrewAI assistant. What kind of automation do you want to bu…" at bounding box center [756, 397] width 1512 height 794
click at [86, 523] on div at bounding box center [756, 397] width 1512 height 794
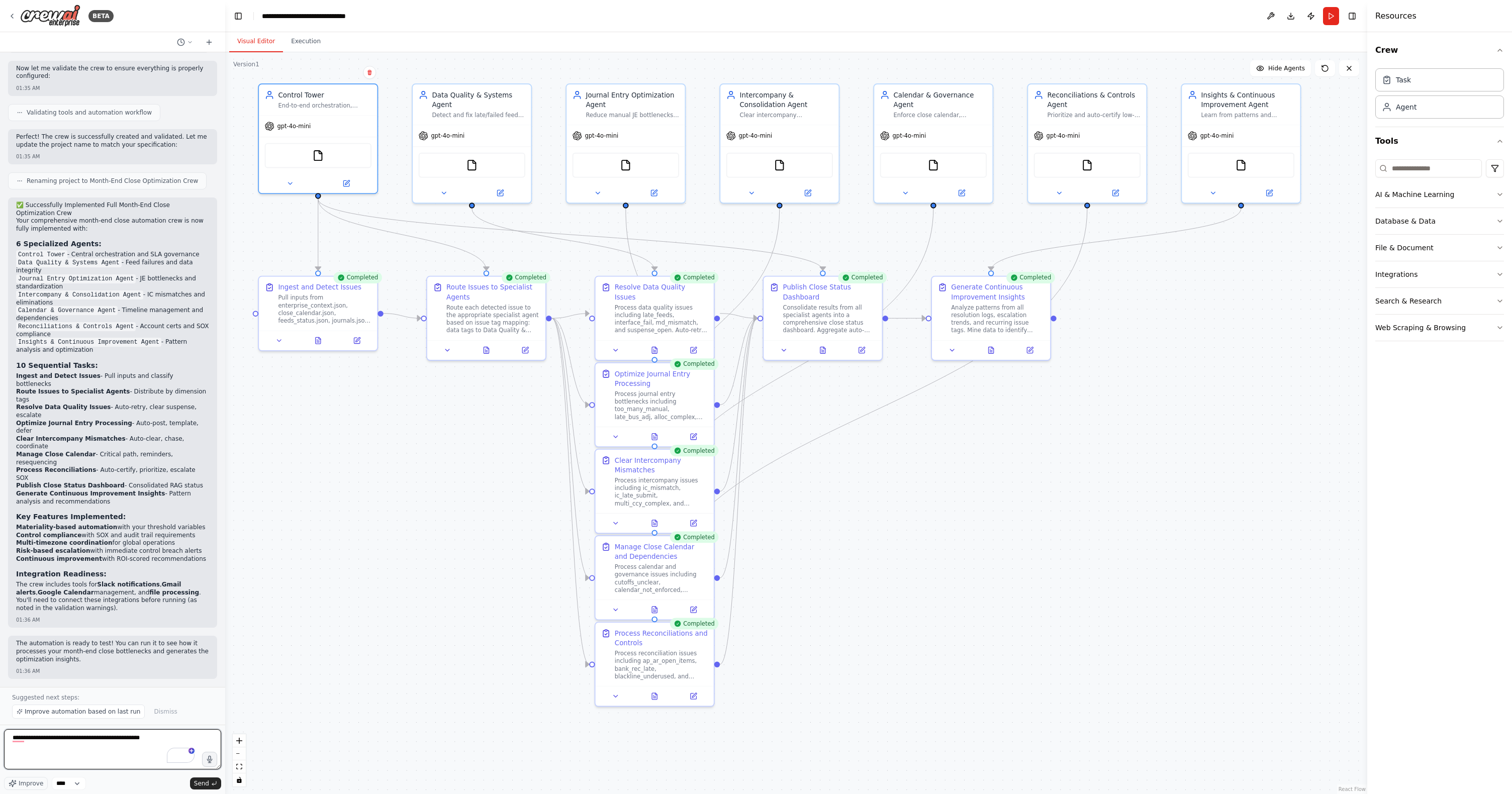
click at [153, 523] on textarea "**********" at bounding box center [113, 749] width 217 height 40
paste textarea "**********"
type textarea "**********"
click at [206, 523] on span "Send" at bounding box center [202, 783] width 15 height 8
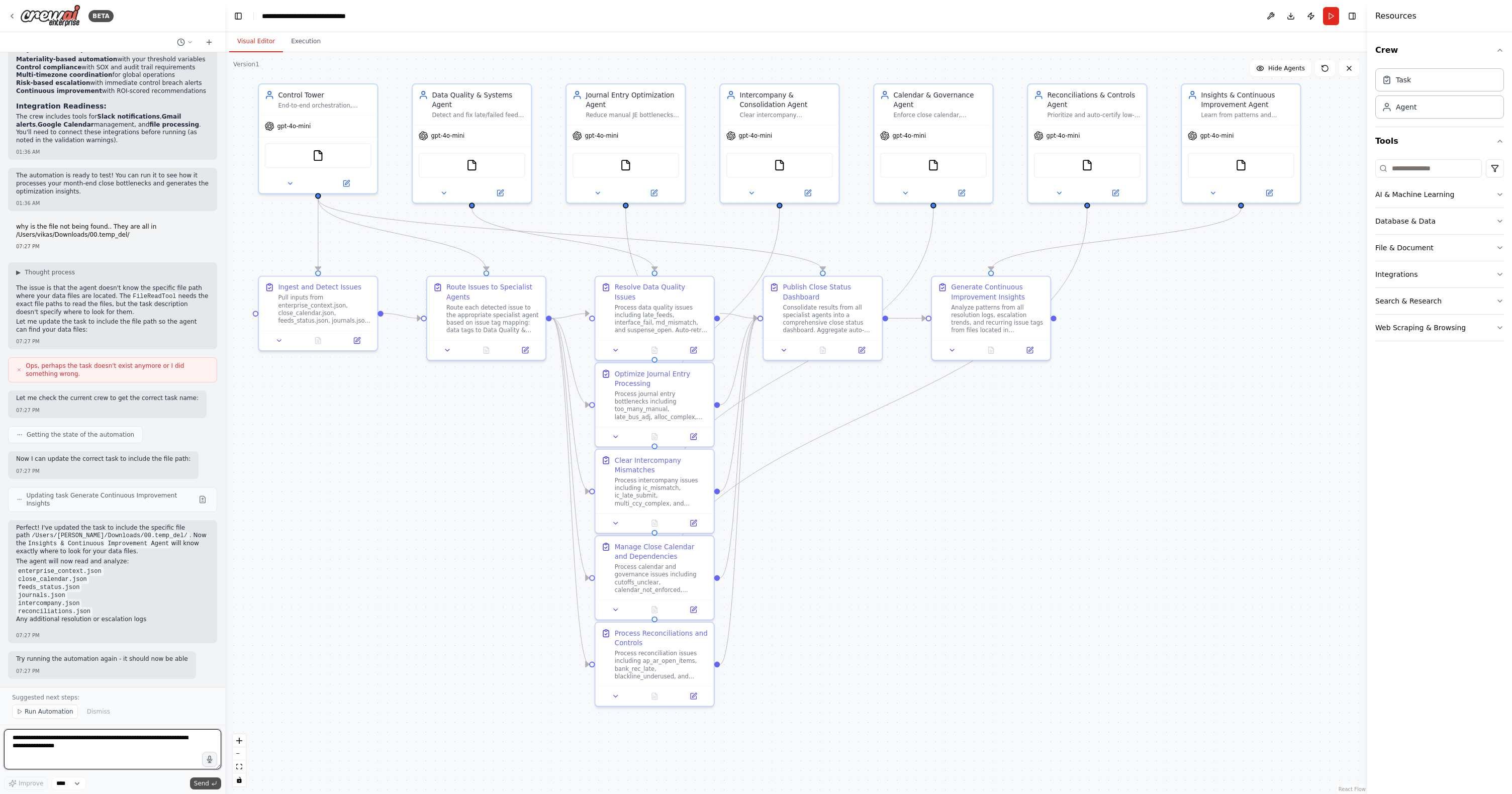
scroll to position [3090, 0]
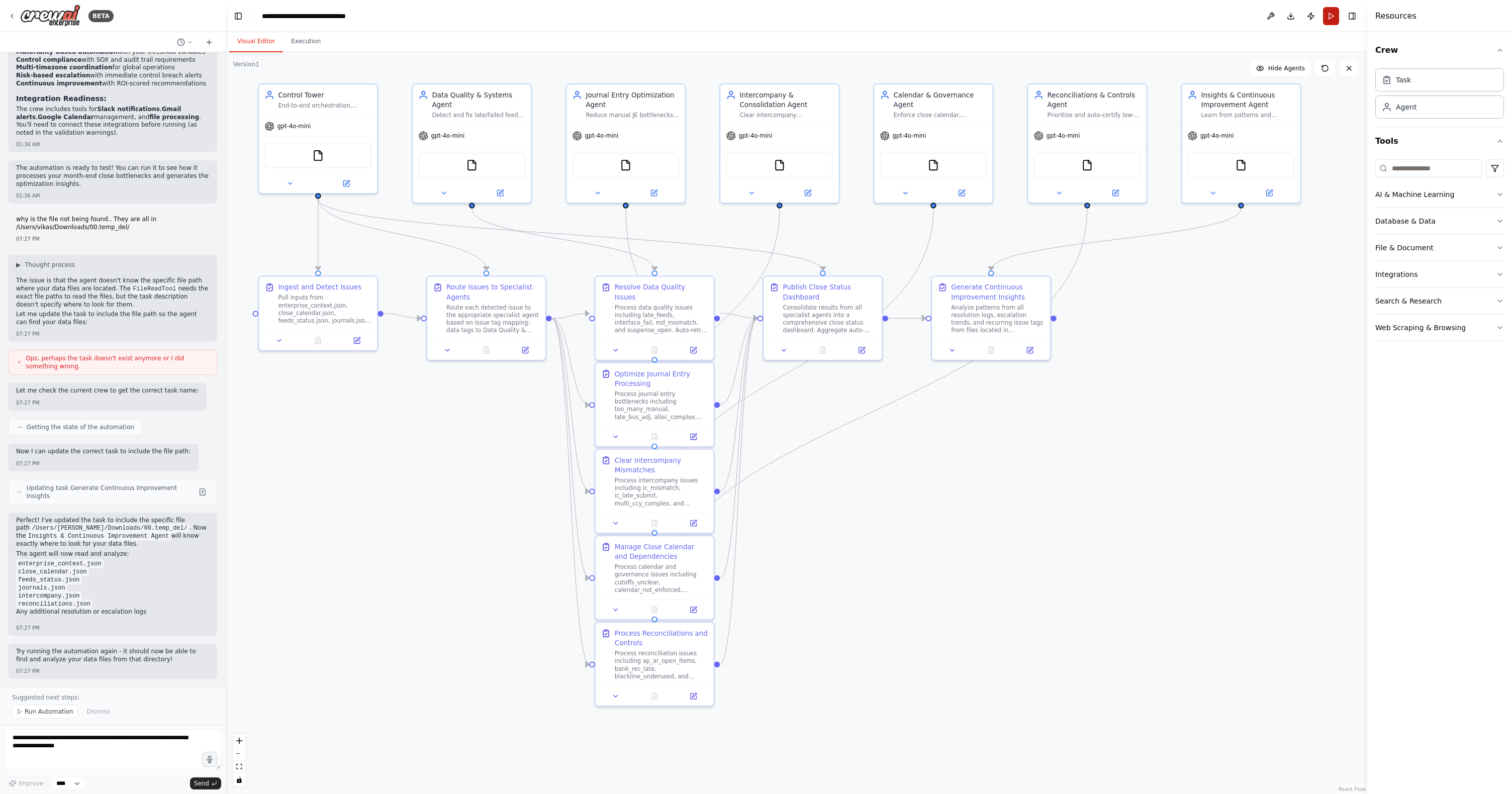
click at [965, 14] on button "Run" at bounding box center [1331, 15] width 16 height 18
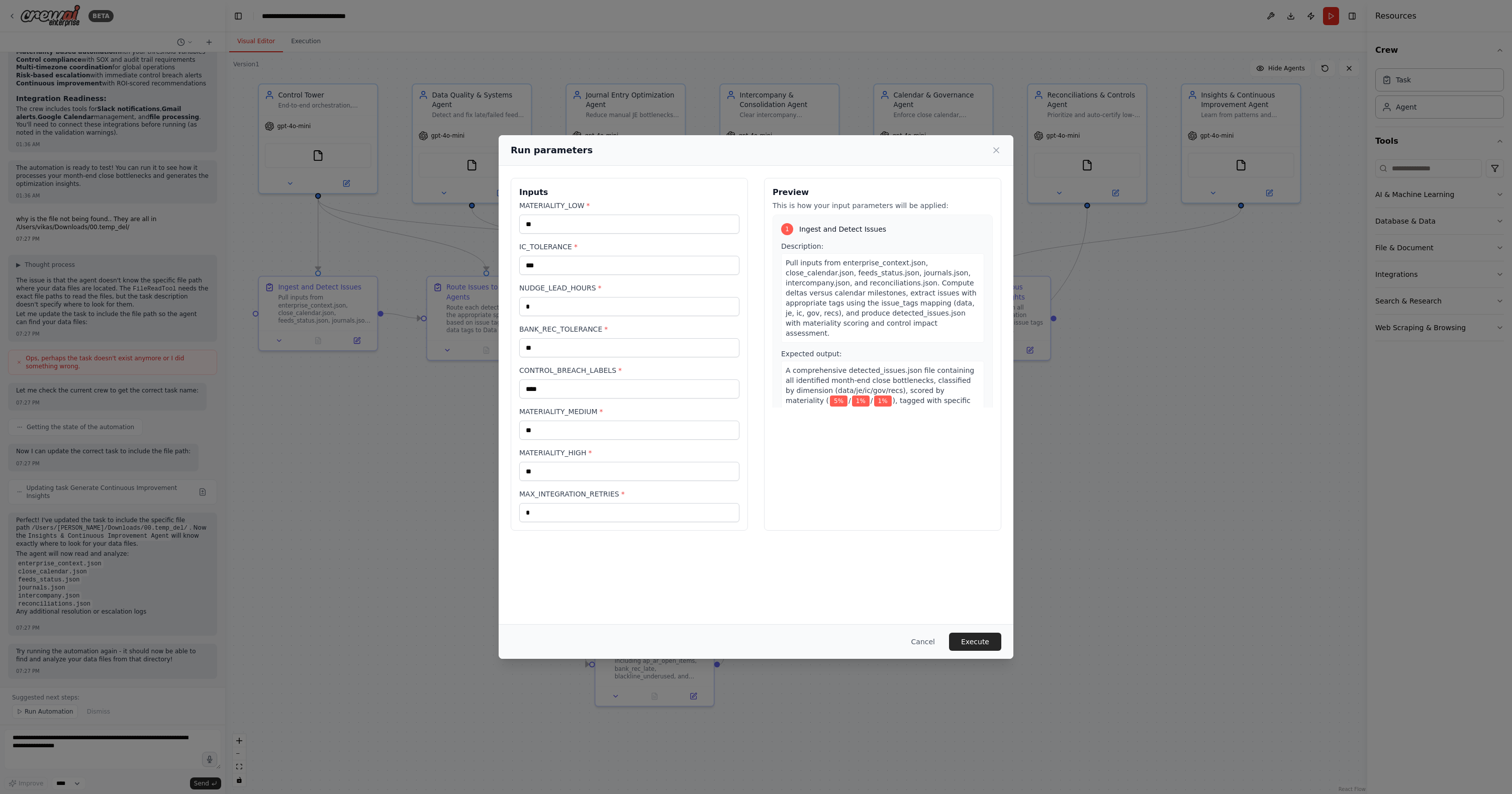
click at [965, 523] on button "Execute" at bounding box center [975, 641] width 52 height 18
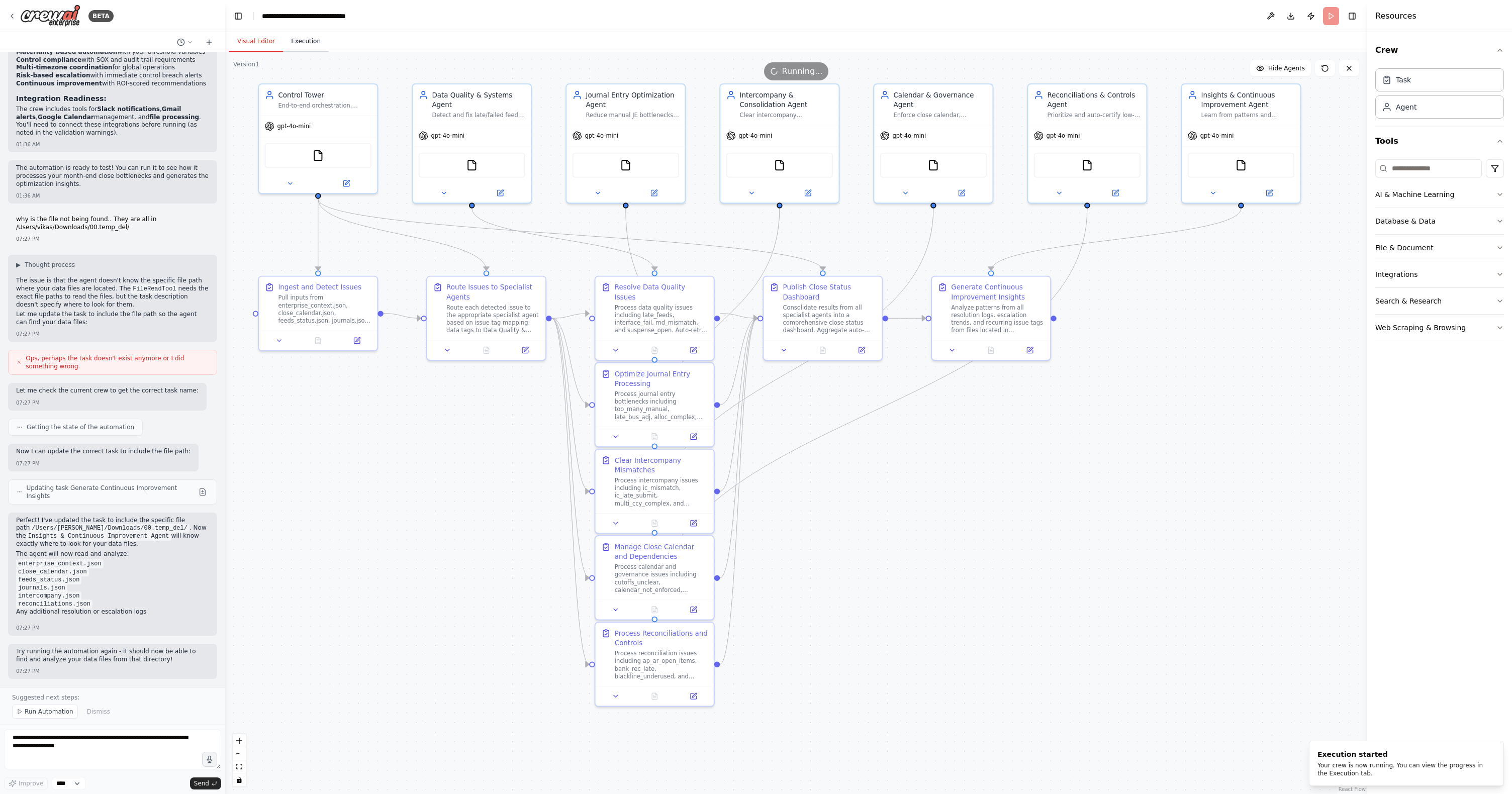
click at [309, 42] on button "Execution" at bounding box center [305, 41] width 45 height 21
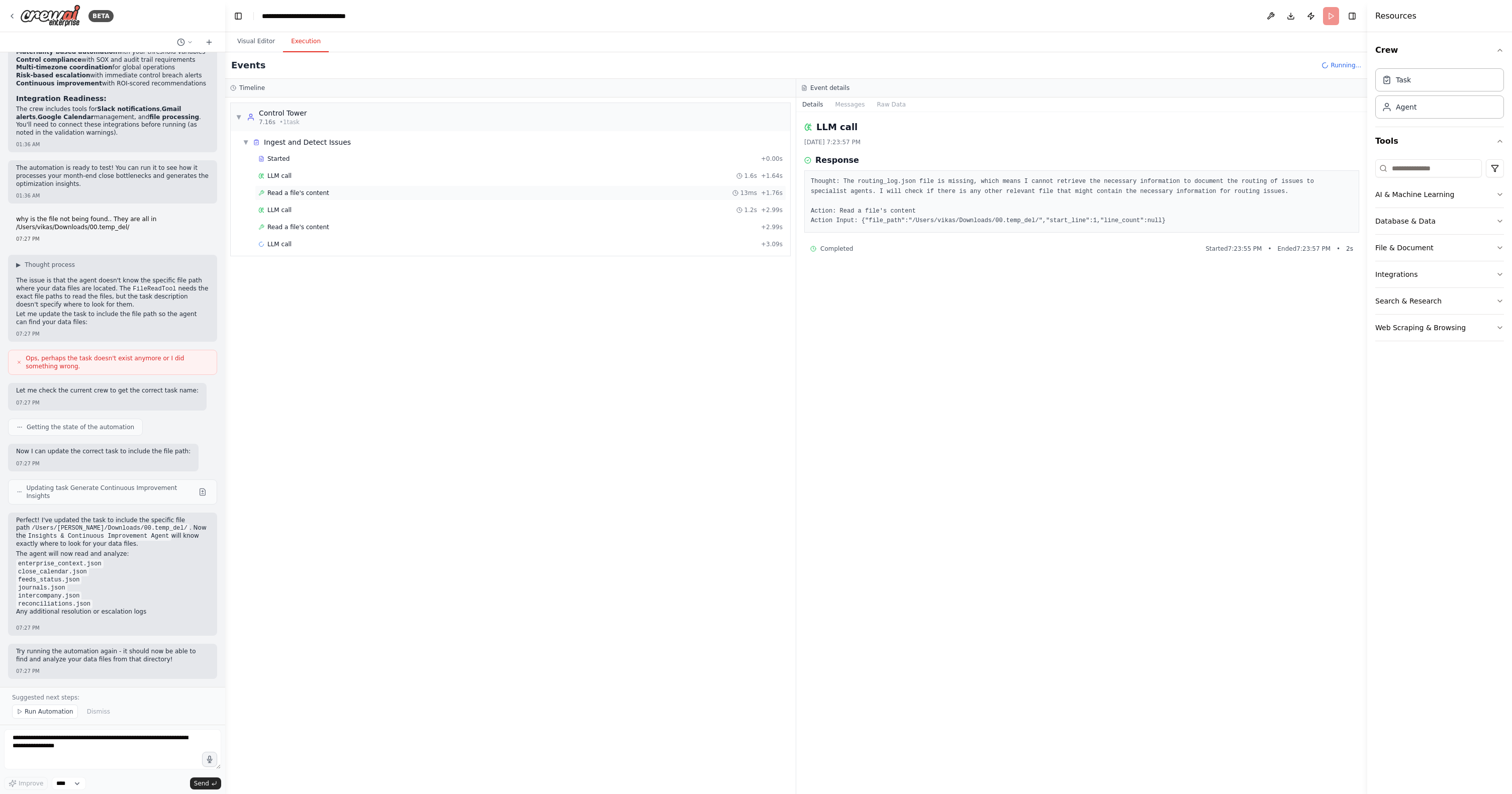
click at [295, 192] on span "Read a file's content" at bounding box center [298, 193] width 62 height 8
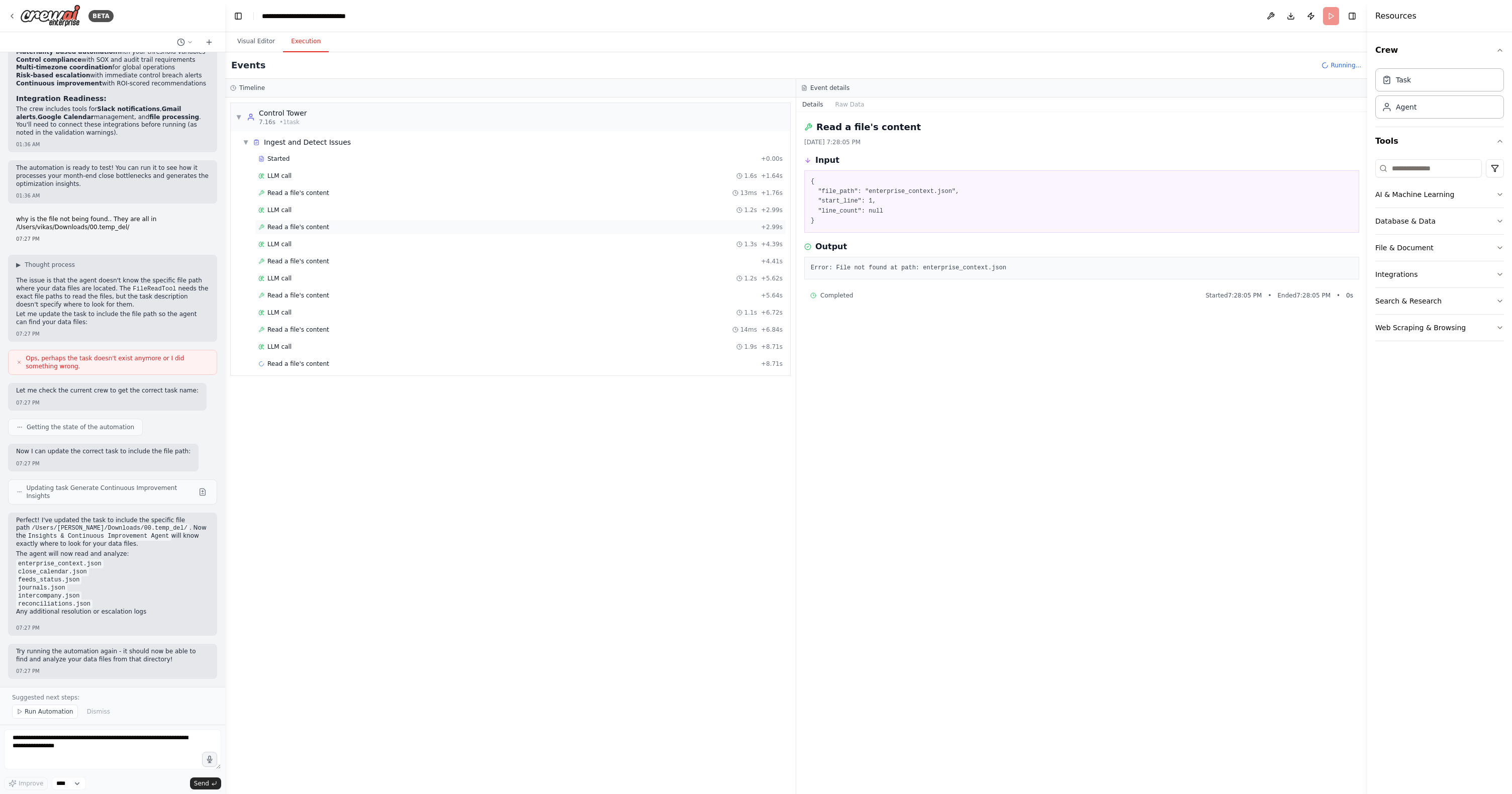
click at [289, 226] on span "Read a file's content" at bounding box center [298, 227] width 62 height 8
click at [292, 502] on span "Read a file's content" at bounding box center [298, 501] width 62 height 8
click at [304, 194] on span "Read a file's content" at bounding box center [298, 193] width 62 height 8
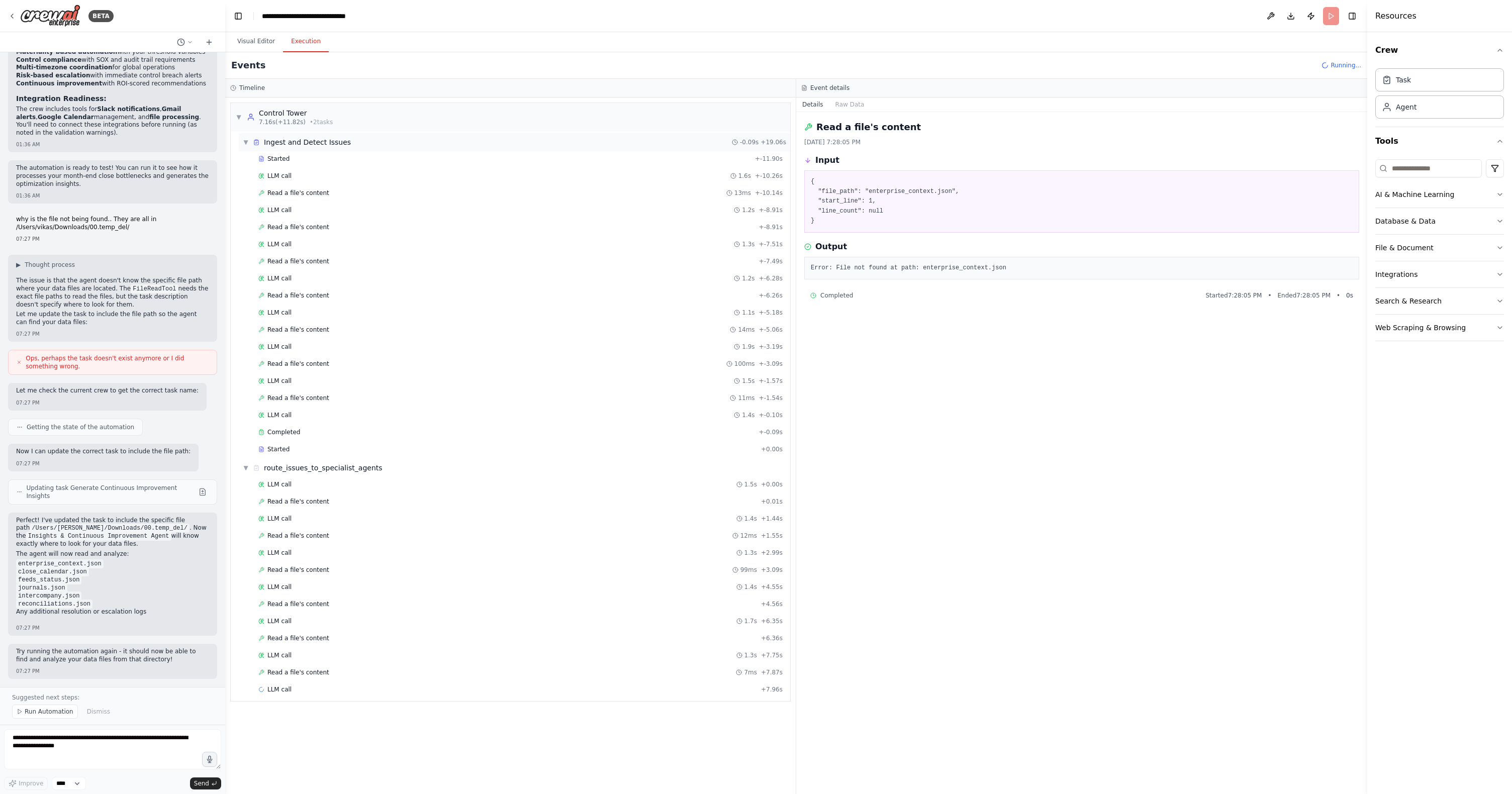
click at [246, 140] on span "▼" at bounding box center [246, 142] width 6 height 8
click at [277, 229] on span "Read a file's content" at bounding box center [298, 228] width 62 height 8
click at [244, 159] on span "▼" at bounding box center [246, 160] width 6 height 8
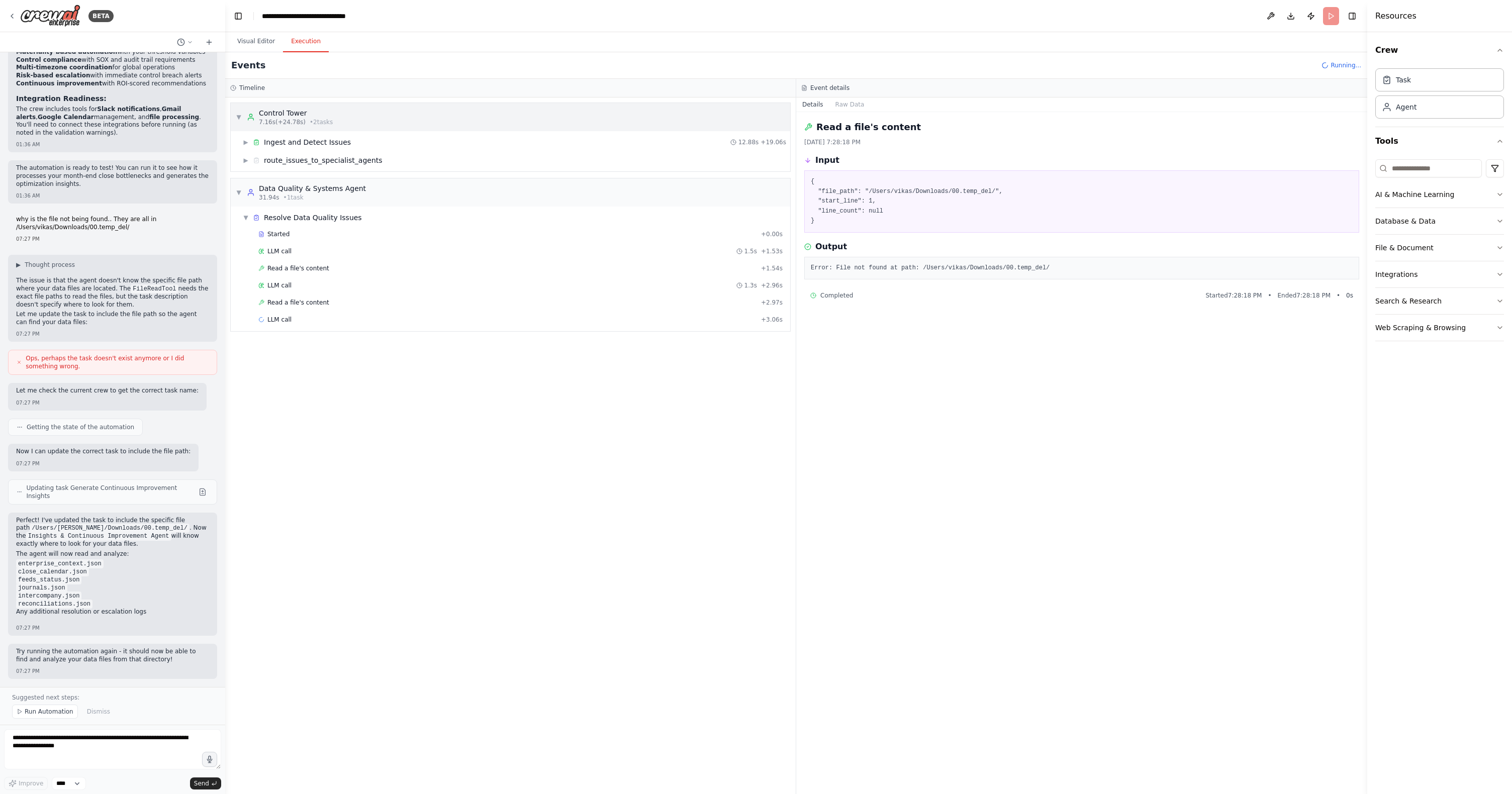
click at [239, 117] on span "▼" at bounding box center [239, 117] width 6 height 8
click at [241, 152] on span "▼" at bounding box center [239, 152] width 6 height 8
